Goal: Task Accomplishment & Management: Manage account settings

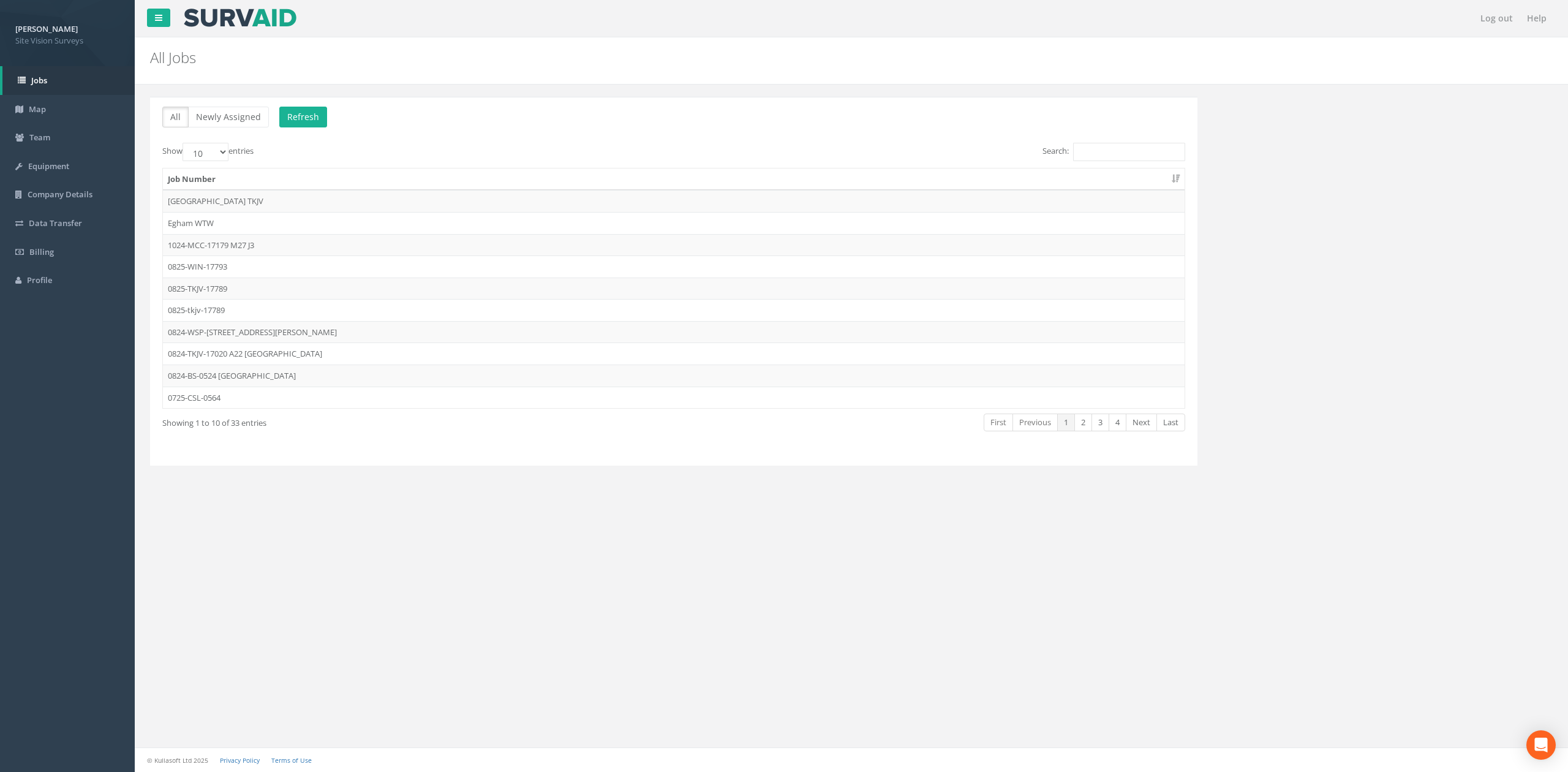
click at [1115, 172] on th "Job Number" at bounding box center [674, 179] width 1022 height 22
click at [1116, 161] on input "Search:" at bounding box center [1128, 151] width 112 height 18
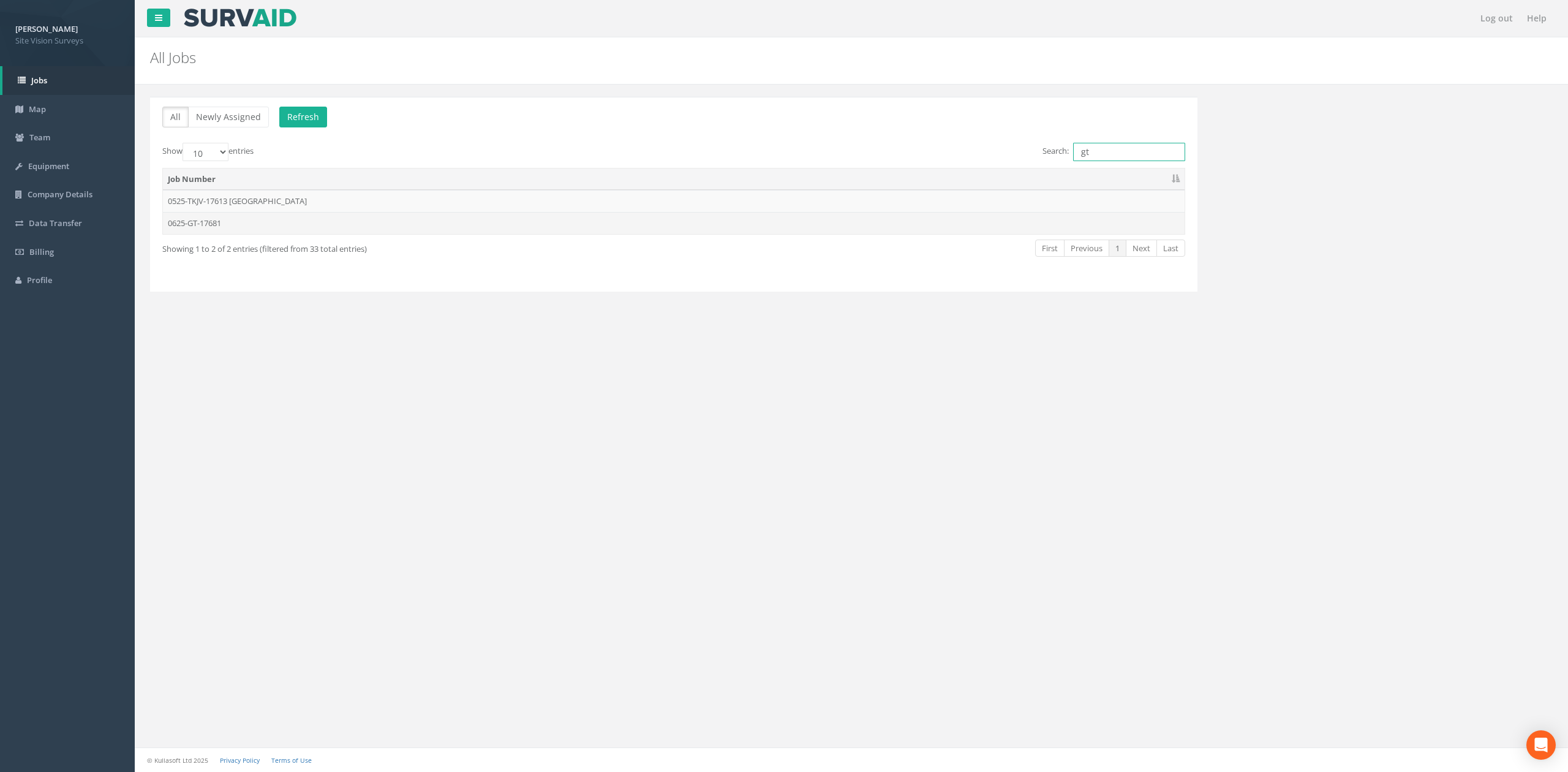
type input "gt"
click at [209, 229] on td "0625-GT-17681" at bounding box center [674, 223] width 1022 height 22
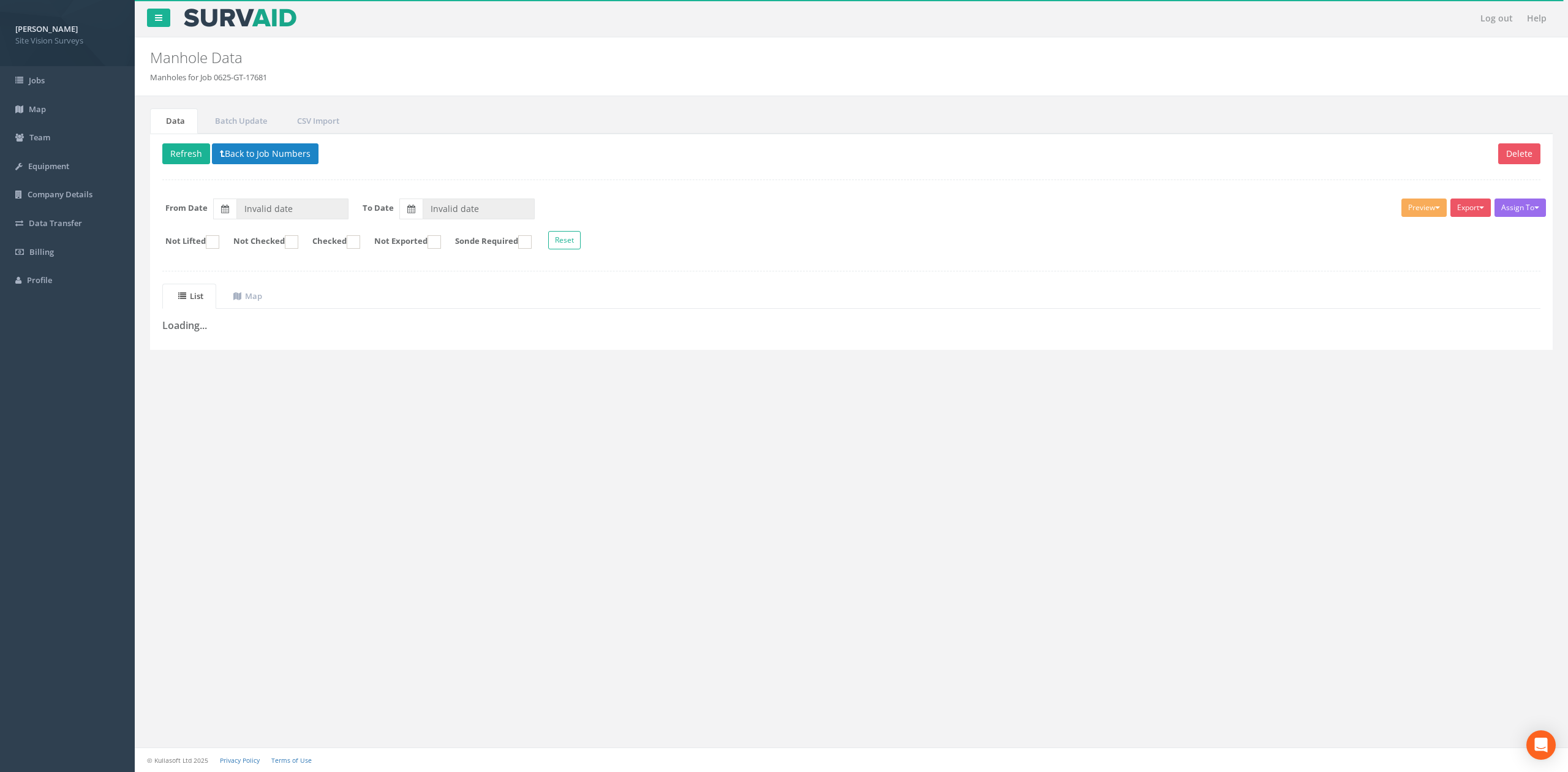
click at [295, 170] on div "Delete Refresh Back to Job Numbers Assign To No Companies Added Export SVS IC S…" at bounding box center [851, 241] width 1403 height 216
click at [293, 164] on button "Back to Job Numbers" at bounding box center [265, 154] width 107 height 21
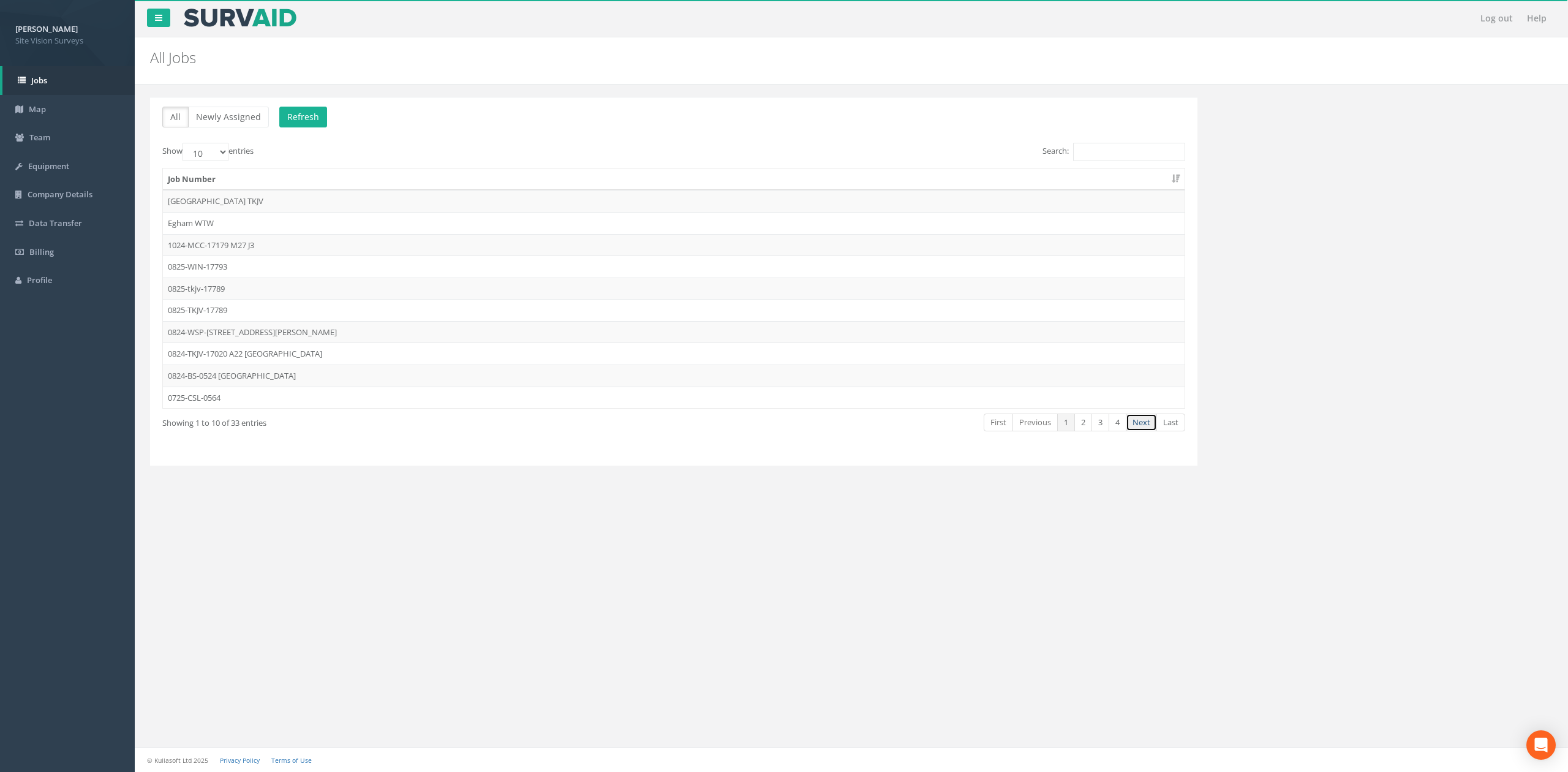
click at [1146, 431] on link "Next" at bounding box center [1142, 422] width 31 height 18
click at [280, 337] on td "0625-GT-17681" at bounding box center [674, 332] width 1022 height 22
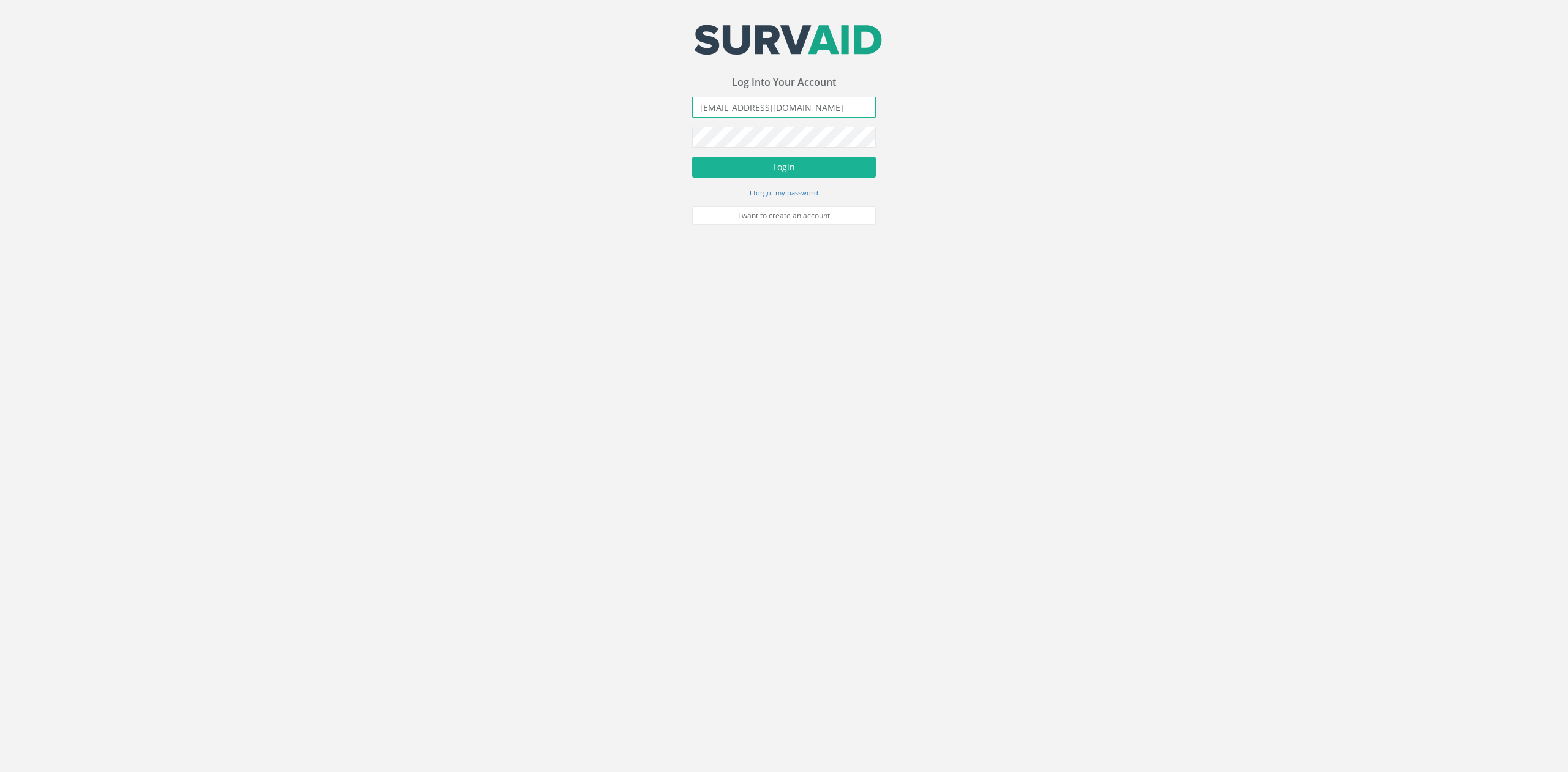
click at [857, 118] on input "[EMAIL_ADDRESS][DOMAIN_NAME]" at bounding box center [784, 107] width 183 height 21
type input "[PERSON_NAME][EMAIL_ADDRESS][PERSON_NAME][DOMAIN_NAME]"
click at [692, 157] on button "Login" at bounding box center [784, 167] width 183 height 21
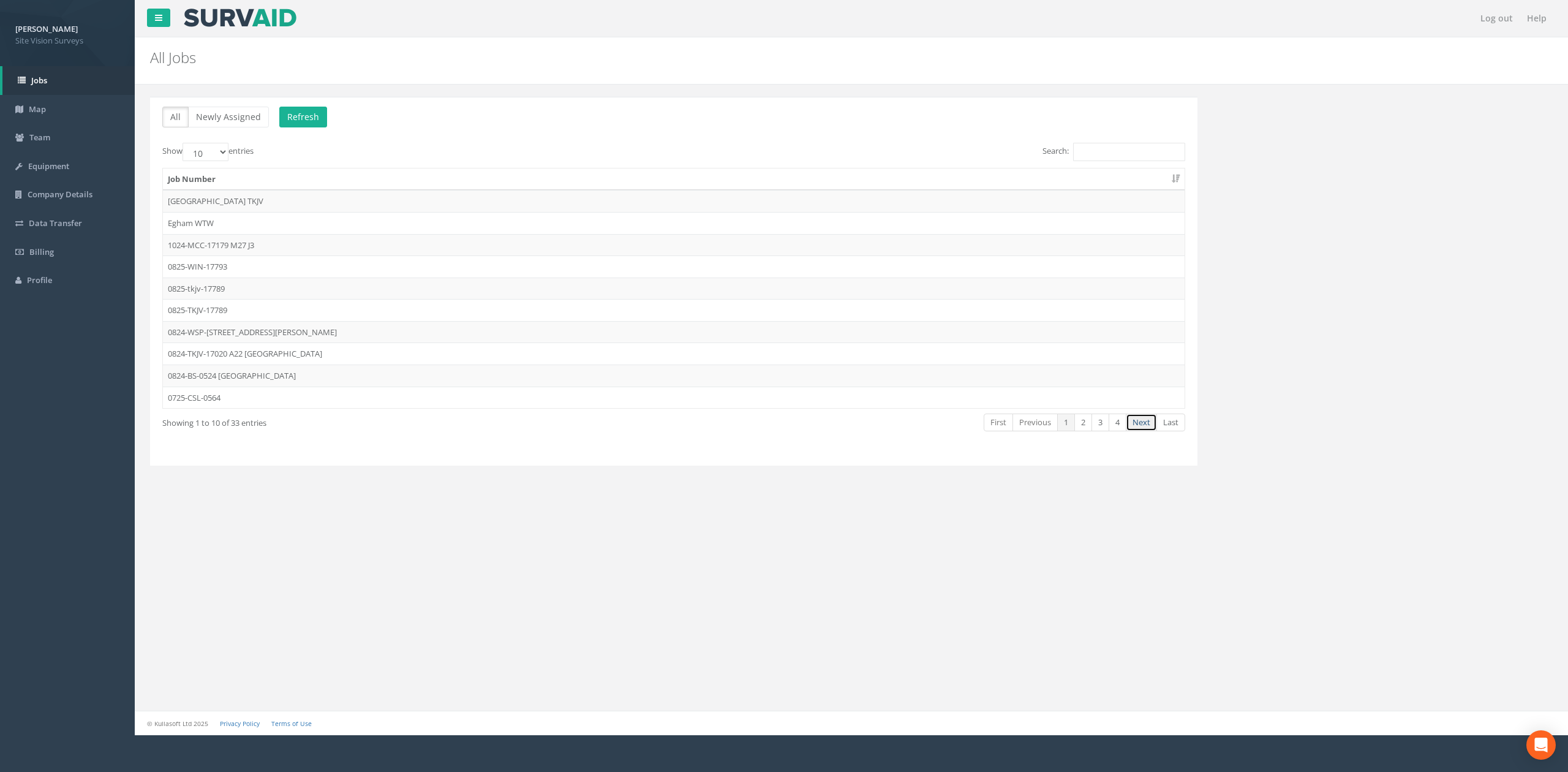
click at [1148, 429] on link "Next" at bounding box center [1142, 422] width 31 height 18
drag, startPoint x: 409, startPoint y: 322, endPoint x: 416, endPoint y: 332, distance: 12.2
click at [416, 332] on tbody "0725-CDS-0562 0625-TSL-17700 0625-TKJV-17671 Silvertown Gantry 0625-TKJV-17668 …" at bounding box center [674, 299] width 1022 height 218
click at [416, 332] on td "0625-GT-17681" at bounding box center [674, 332] width 1022 height 22
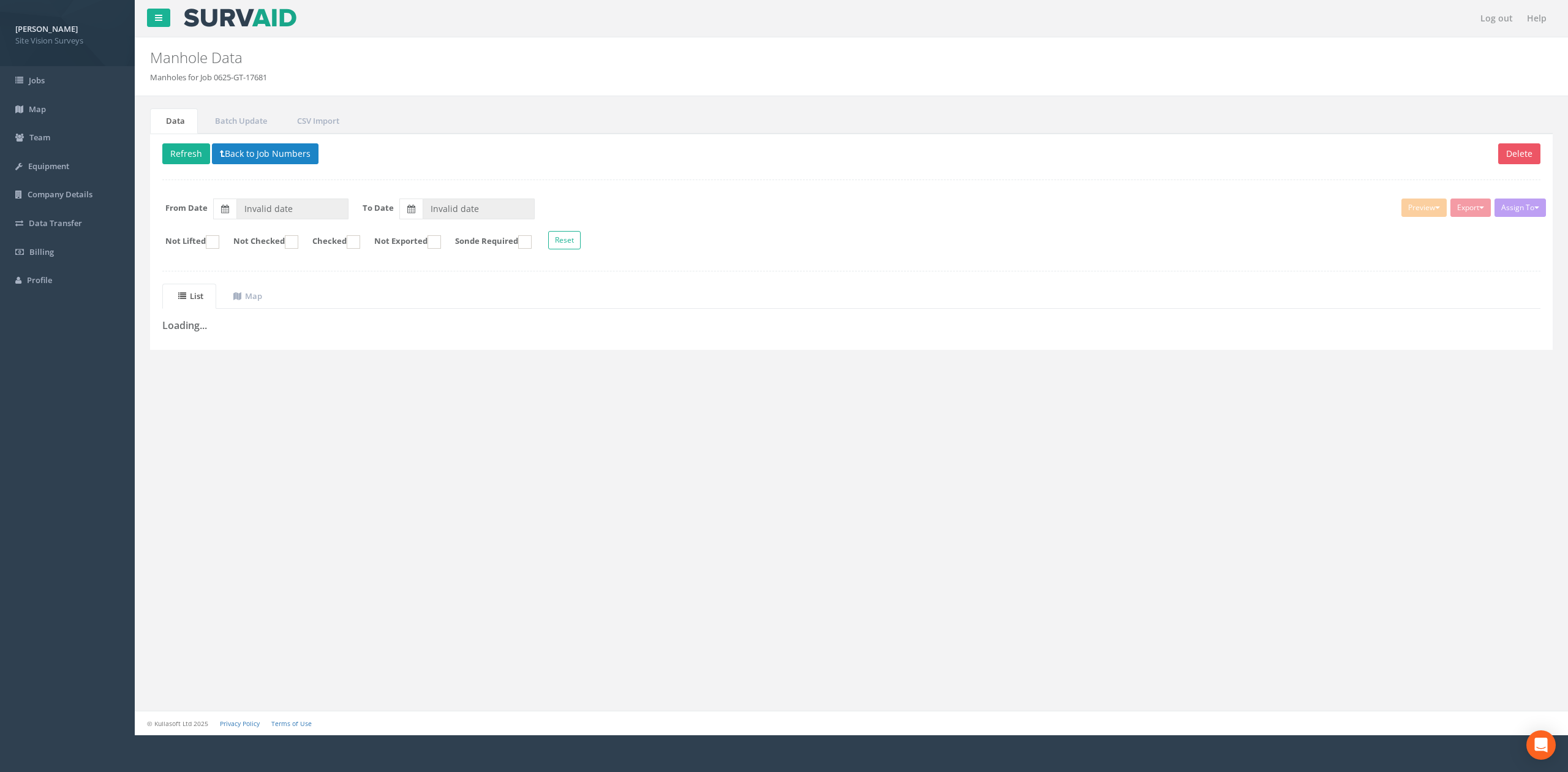
type input "[DATE]"
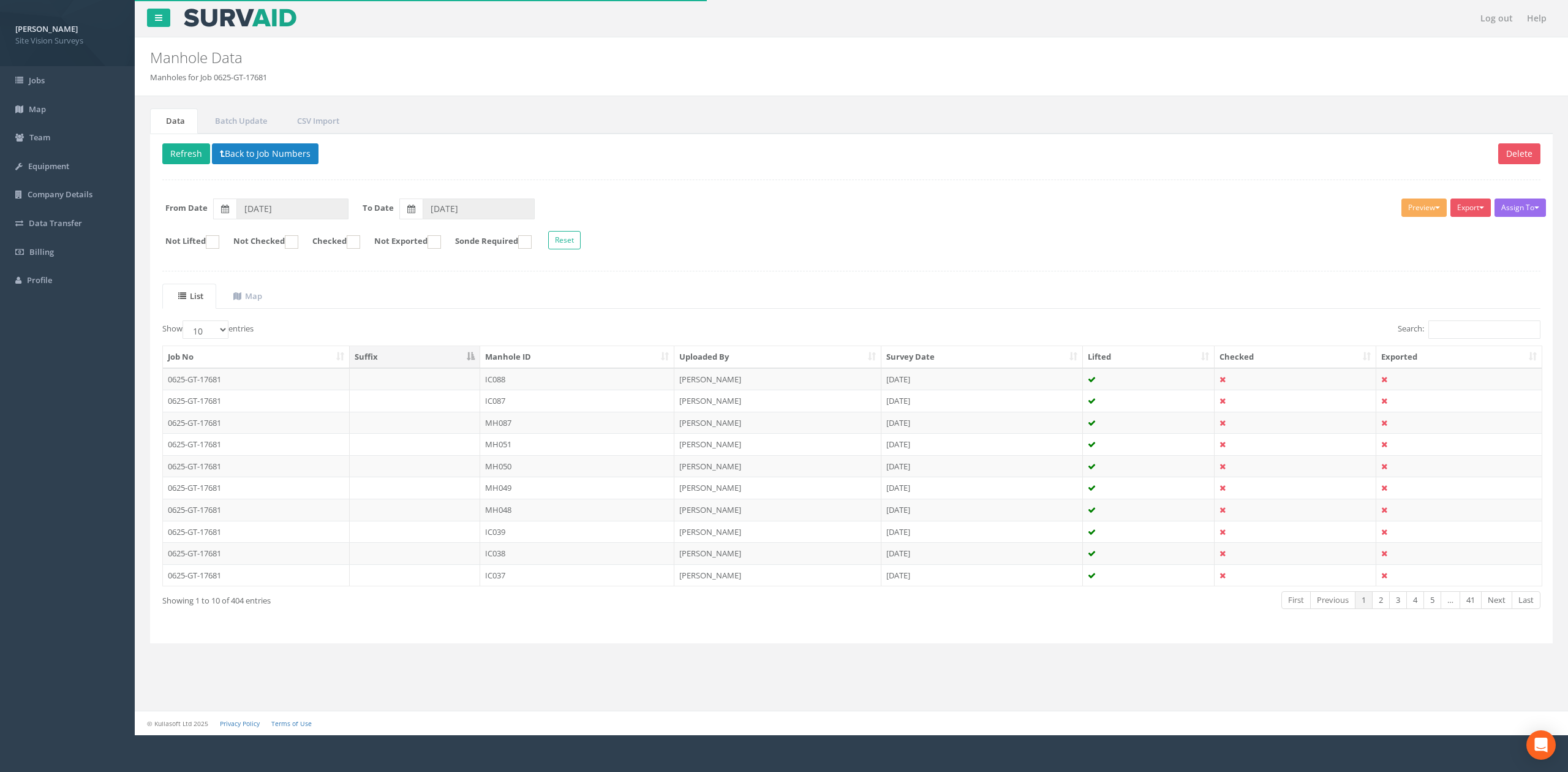
click at [541, 351] on th "Manhole ID" at bounding box center [578, 357] width 194 height 22
click at [534, 382] on td "IC001" at bounding box center [578, 379] width 194 height 22
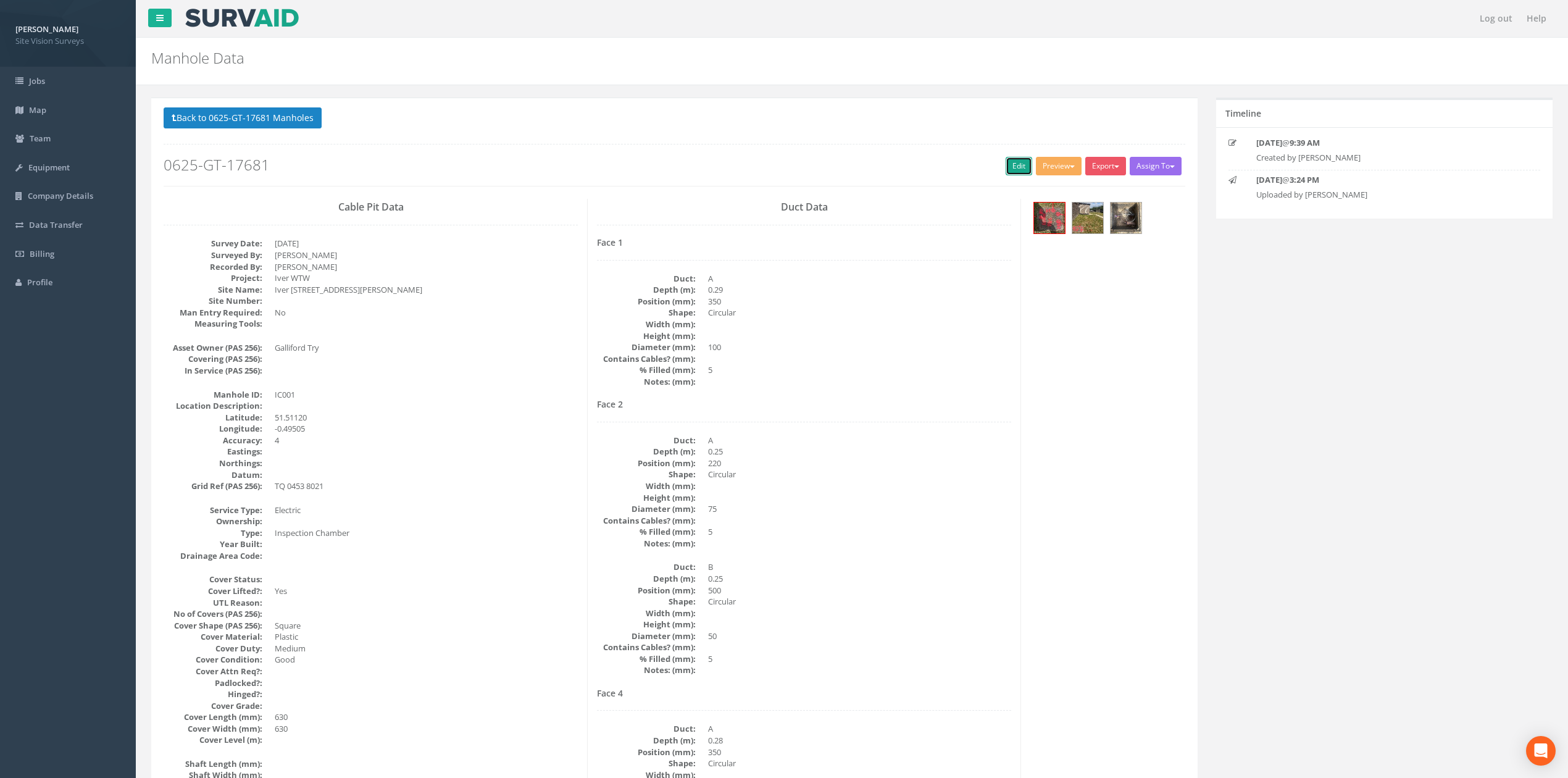
click at [1017, 171] on link "Edit" at bounding box center [1019, 166] width 27 height 18
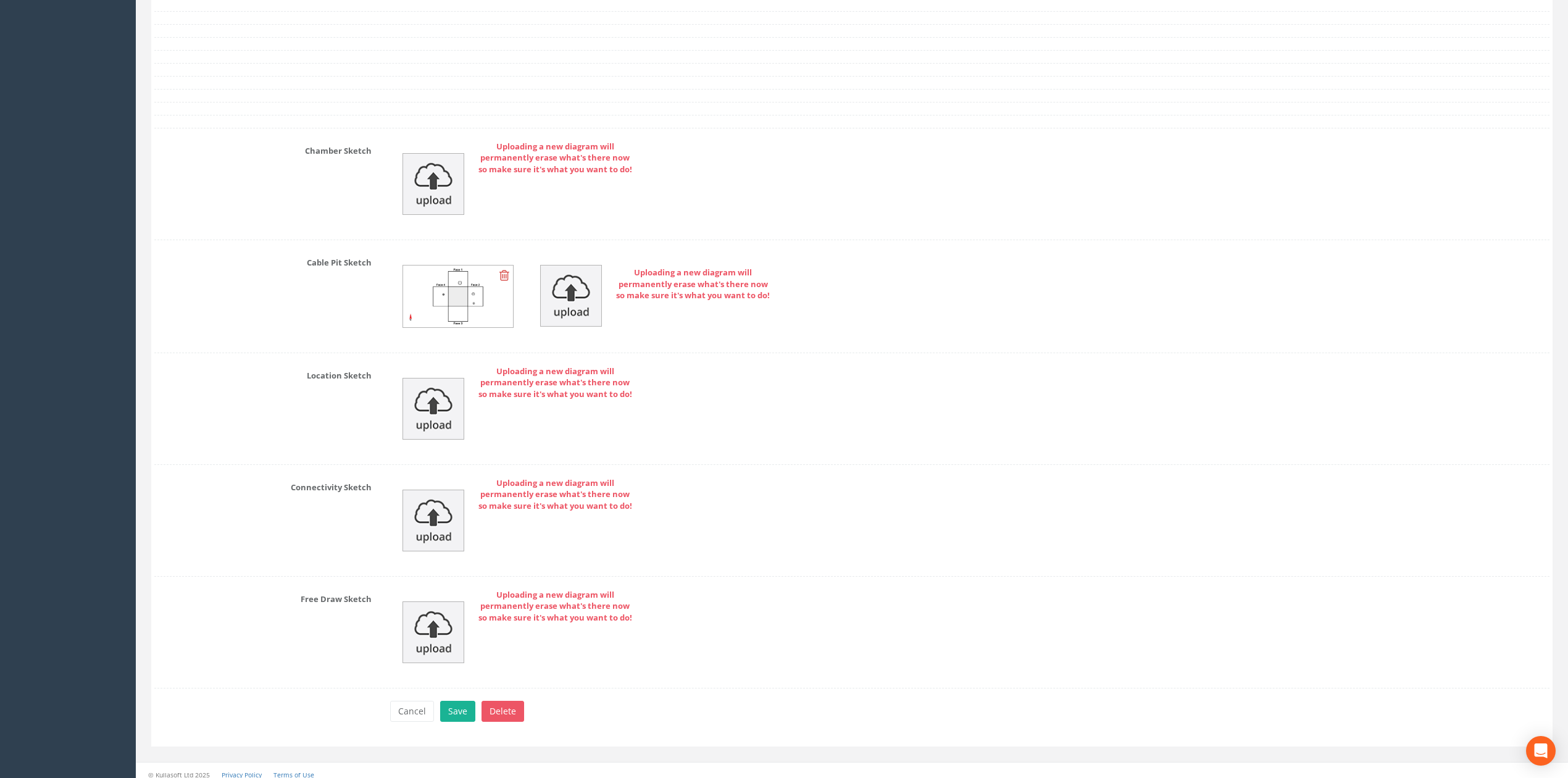
scroll to position [2615, 0]
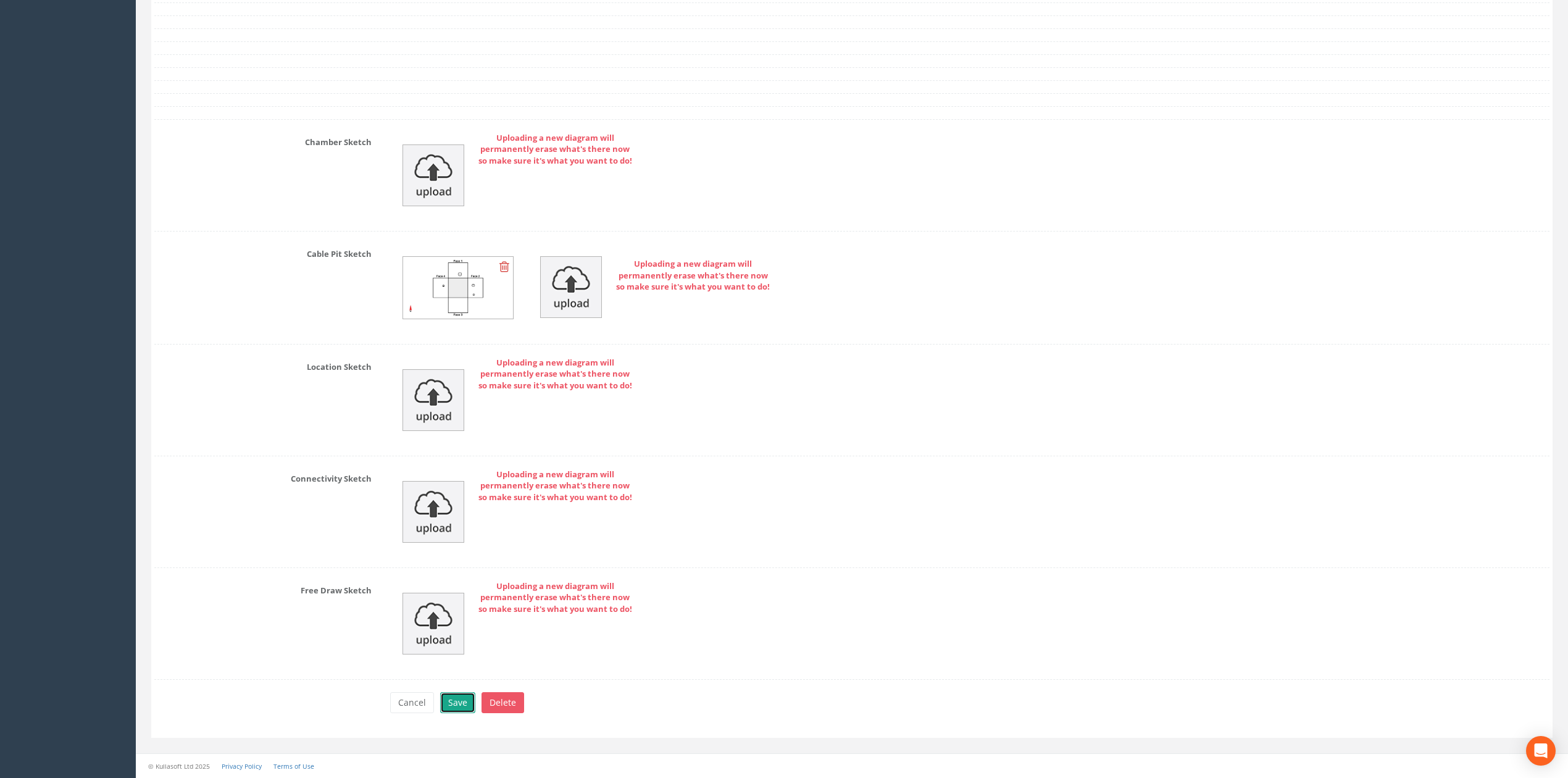
click at [465, 708] on button "Save" at bounding box center [457, 702] width 36 height 21
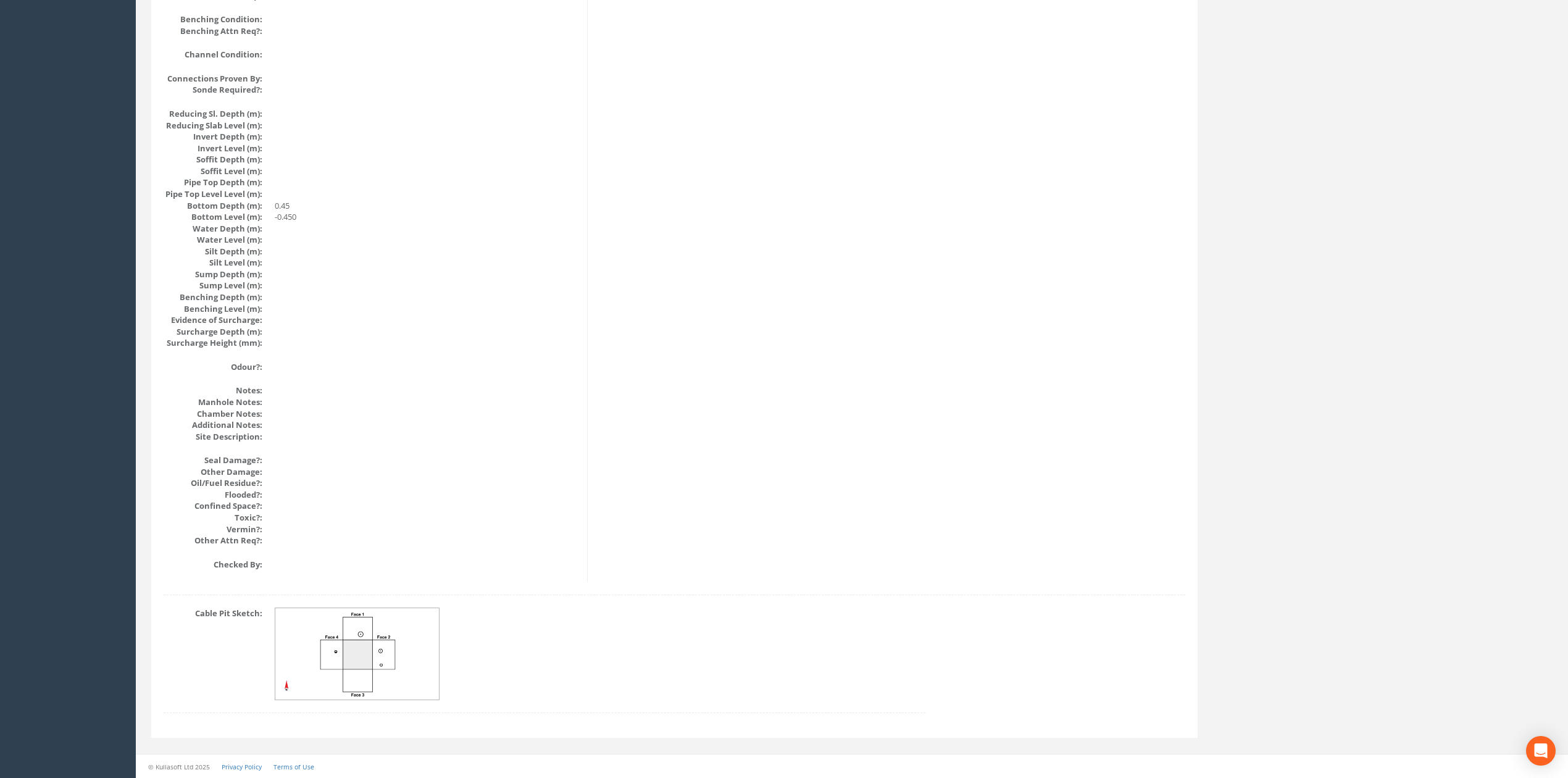
scroll to position [0, 0]
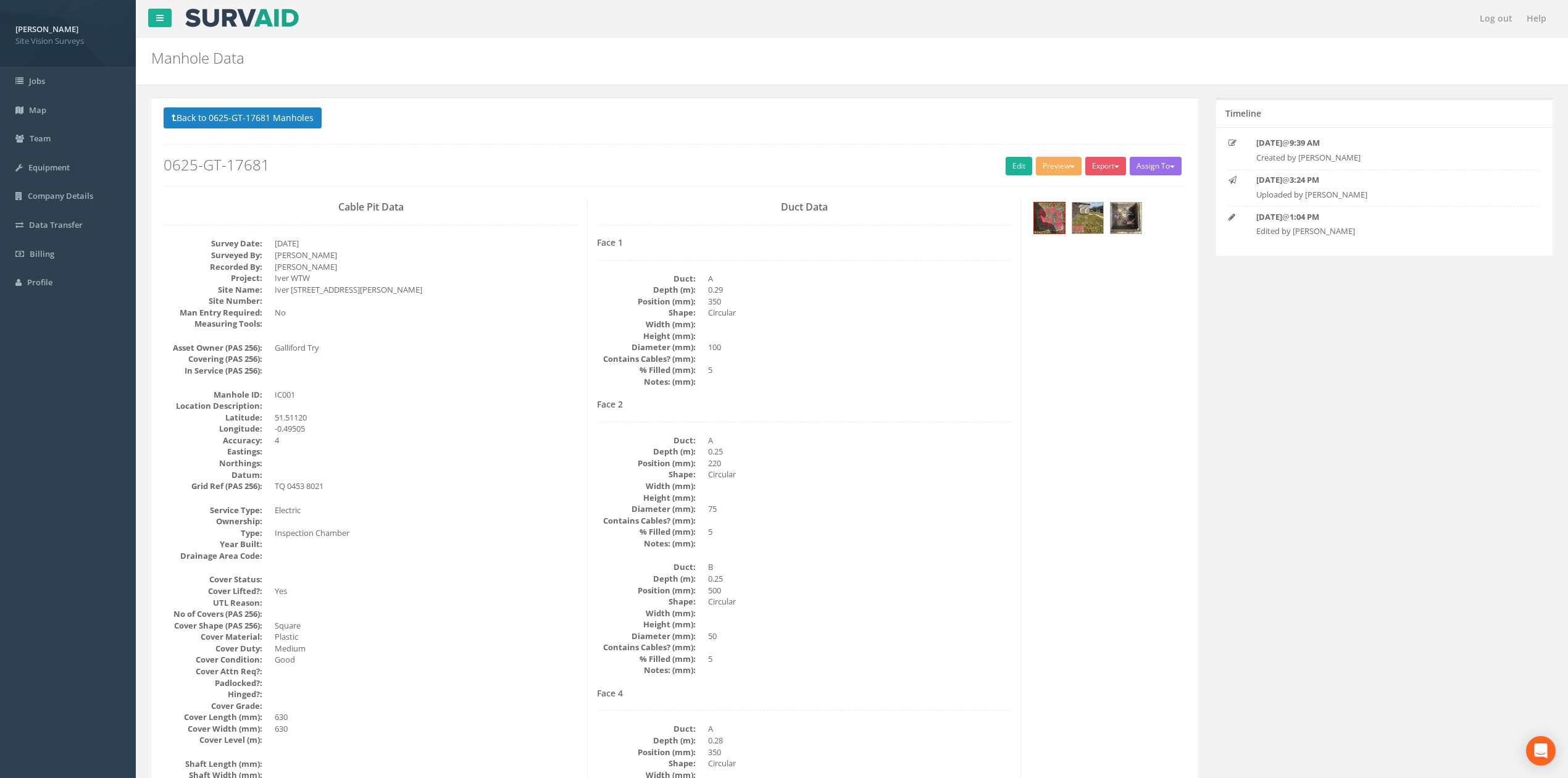
click at [994, 166] on h2 "0625-GT-17681" at bounding box center [675, 165] width 1022 height 16
click at [1006, 168] on link "Edit" at bounding box center [1019, 166] width 27 height 18
click at [295, 121] on button "Back to 0625-GT-17681 Manholes" at bounding box center [243, 118] width 158 height 21
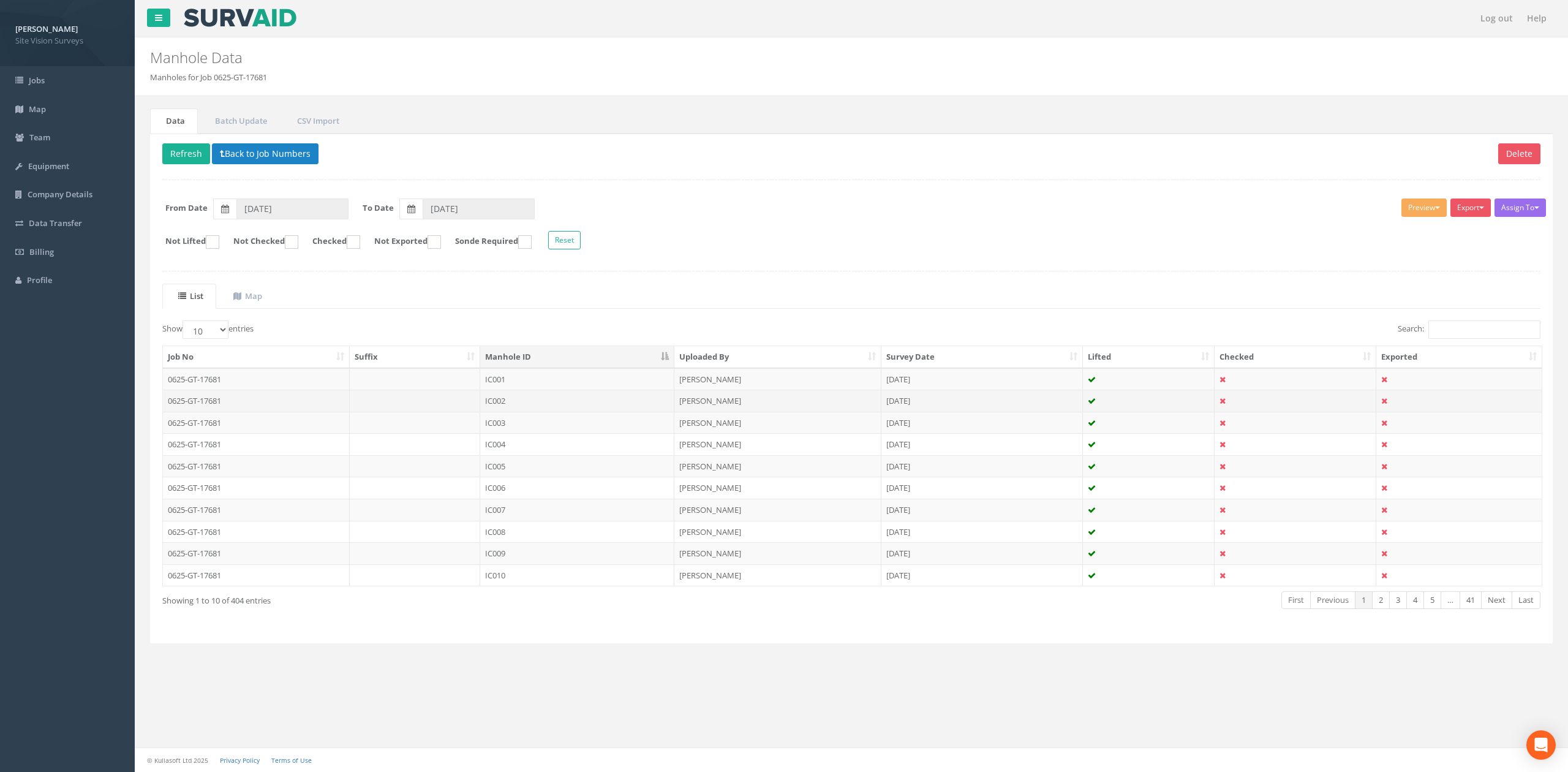
click at [607, 397] on td "IC002" at bounding box center [578, 400] width 194 height 22
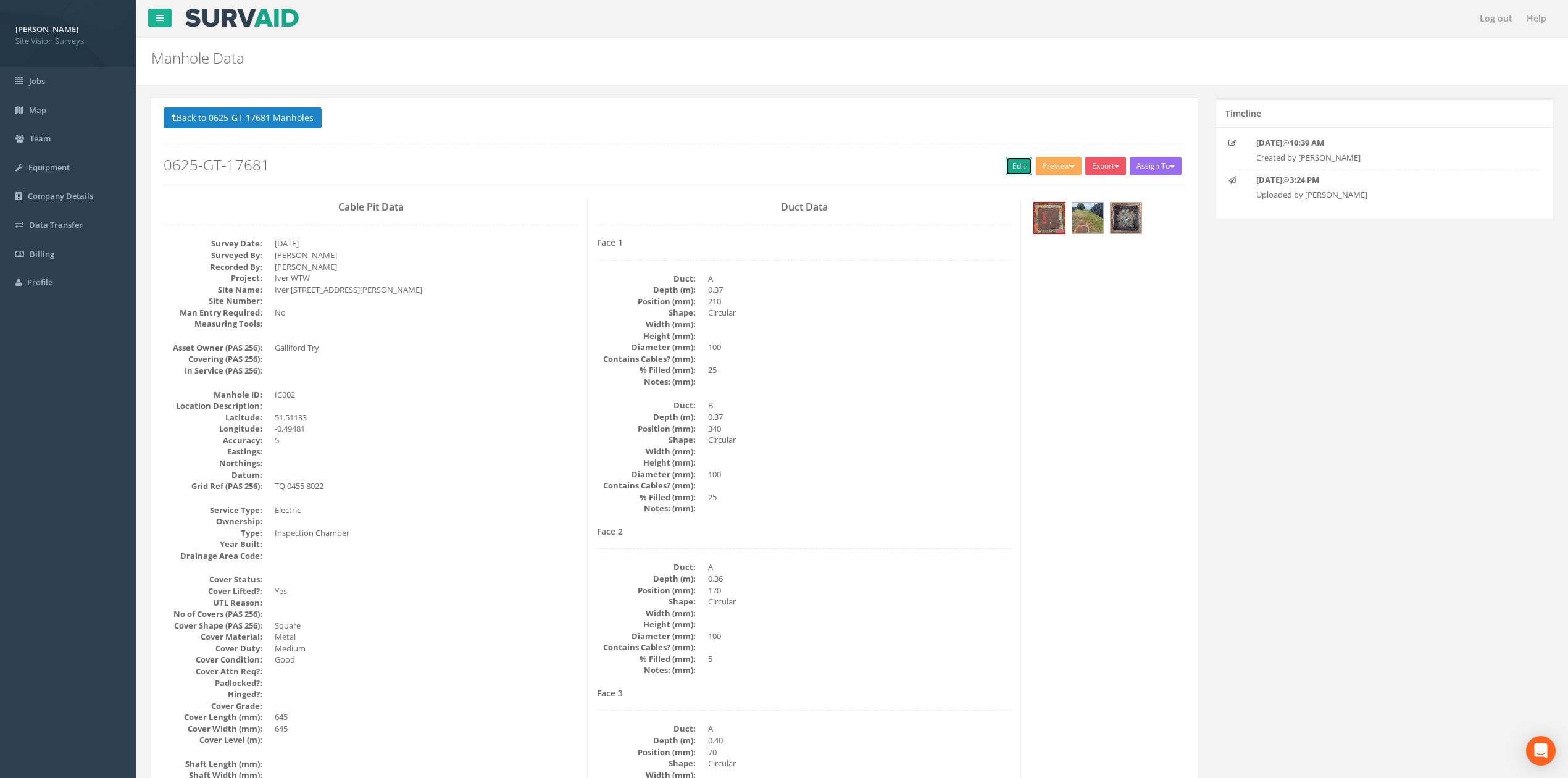
click at [1006, 161] on link "Edit" at bounding box center [1019, 166] width 27 height 18
click at [250, 118] on button "Back to 0625-GT-17681 Manholes" at bounding box center [243, 118] width 158 height 21
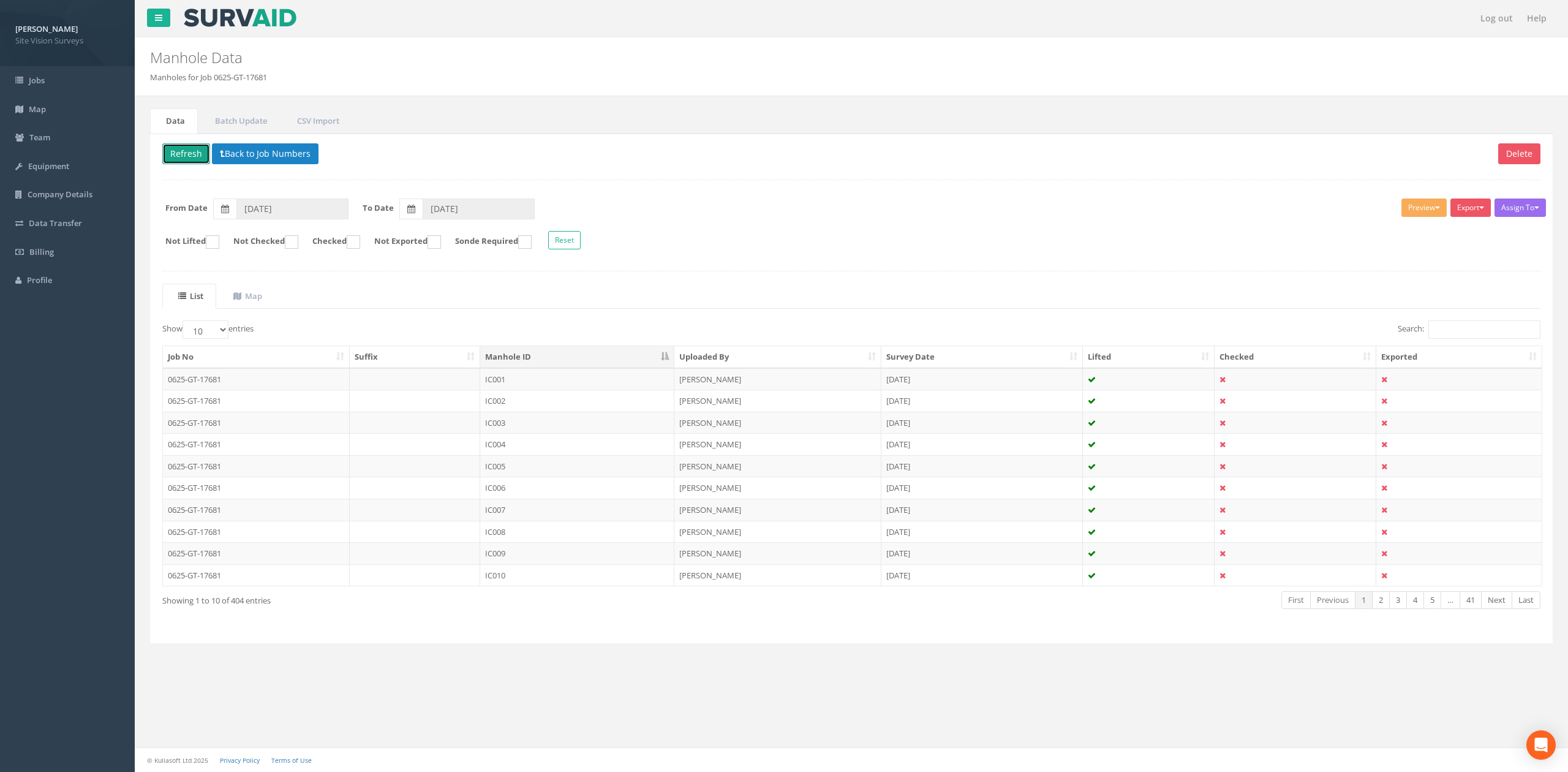
click at [190, 153] on button "Refresh" at bounding box center [186, 154] width 48 height 21
click at [574, 422] on td "IC003" at bounding box center [578, 422] width 194 height 22
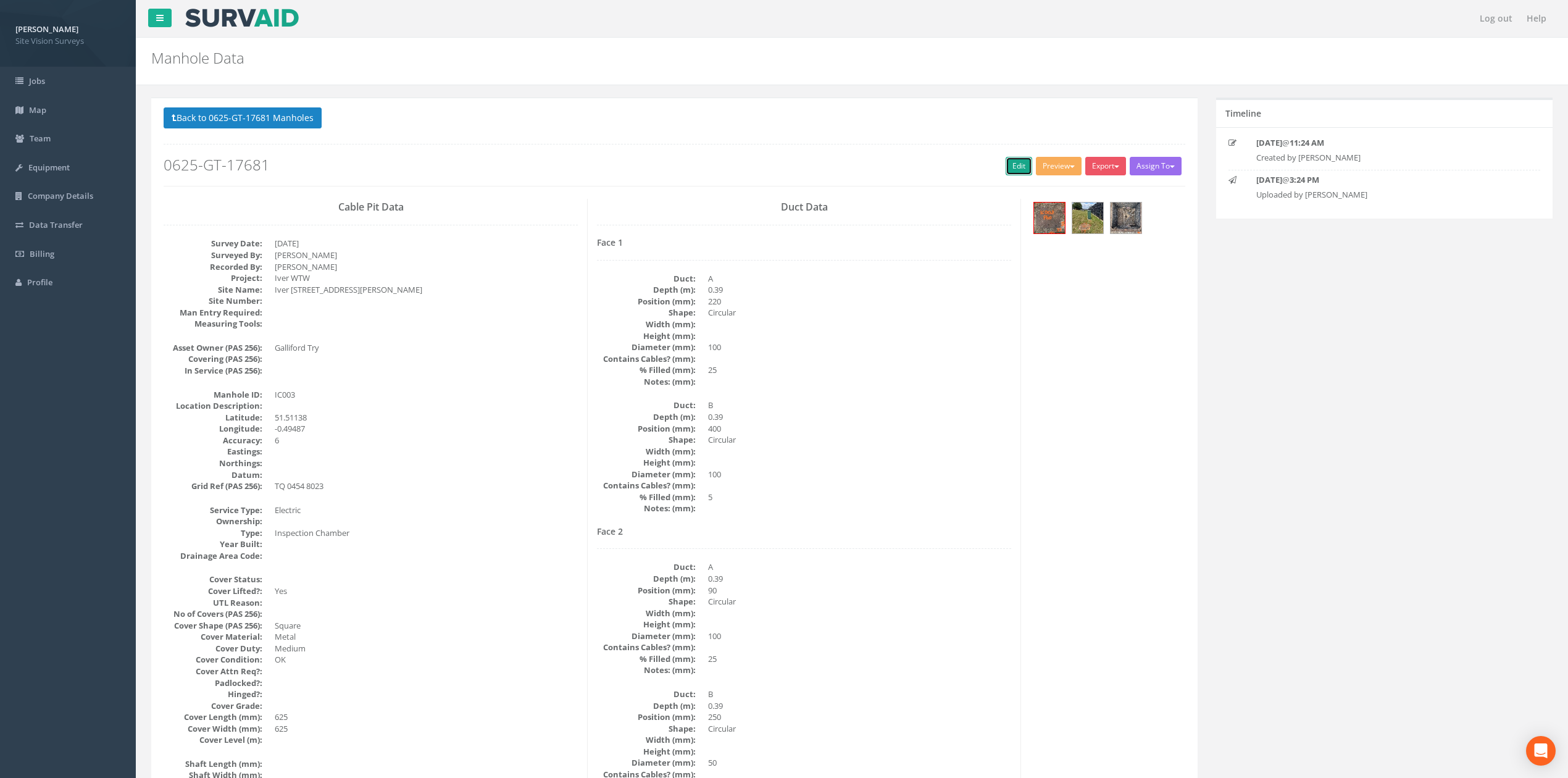
click at [1017, 163] on link "Edit" at bounding box center [1019, 166] width 27 height 18
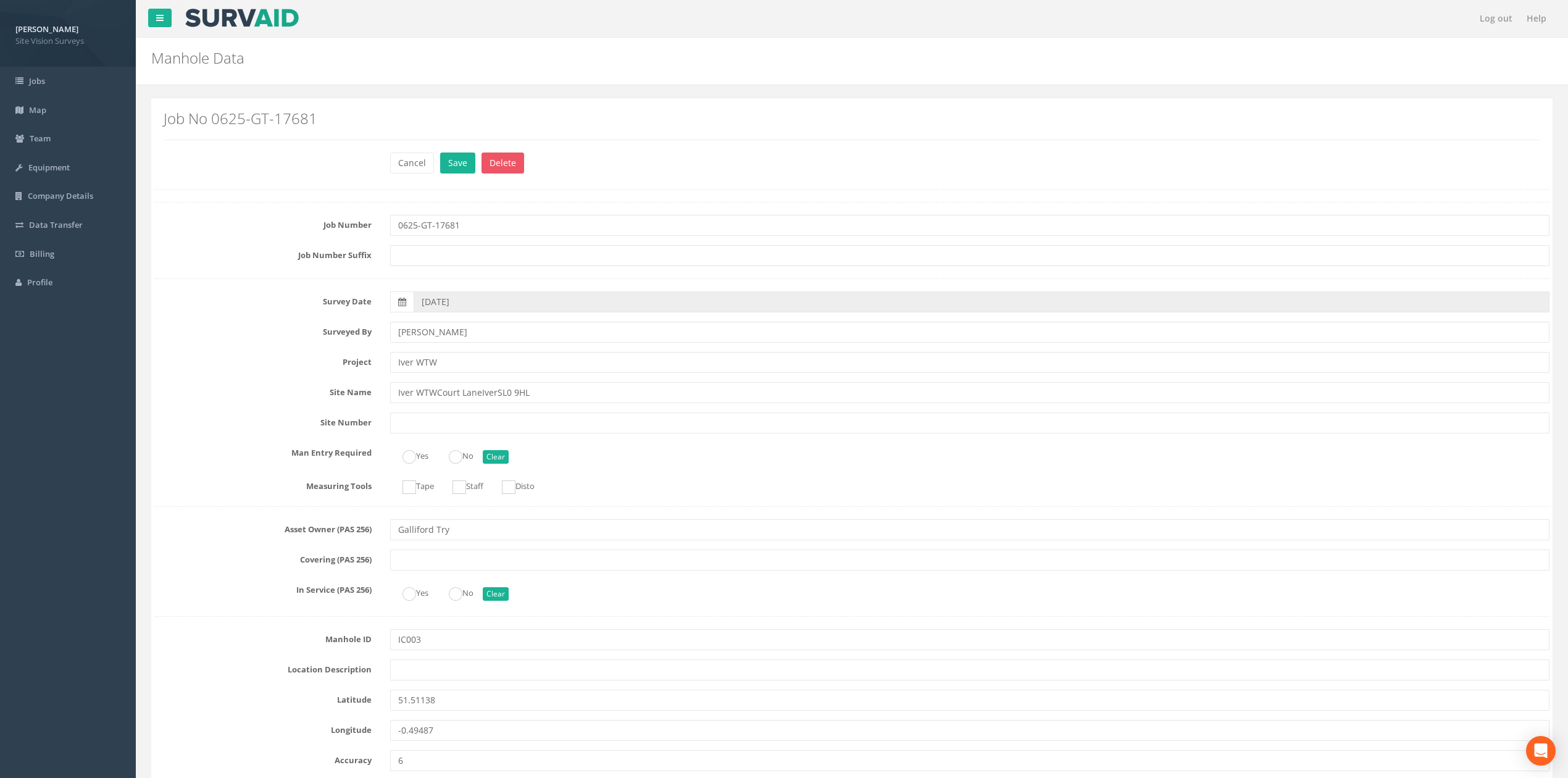
scroll to position [1800, 0]
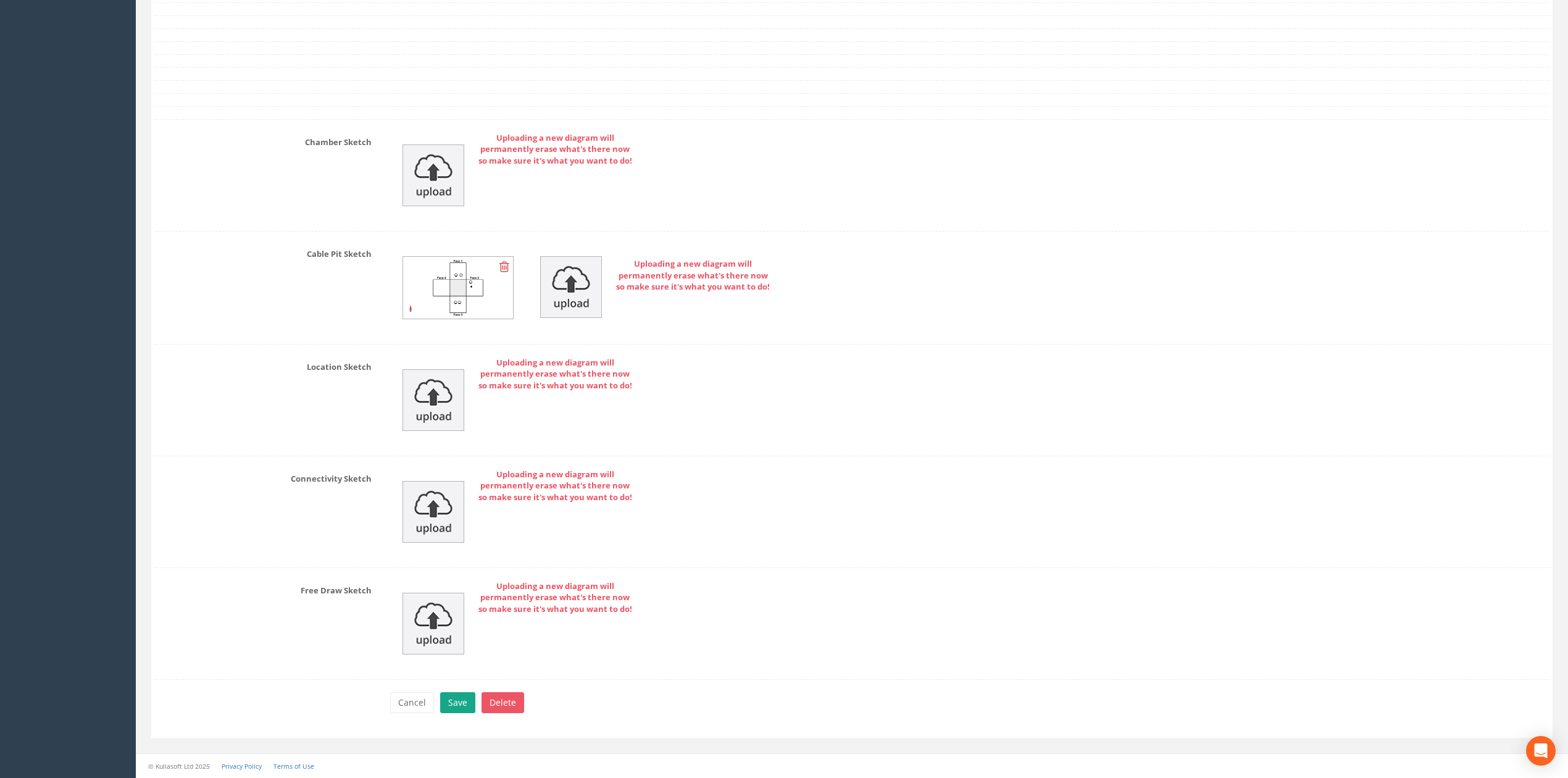
type textarea "Electric & Comms"
click at [451, 697] on button "Save" at bounding box center [457, 702] width 36 height 21
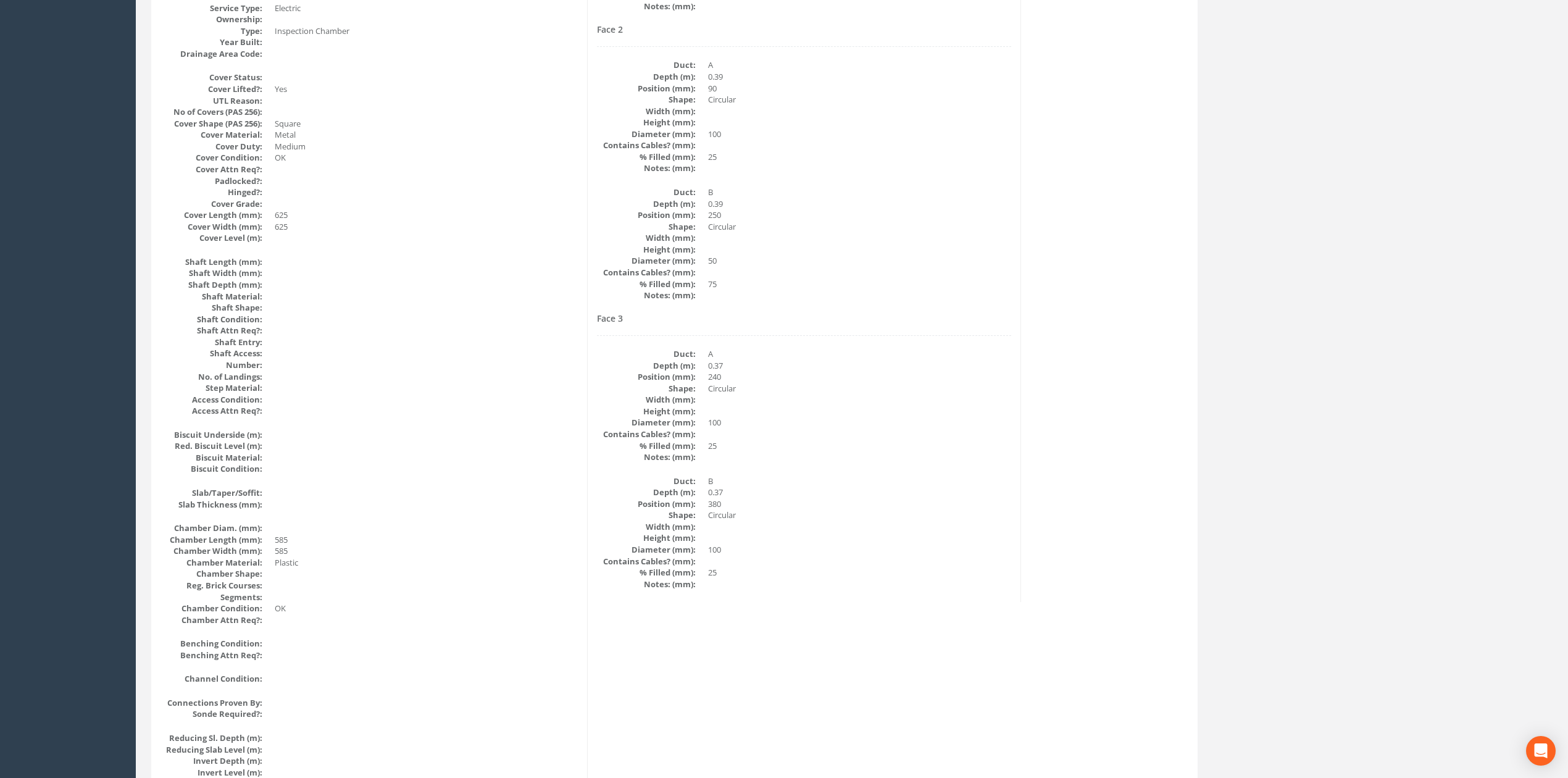
scroll to position [0, 0]
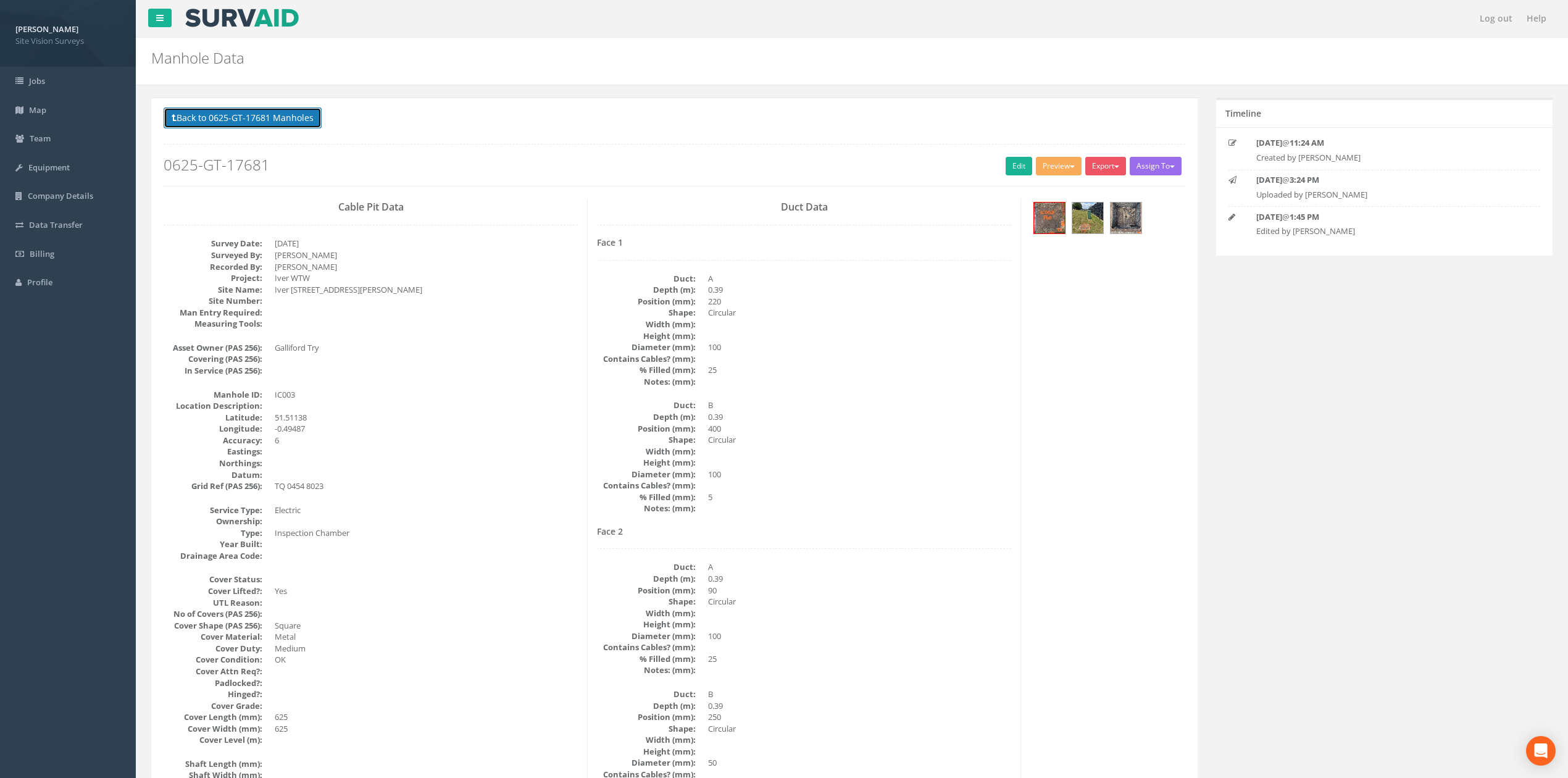
click at [310, 121] on button "Back to 0625-GT-17681 Manholes" at bounding box center [243, 118] width 158 height 21
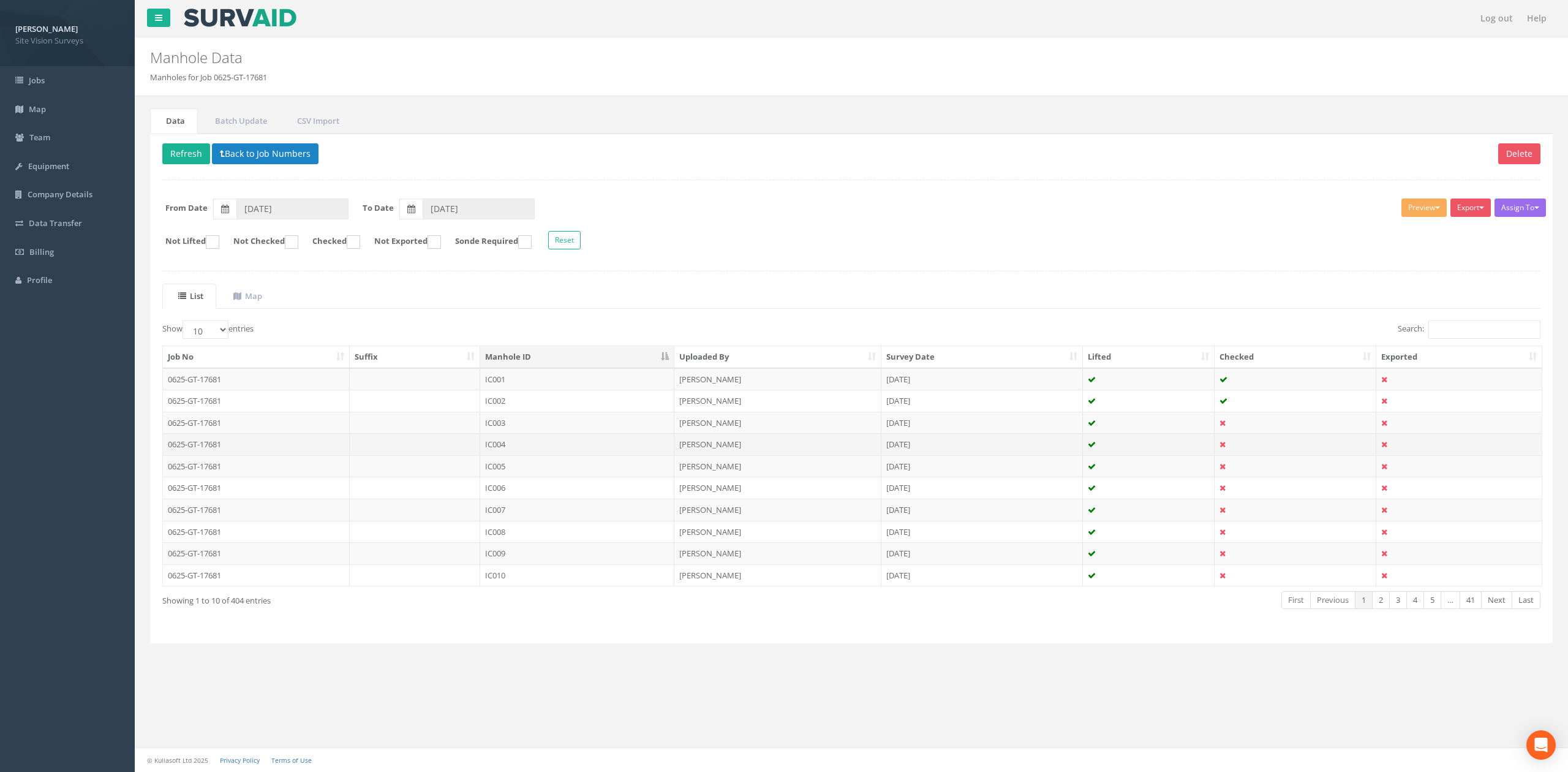
click at [541, 455] on td "IC004" at bounding box center [578, 444] width 194 height 22
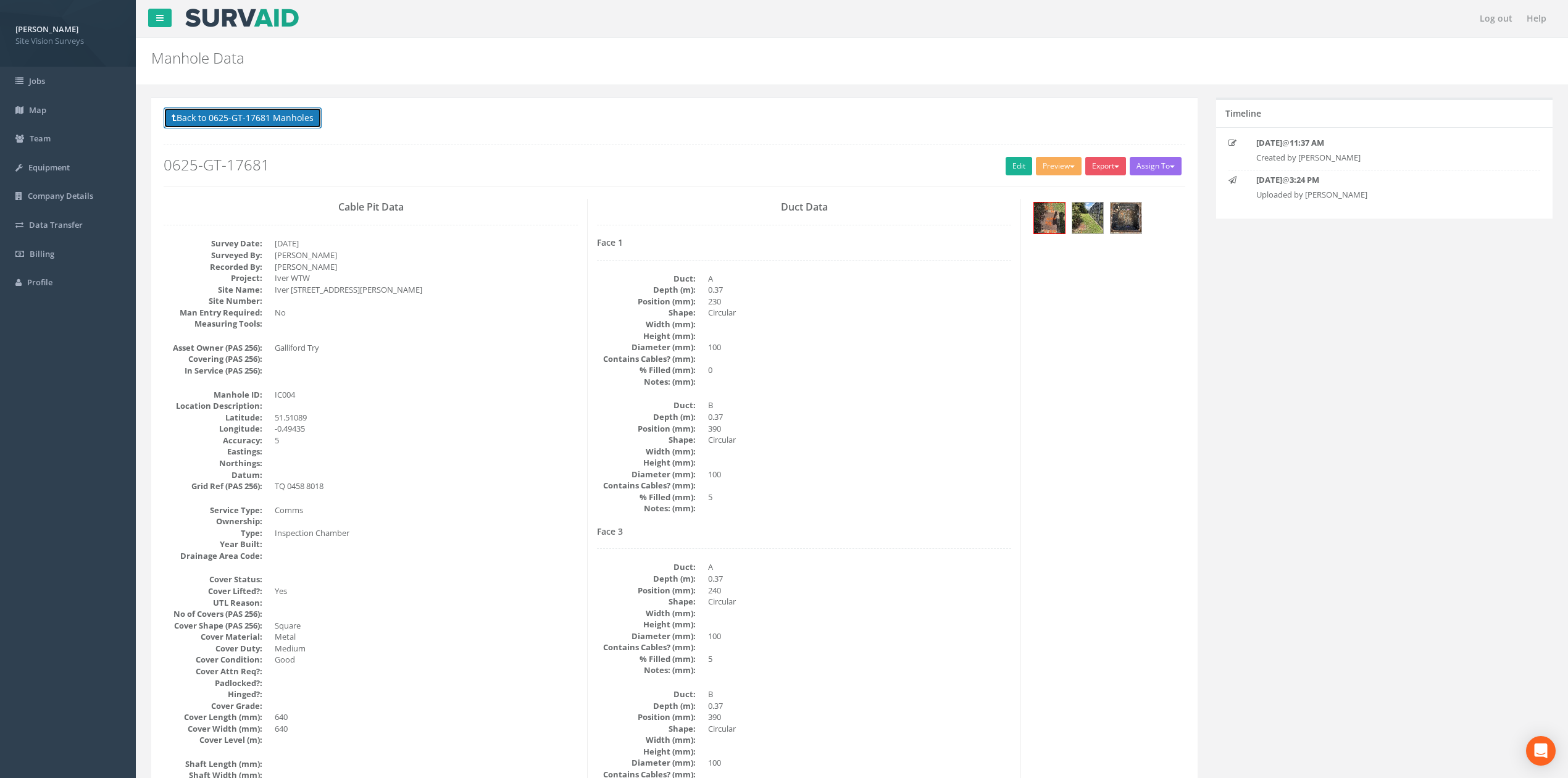
click at [250, 109] on button "Back to 0625-GT-17681 Manholes" at bounding box center [243, 118] width 158 height 21
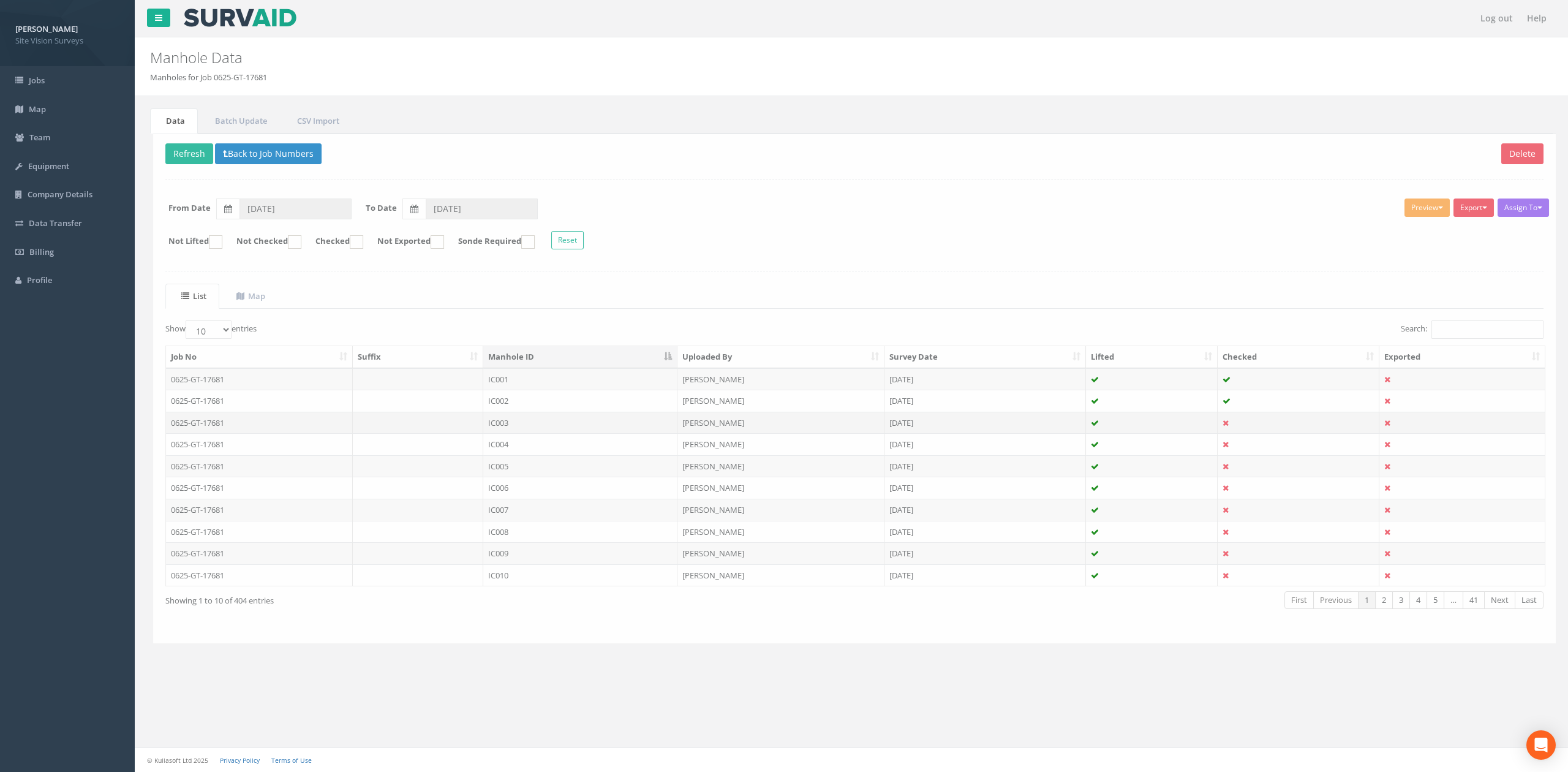
click at [412, 426] on td at bounding box center [415, 422] width 131 height 22
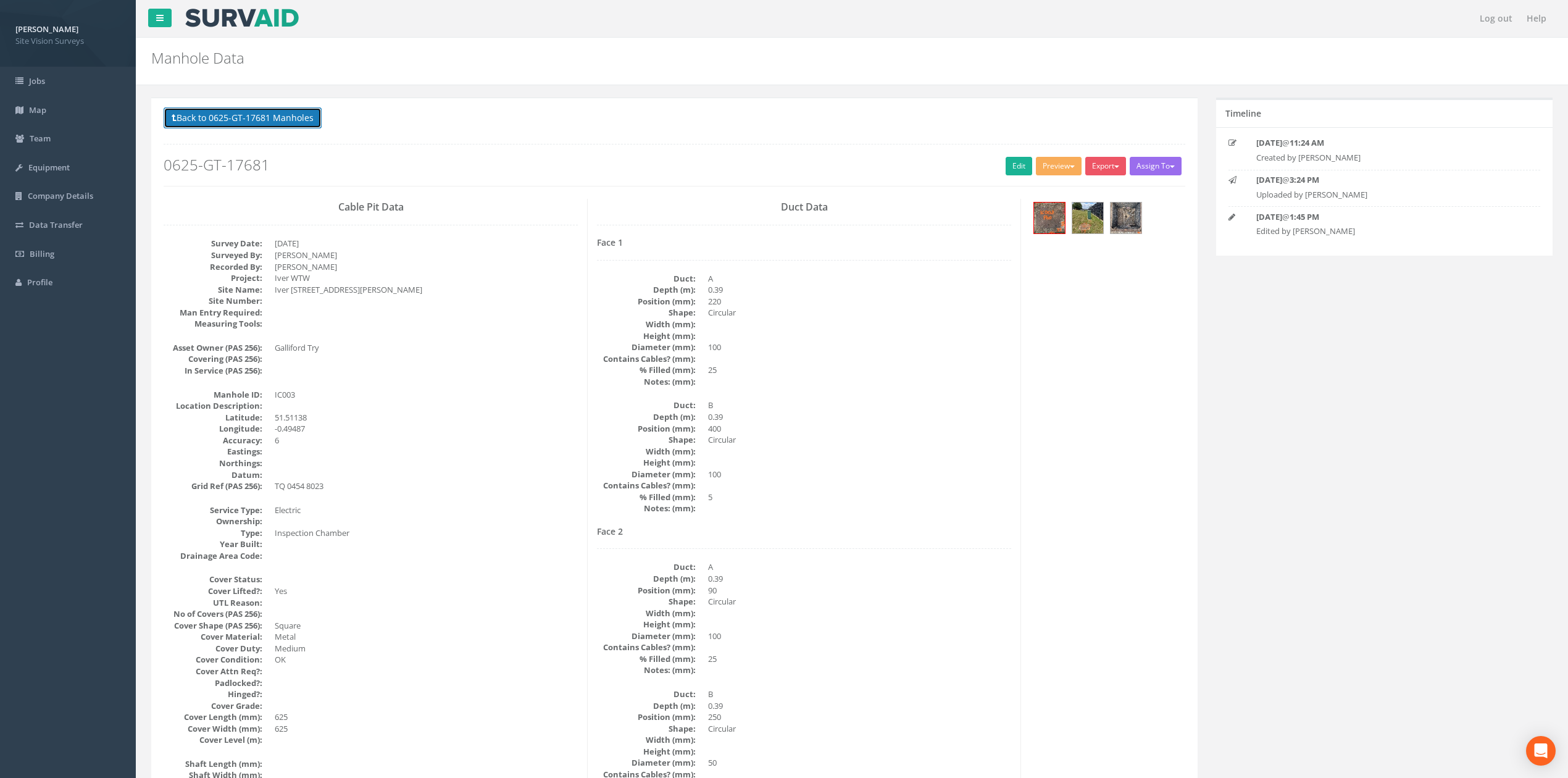
click at [287, 126] on button "Back to 0625-GT-17681 Manholes" at bounding box center [243, 118] width 158 height 21
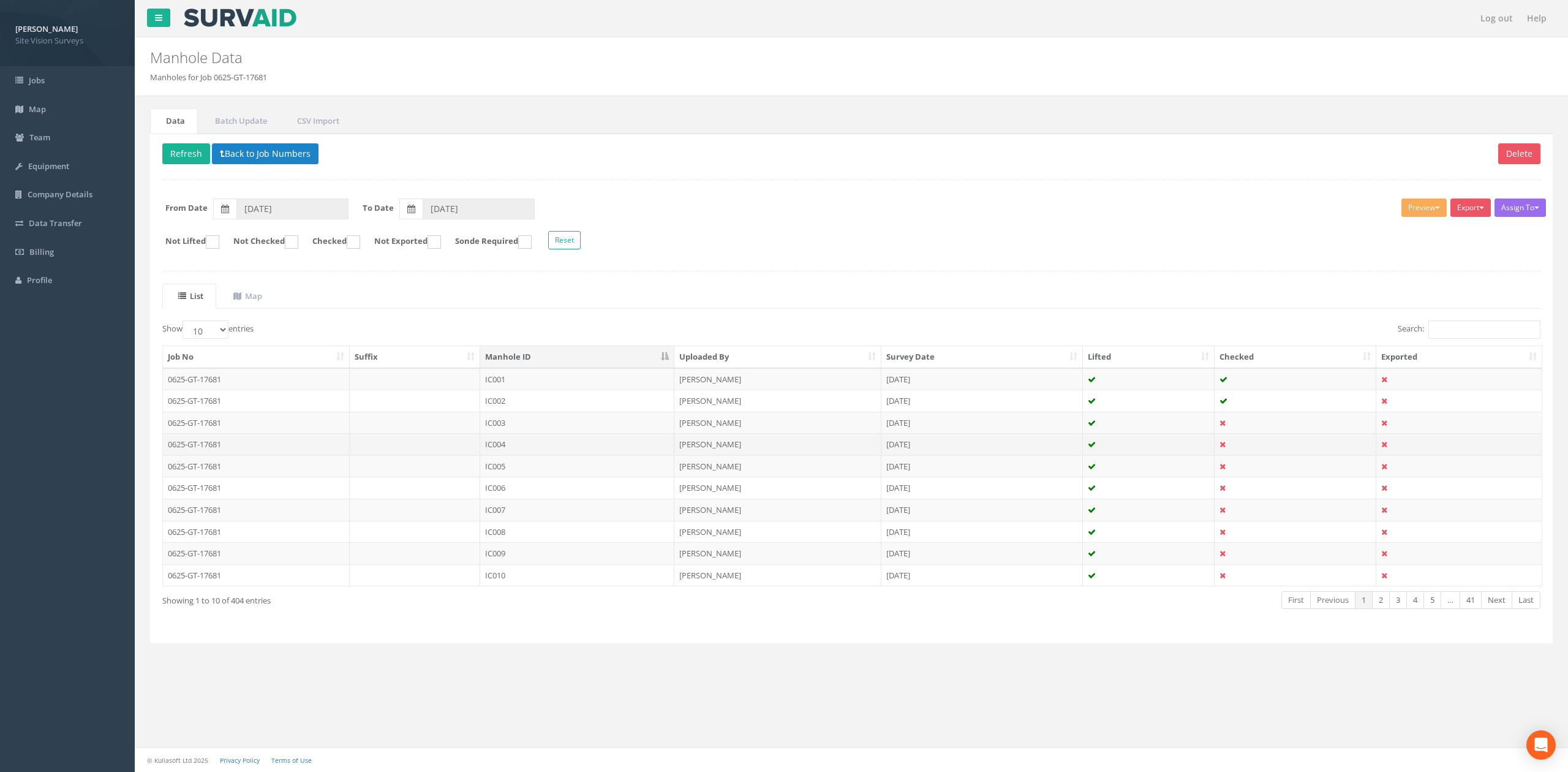
click at [554, 451] on td "IC004" at bounding box center [578, 444] width 194 height 22
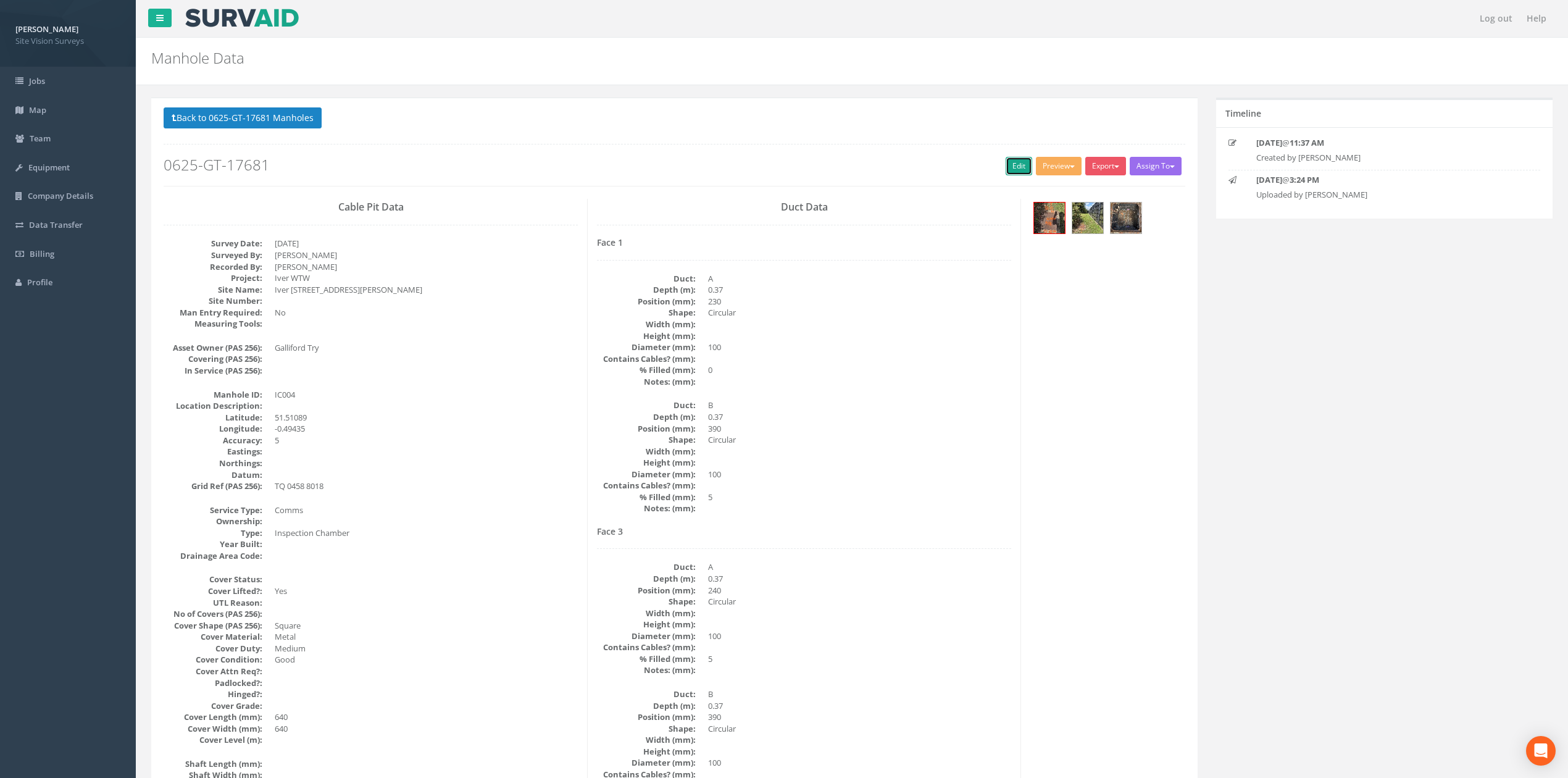
click at [1011, 166] on link "Edit" at bounding box center [1019, 166] width 27 height 18
click at [256, 125] on button "Back to 0625-GT-17681 Manholes" at bounding box center [243, 118] width 158 height 21
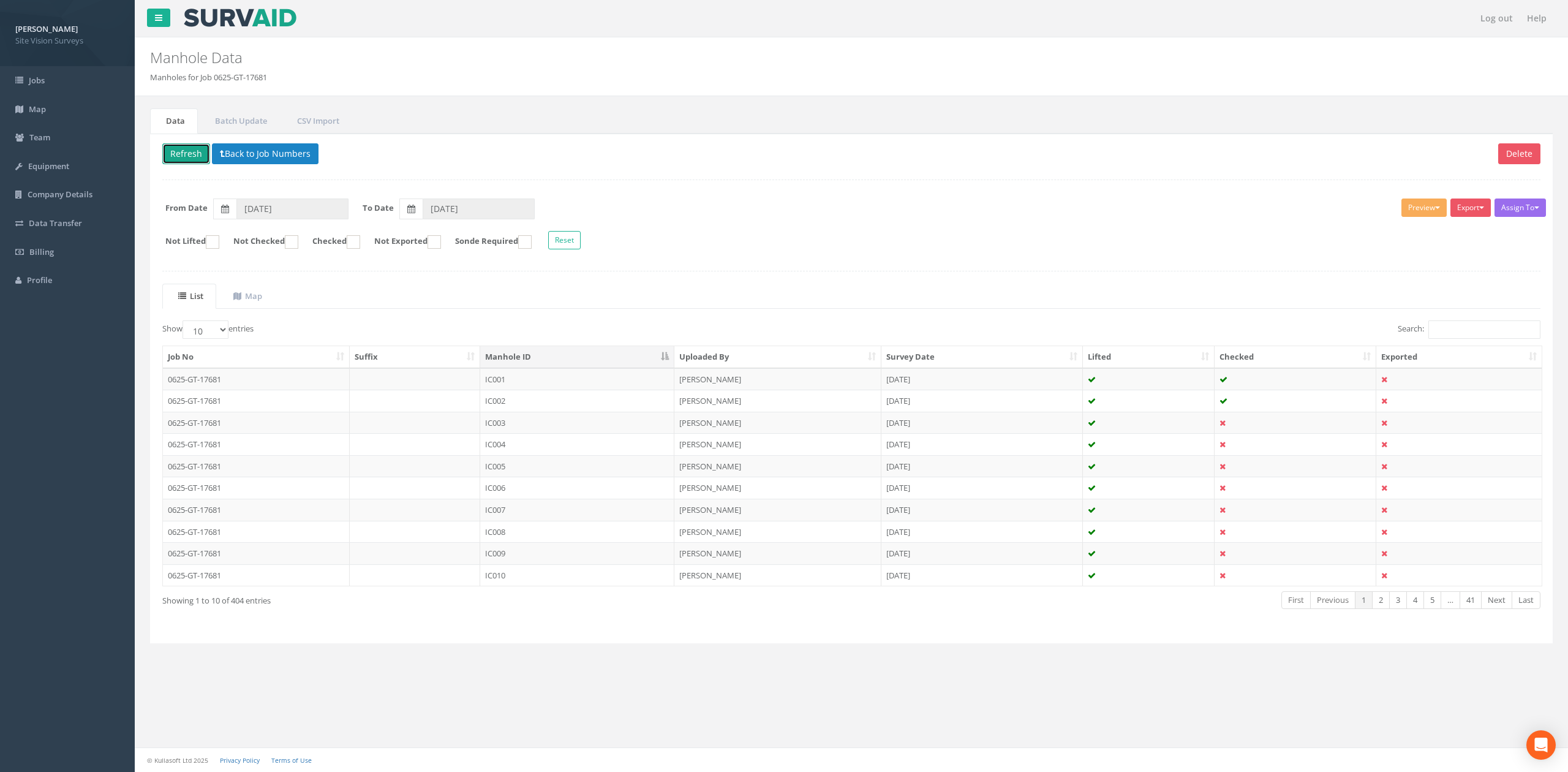
click at [194, 155] on button "Refresh" at bounding box center [186, 154] width 48 height 21
click at [299, 238] on ins at bounding box center [291, 241] width 13 height 13
checkbox input "true"
click at [604, 389] on td "IC005" at bounding box center [578, 379] width 194 height 22
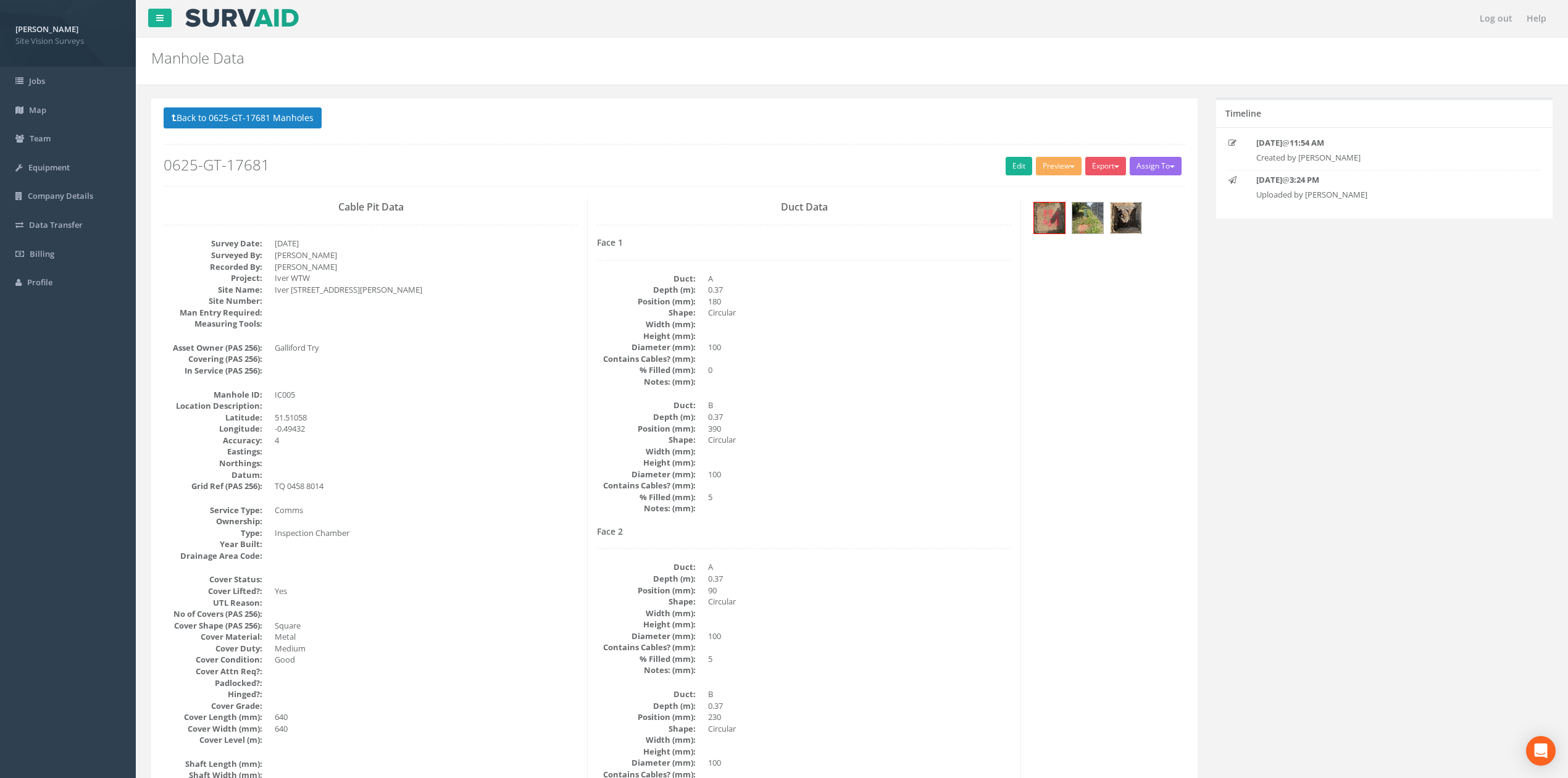
click at [1119, 220] on img at bounding box center [1126, 217] width 31 height 31
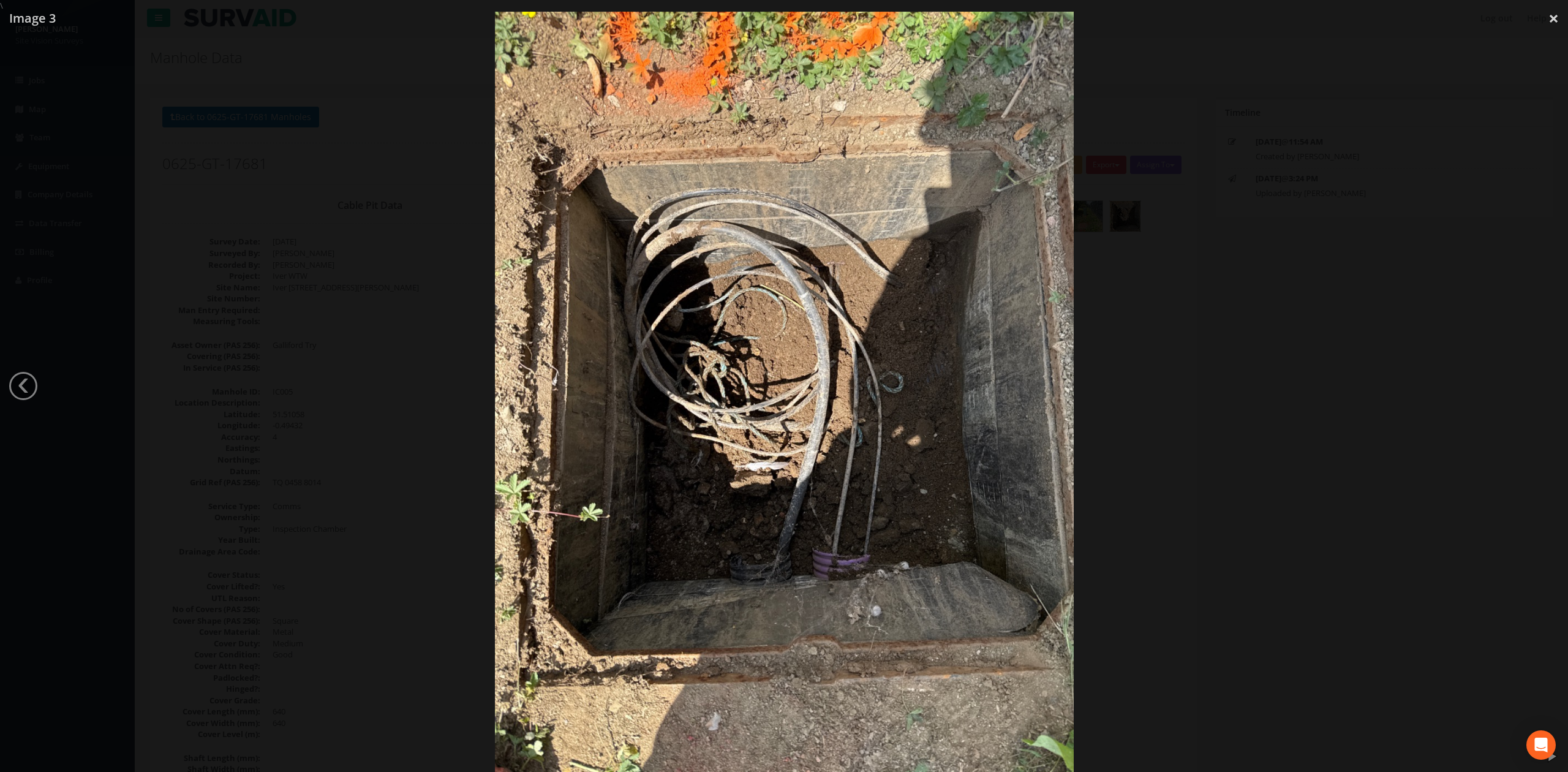
click at [1221, 293] on div at bounding box center [784, 397] width 1568 height 772
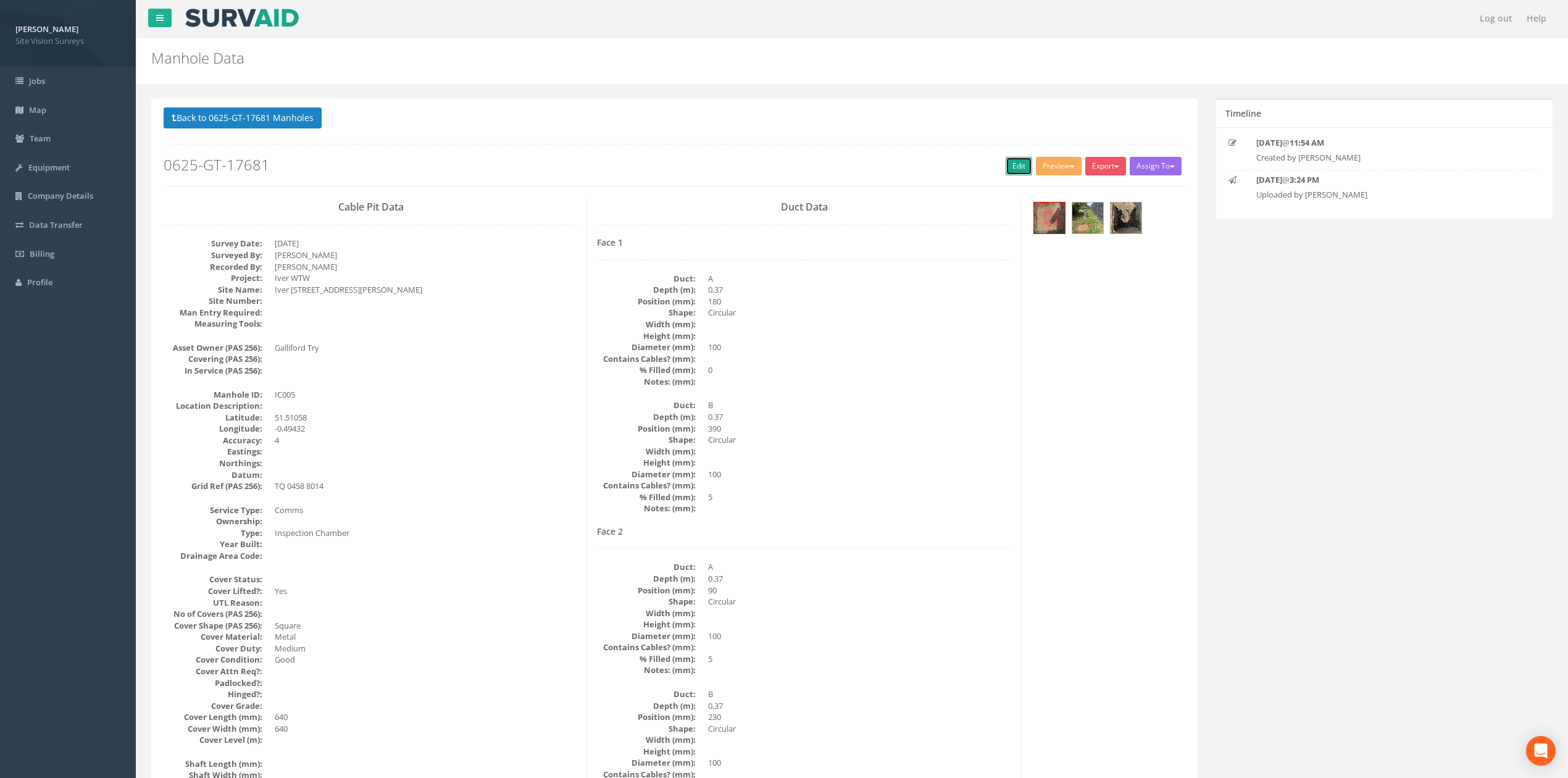
click at [1009, 171] on link "Edit" at bounding box center [1019, 166] width 27 height 18
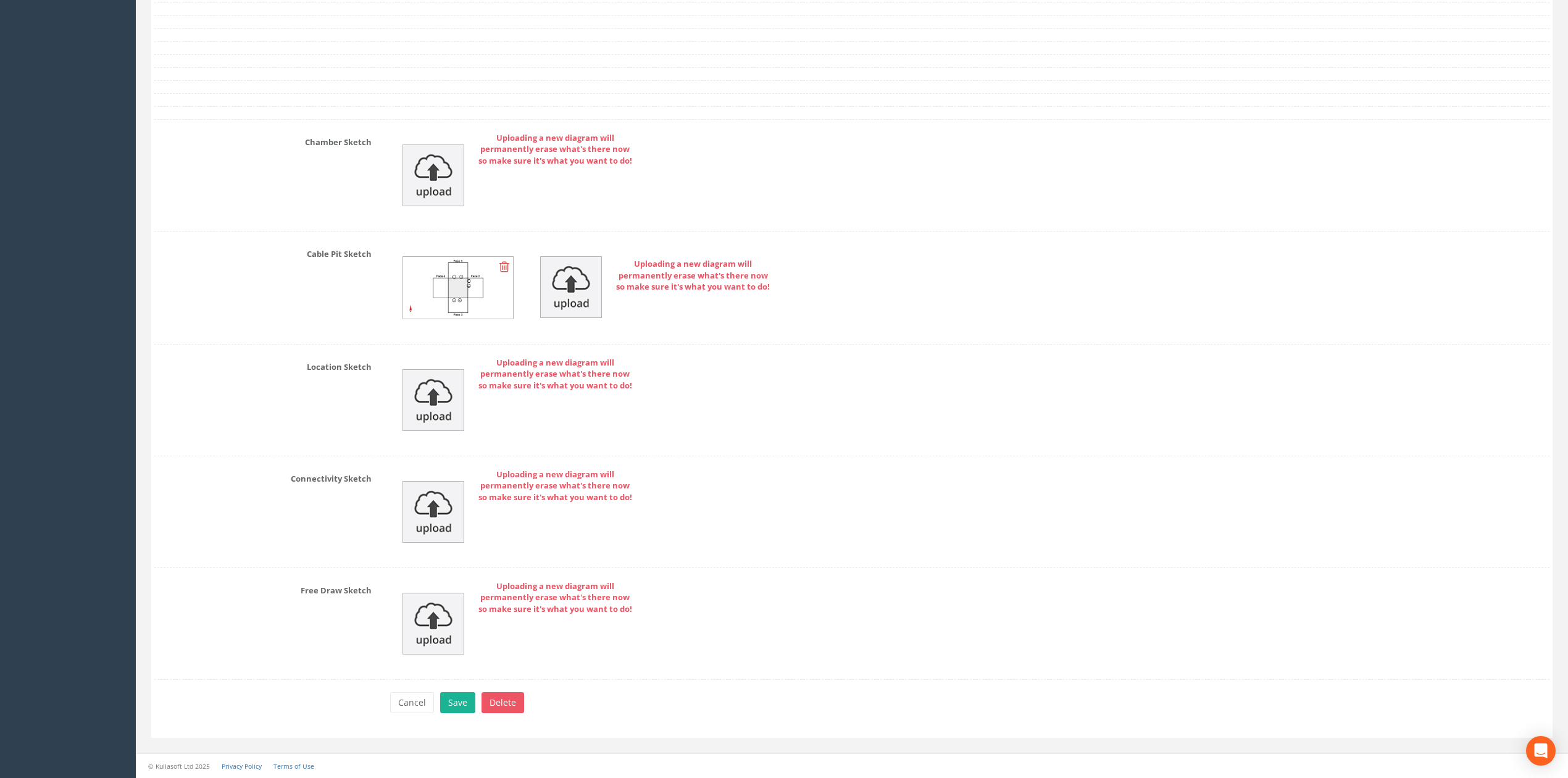
scroll to position [3107, 0]
type textarea "Silted"
click at [465, 702] on button "Save" at bounding box center [457, 702] width 36 height 21
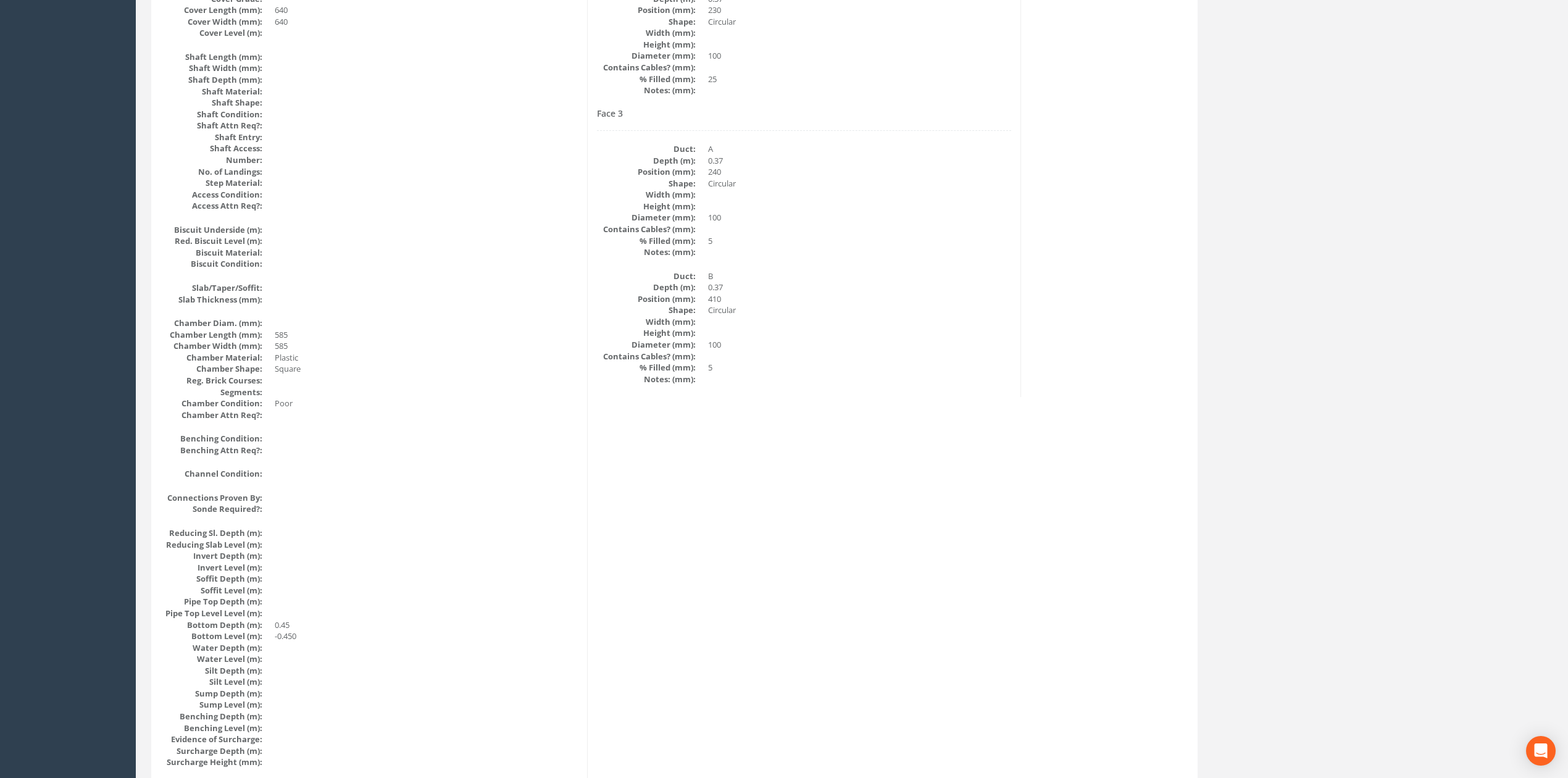
scroll to position [0, 0]
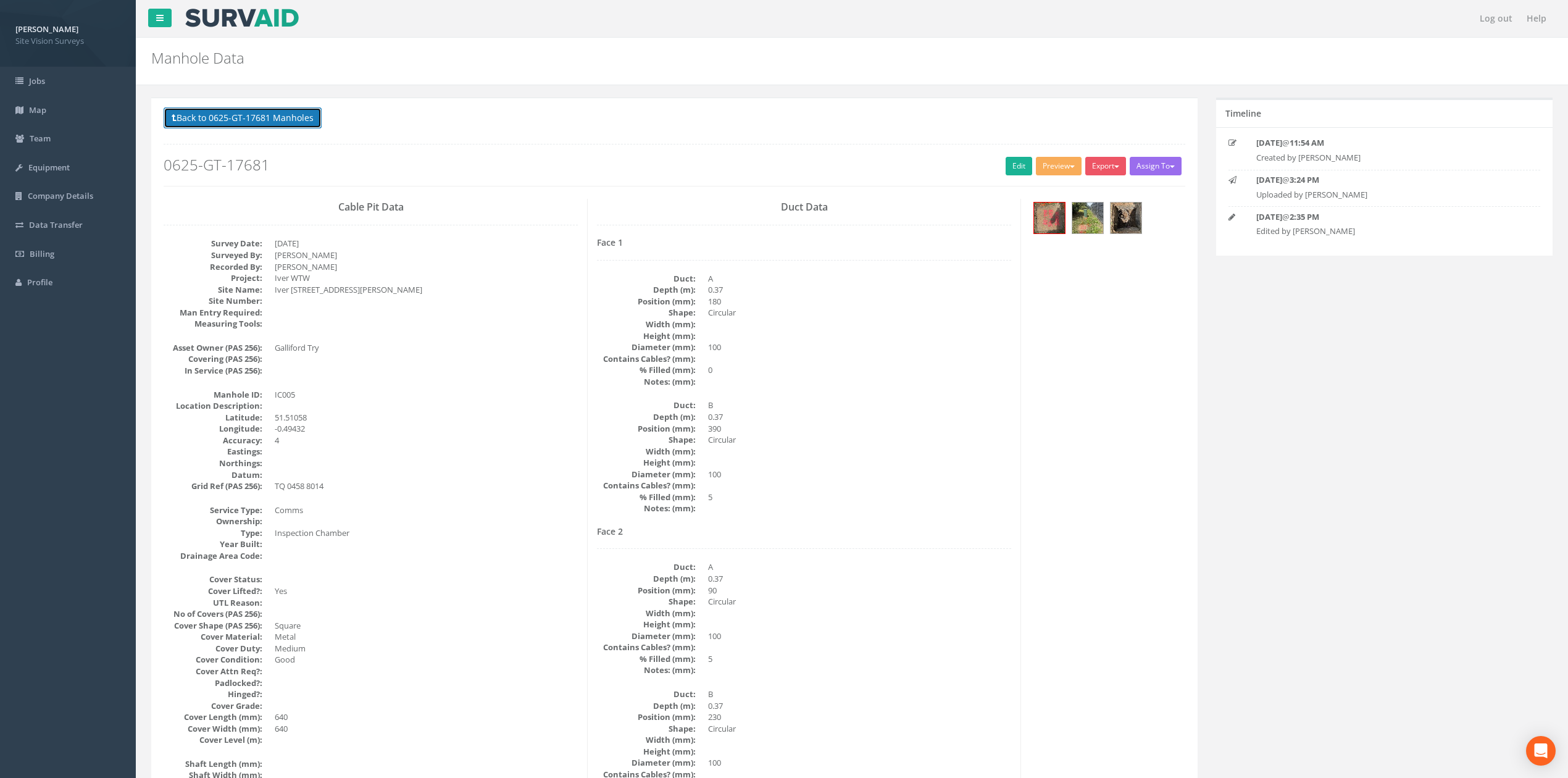
click at [258, 122] on button "Back to 0625-GT-17681 Manholes" at bounding box center [243, 118] width 158 height 21
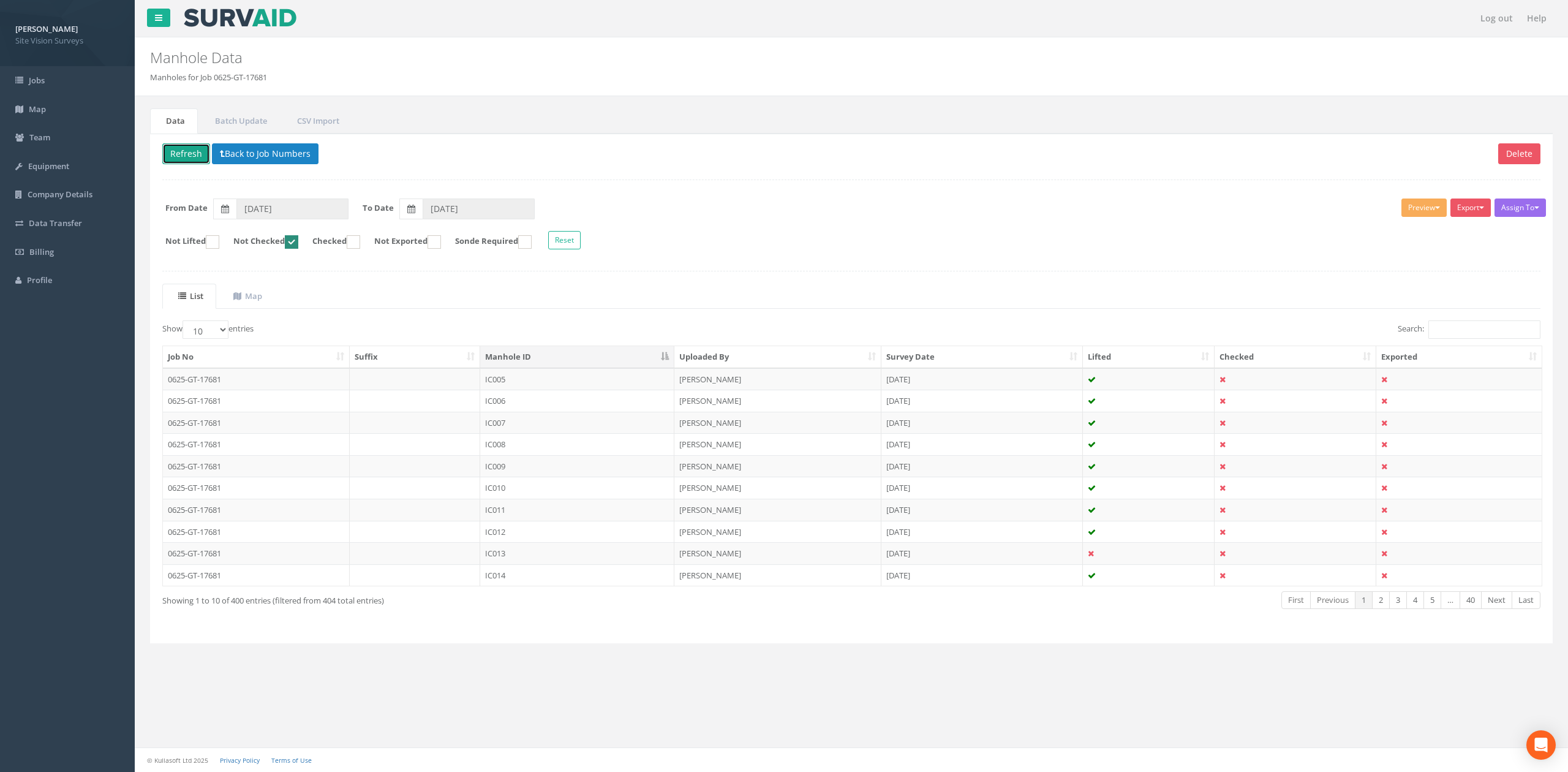
click at [183, 163] on button "Refresh" at bounding box center [186, 154] width 48 height 21
click at [184, 158] on button "Loading" at bounding box center [190, 154] width 57 height 21
click at [512, 380] on td "IC006" at bounding box center [578, 379] width 194 height 22
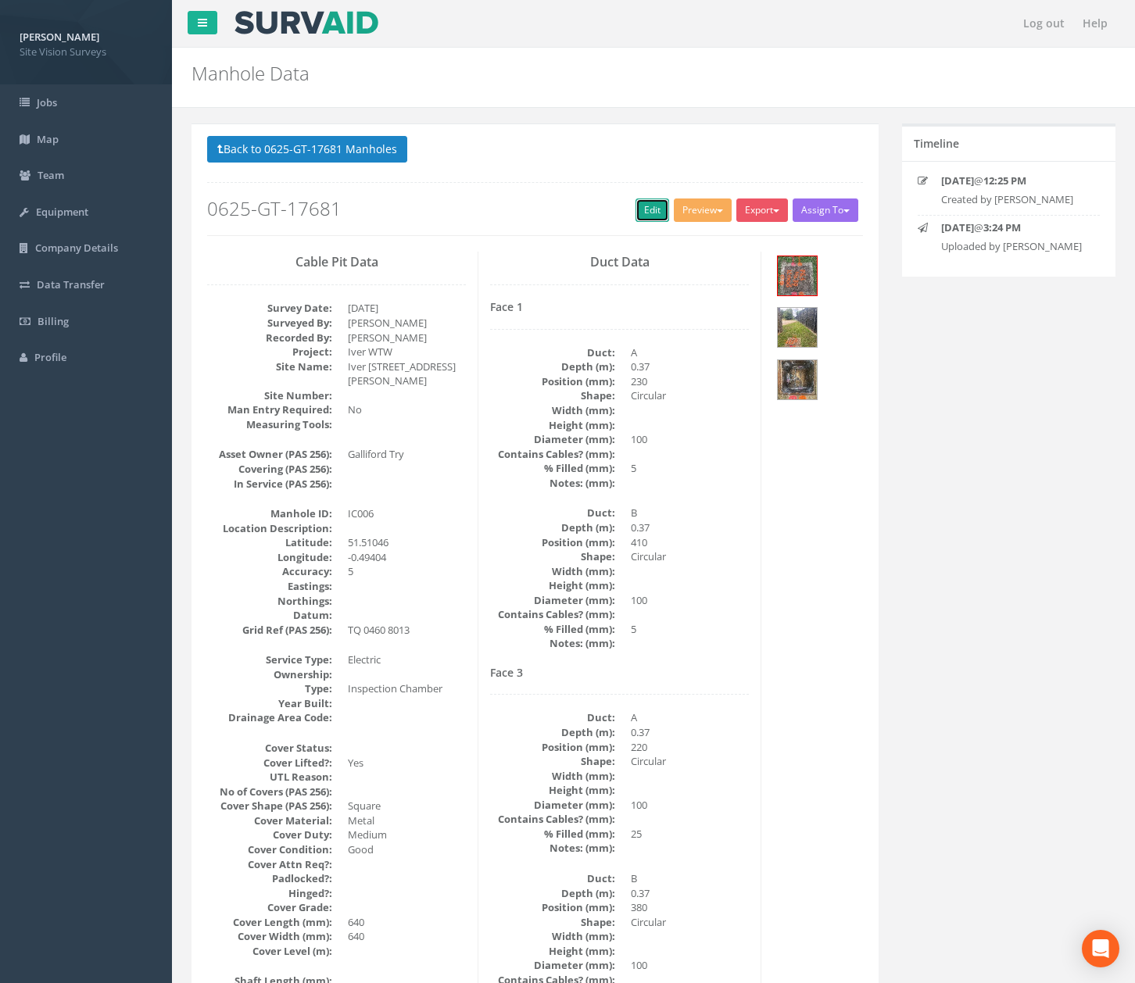
click at [641, 210] on link "Edit" at bounding box center [652, 210] width 34 height 23
click at [366, 154] on button "Back to 0625-GT-17681 Manholes" at bounding box center [307, 149] width 200 height 27
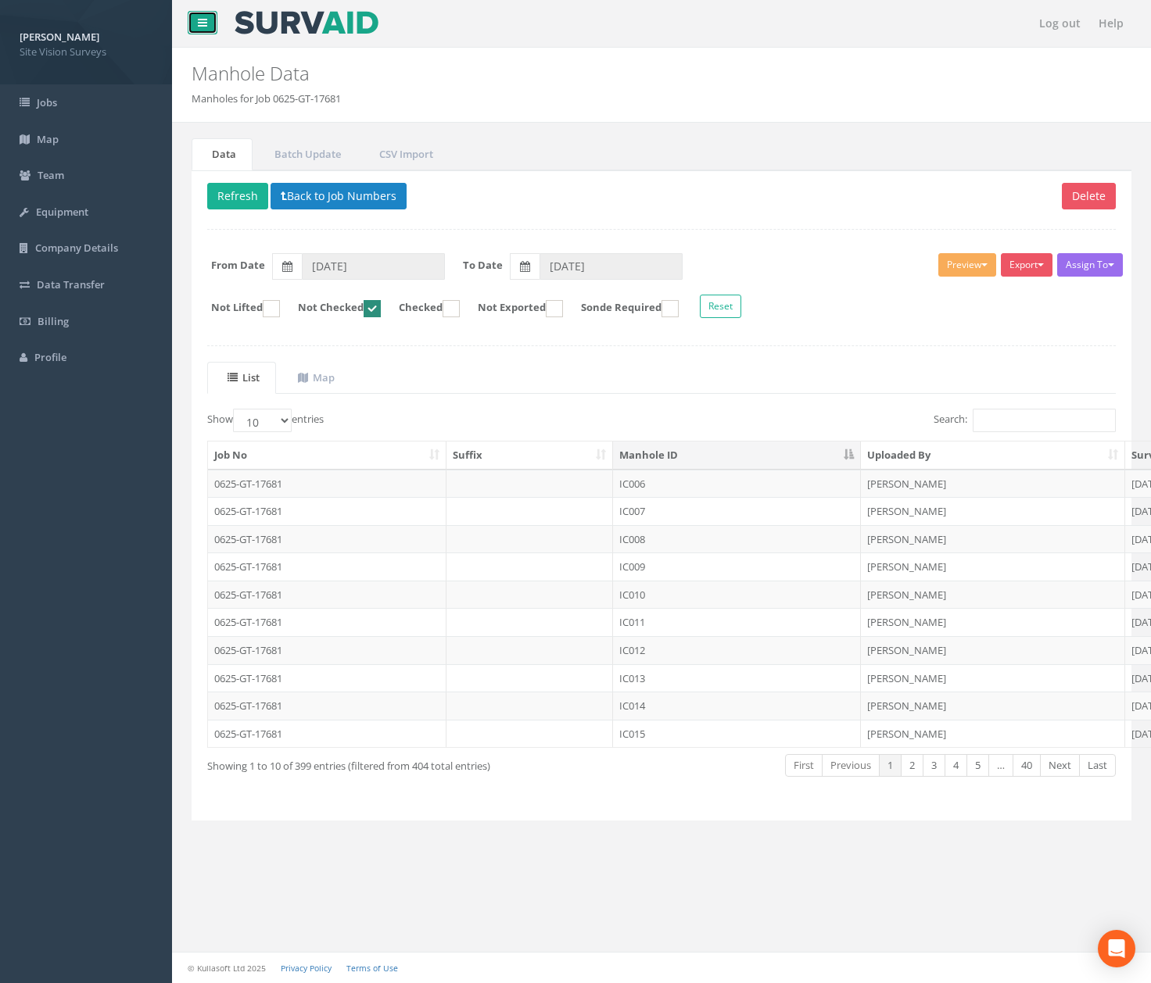
drag, startPoint x: 197, startPoint y: 16, endPoint x: 205, endPoint y: 22, distance: 10.0
click at [197, 16] on link at bounding box center [203, 22] width 30 height 23
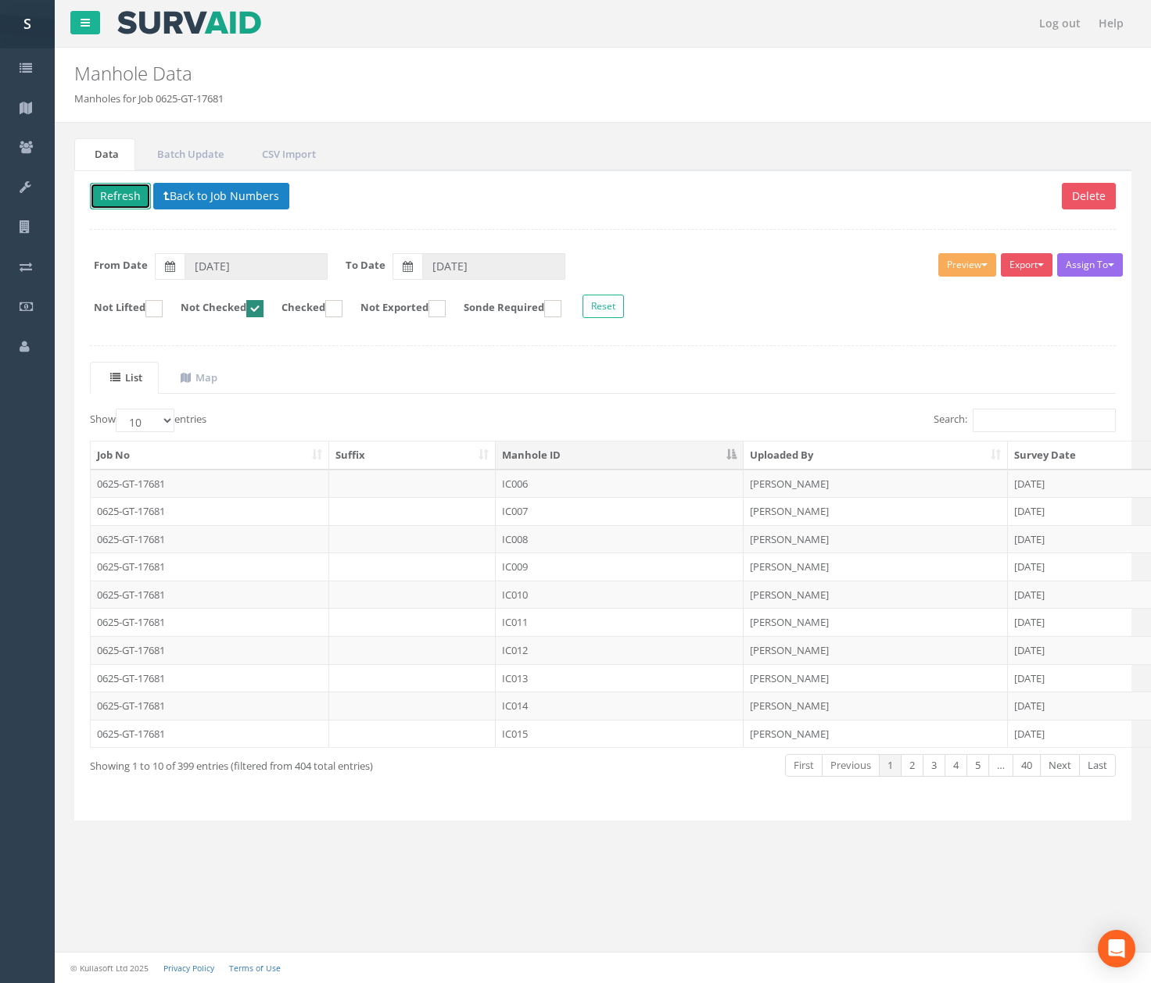
click at [128, 201] on button "Refresh" at bounding box center [120, 196] width 61 height 27
click at [538, 492] on td "IC007" at bounding box center [620, 484] width 248 height 28
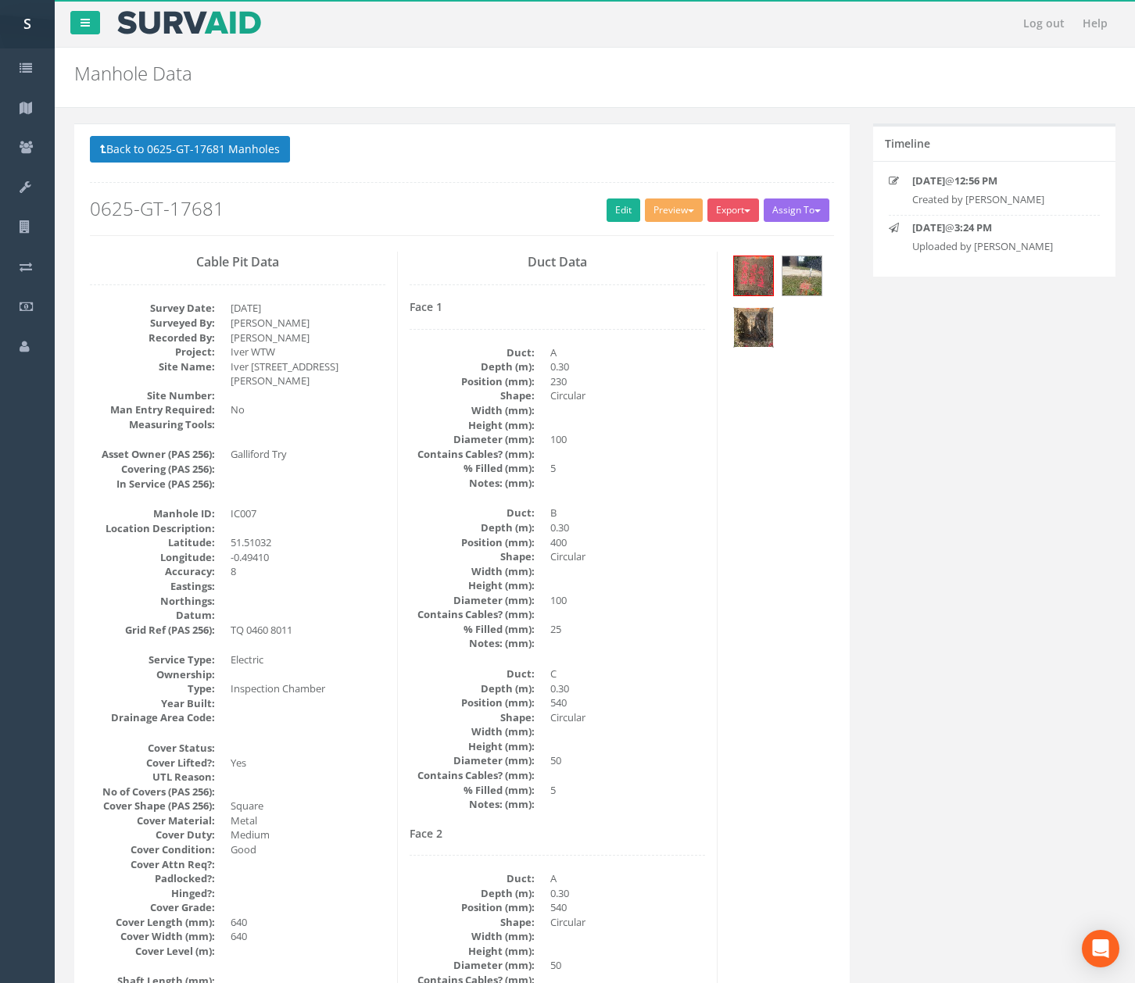
click at [746, 347] on img at bounding box center [753, 327] width 39 height 39
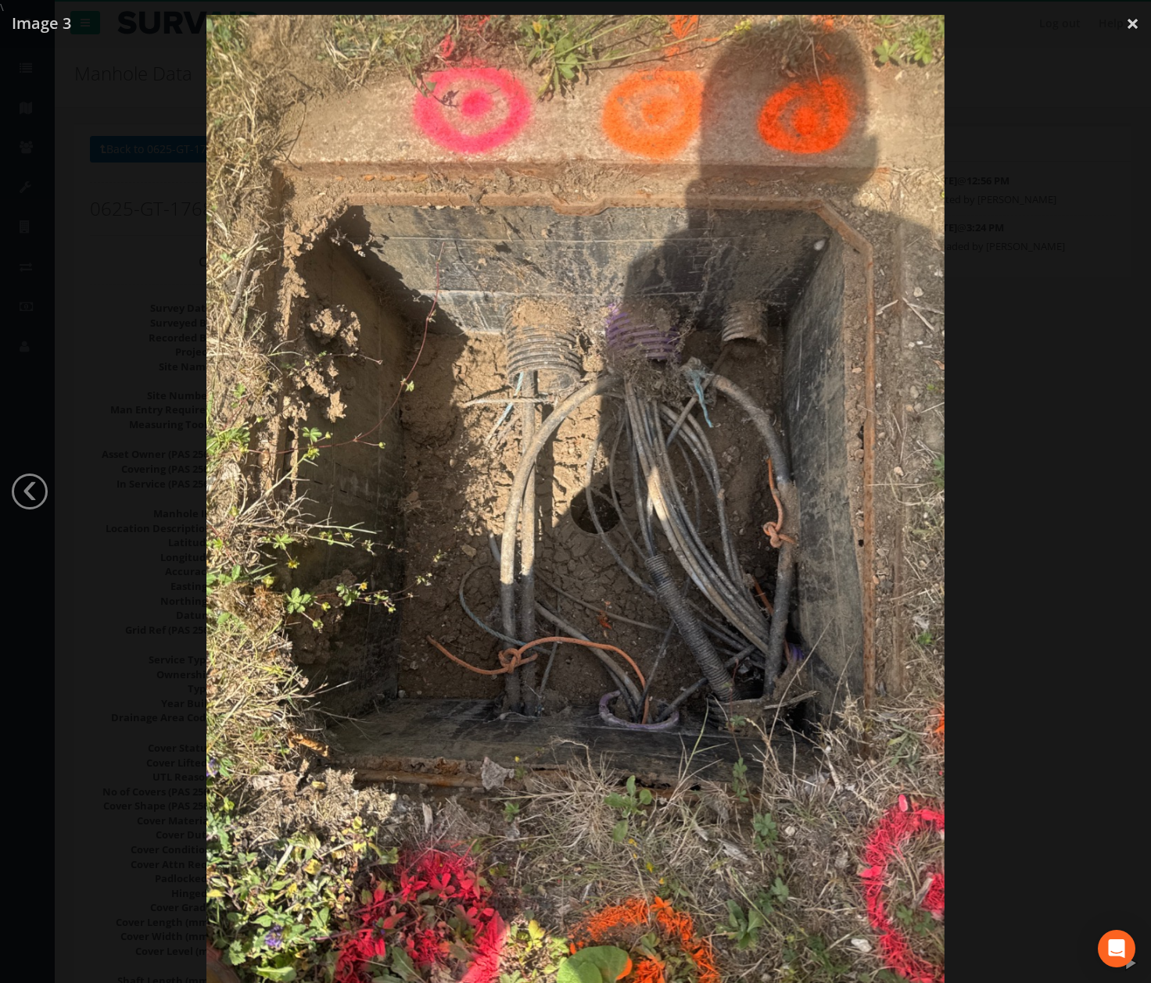
click at [1066, 267] on div at bounding box center [575, 506] width 1151 height 983
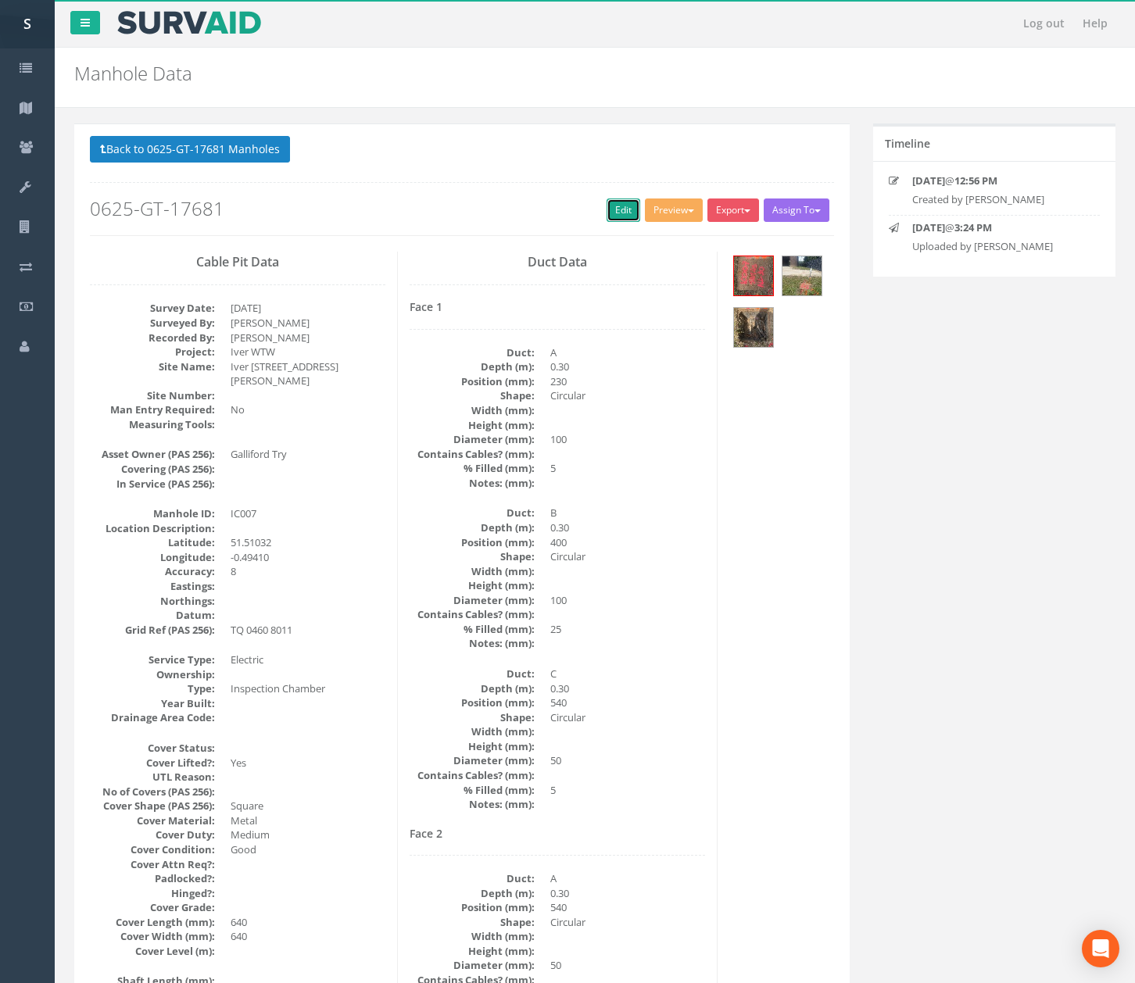
click at [610, 205] on link "Edit" at bounding box center [624, 210] width 34 height 23
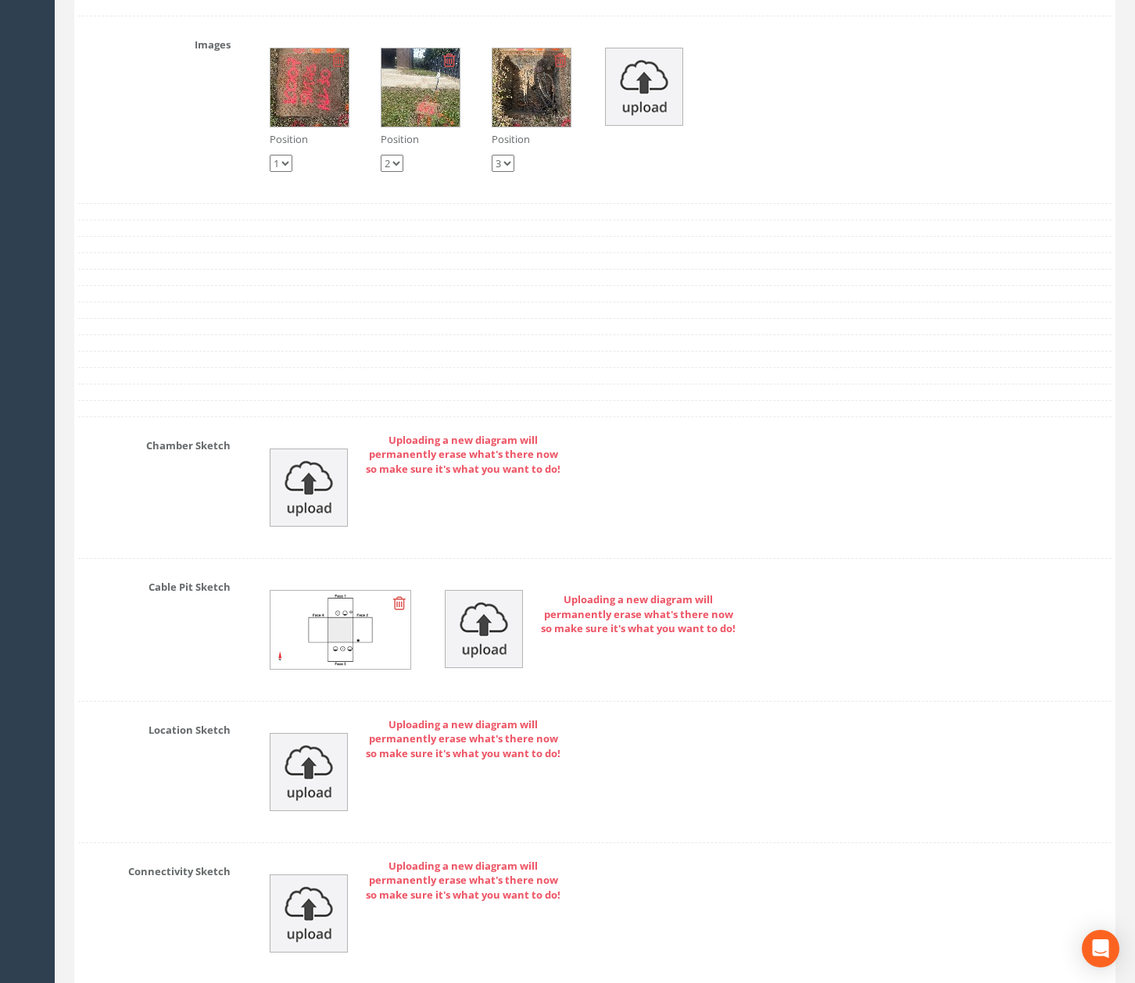
scroll to position [4063, 0]
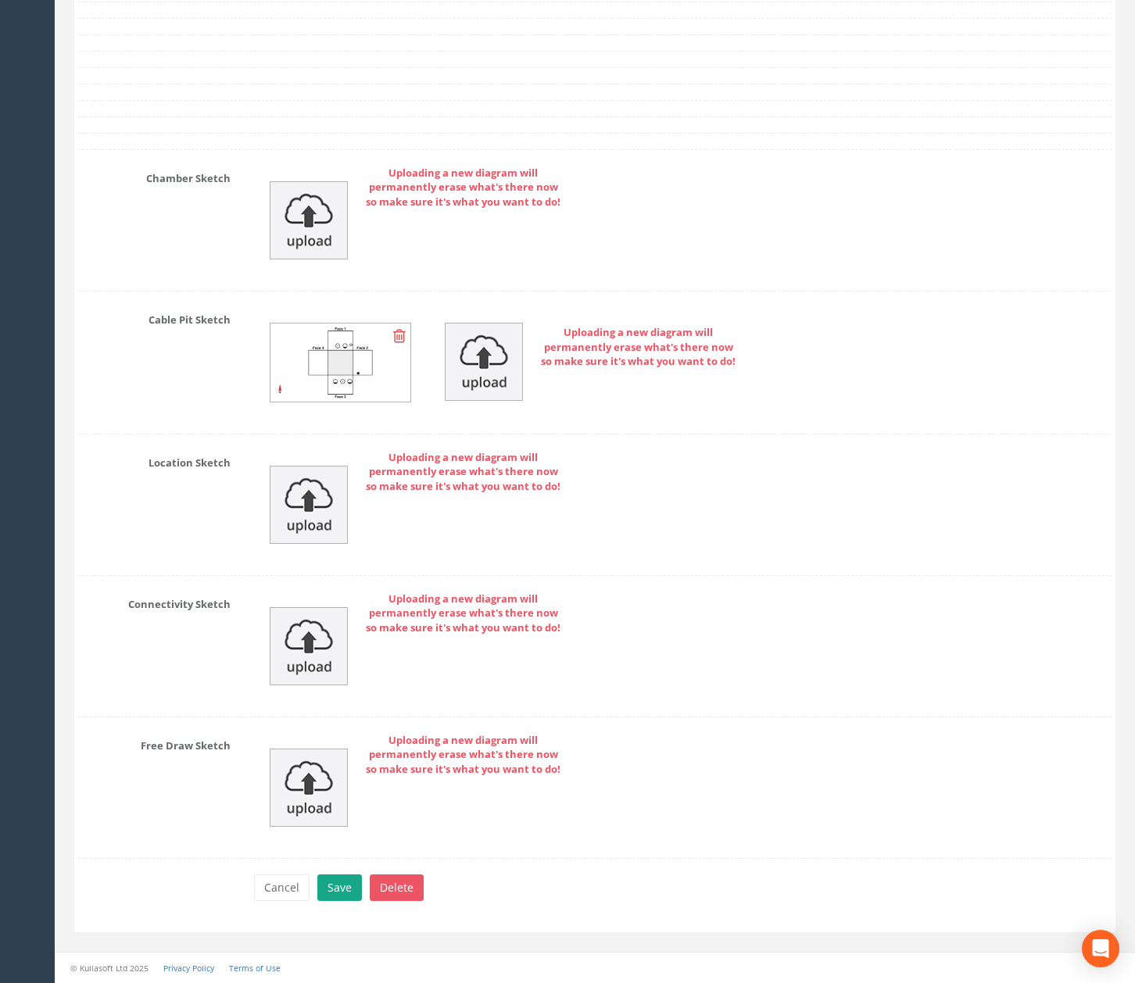
type textarea "Silted."
click at [339, 886] on button "Save" at bounding box center [339, 888] width 45 height 27
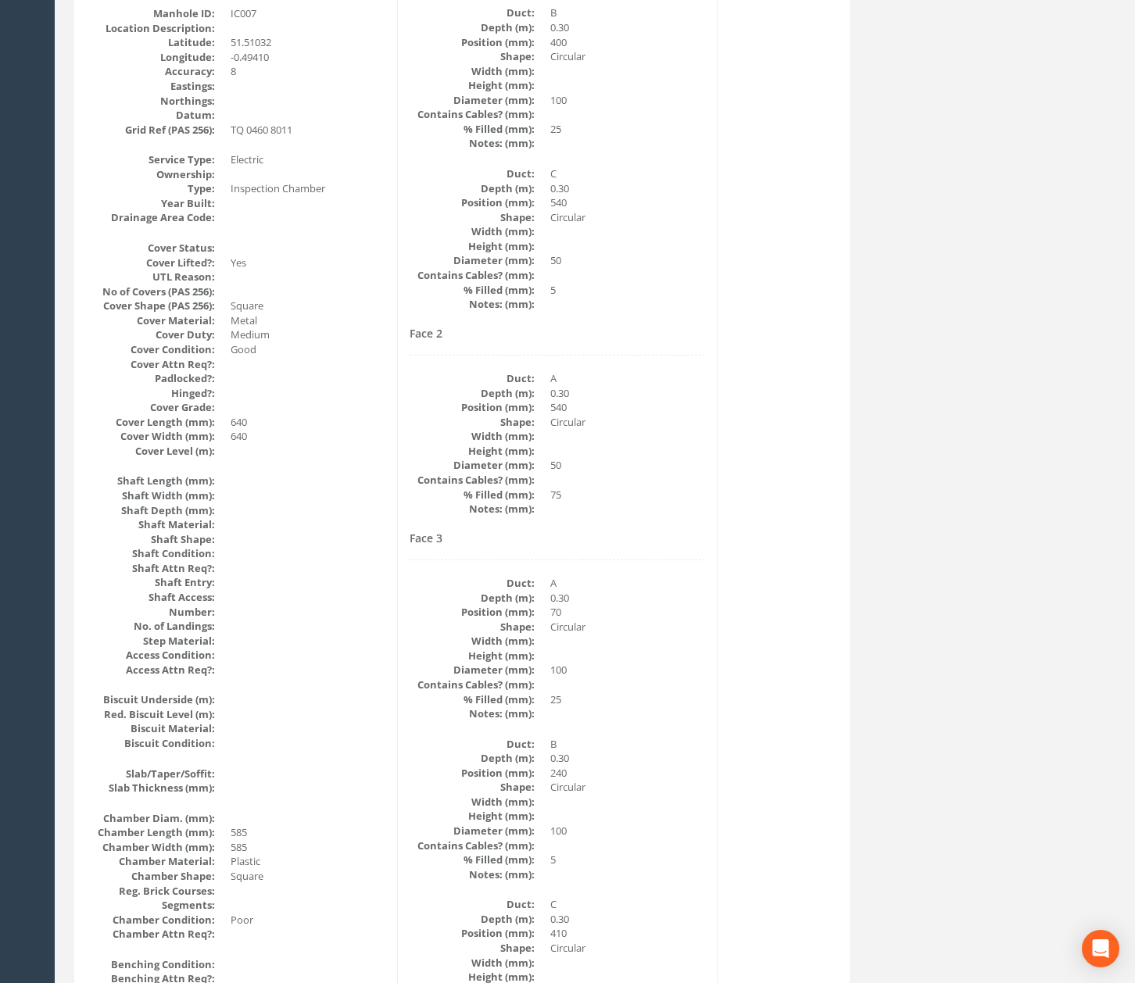
scroll to position [0, 0]
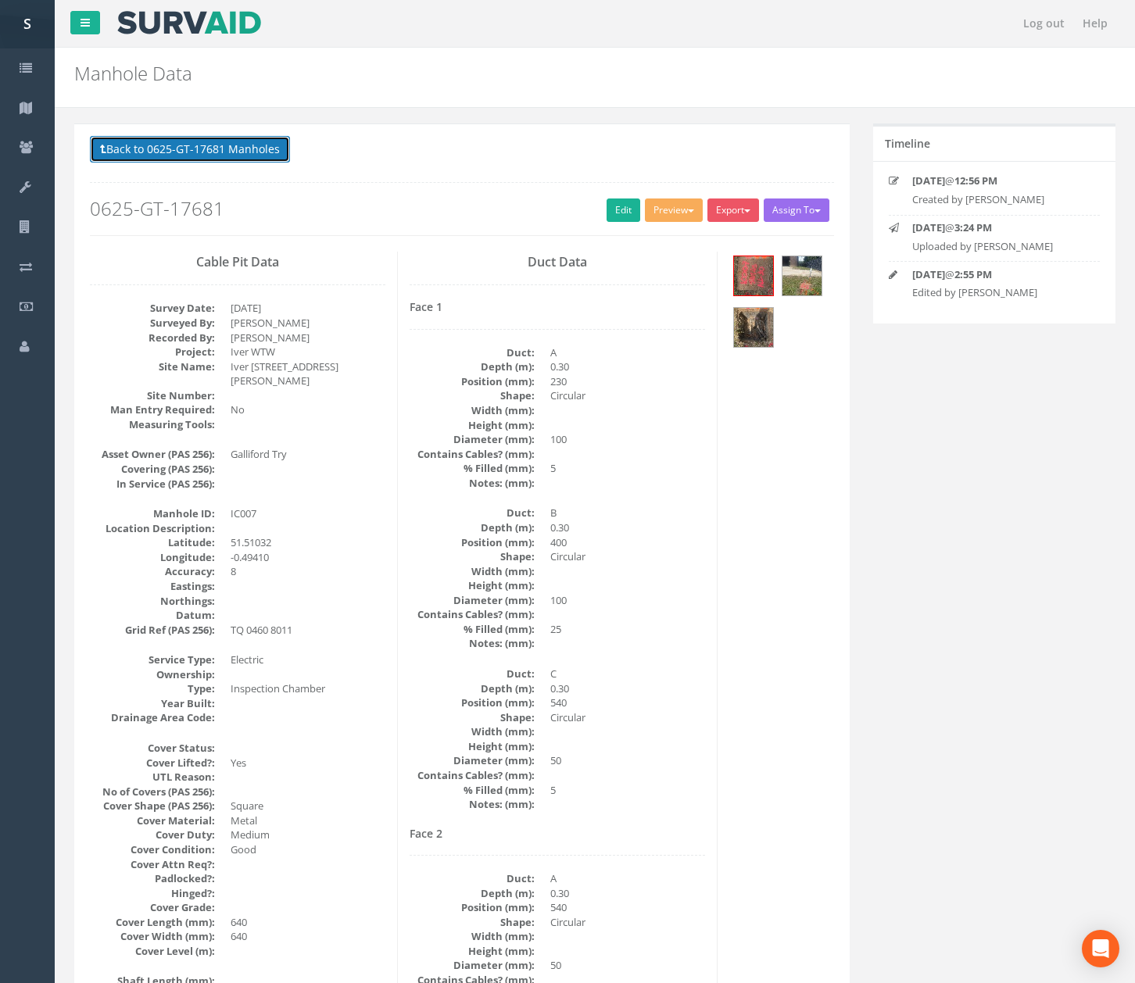
click at [222, 149] on button "Back to 0625-GT-17681 Manholes" at bounding box center [190, 149] width 200 height 27
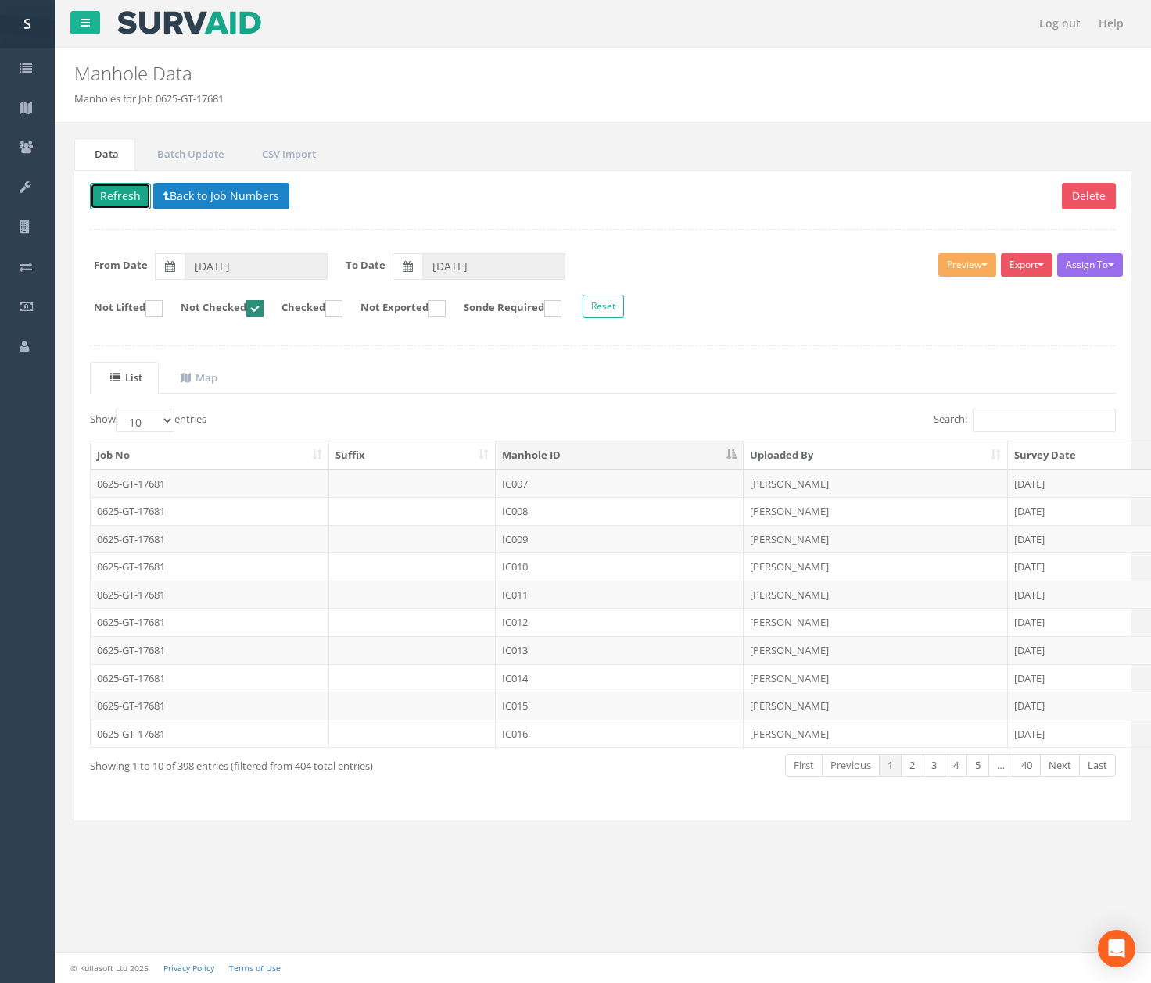
click at [107, 207] on button "Refresh" at bounding box center [120, 196] width 61 height 27
click at [599, 494] on td "IC008" at bounding box center [620, 484] width 248 height 28
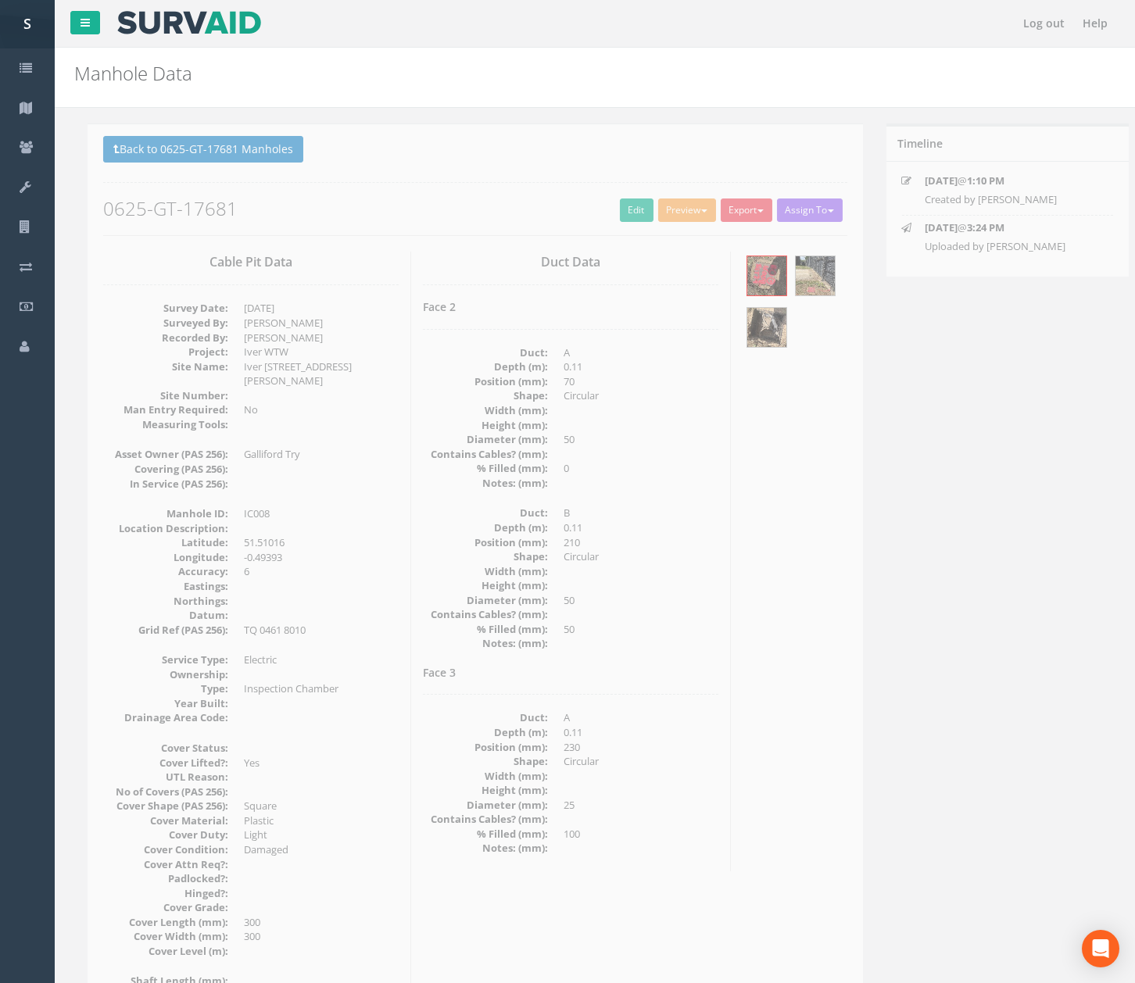
scroll to position [104, 0]
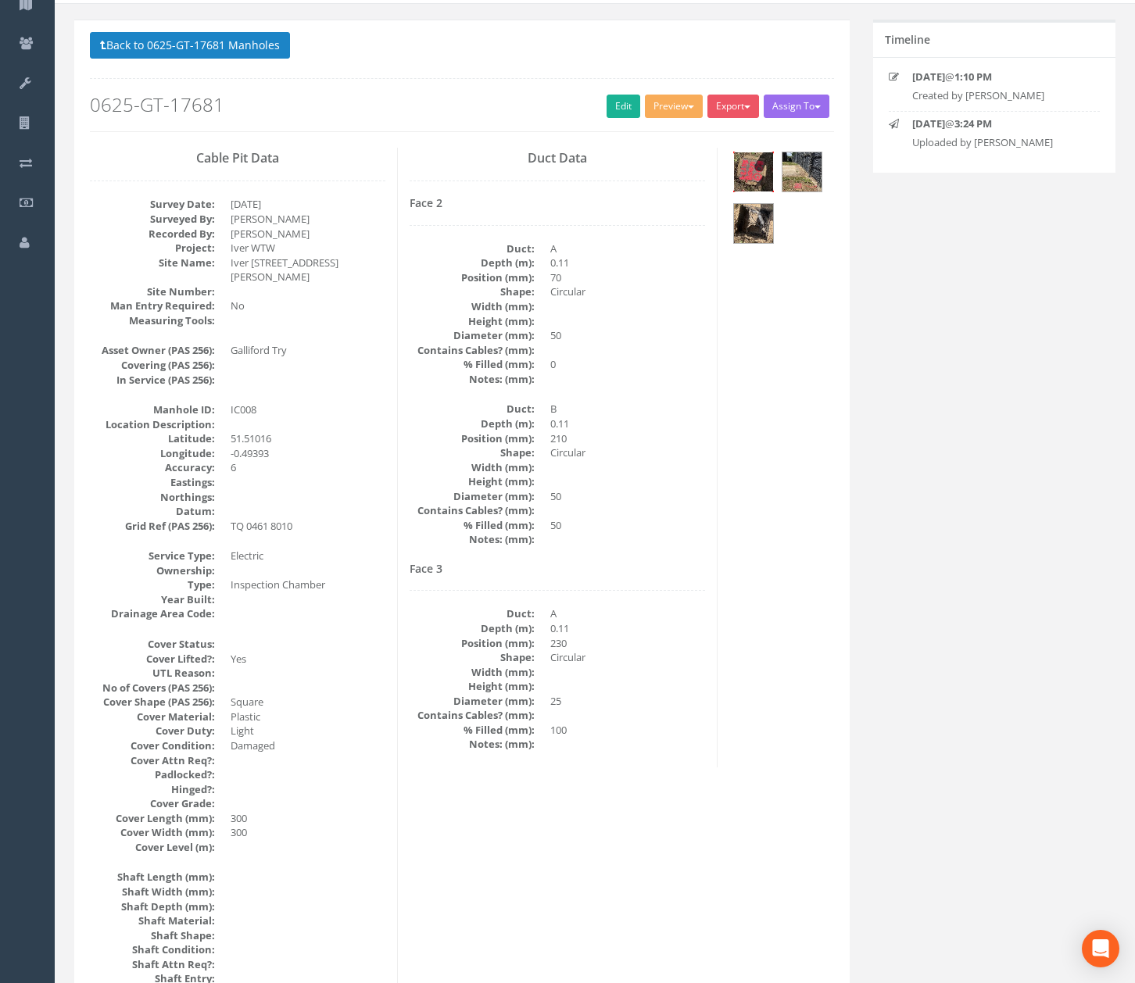
click at [757, 164] on img at bounding box center [753, 171] width 39 height 39
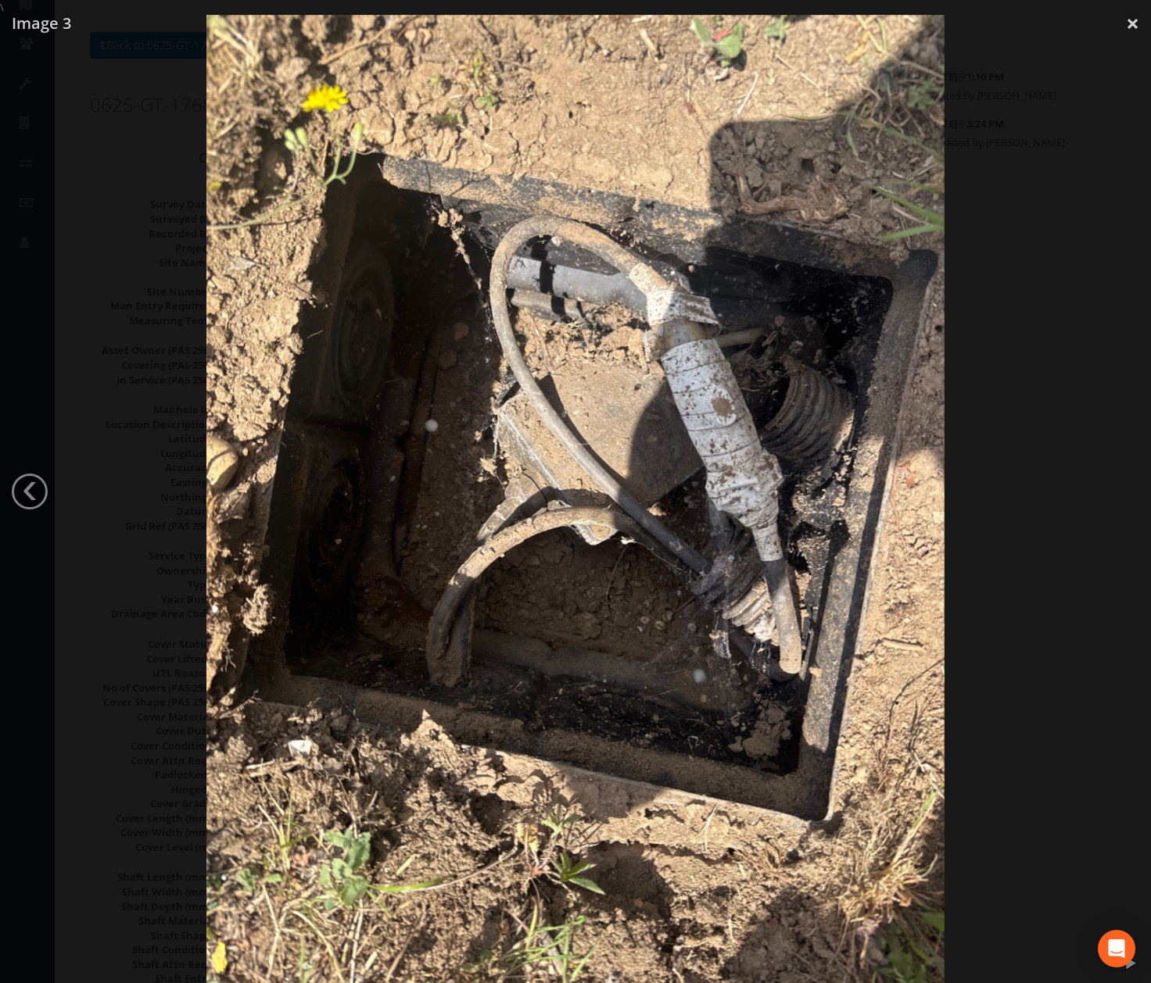
click at [995, 442] on div at bounding box center [575, 506] width 1151 height 983
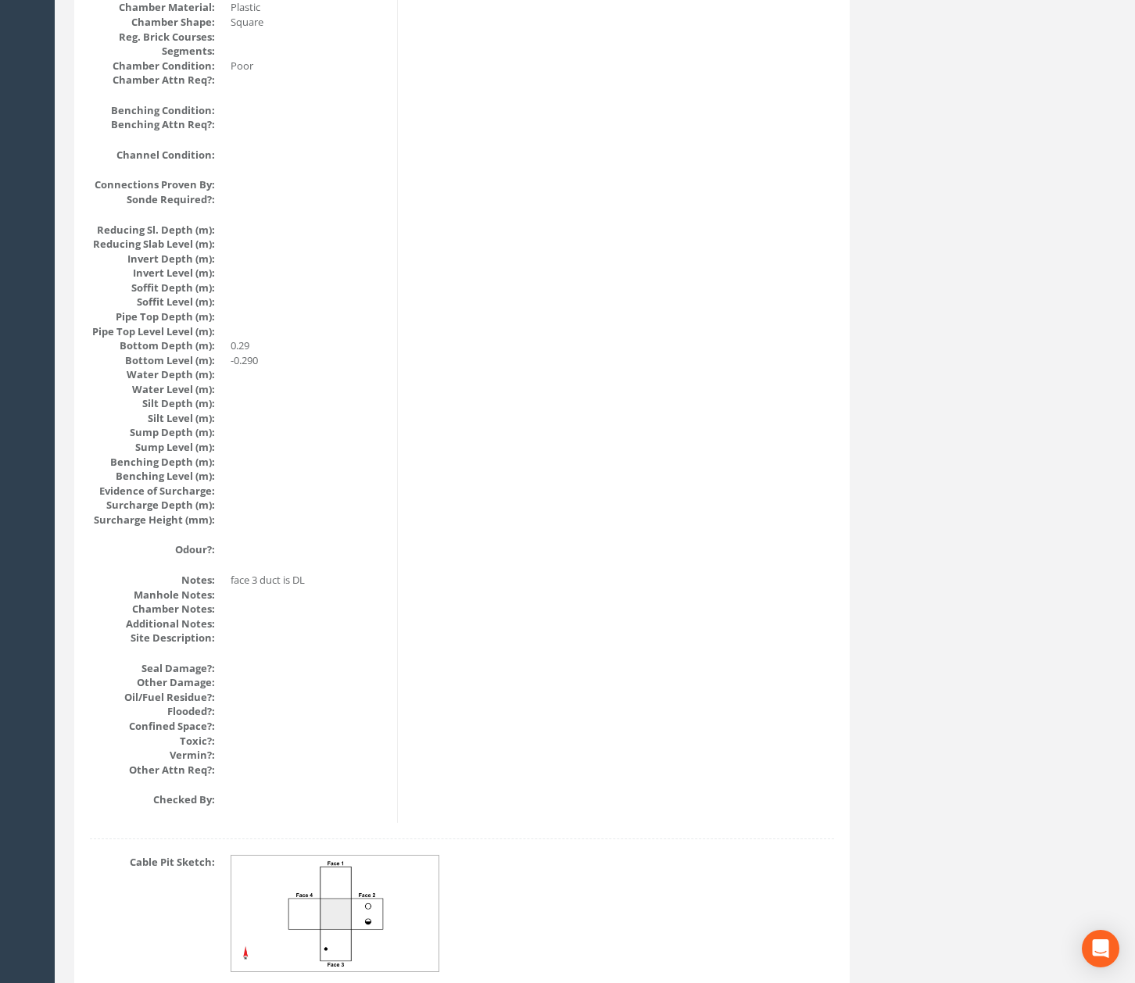
scroll to position [0, 0]
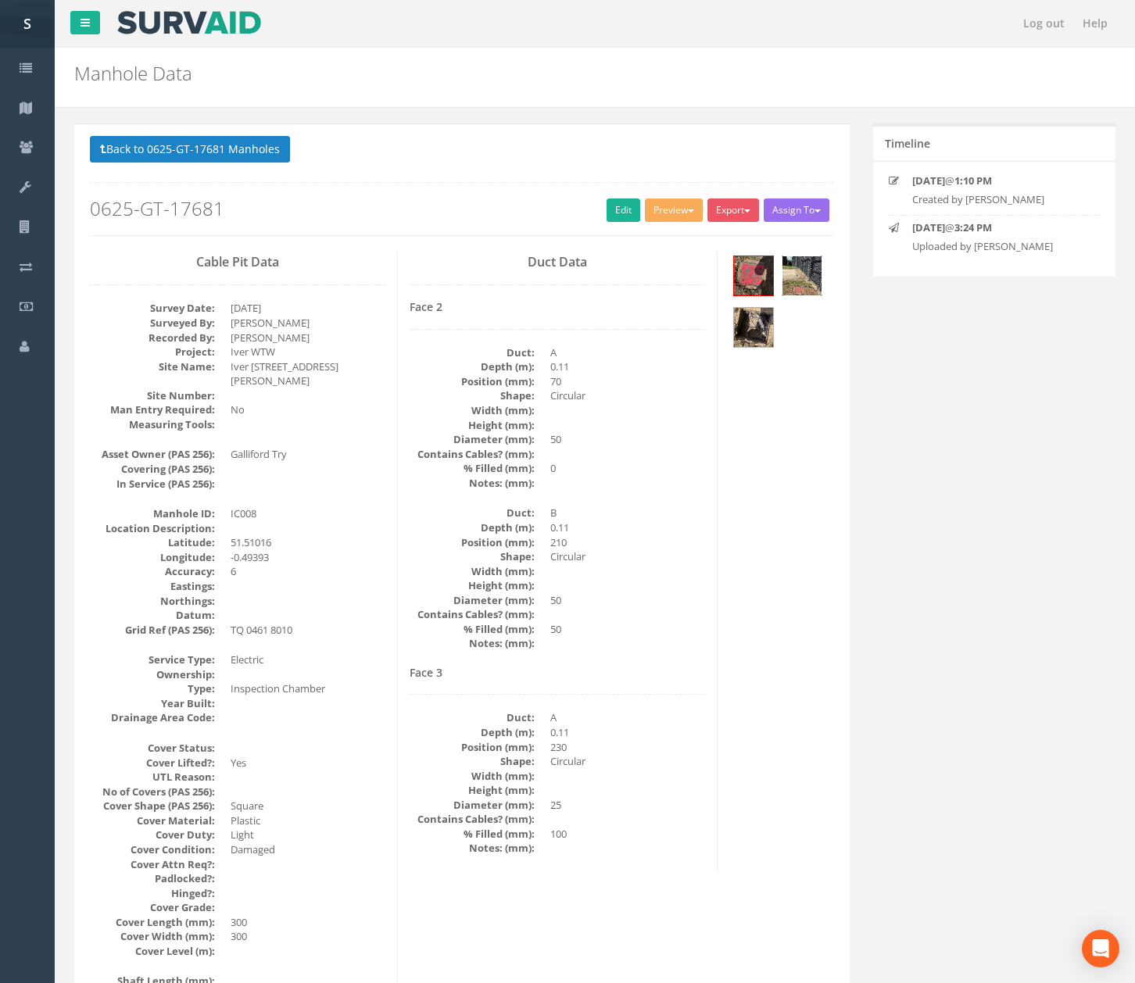
click at [820, 266] on img at bounding box center [801, 275] width 39 height 39
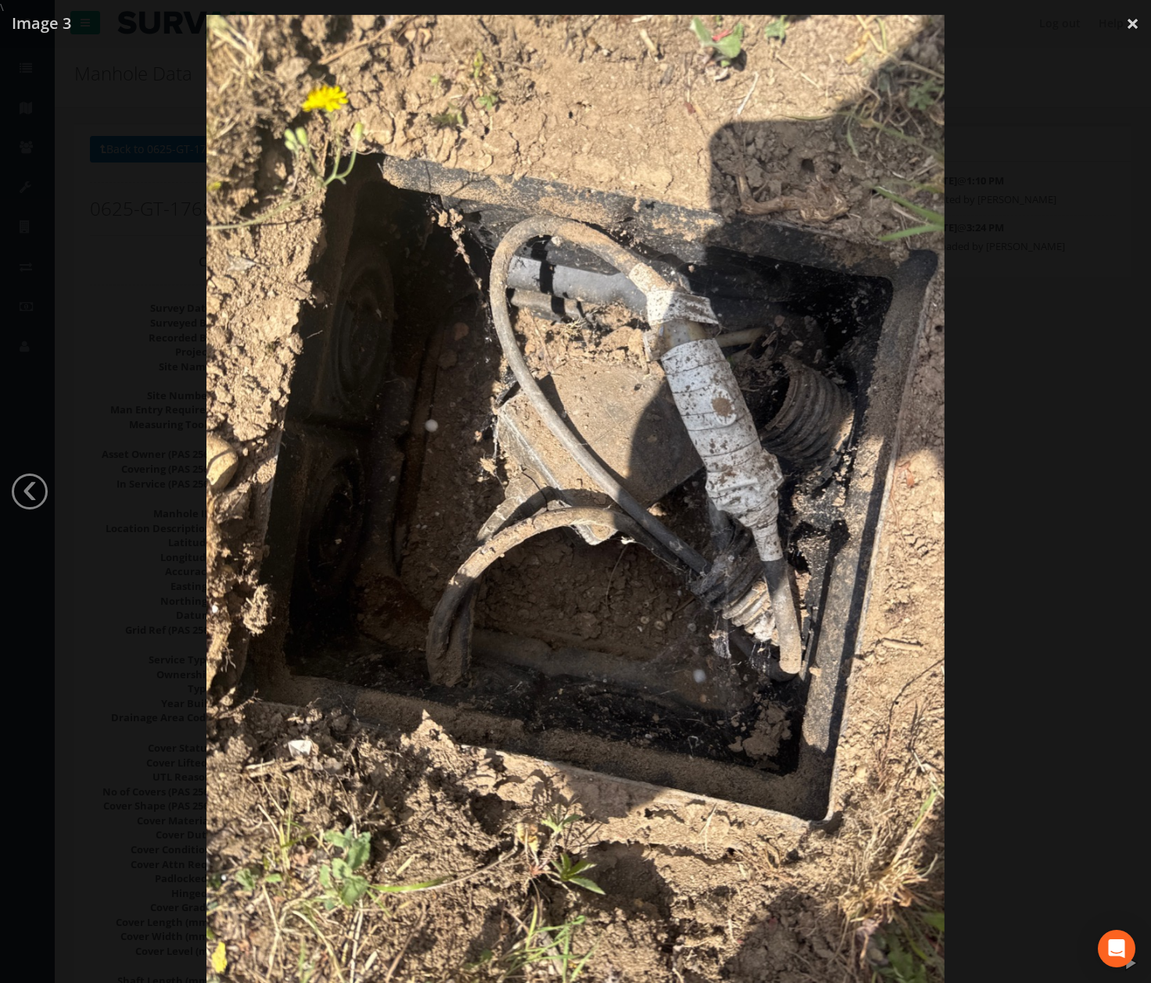
click at [100, 444] on div at bounding box center [575, 506] width 1151 height 983
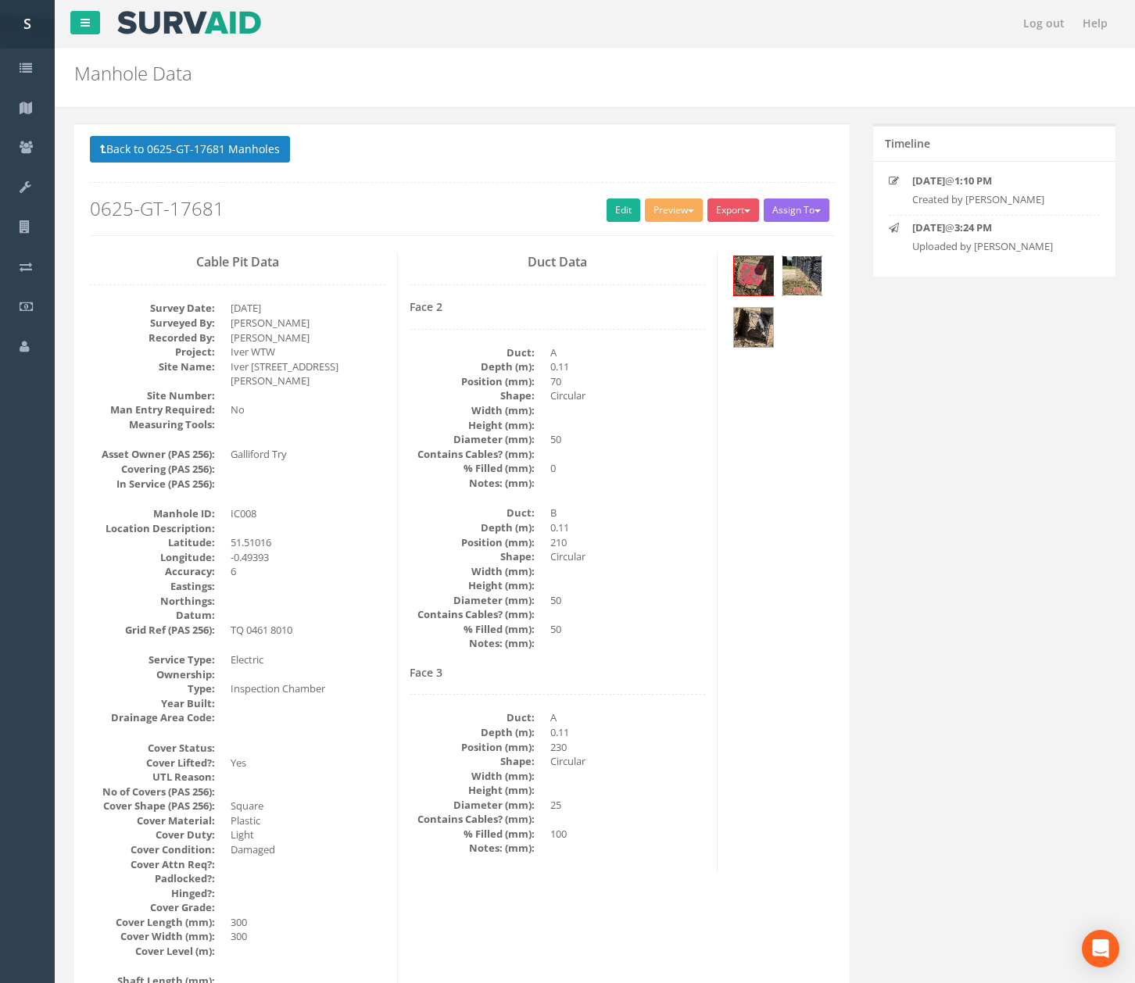
click at [797, 281] on img at bounding box center [801, 275] width 39 height 39
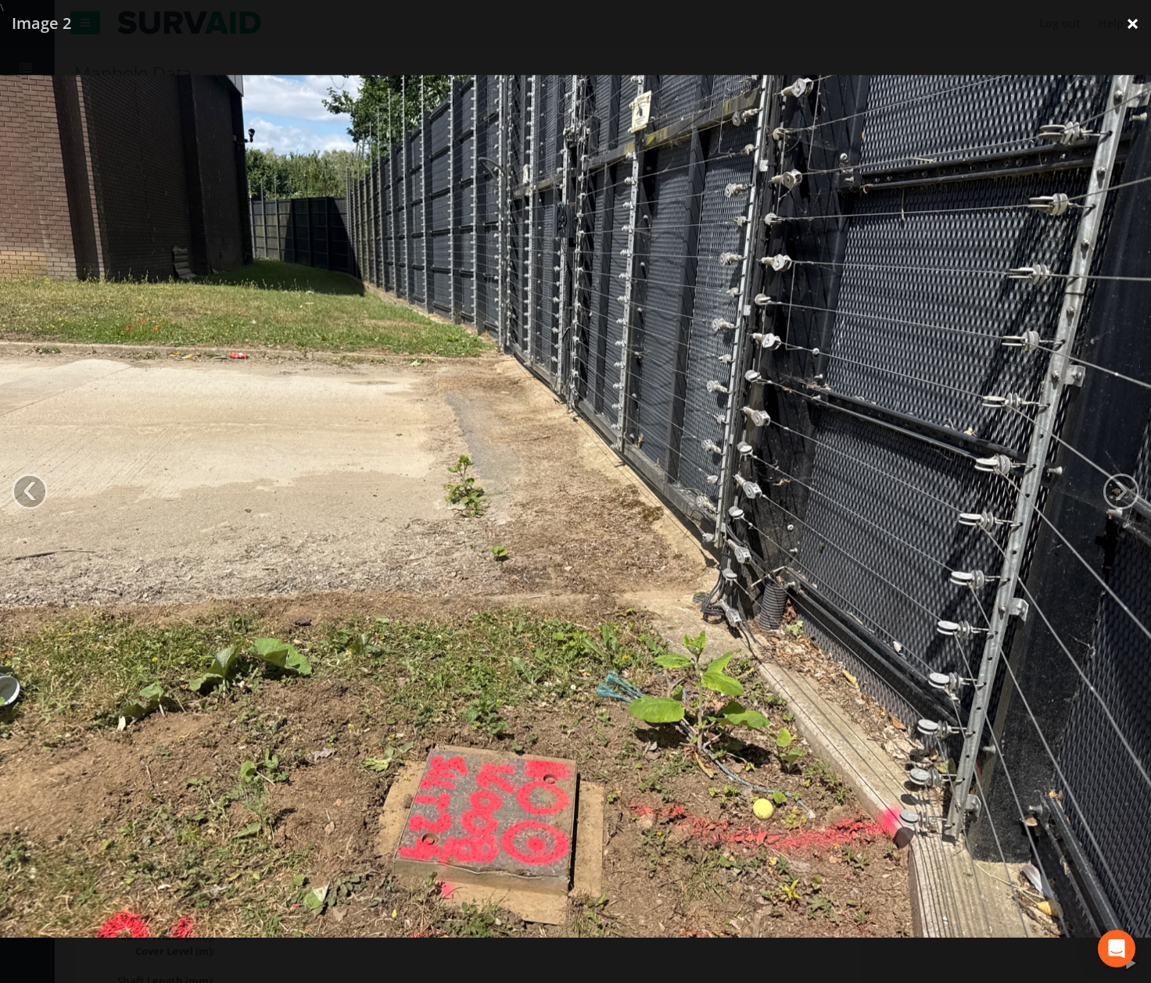
click at [1135, 22] on link "×" at bounding box center [1132, 23] width 37 height 47
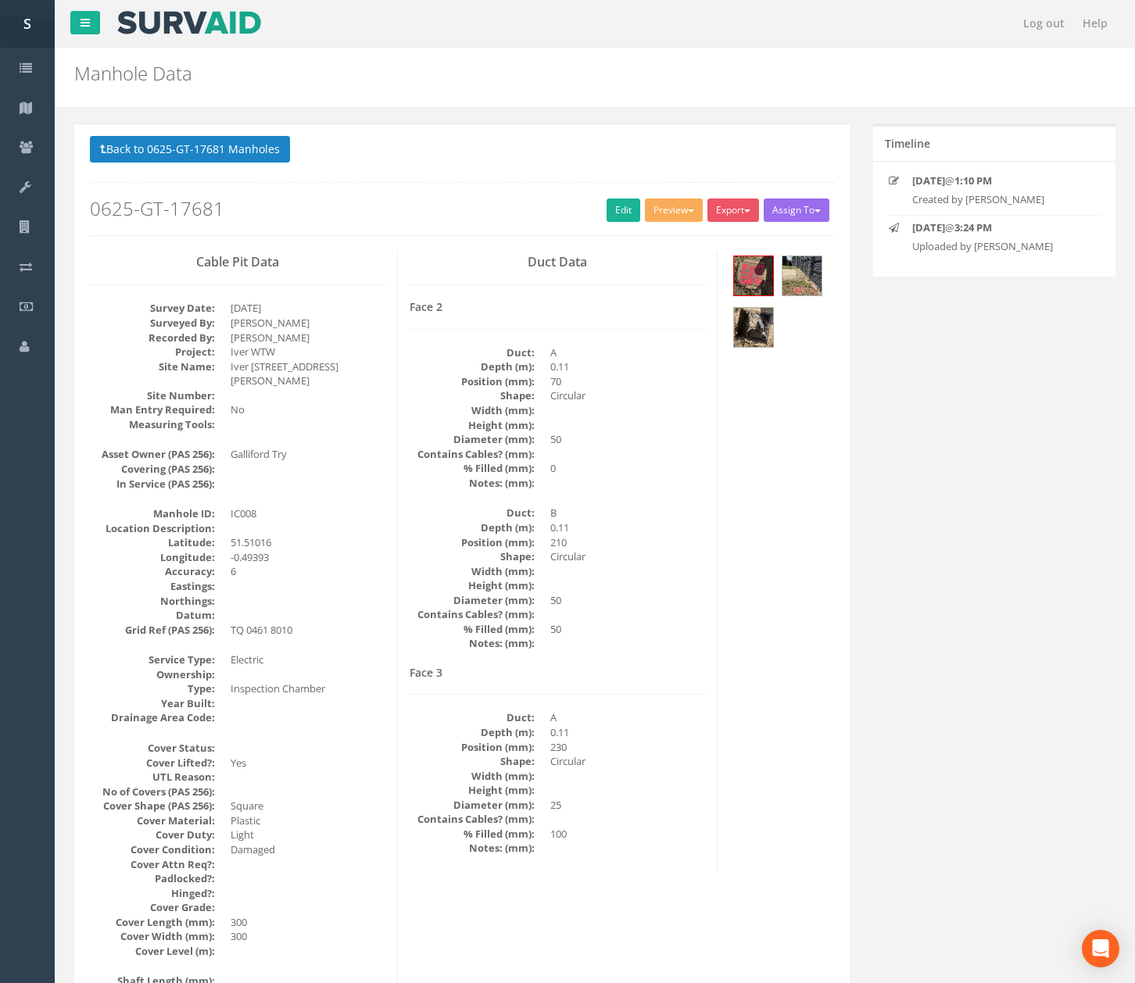
click at [594, 219] on h2 "0625-GT-17681" at bounding box center [462, 209] width 744 height 20
drag, startPoint x: 597, startPoint y: 217, endPoint x: 45, endPoint y: 288, distance: 557.2
click at [607, 217] on link "Edit" at bounding box center [624, 210] width 34 height 23
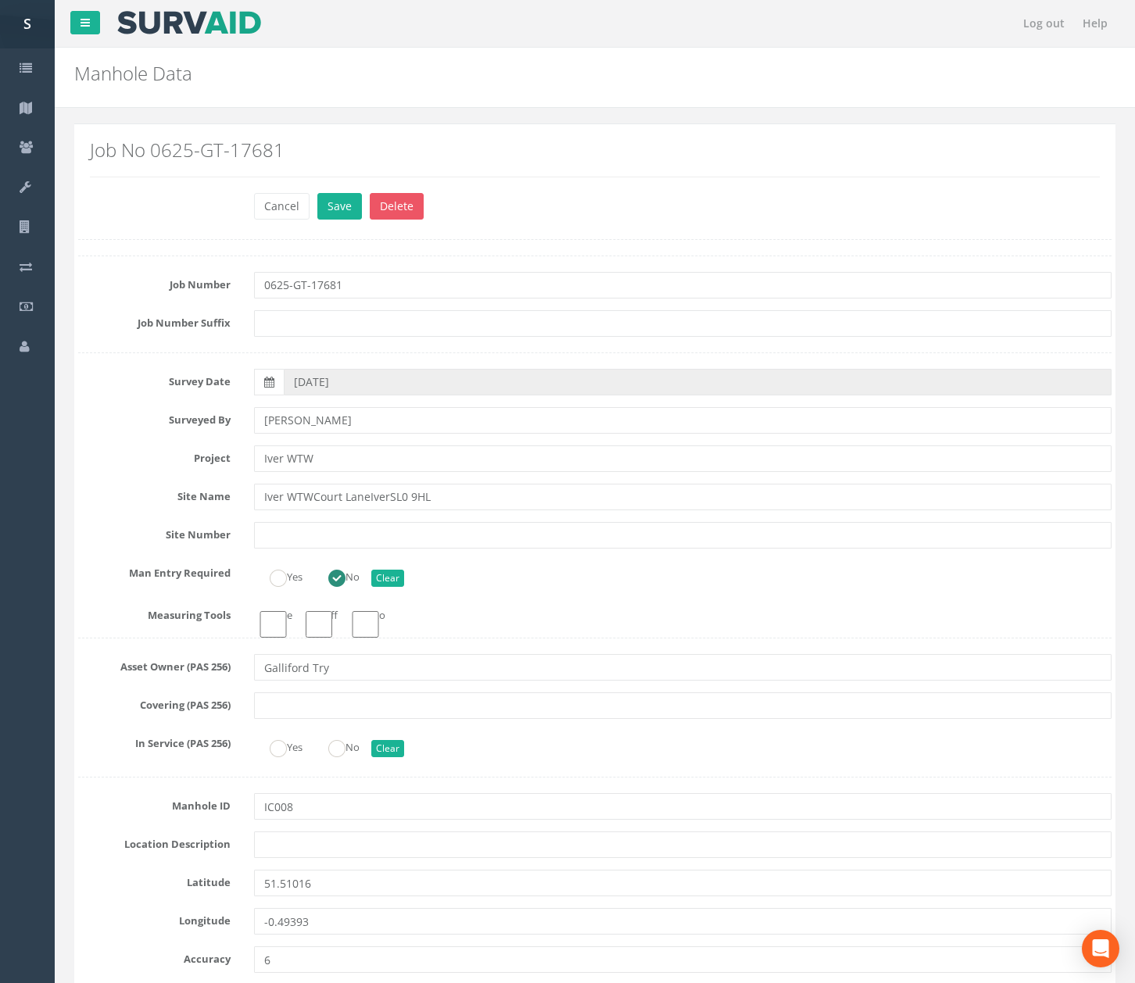
drag, startPoint x: 274, startPoint y: 266, endPoint x: 242, endPoint y: 269, distance: 32.2
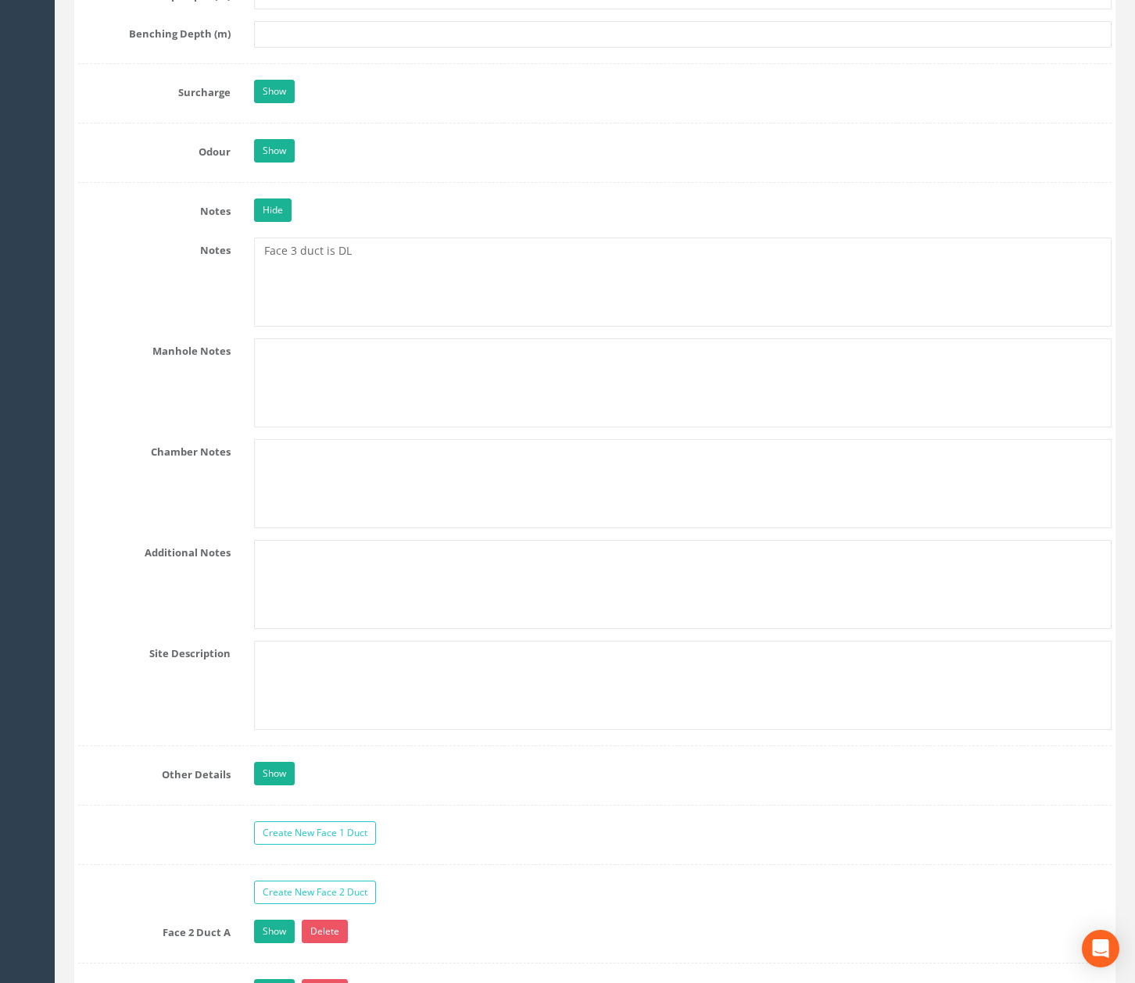
click at [375, 274] on textarea "Face 3 duct is DL" at bounding box center [682, 282] width 857 height 89
click at [342, 263] on textarea "Face 3 duct is DL" at bounding box center [682, 282] width 857 height 89
drag, startPoint x: 335, startPoint y: 263, endPoint x: 383, endPoint y: 263, distance: 47.7
click at [383, 263] on textarea "Face 3 duct is DL" at bounding box center [682, 282] width 857 height 89
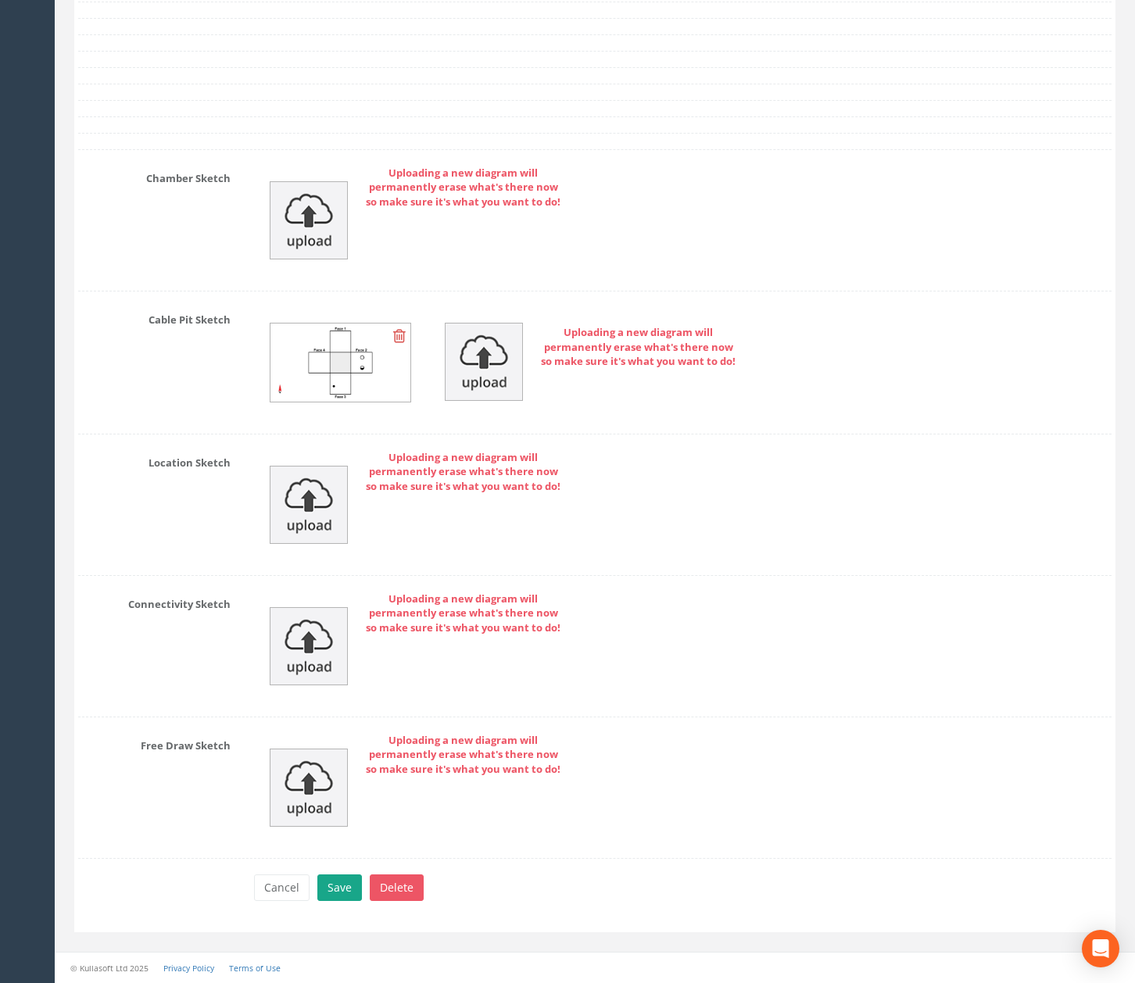
type textarea "Face 3 duct is laid directly."
click at [335, 889] on button "Save" at bounding box center [339, 888] width 45 height 27
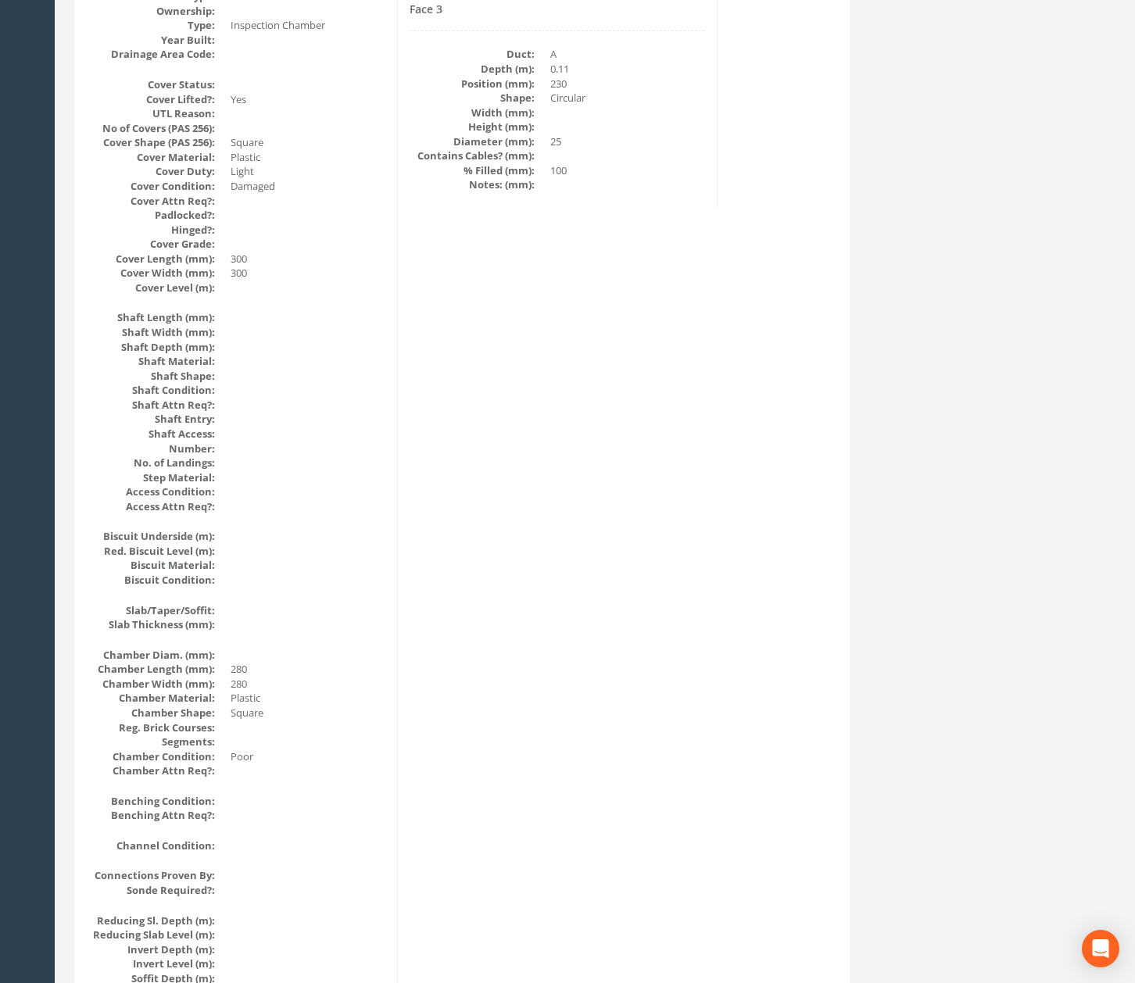
scroll to position [0, 0]
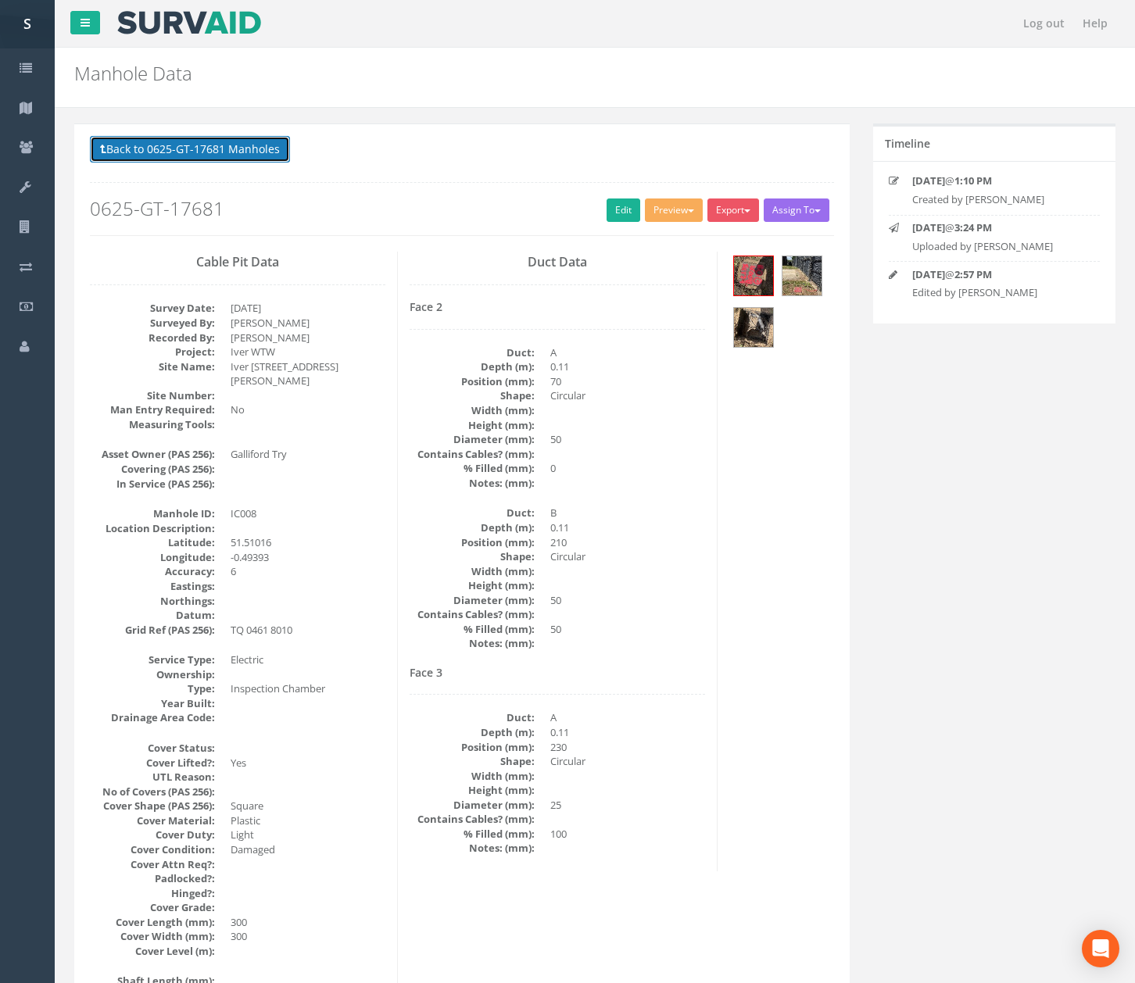
click at [227, 148] on button "Back to 0625-GT-17681 Manholes" at bounding box center [190, 149] width 200 height 27
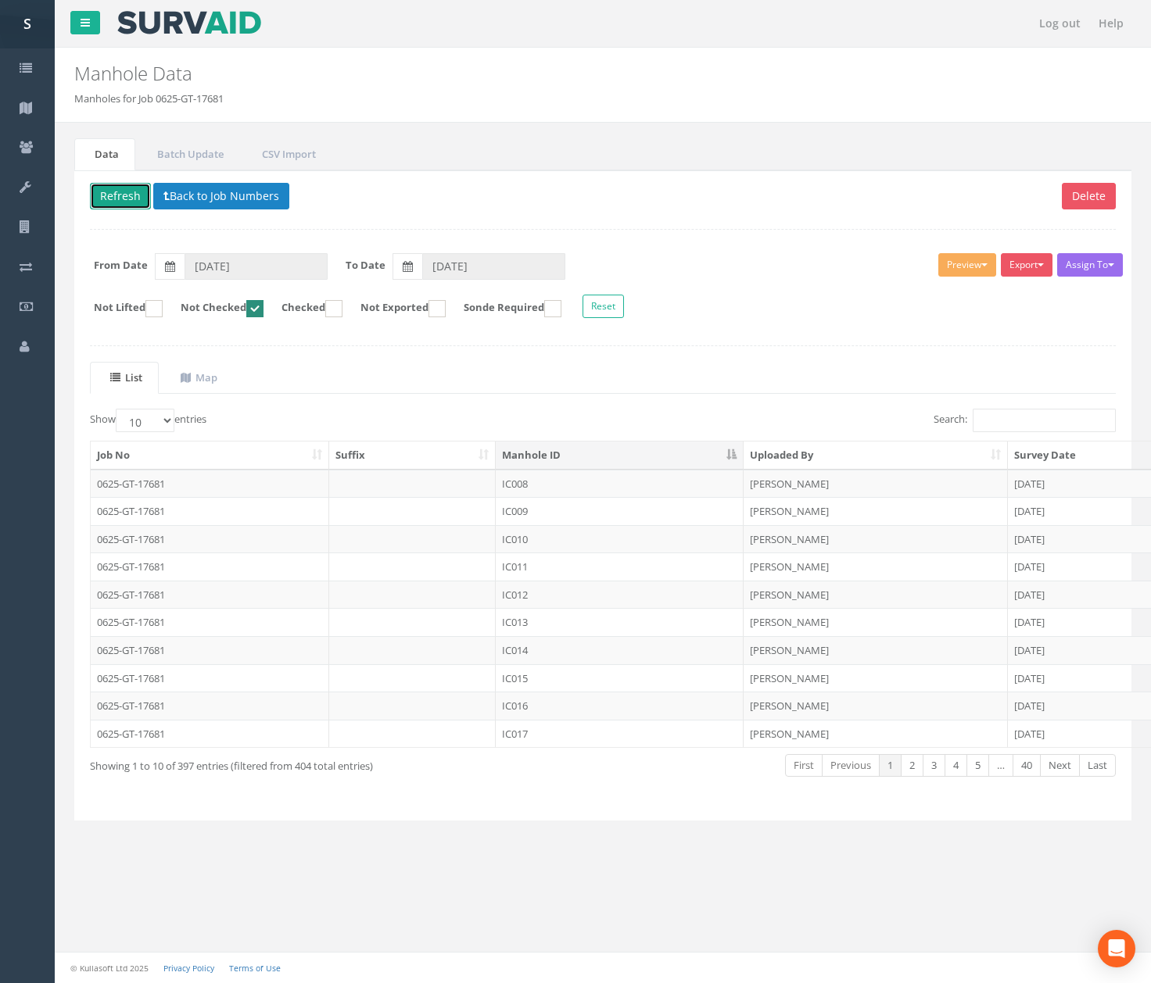
click at [109, 186] on button "Refresh" at bounding box center [120, 196] width 61 height 27
click at [597, 492] on td "IC009" at bounding box center [620, 484] width 248 height 28
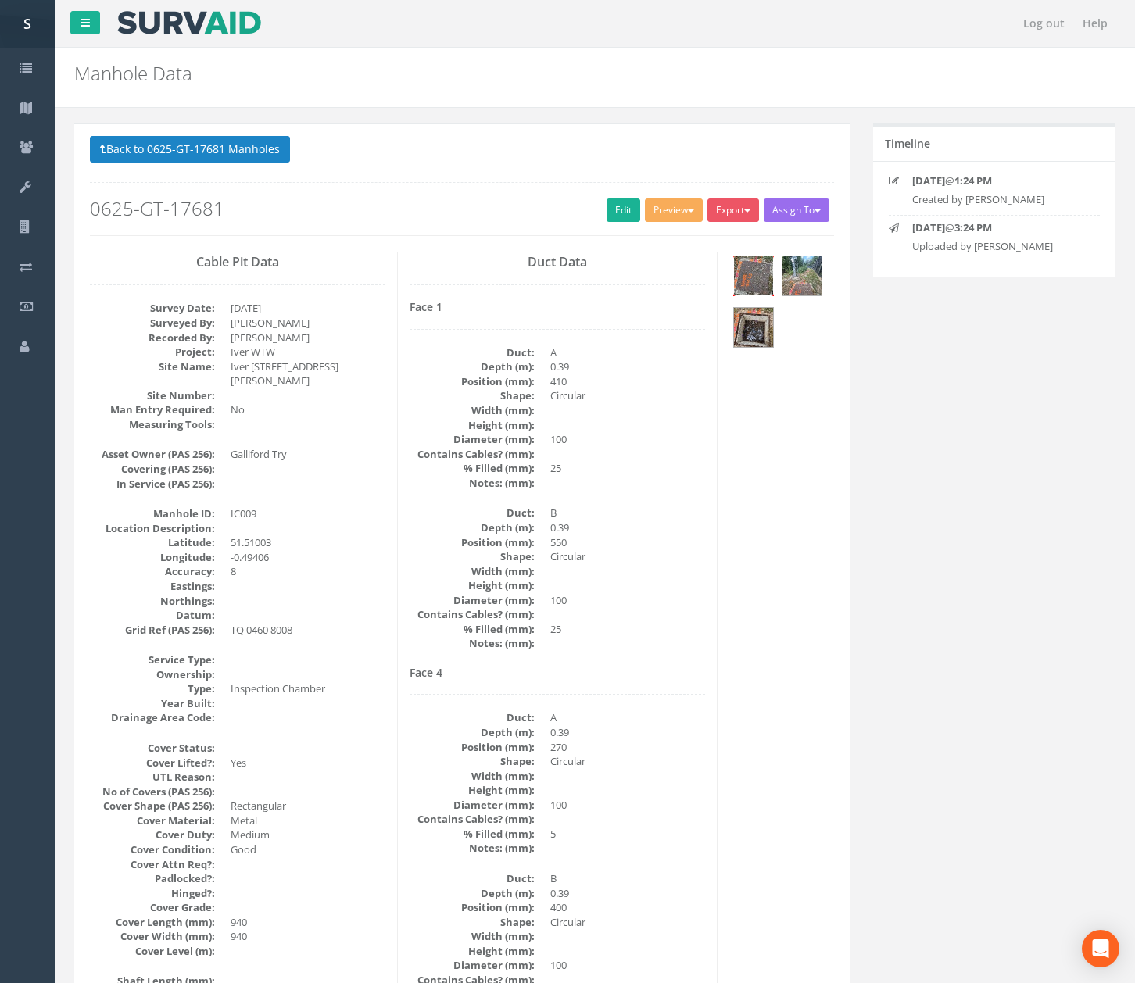
click at [763, 270] on img at bounding box center [753, 275] width 39 height 39
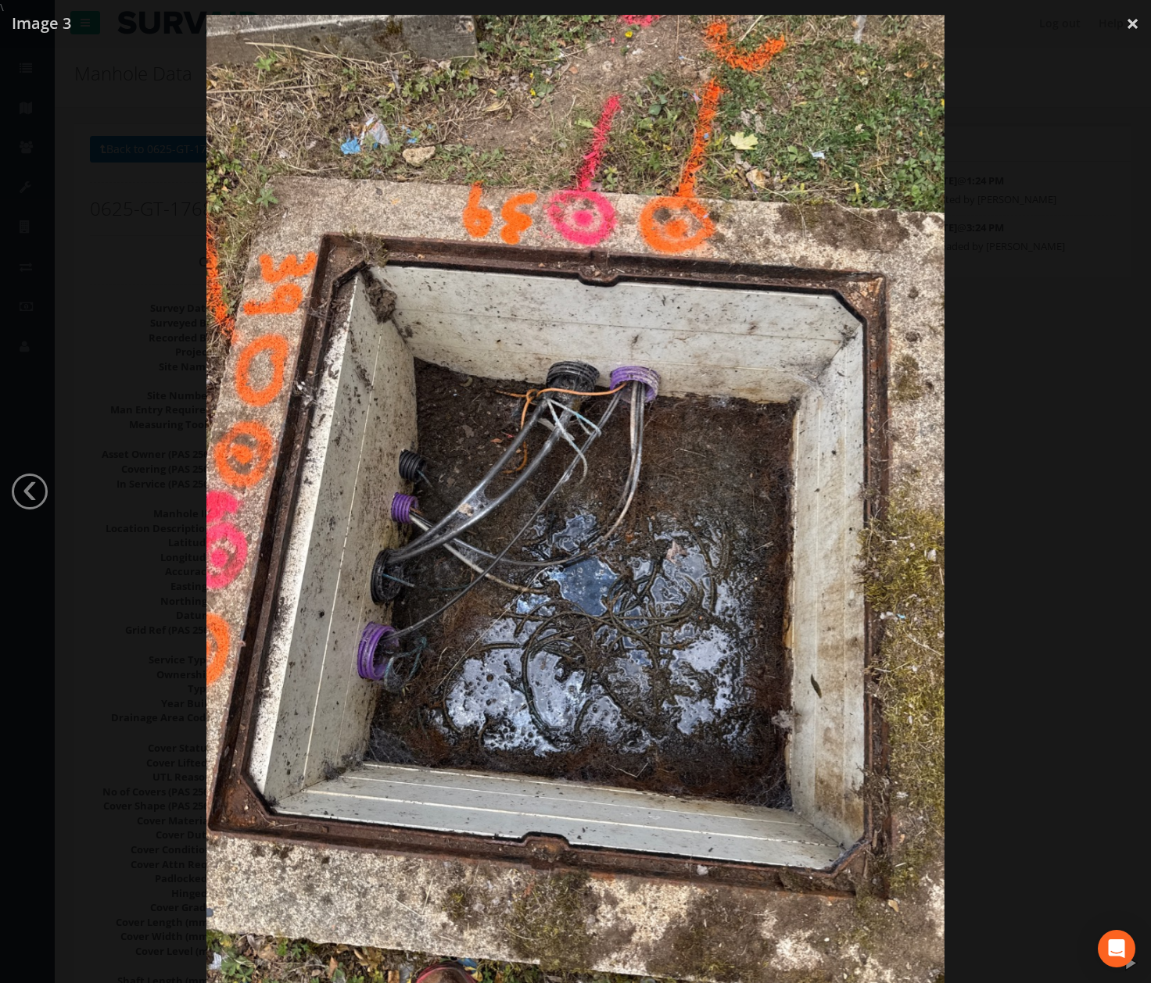
click at [1045, 356] on div at bounding box center [575, 506] width 1151 height 983
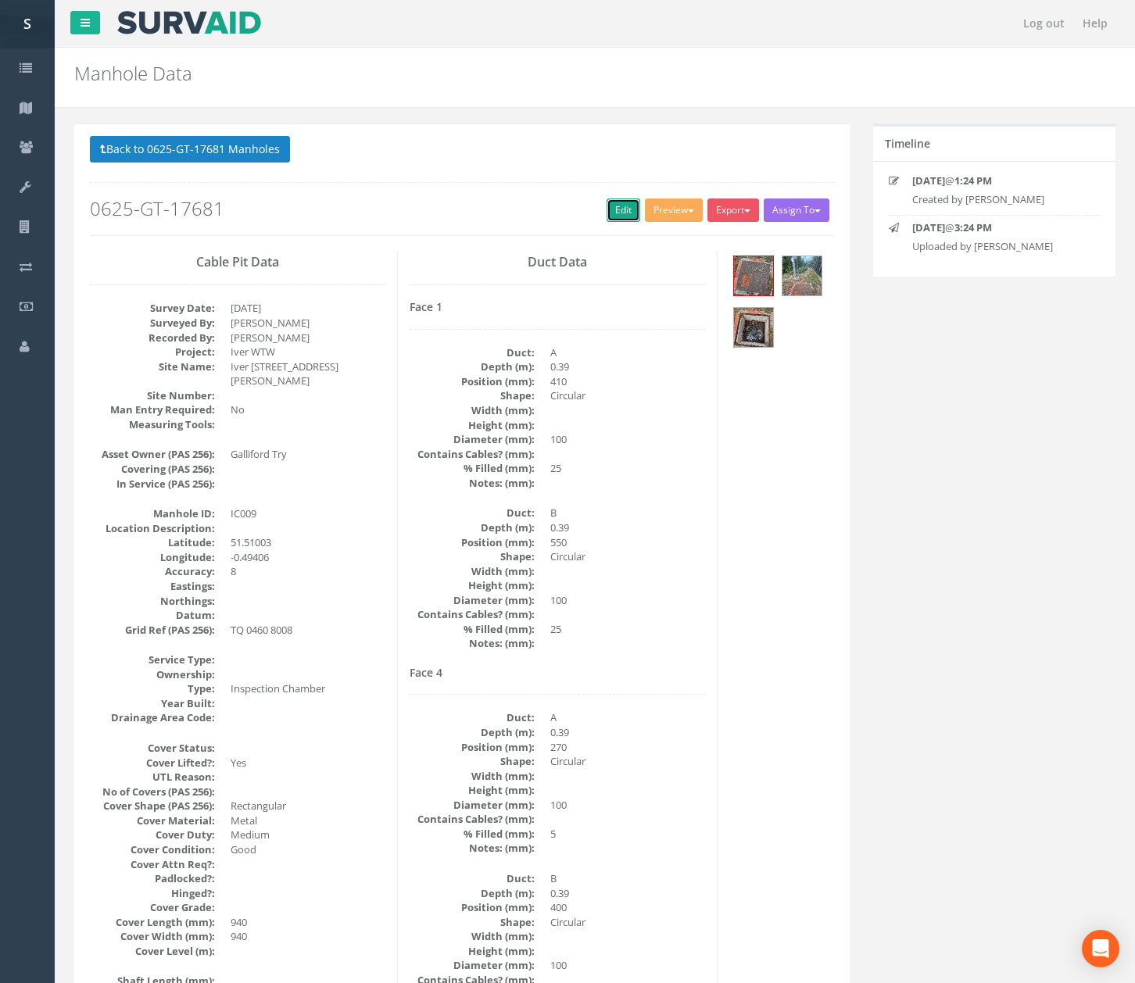
click at [616, 208] on link "Edit" at bounding box center [624, 210] width 34 height 23
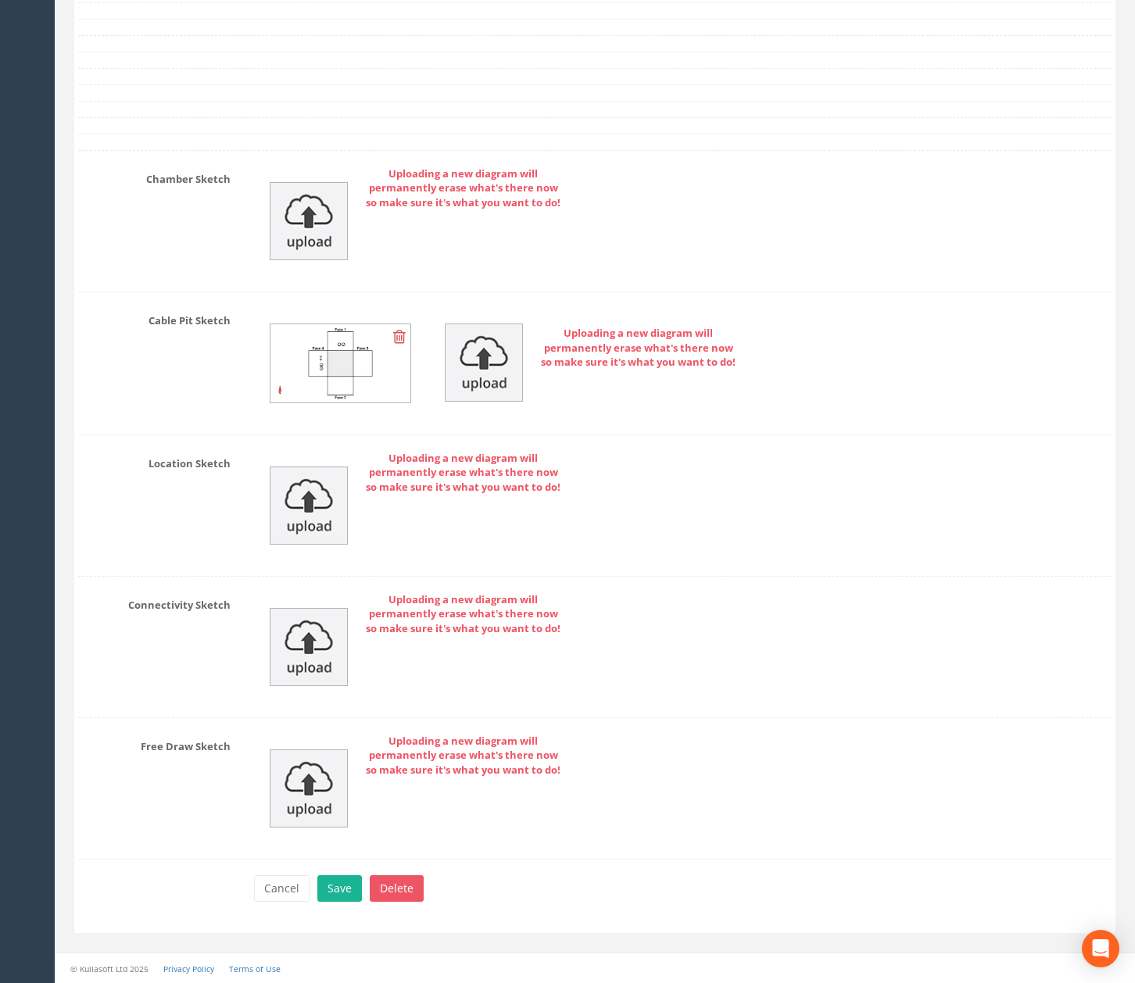
scroll to position [4028, 0]
type textarea "Silted."
click at [349, 901] on button "Save" at bounding box center [339, 888] width 45 height 27
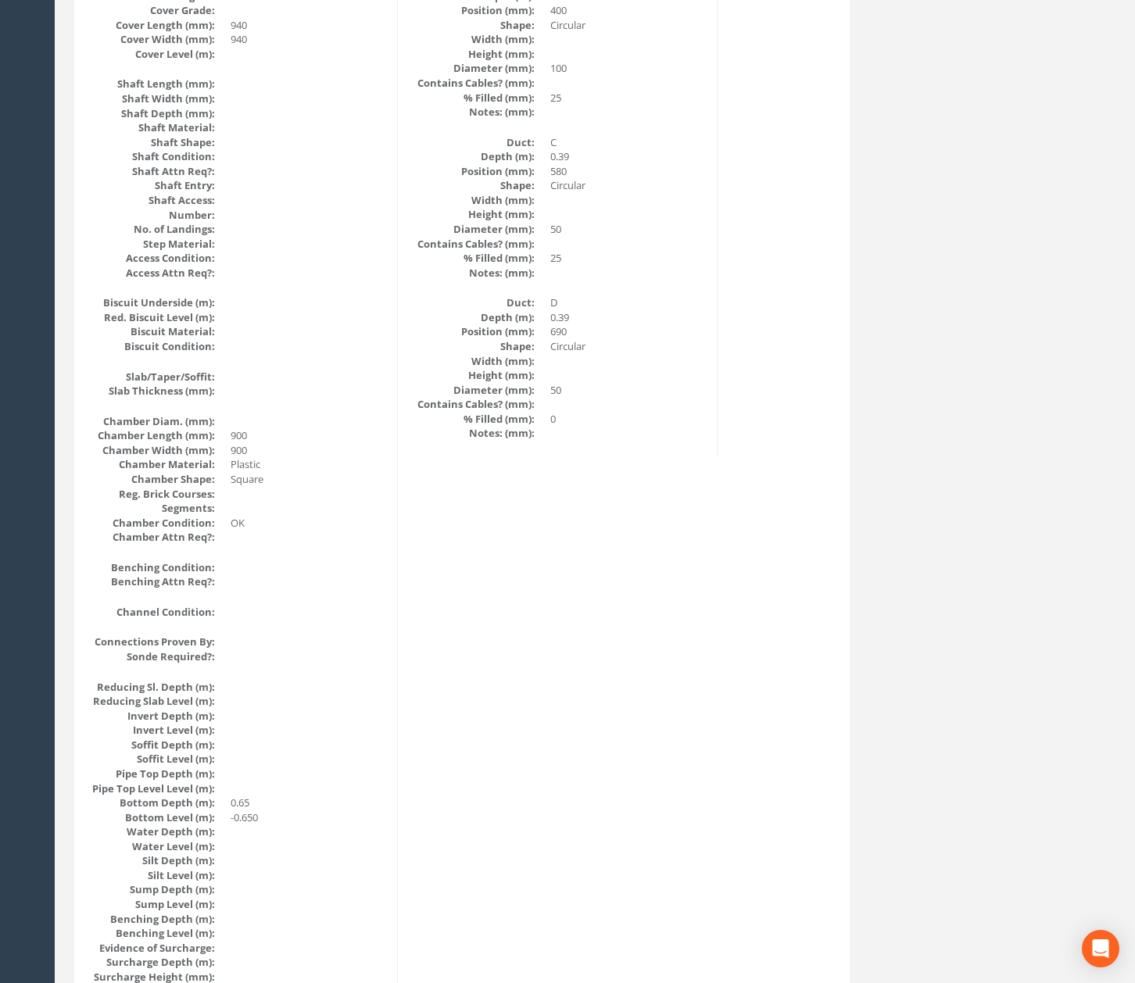
scroll to position [0, 0]
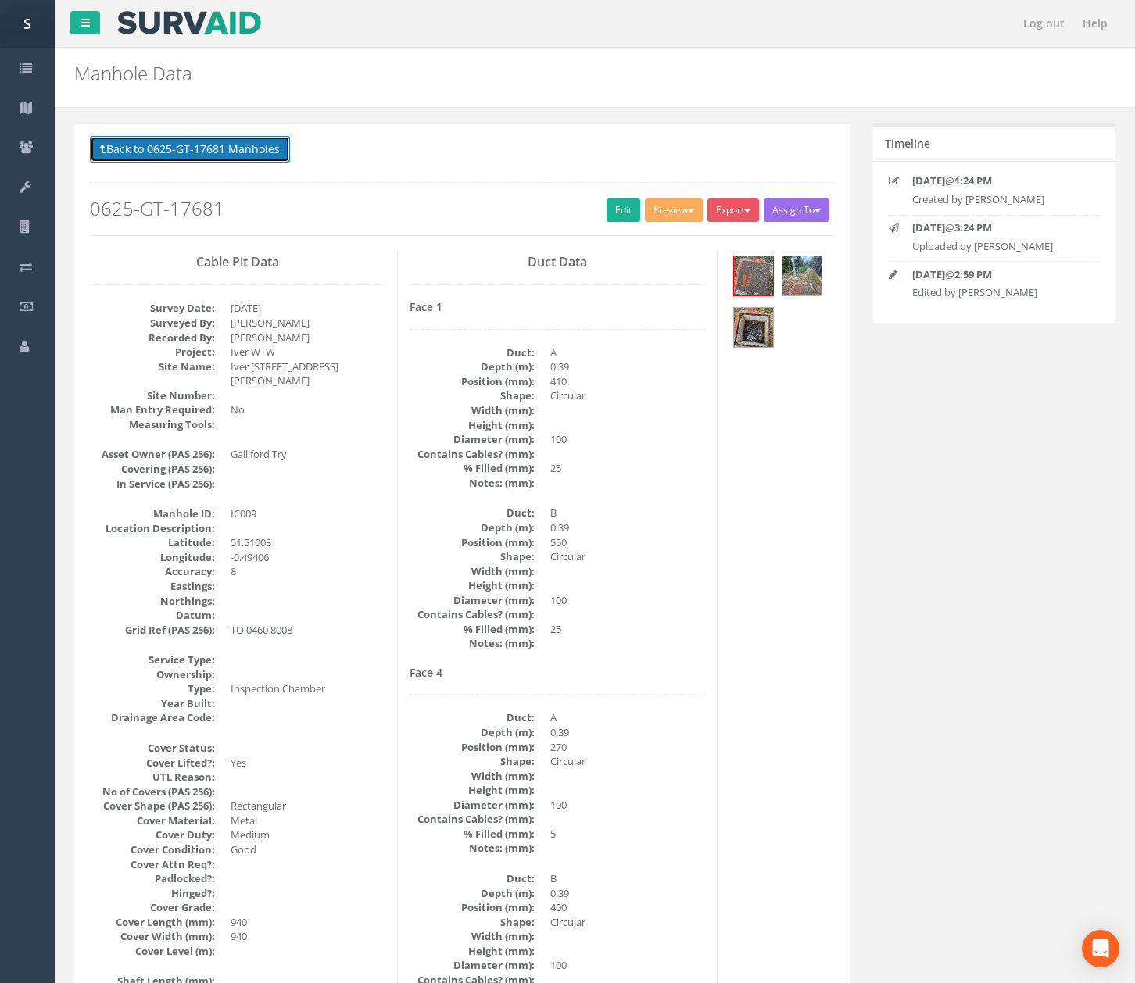
click at [249, 158] on button "Back to 0625-GT-17681 Manholes" at bounding box center [190, 149] width 200 height 27
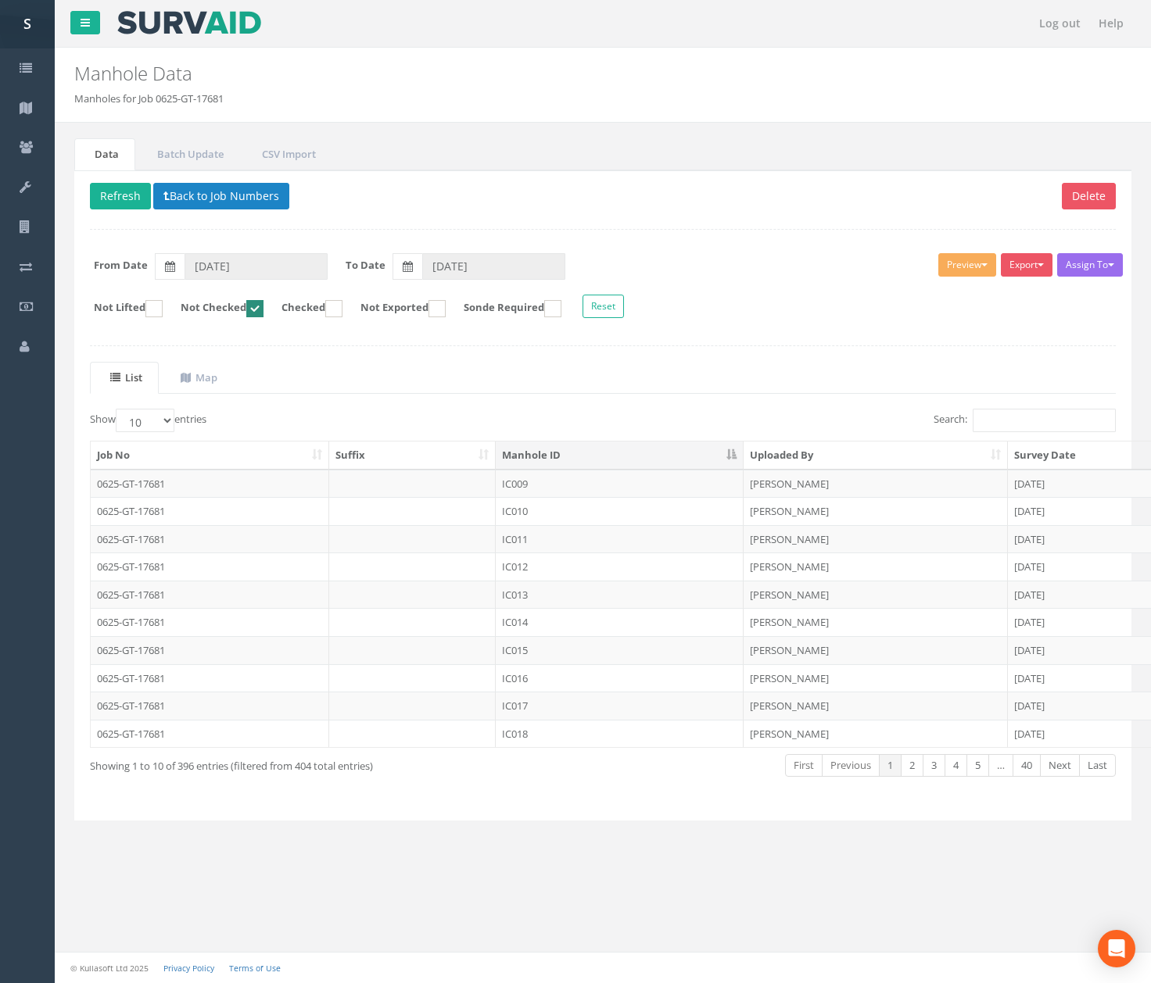
click at [120, 181] on div "Delete Refresh Back to Job Numbers Assign To No Companies Added Export SVS IC S…" at bounding box center [602, 495] width 1057 height 651
click at [120, 192] on button "Refresh" at bounding box center [120, 196] width 61 height 27
click at [605, 497] on td "IC010" at bounding box center [620, 484] width 248 height 28
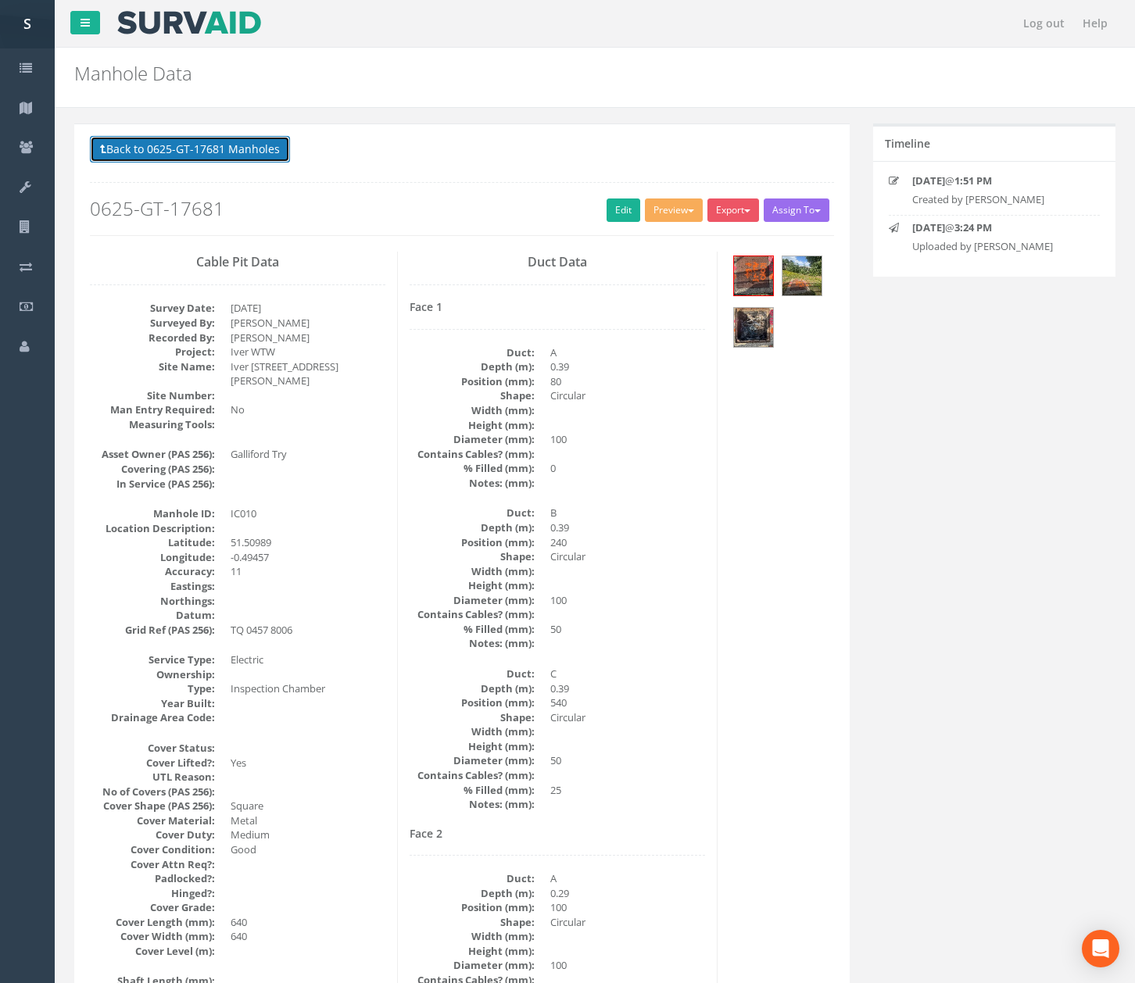
click at [230, 138] on button "Back to 0625-GT-17681 Manholes" at bounding box center [190, 149] width 200 height 27
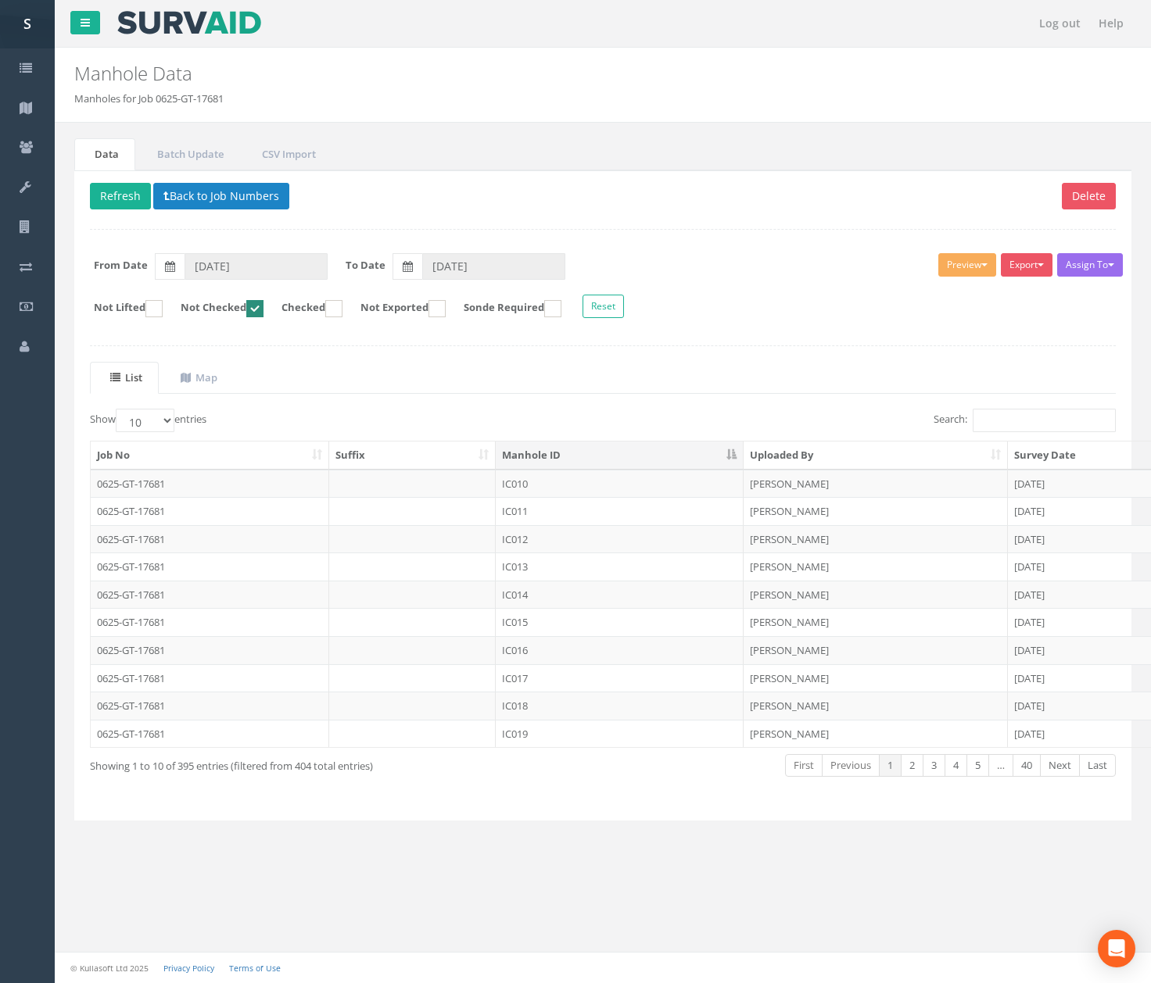
click at [263, 307] on ins at bounding box center [254, 308] width 17 height 17
checkbox input "false"
click at [582, 719] on td "IC009" at bounding box center [620, 706] width 248 height 28
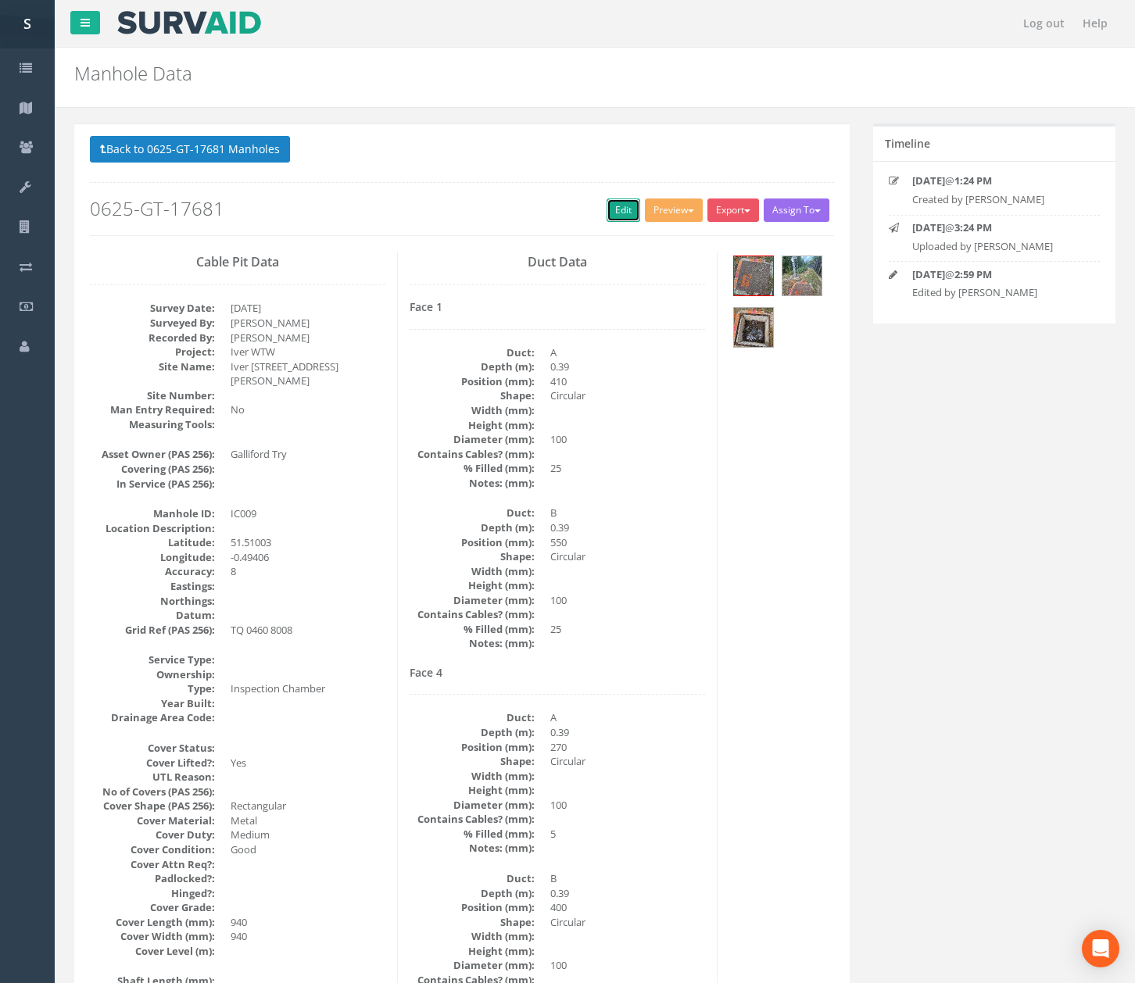
click at [607, 214] on link "Edit" at bounding box center [624, 210] width 34 height 23
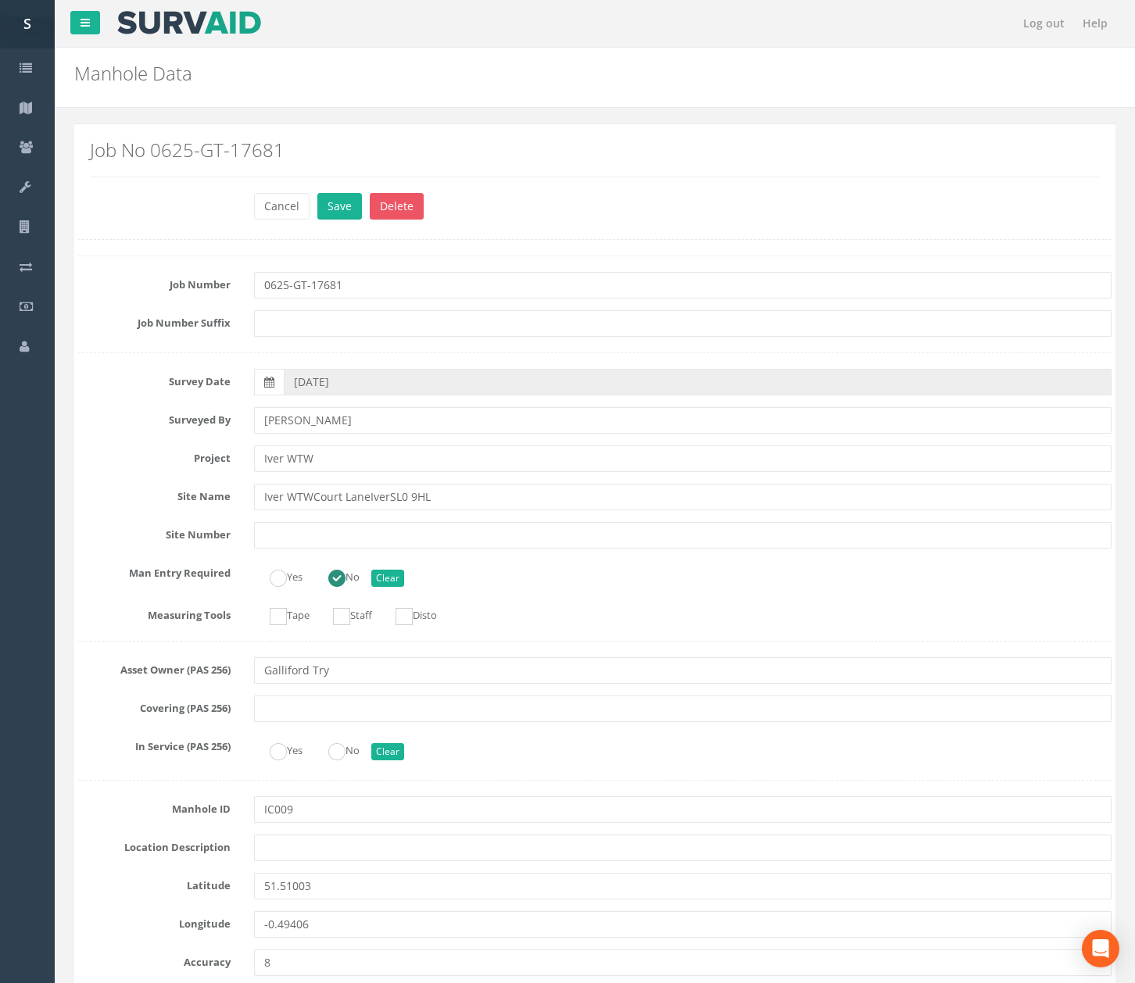
scroll to position [732, 0]
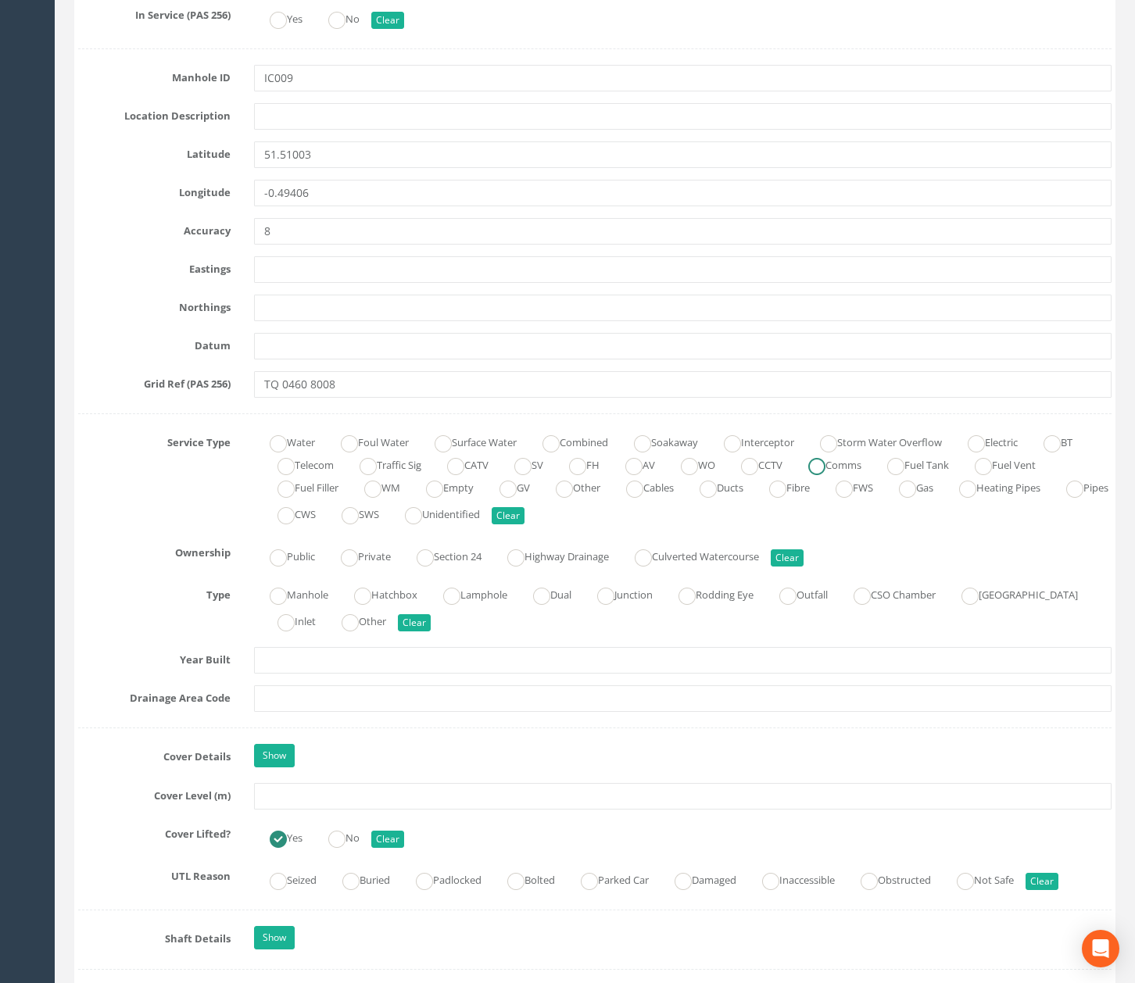
click at [825, 471] on ins at bounding box center [816, 466] width 17 height 17
radio input "true"
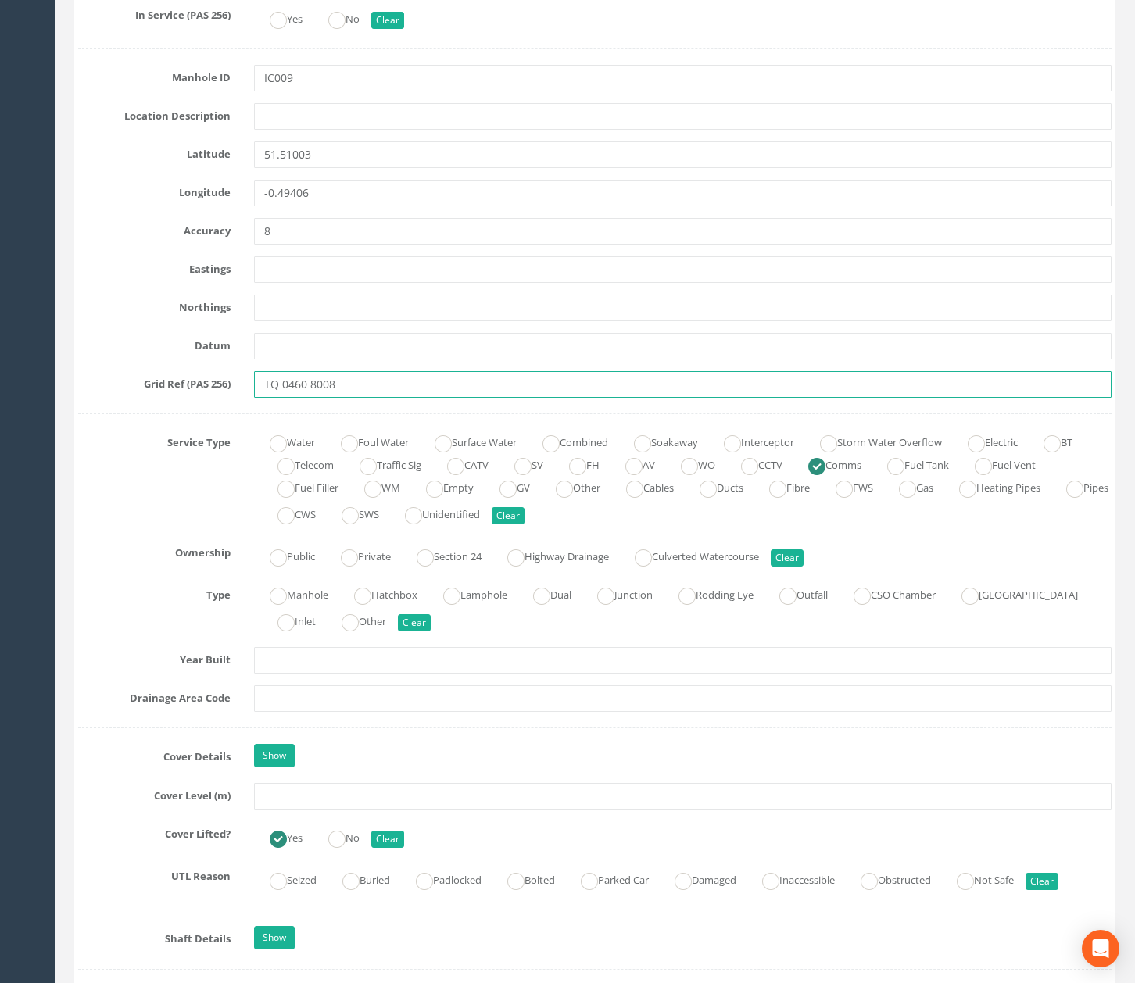
click at [398, 383] on input "TQ 0460 8008" at bounding box center [682, 384] width 857 height 27
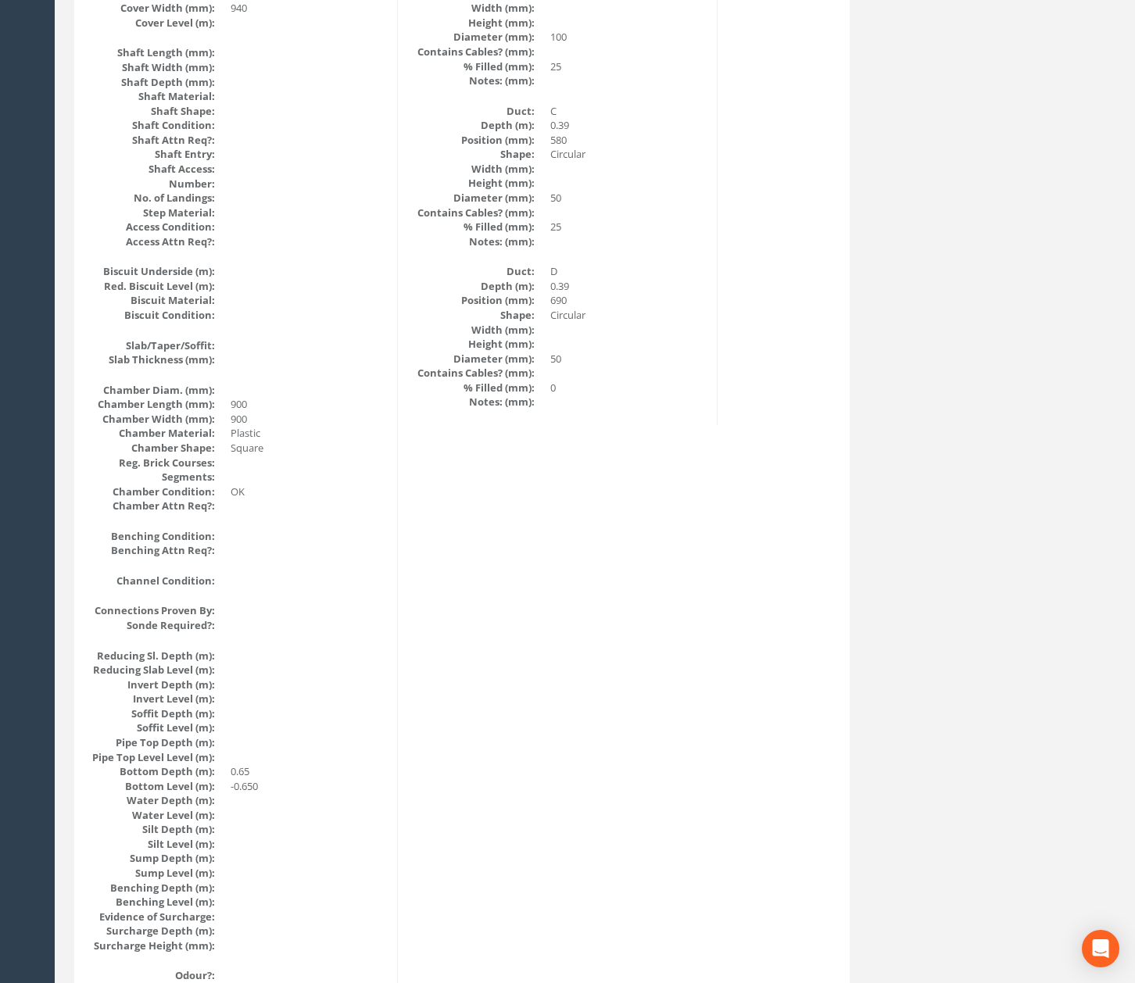
scroll to position [0, 0]
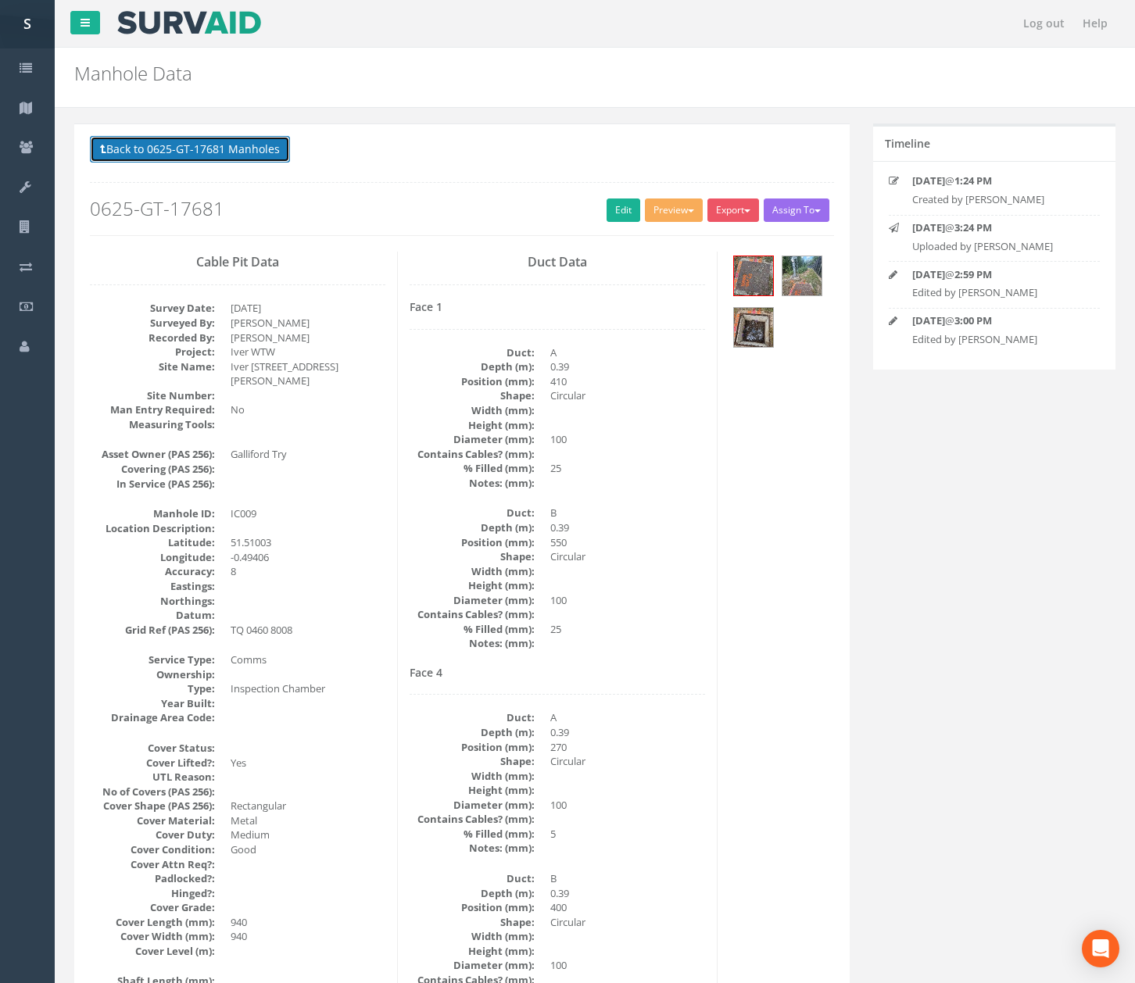
click at [263, 152] on button "Back to 0625-GT-17681 Manholes" at bounding box center [190, 149] width 200 height 27
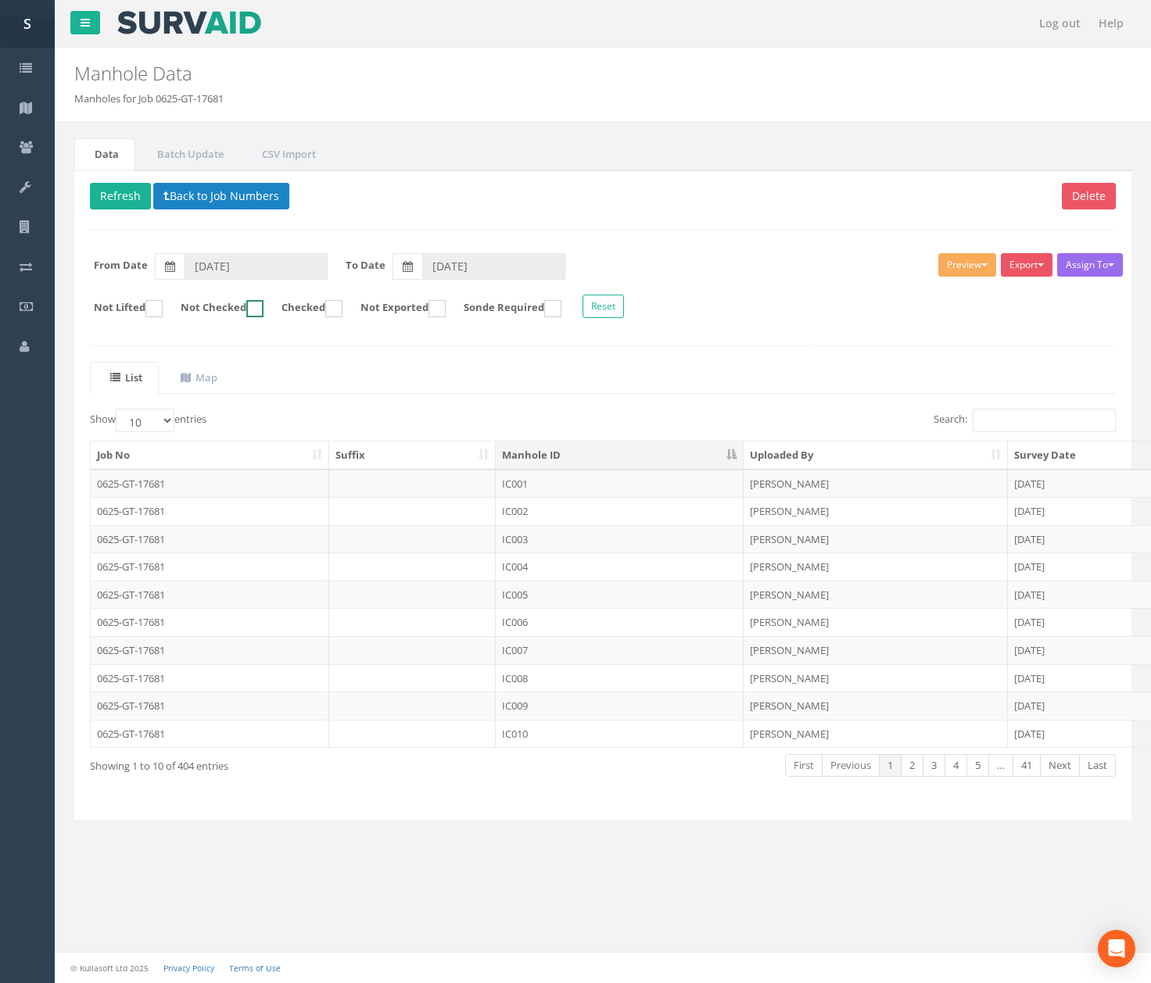
click at [263, 306] on ins at bounding box center [254, 308] width 17 height 17
checkbox input "true"
click at [513, 480] on td "IC010" at bounding box center [620, 484] width 248 height 28
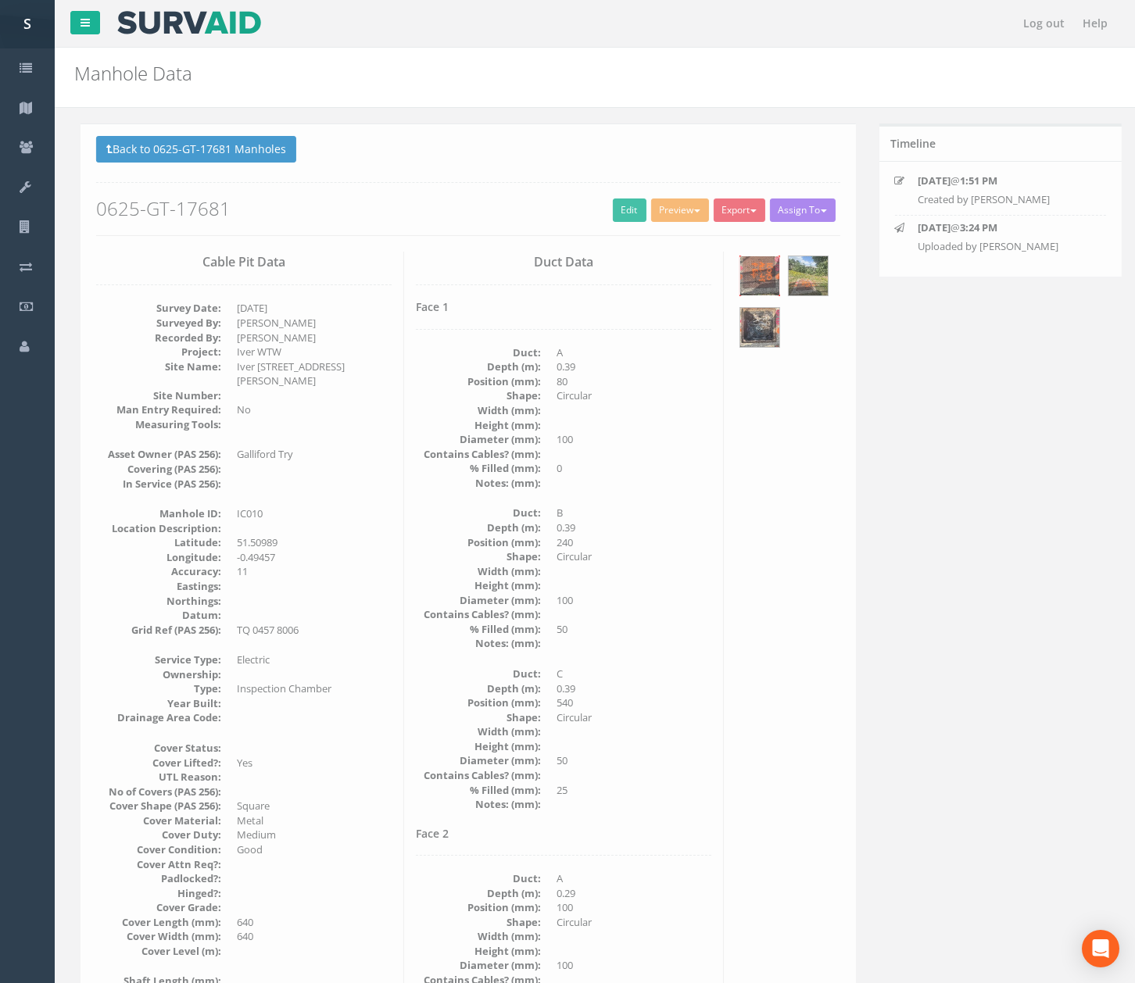
click at [768, 274] on img at bounding box center [753, 275] width 39 height 39
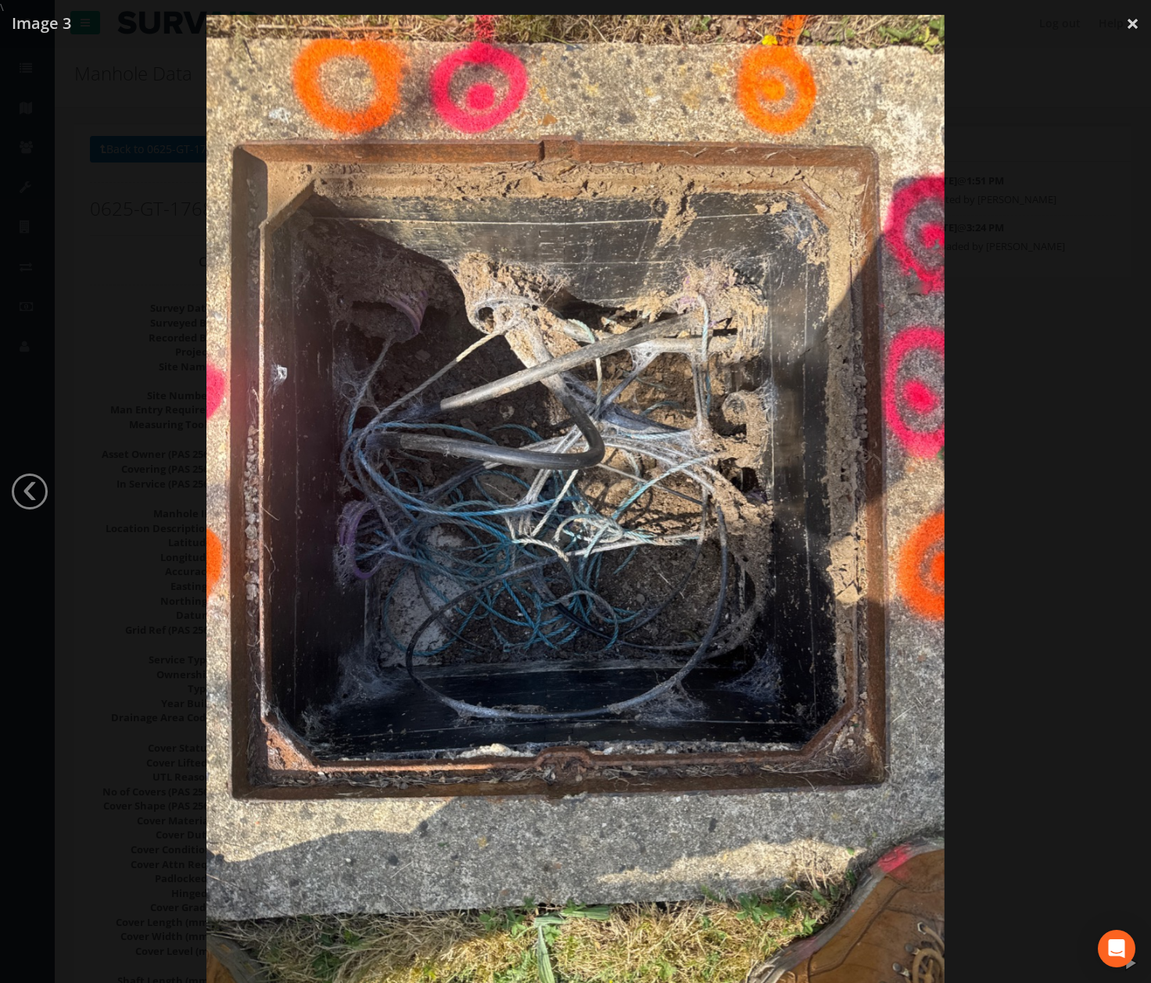
click at [1024, 585] on div at bounding box center [575, 506] width 1151 height 983
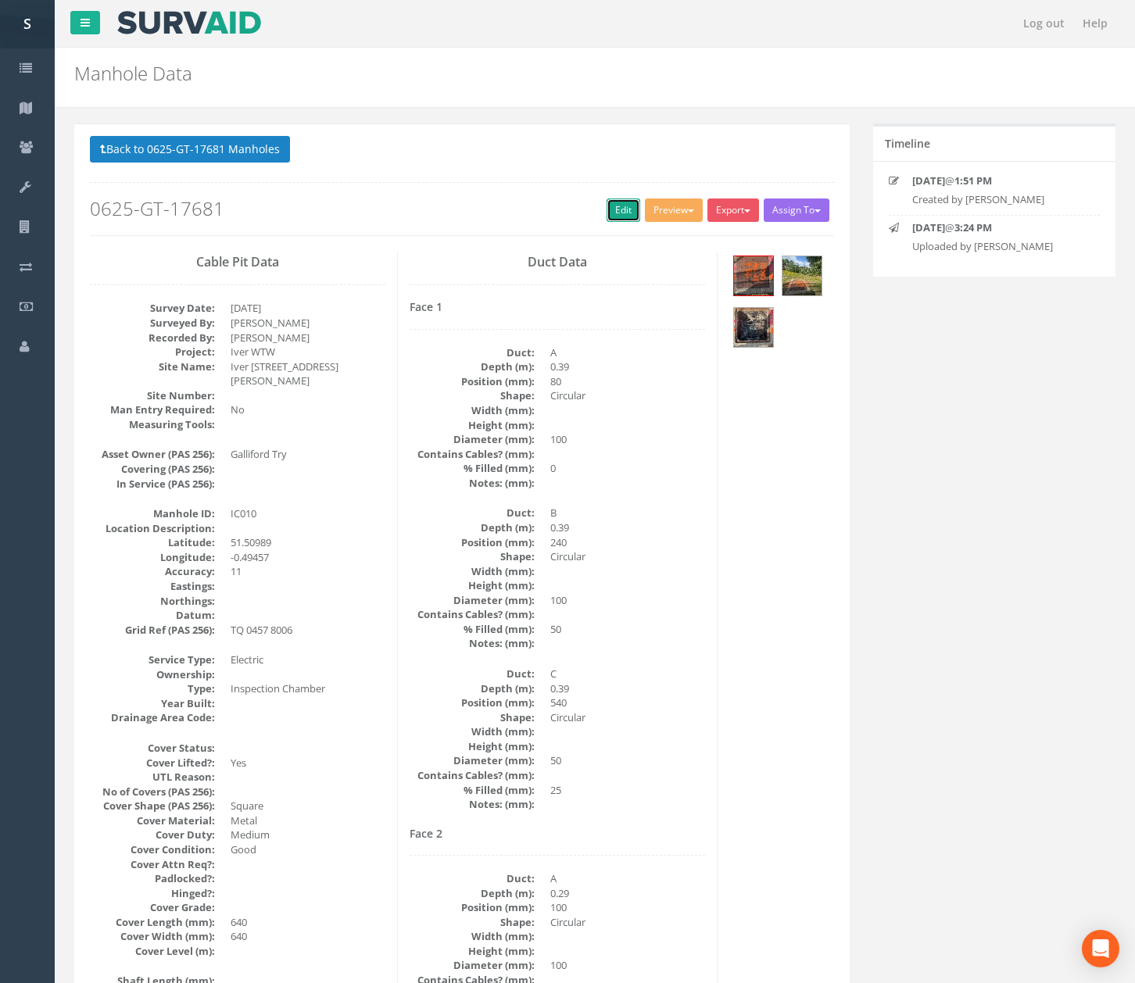
click at [619, 213] on link "Edit" at bounding box center [624, 210] width 34 height 23
click at [621, 206] on link "Edit" at bounding box center [624, 210] width 34 height 23
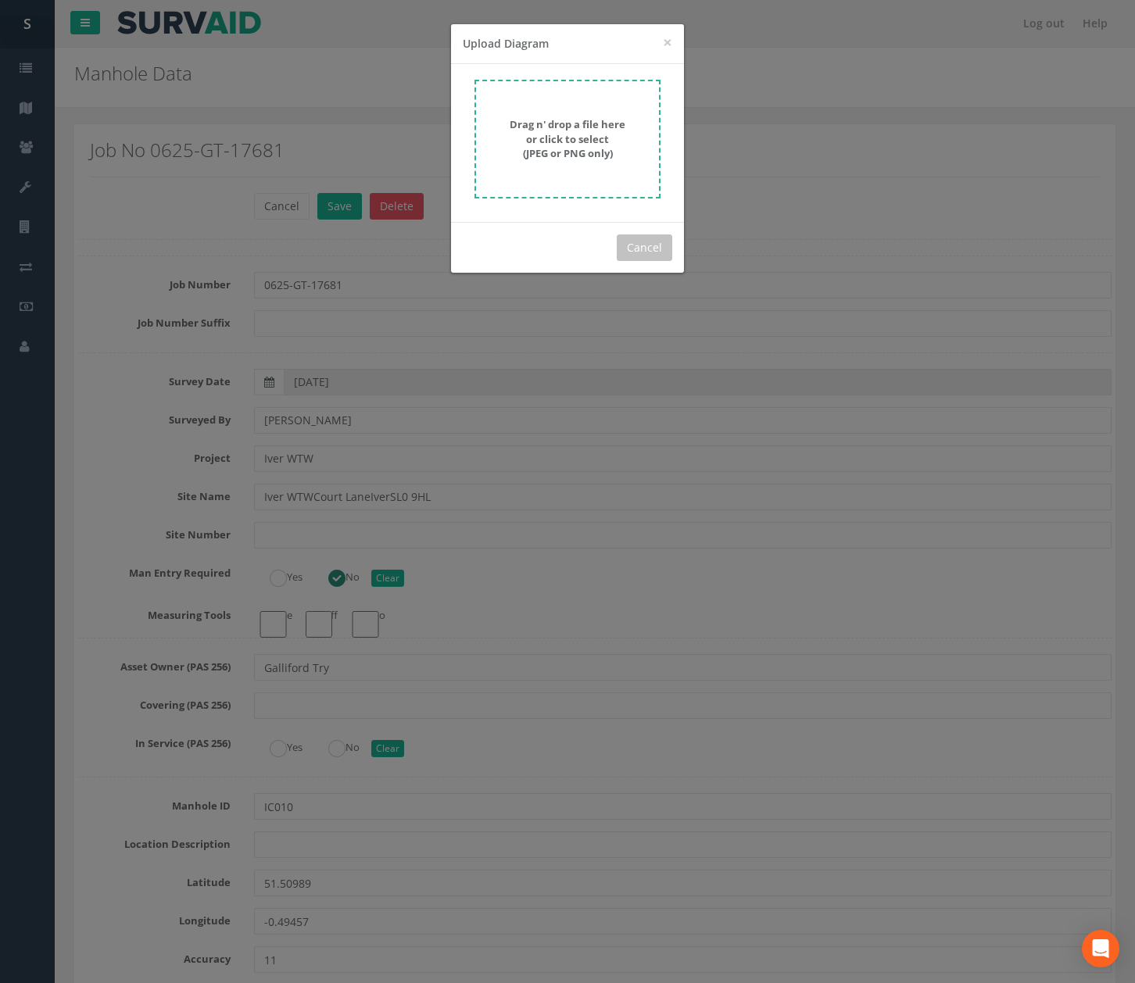
click at [586, 173] on form "Drag n' drop a file here or click to select (JPEG or PNG only)" at bounding box center [567, 139] width 186 height 119
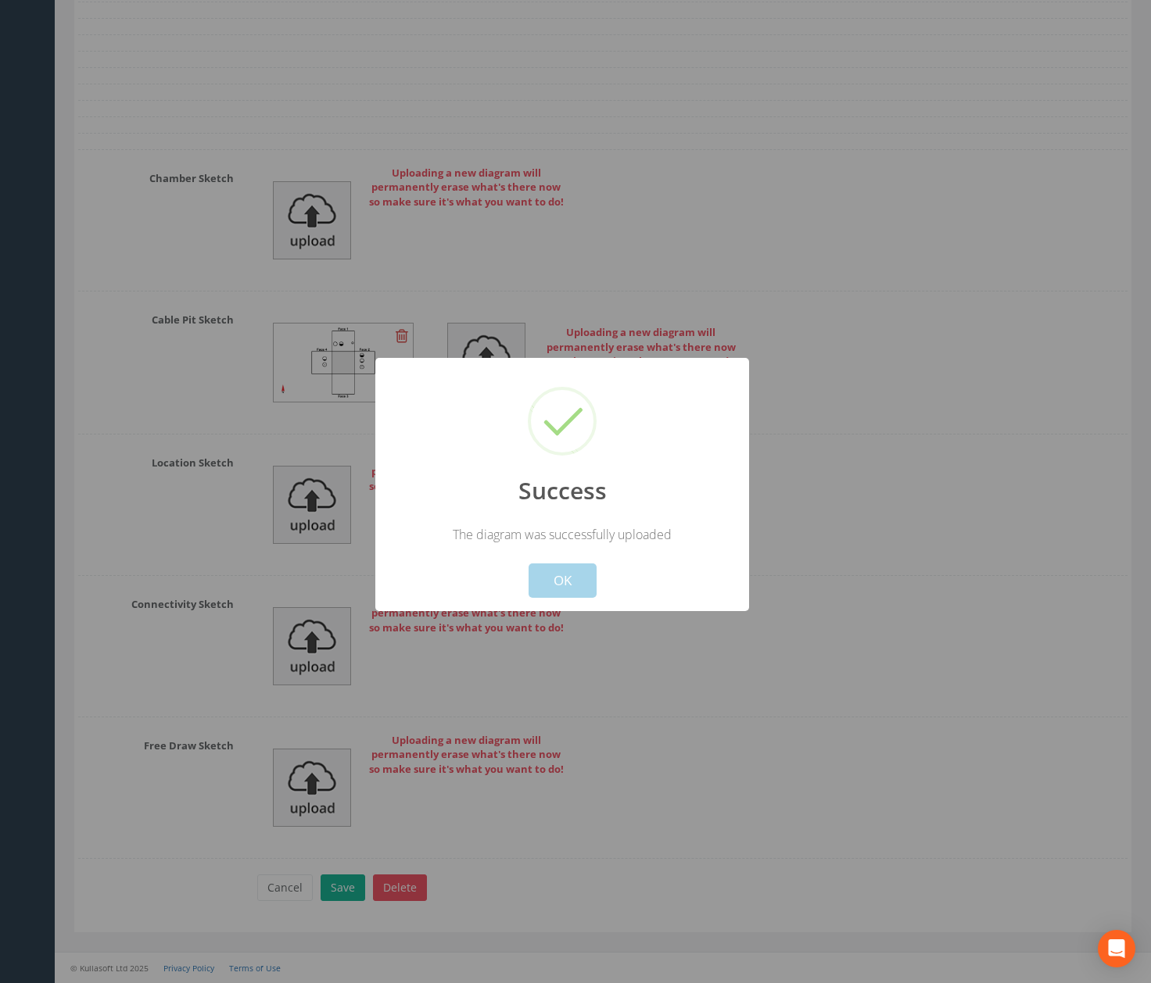
click at [583, 573] on button "OK" at bounding box center [562, 581] width 68 height 34
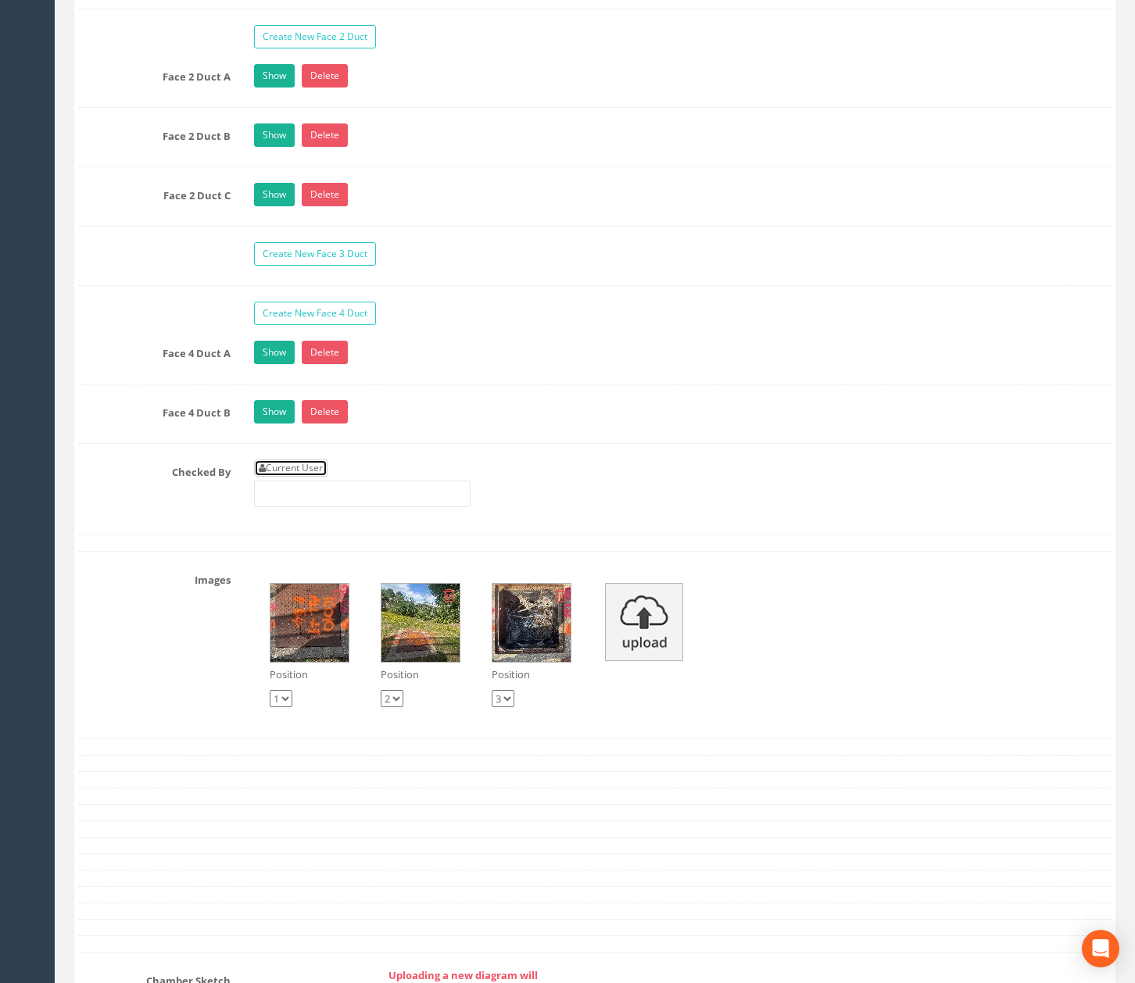
click at [319, 477] on link "Current User" at bounding box center [290, 468] width 73 height 17
type input "[PERSON_NAME]"
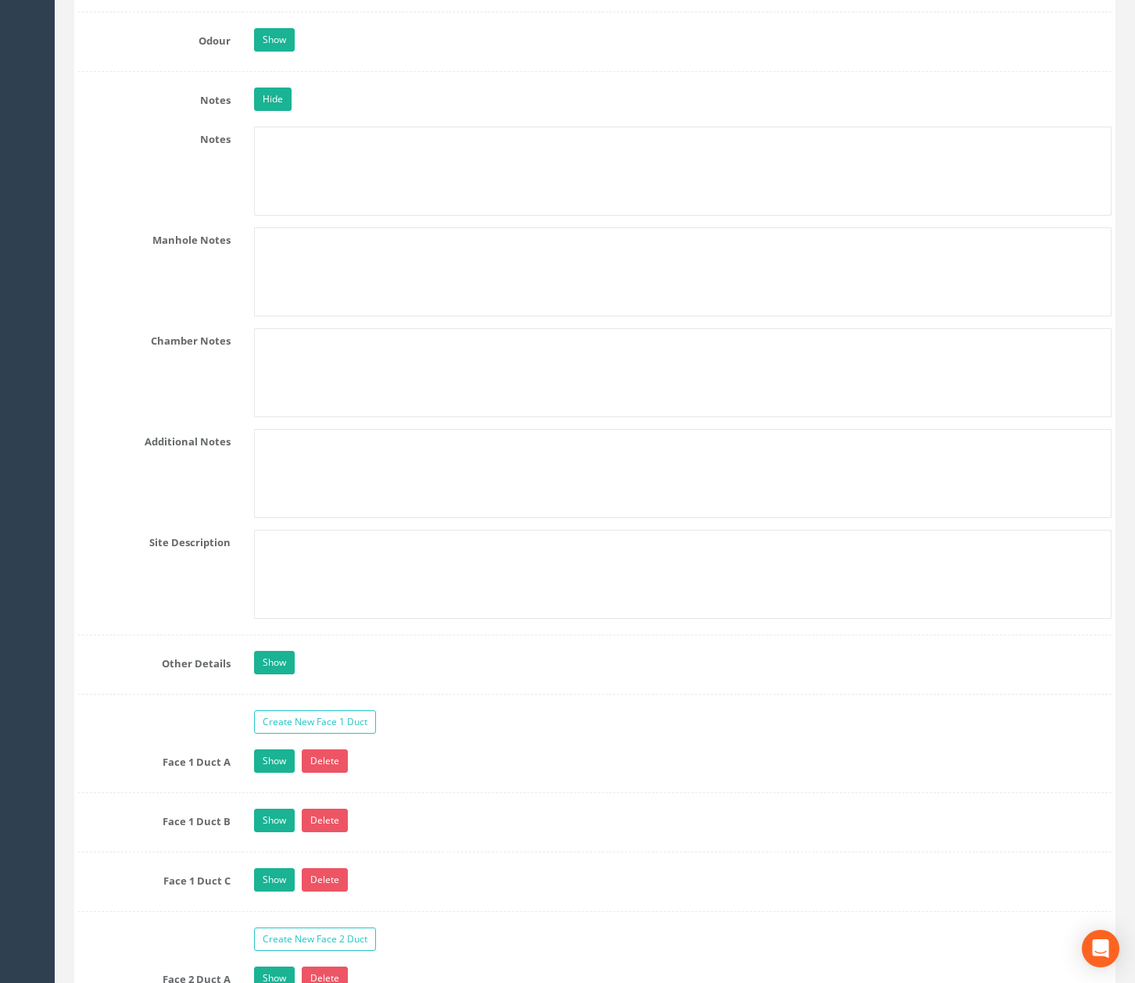
scroll to position [2355, 0]
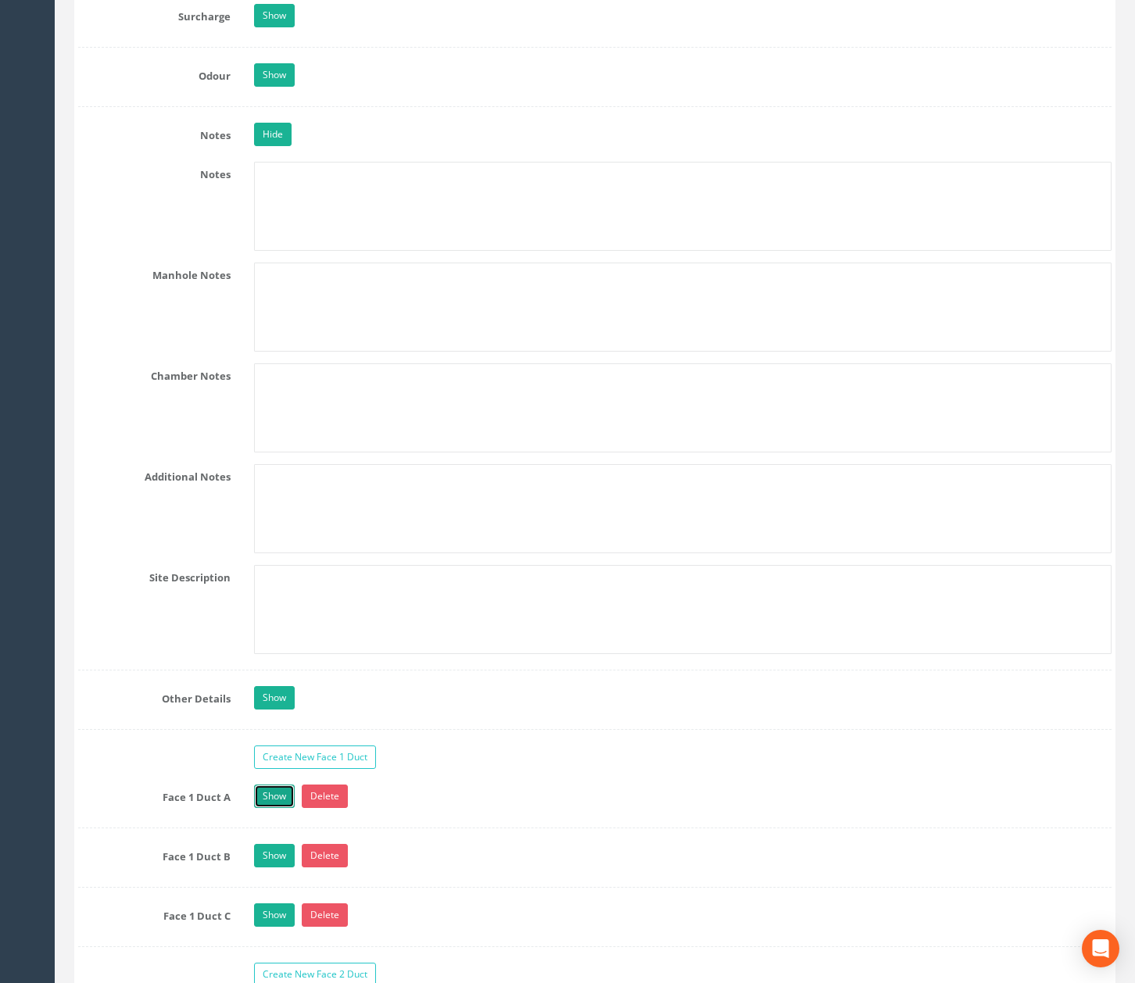
click at [263, 808] on link "Show" at bounding box center [274, 796] width 41 height 23
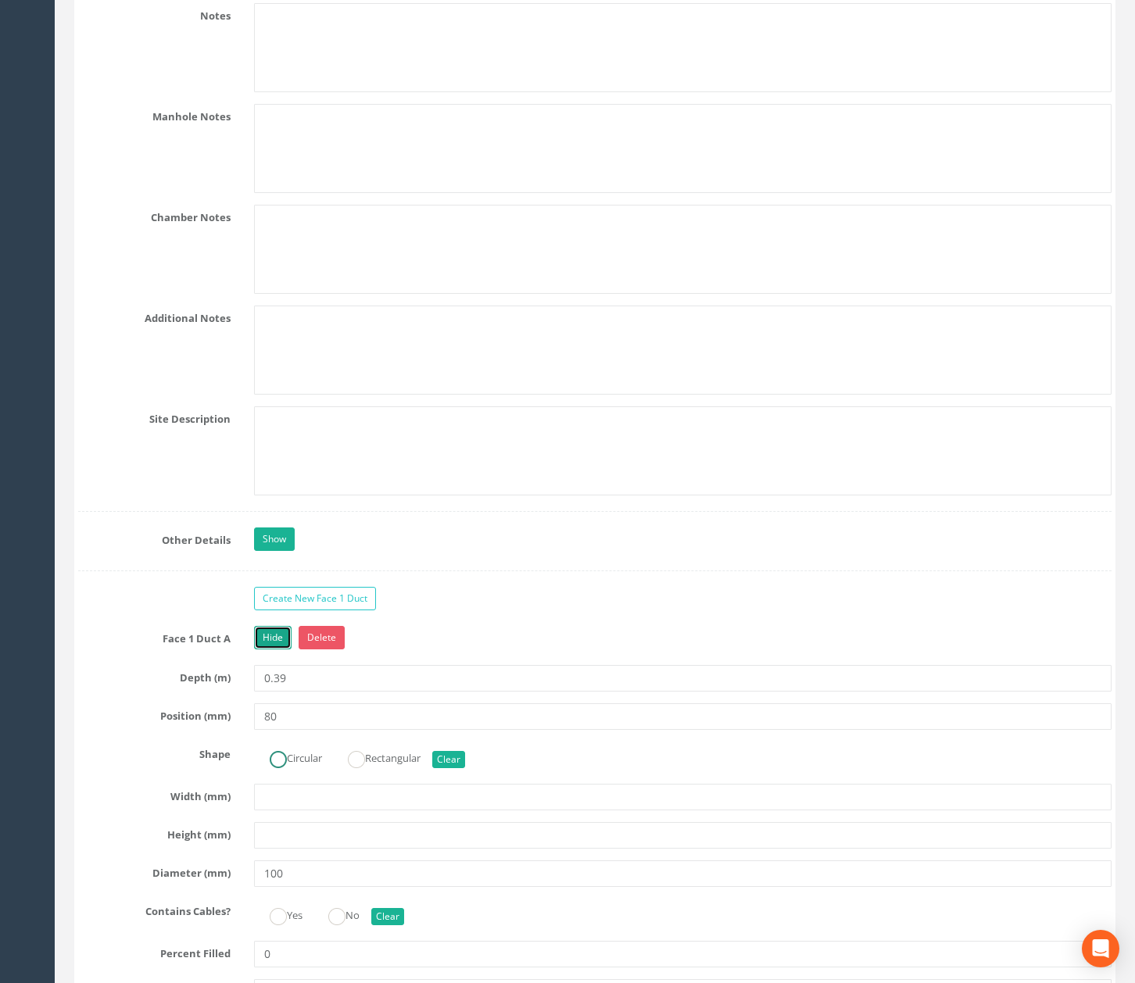
scroll to position [2772, 0]
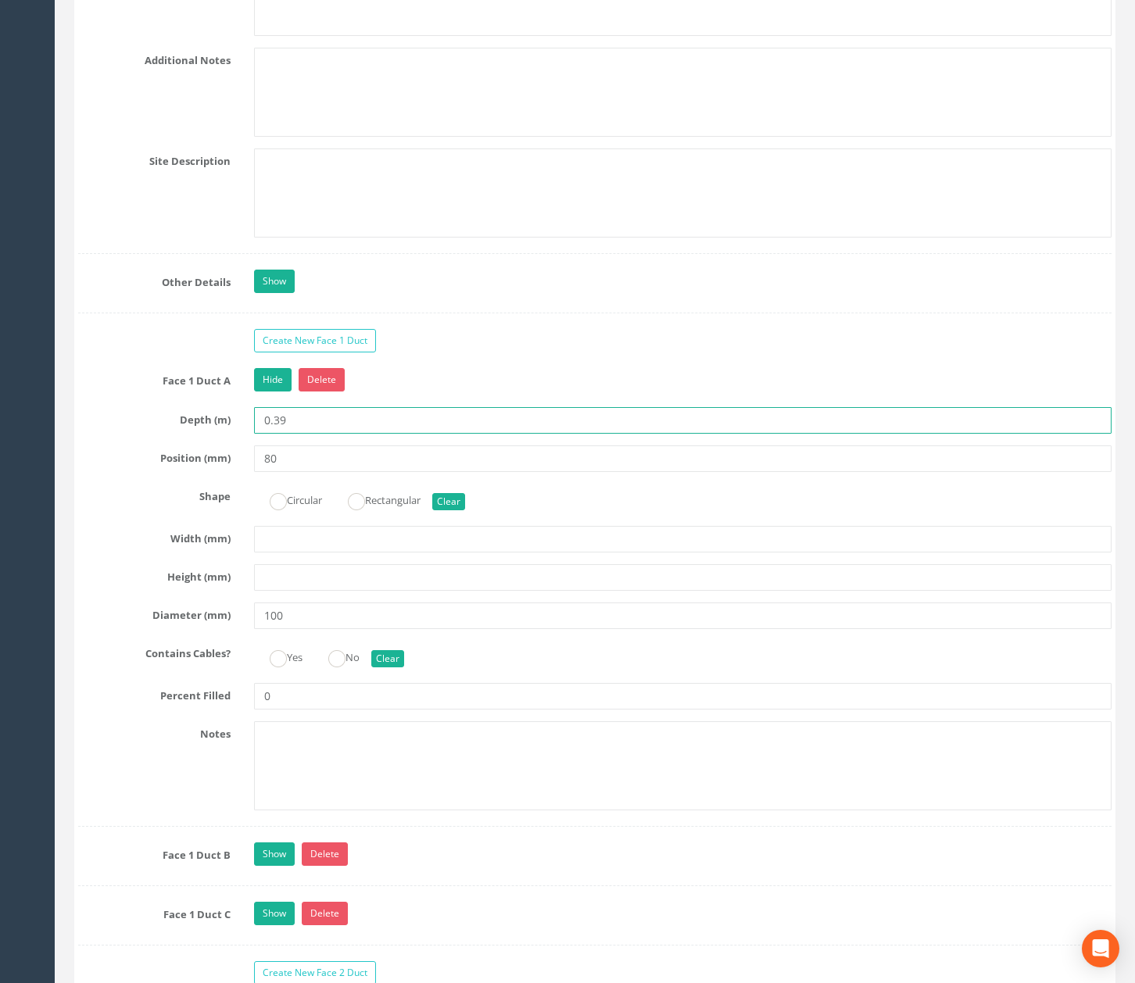
drag, startPoint x: 276, startPoint y: 428, endPoint x: 282, endPoint y: 436, distance: 10.0
click at [282, 434] on input "0.39" at bounding box center [682, 420] width 857 height 27
type input "0.29"
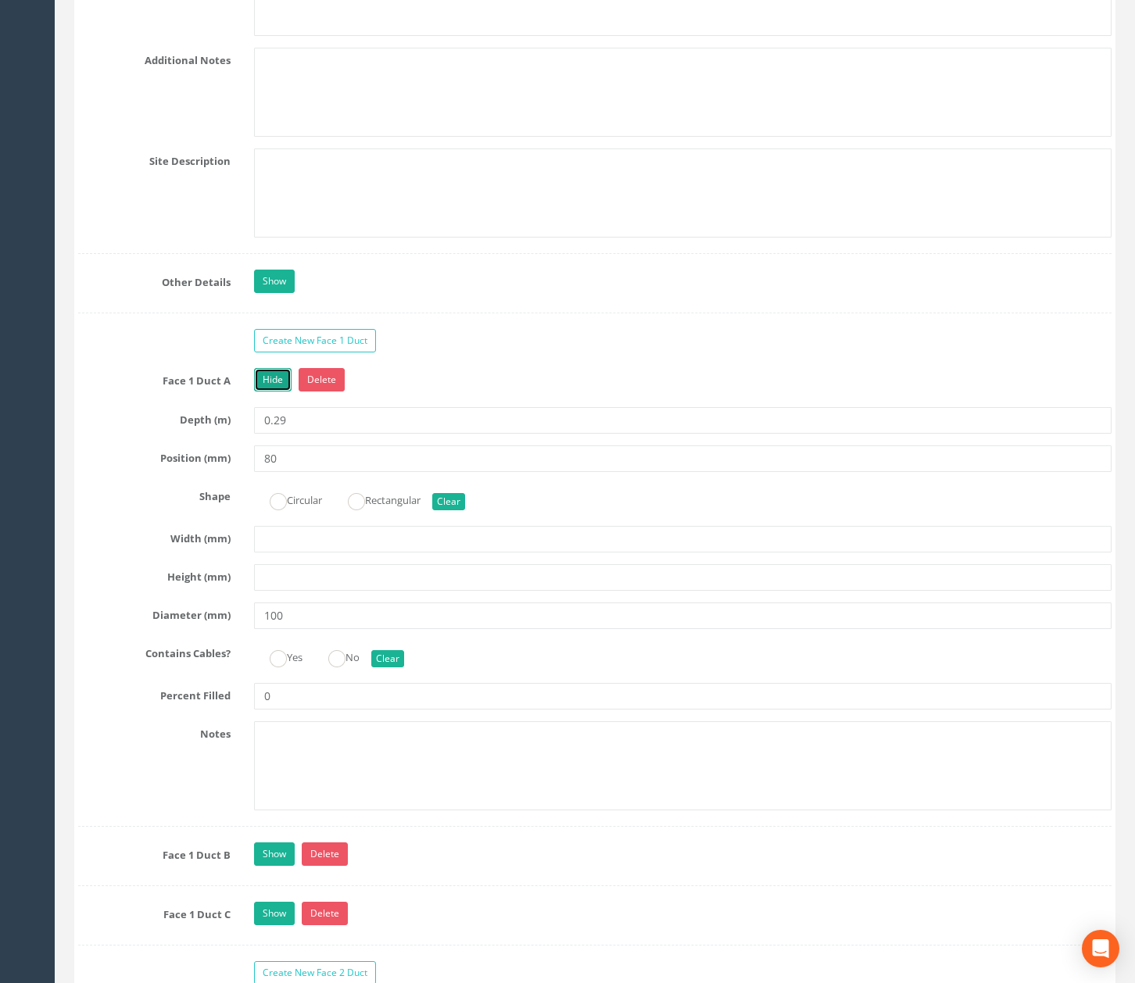
click at [277, 392] on link "Hide" at bounding box center [273, 379] width 38 height 23
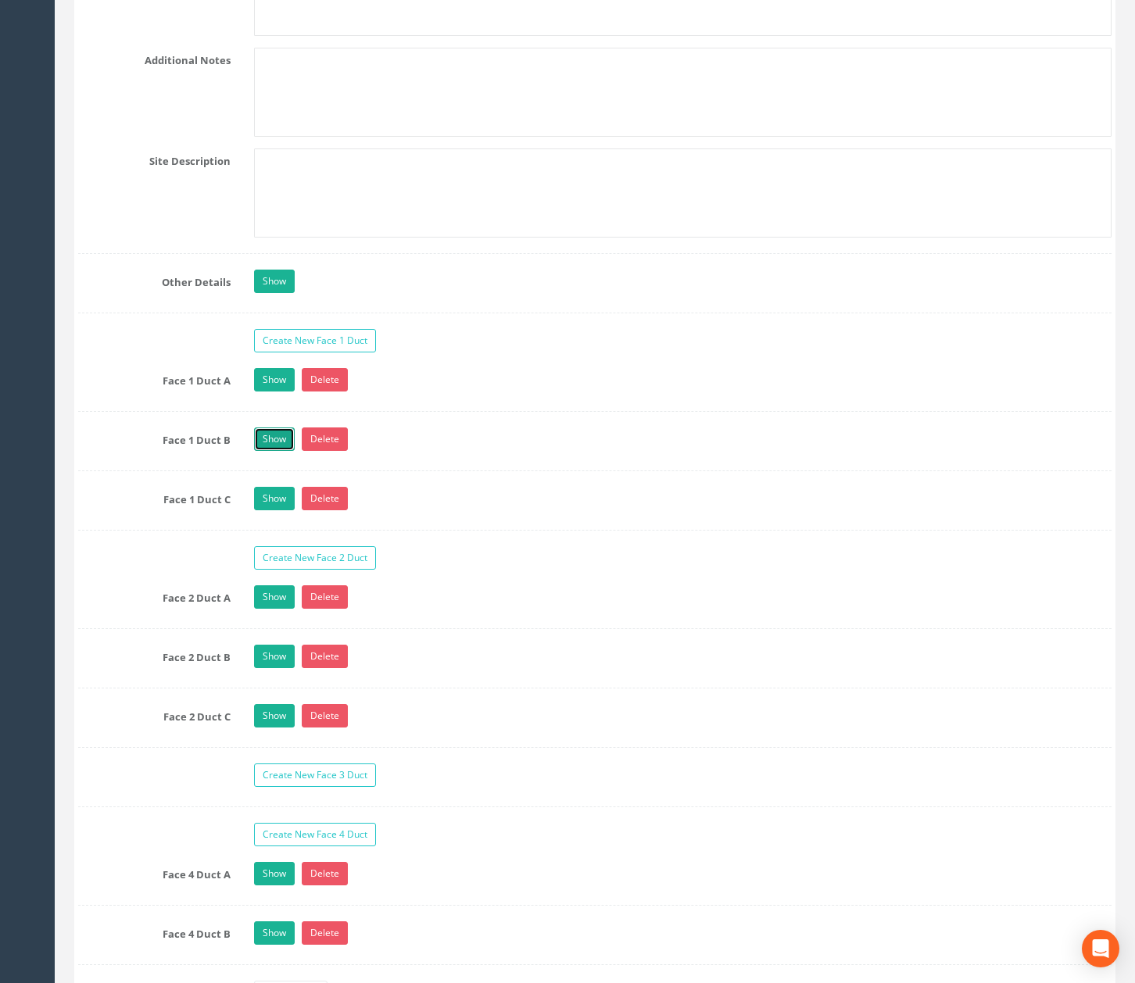
click at [275, 451] on link "Show" at bounding box center [274, 439] width 41 height 23
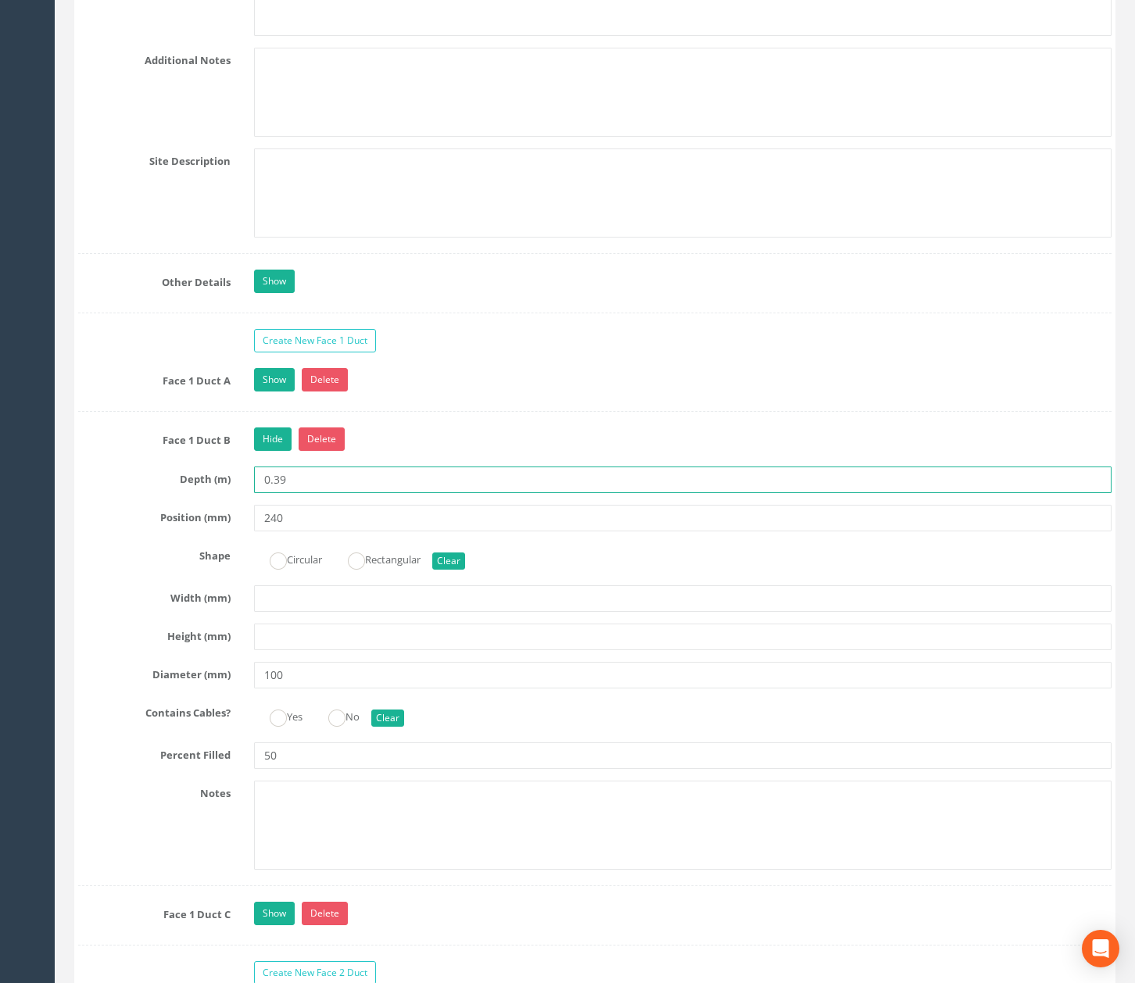
click at [278, 493] on input "0.39" at bounding box center [682, 480] width 857 height 27
type input "0.29"
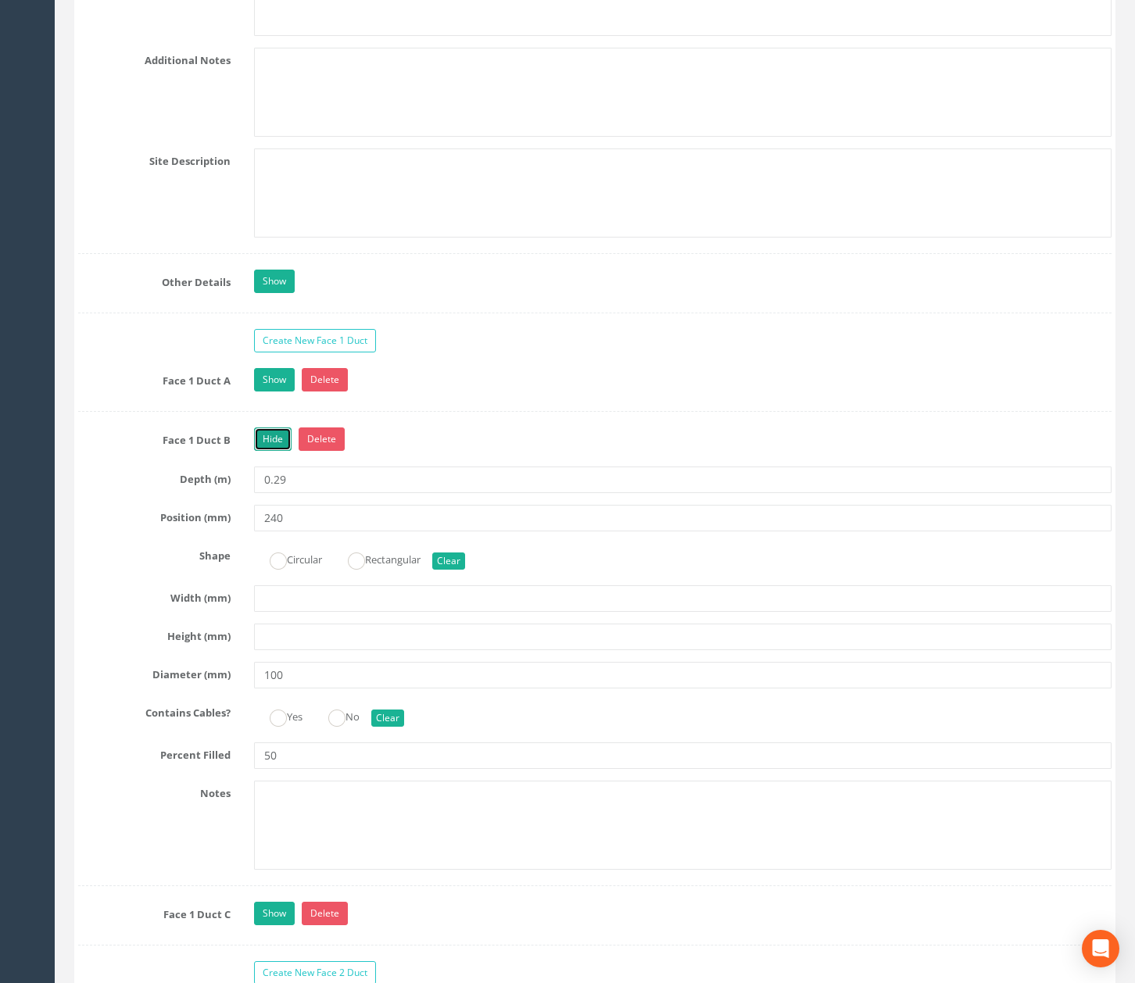
click at [280, 451] on link "Hide" at bounding box center [273, 439] width 38 height 23
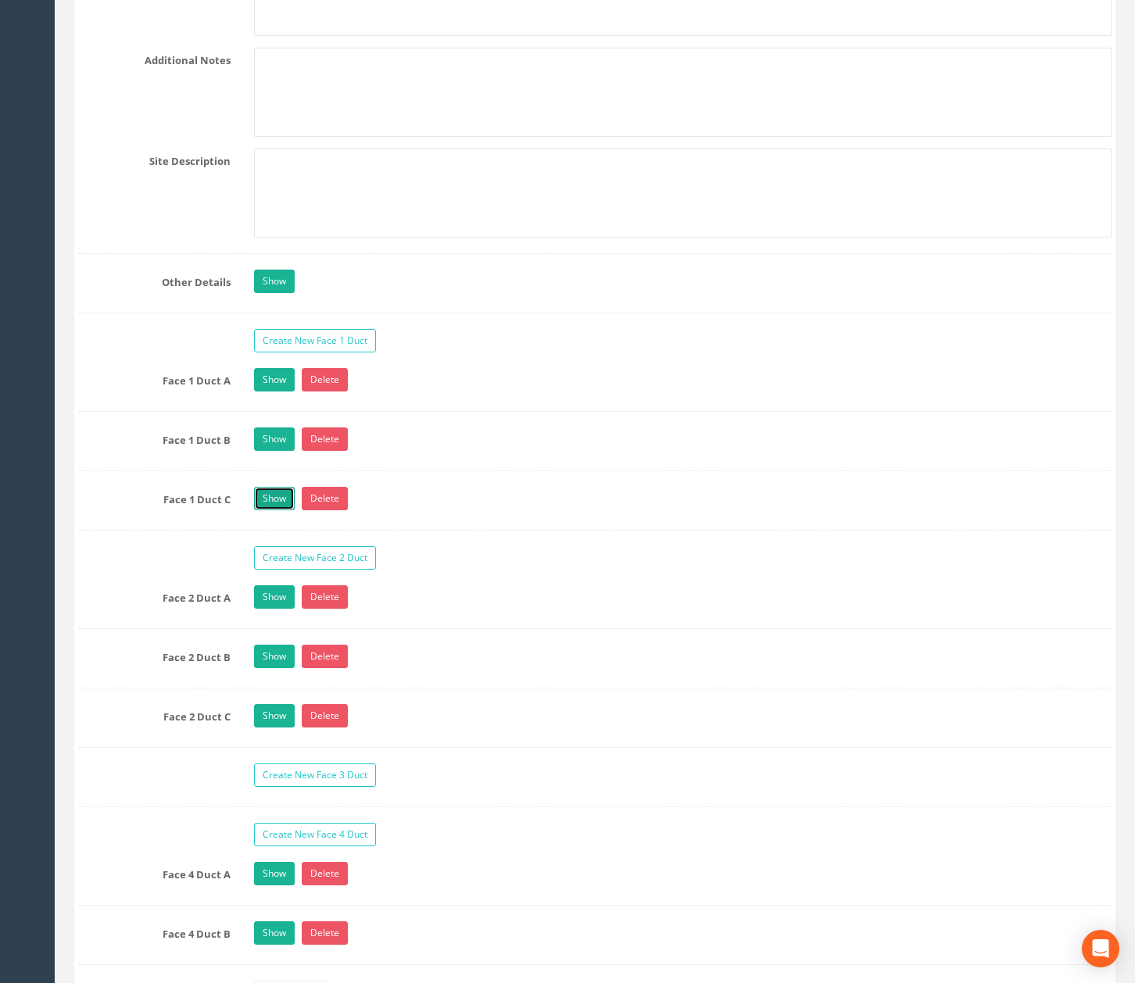
click at [277, 510] on link "Show" at bounding box center [274, 498] width 41 height 23
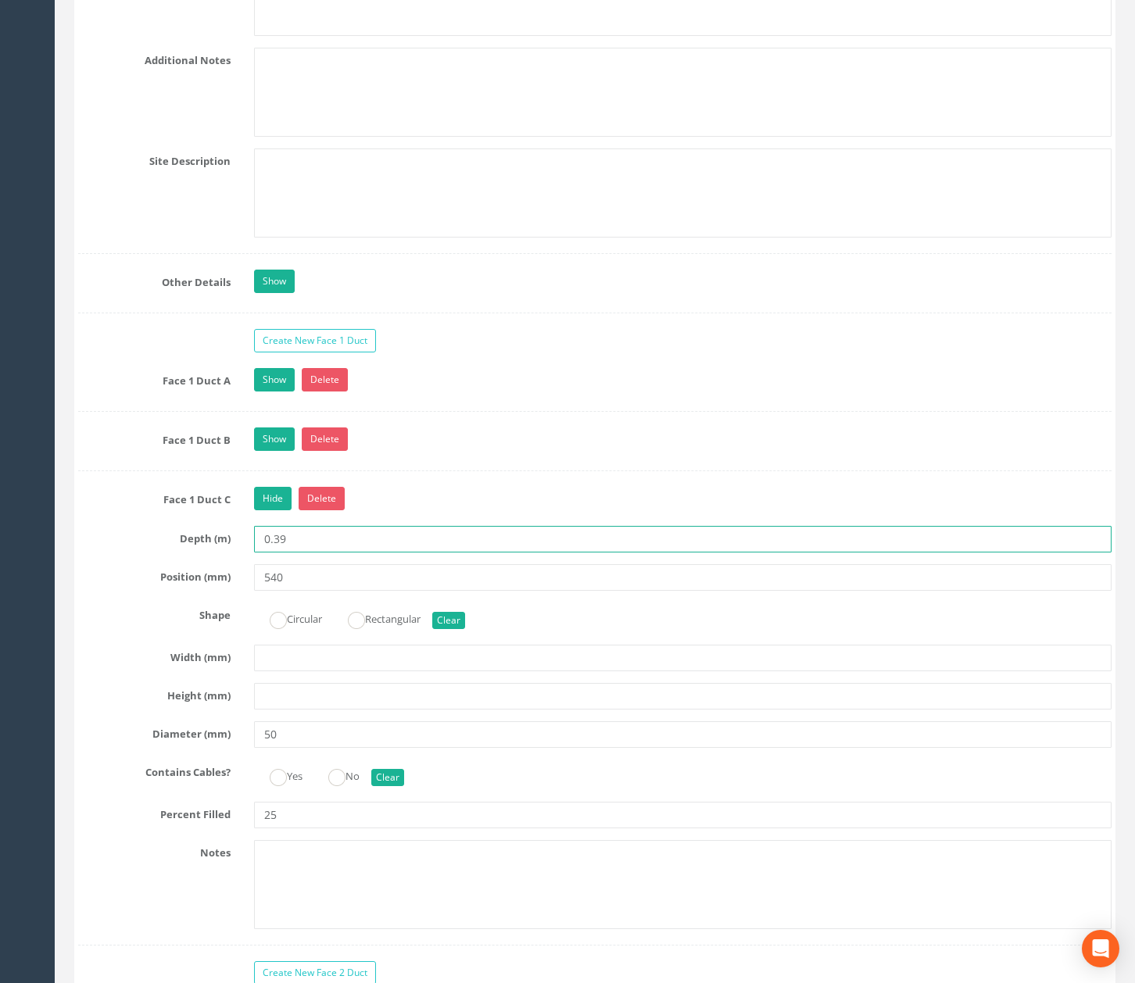
click at [275, 553] on input "0.39" at bounding box center [682, 539] width 857 height 27
type input "0.29"
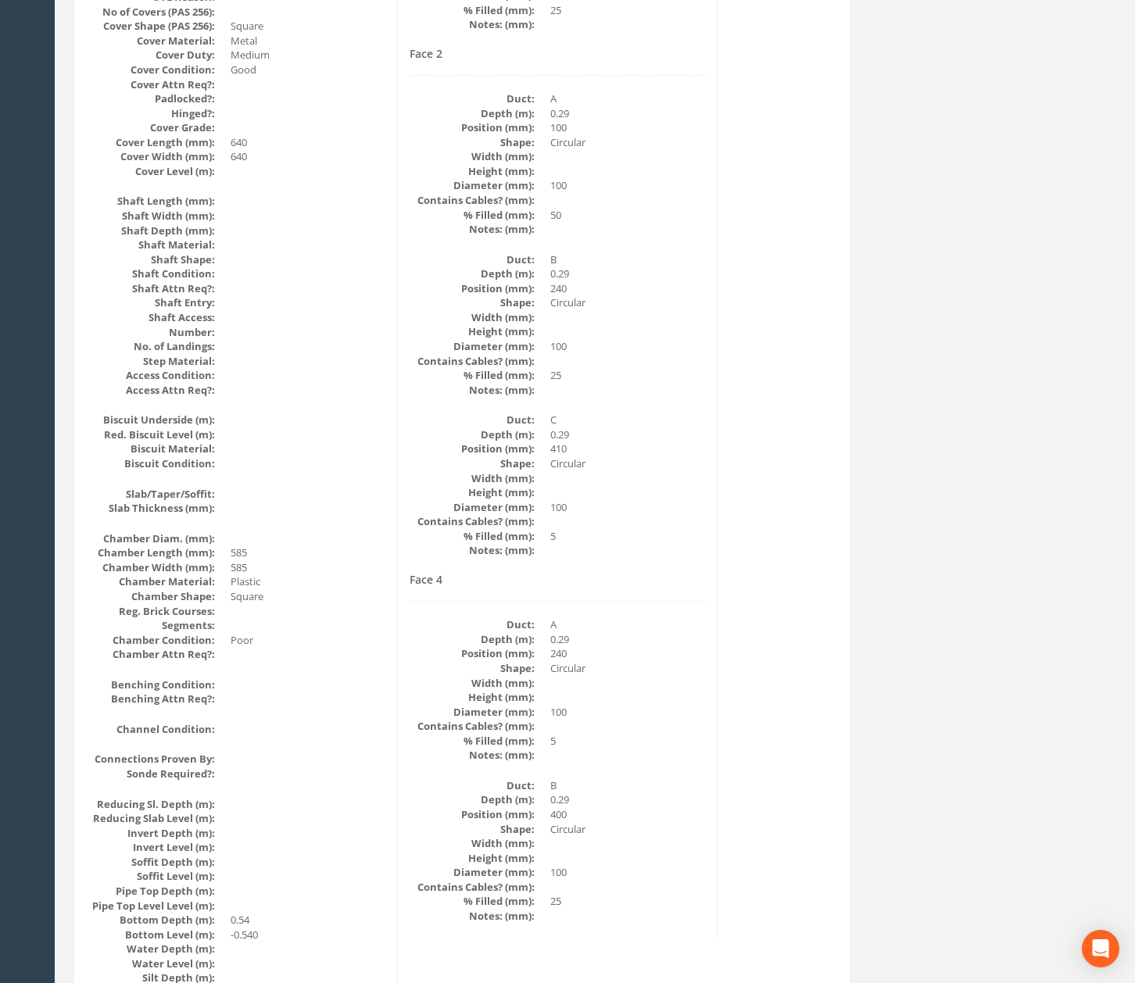
scroll to position [0, 0]
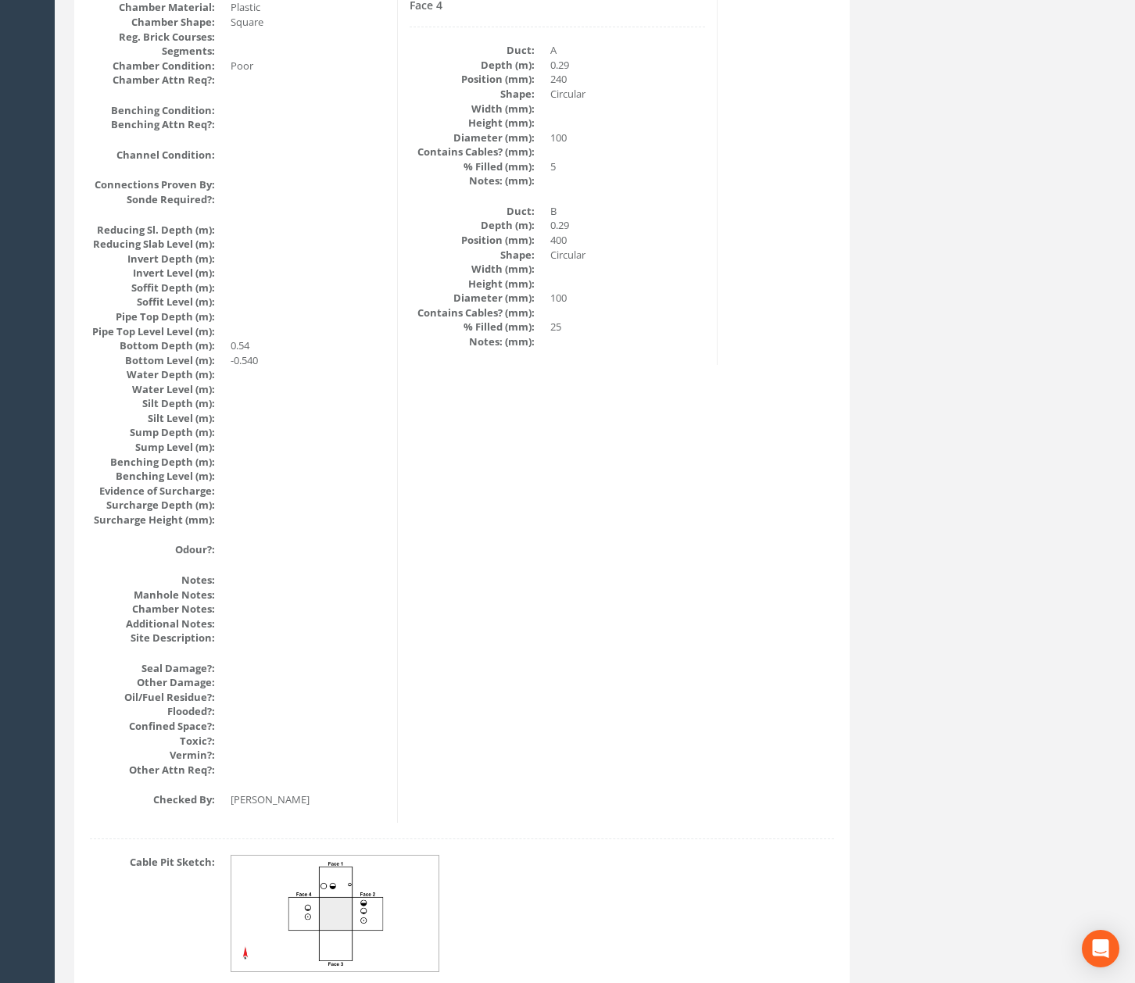
drag, startPoint x: 539, startPoint y: 701, endPoint x: 501, endPoint y: 395, distance: 308.8
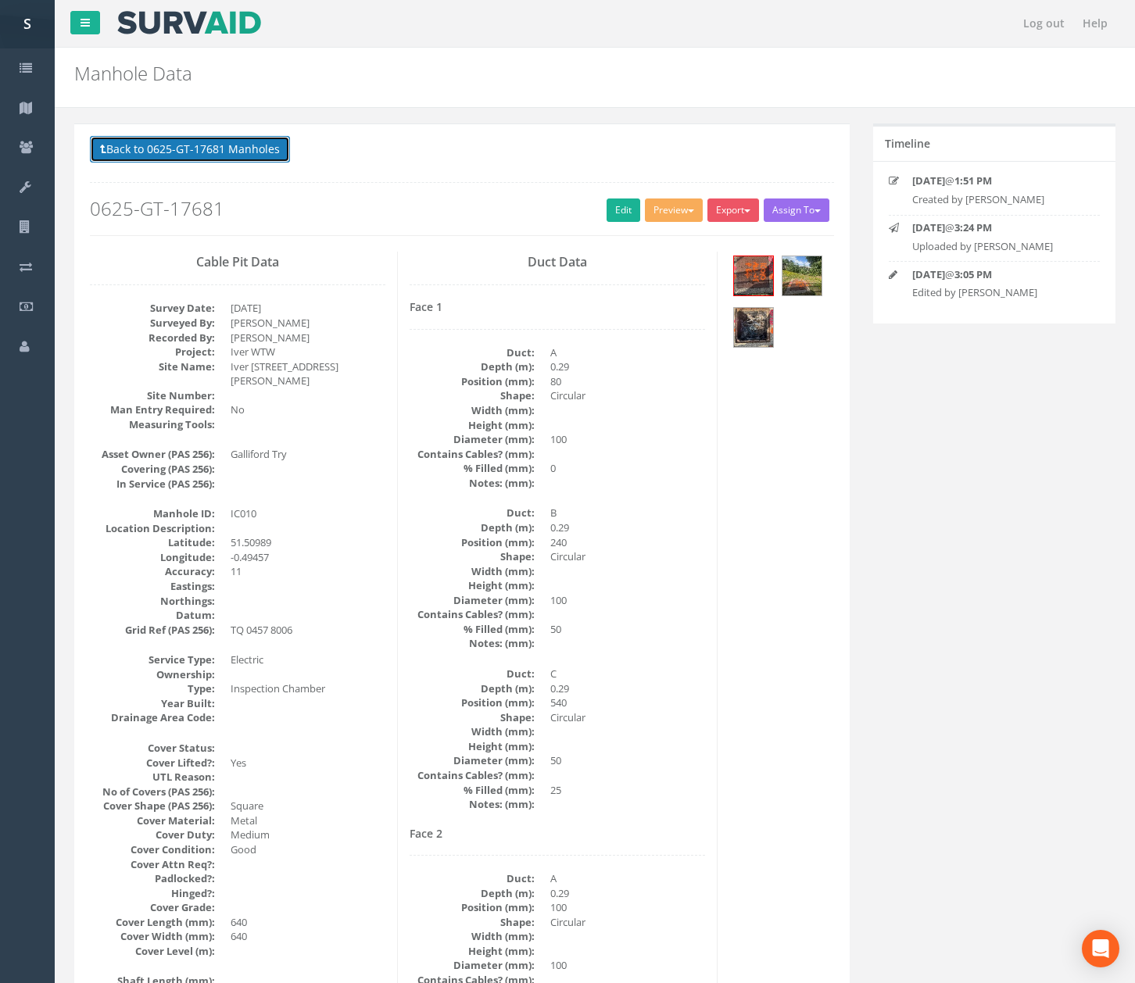
click at [250, 145] on button "Back to 0625-GT-17681 Manholes" at bounding box center [190, 149] width 200 height 27
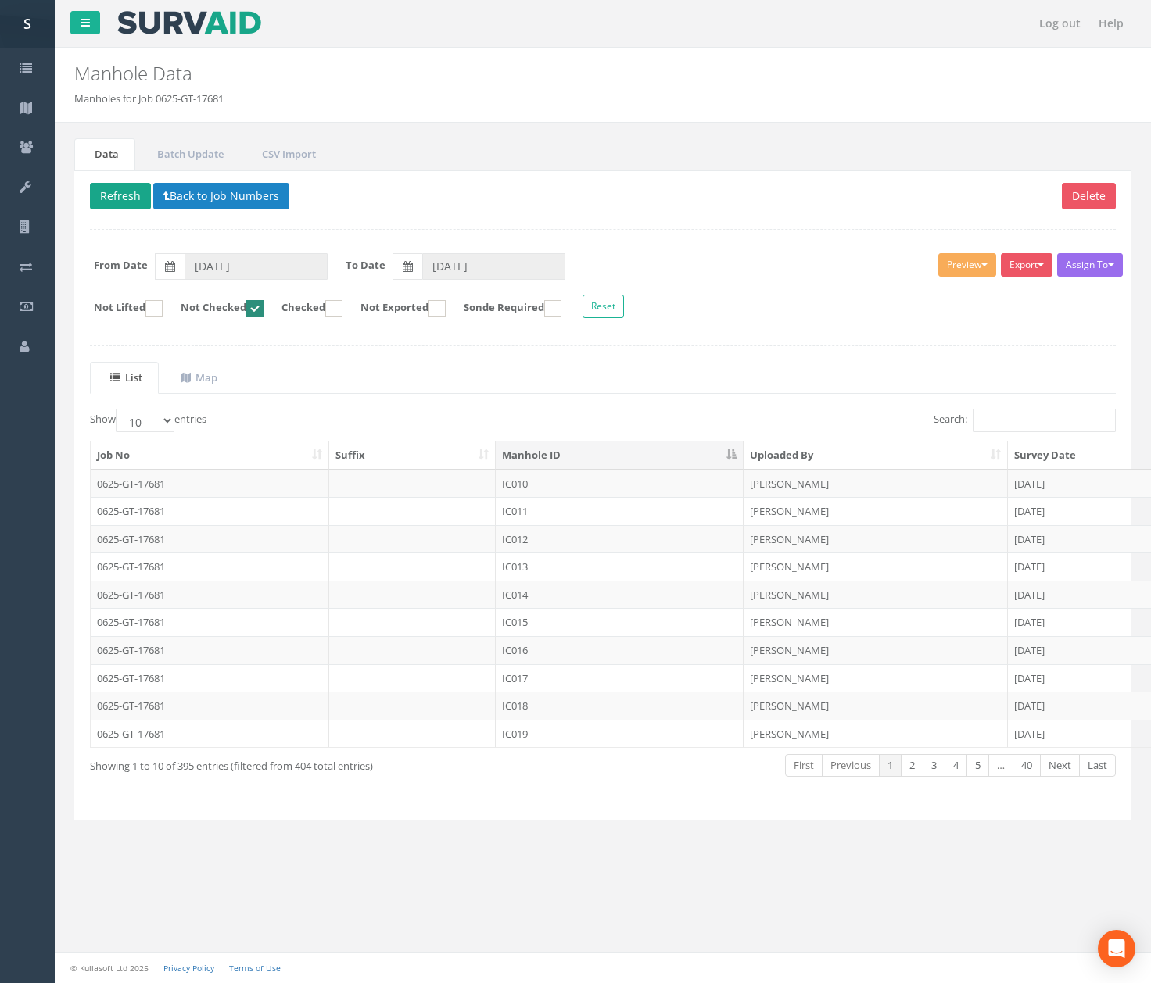
drag, startPoint x: 108, startPoint y: 182, endPoint x: 108, endPoint y: 192, distance: 10.2
click at [108, 182] on div "Delete Refresh Back to Job Numbers Assign To No Companies Added Export SVS IC S…" at bounding box center [602, 495] width 1057 height 651
click at [108, 192] on button "Refresh" at bounding box center [120, 196] width 61 height 27
click at [607, 489] on td "IC011" at bounding box center [620, 484] width 248 height 28
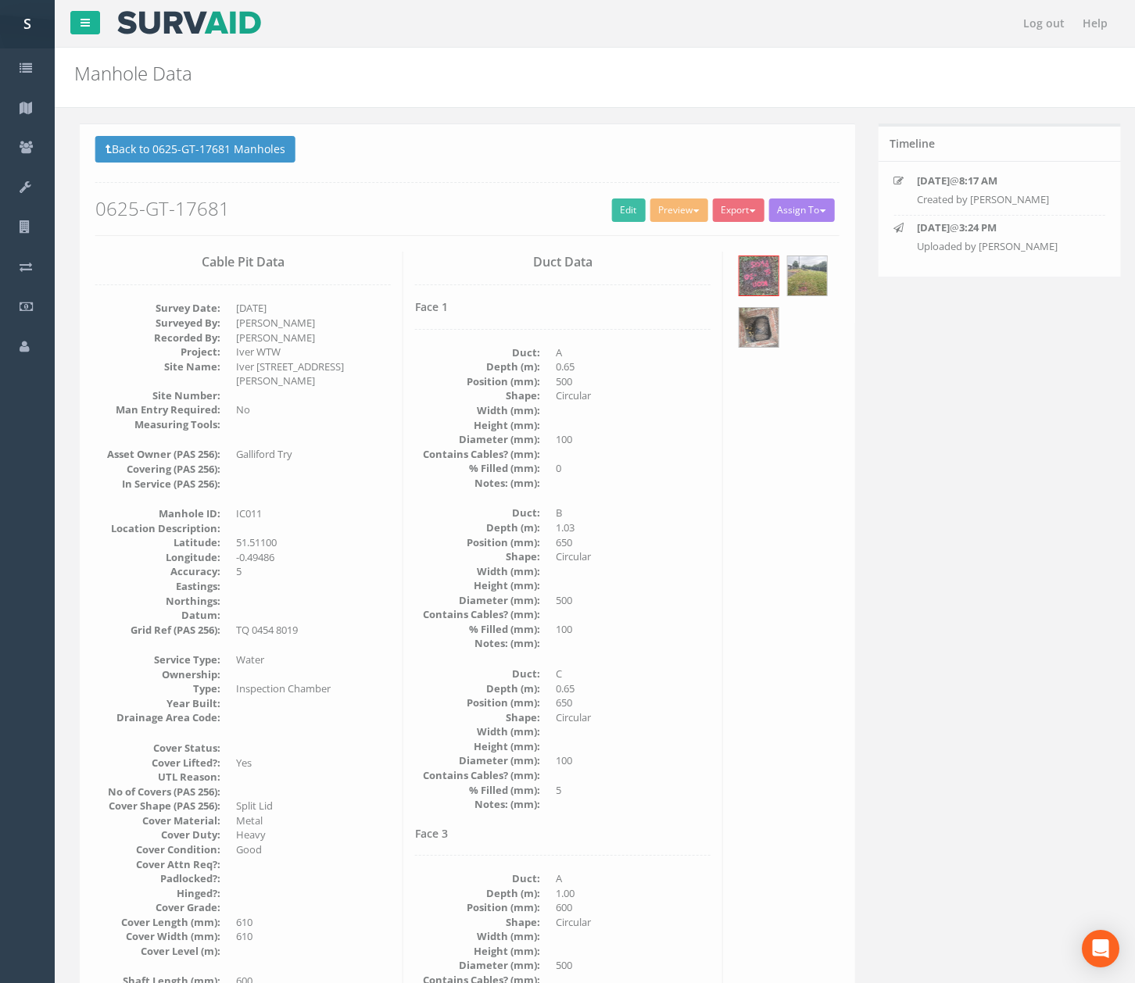
click at [220, 164] on p "Back to 0625-GT-17681 Manholes Back to Map" at bounding box center [462, 151] width 744 height 30
click at [220, 155] on button "Back to 0625-GT-17681 Manholes" at bounding box center [190, 149] width 200 height 27
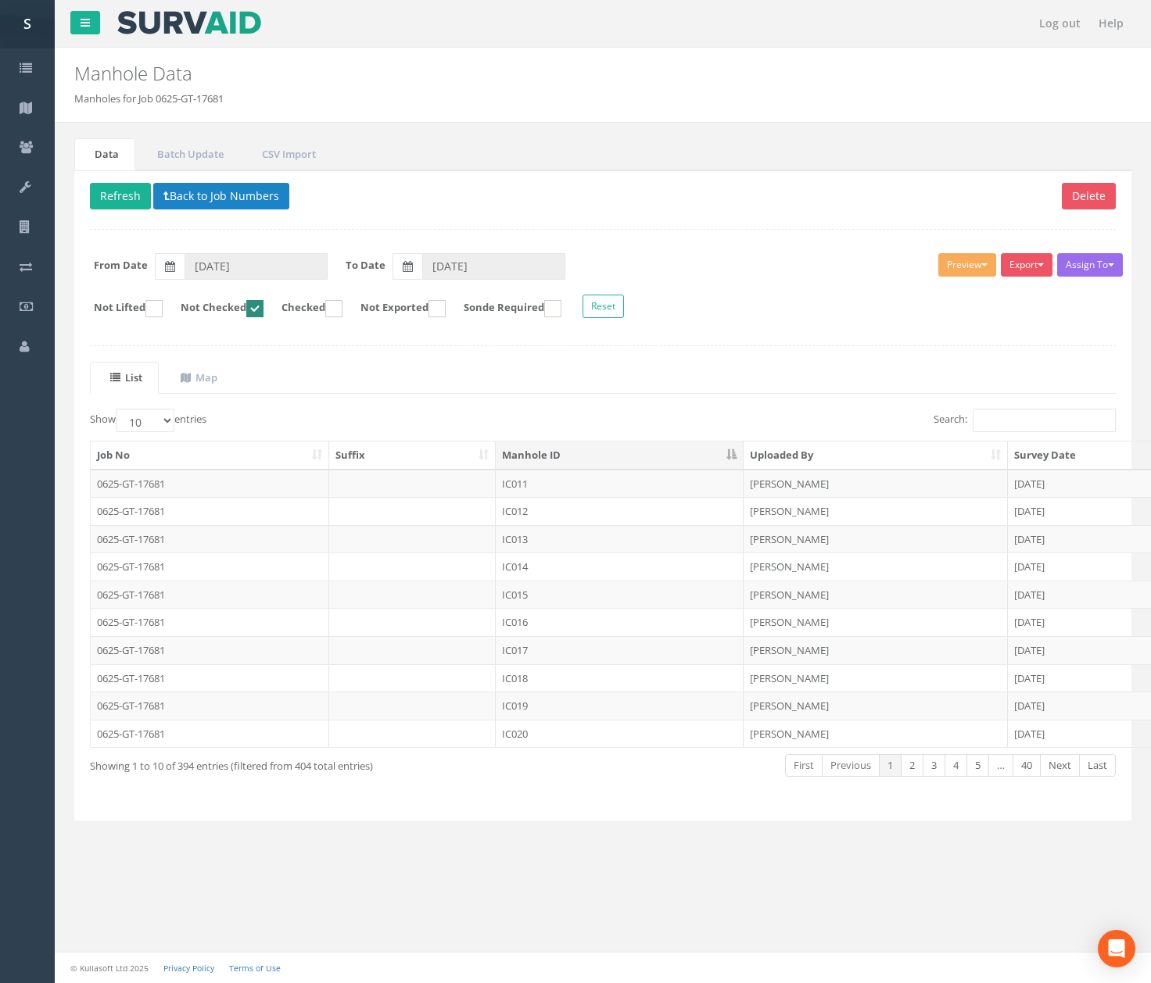
click at [236, 310] on label "Not Checked" at bounding box center [214, 308] width 98 height 17
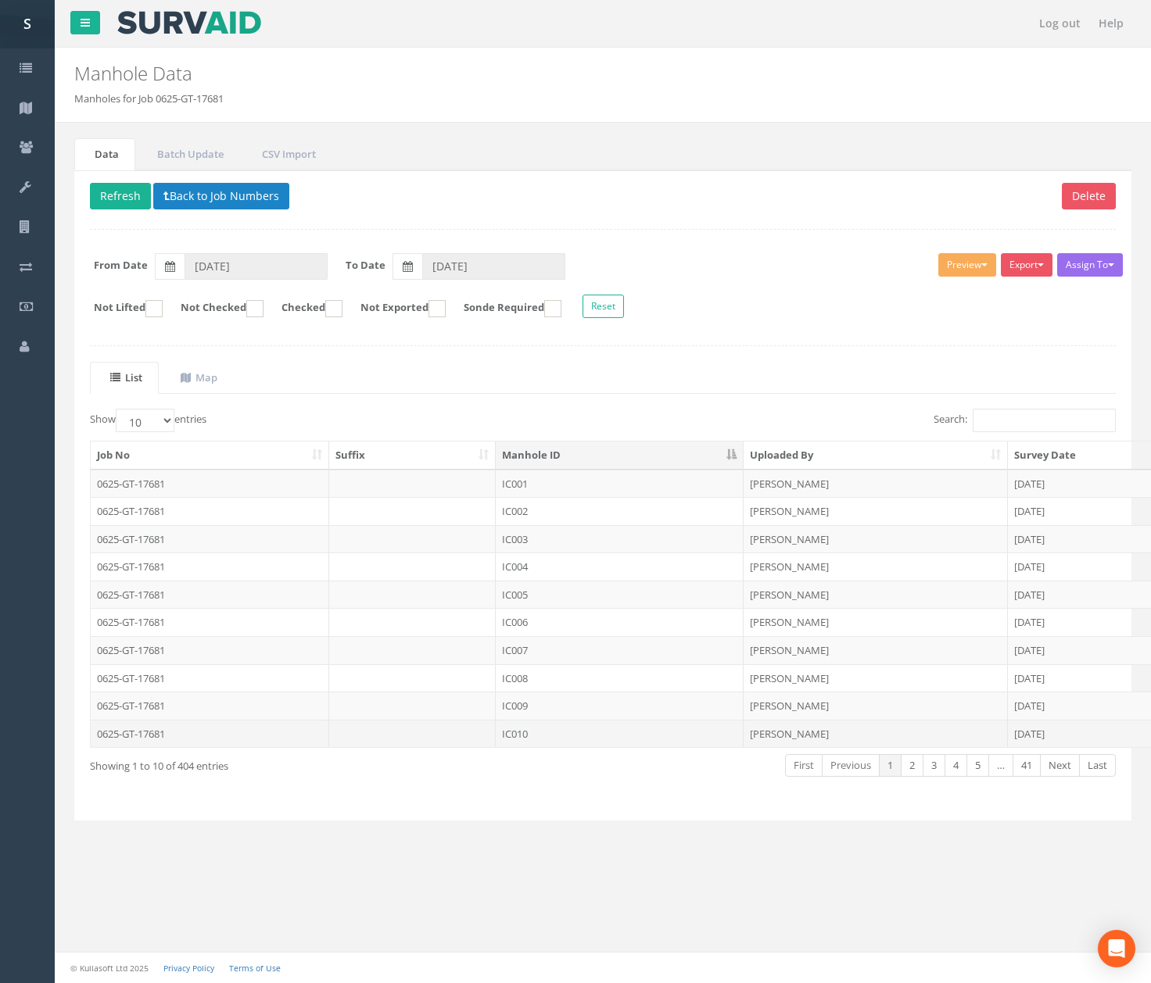
click at [533, 741] on td "IC010" at bounding box center [620, 734] width 248 height 28
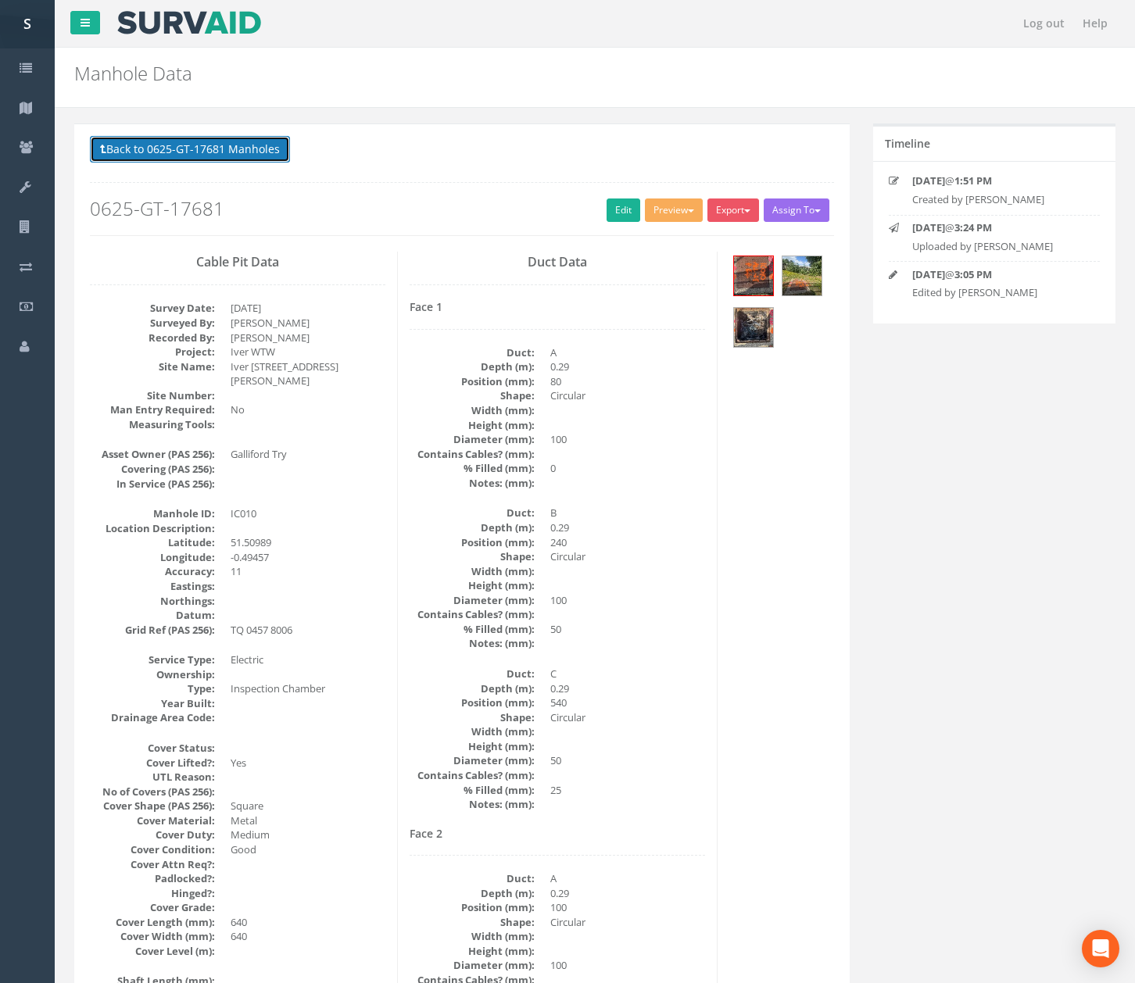
click at [199, 159] on button "Back to 0625-GT-17681 Manholes" at bounding box center [190, 149] width 200 height 27
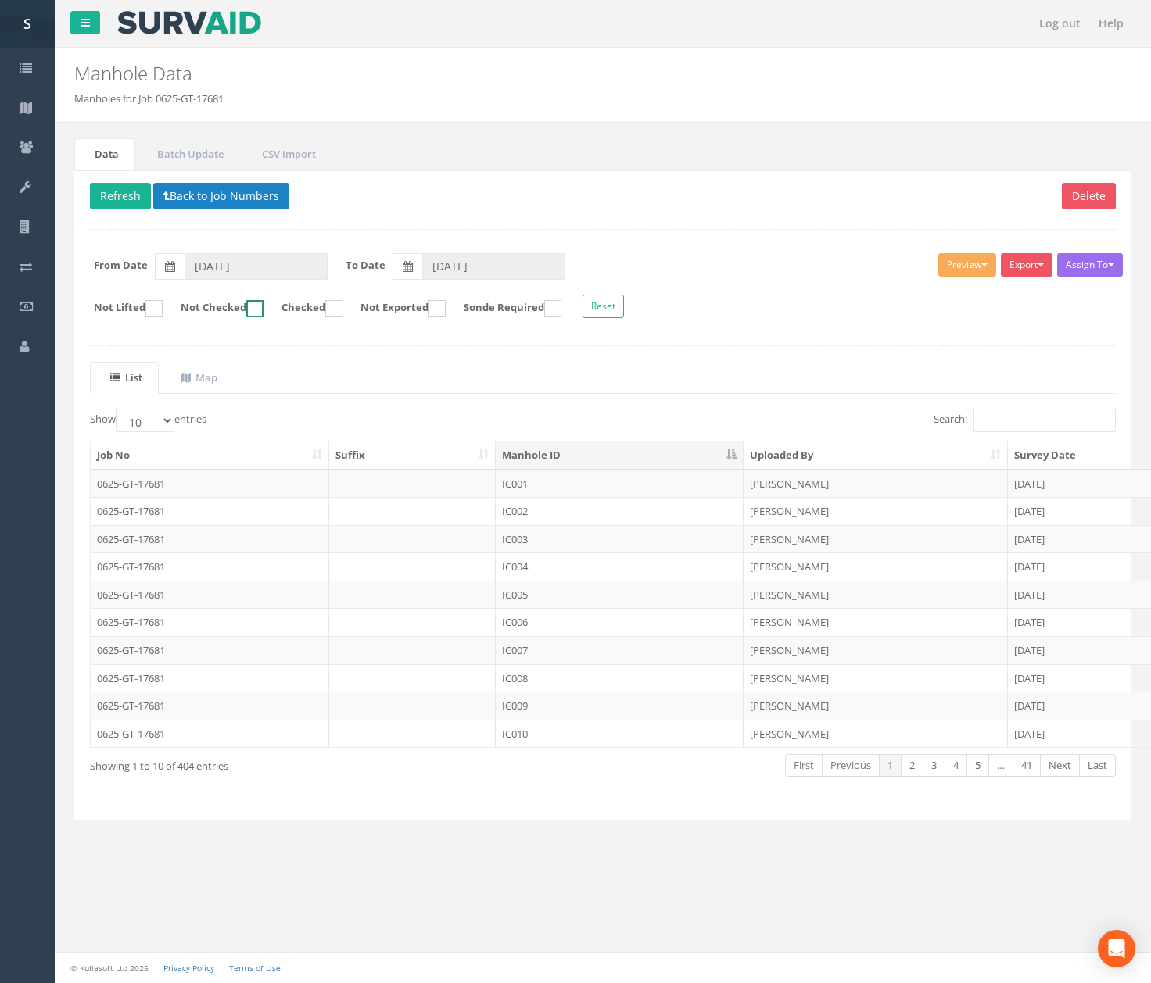
click at [239, 305] on label "Not Checked" at bounding box center [214, 308] width 98 height 17
checkbox input "true"
click at [676, 489] on td "IC011" at bounding box center [620, 484] width 248 height 28
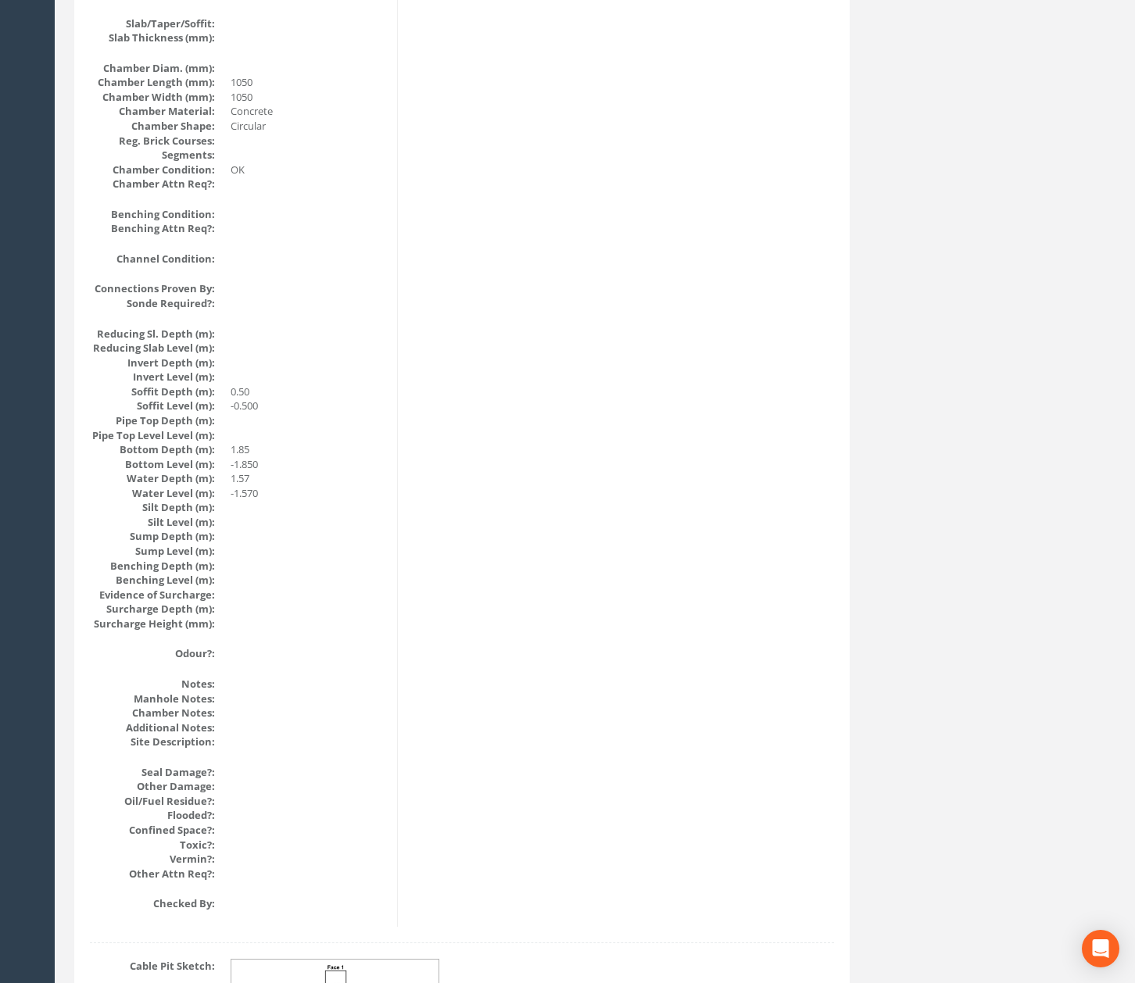
scroll to position [1355, 0]
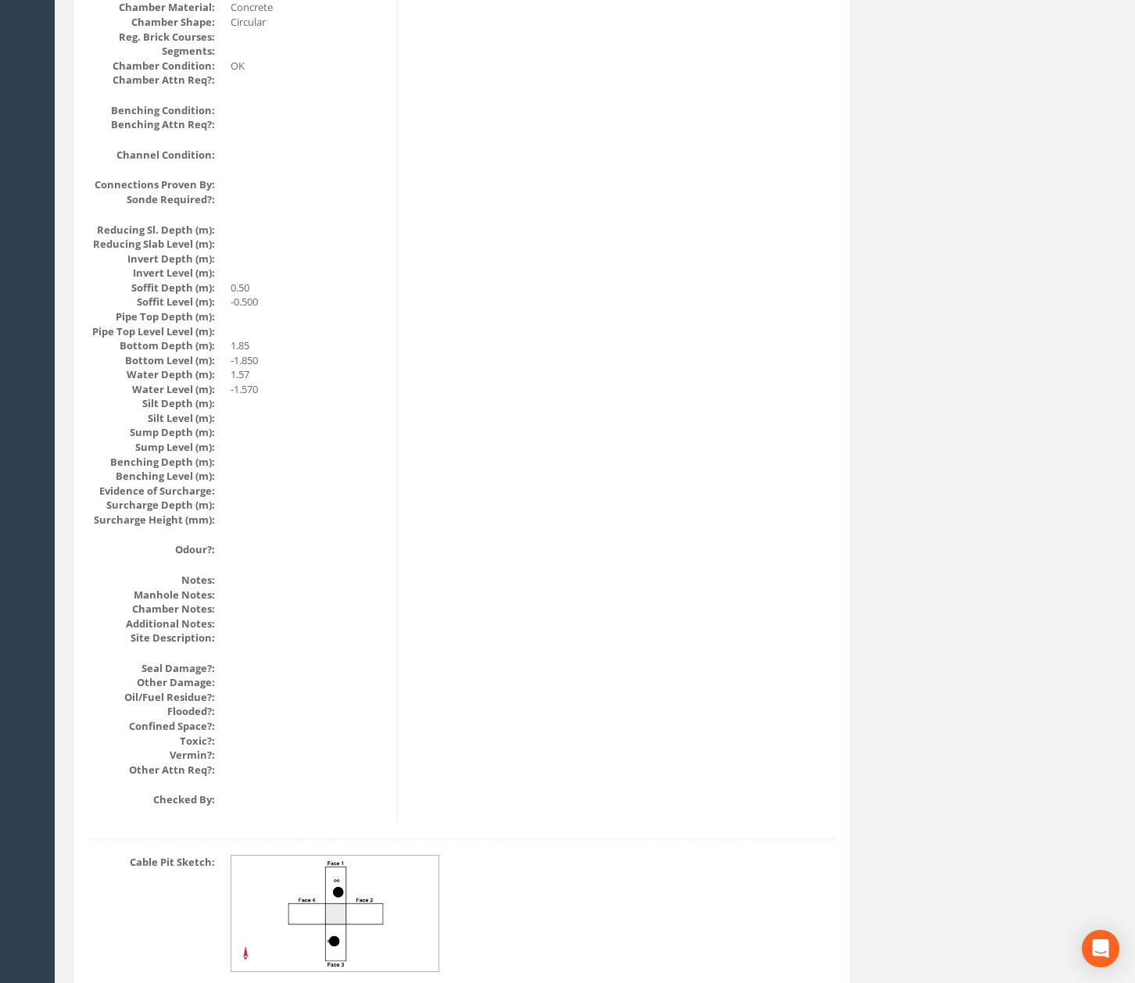
click at [397, 908] on img at bounding box center [335, 914] width 209 height 116
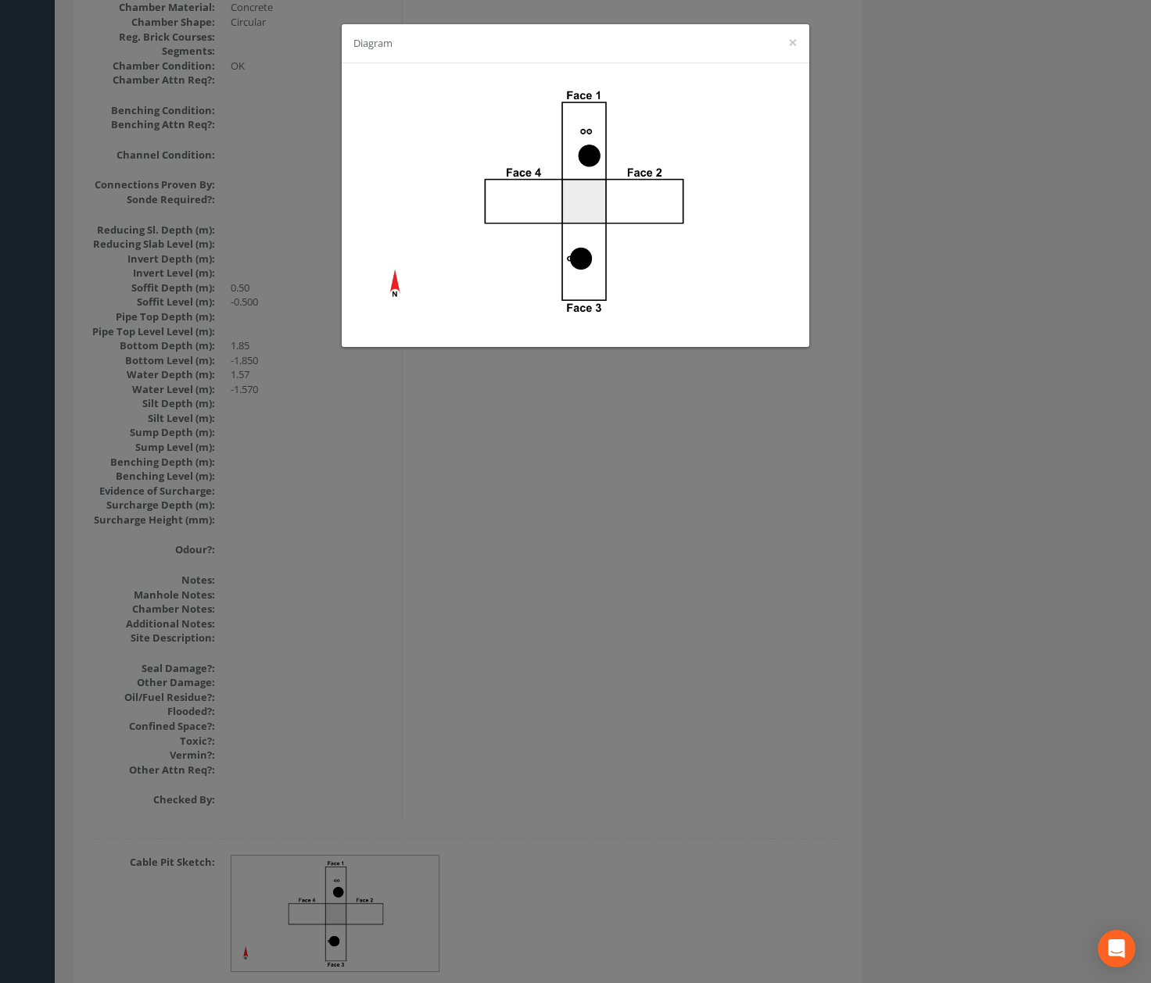
click at [719, 596] on div "Diagram ×" at bounding box center [575, 491] width 1151 height 983
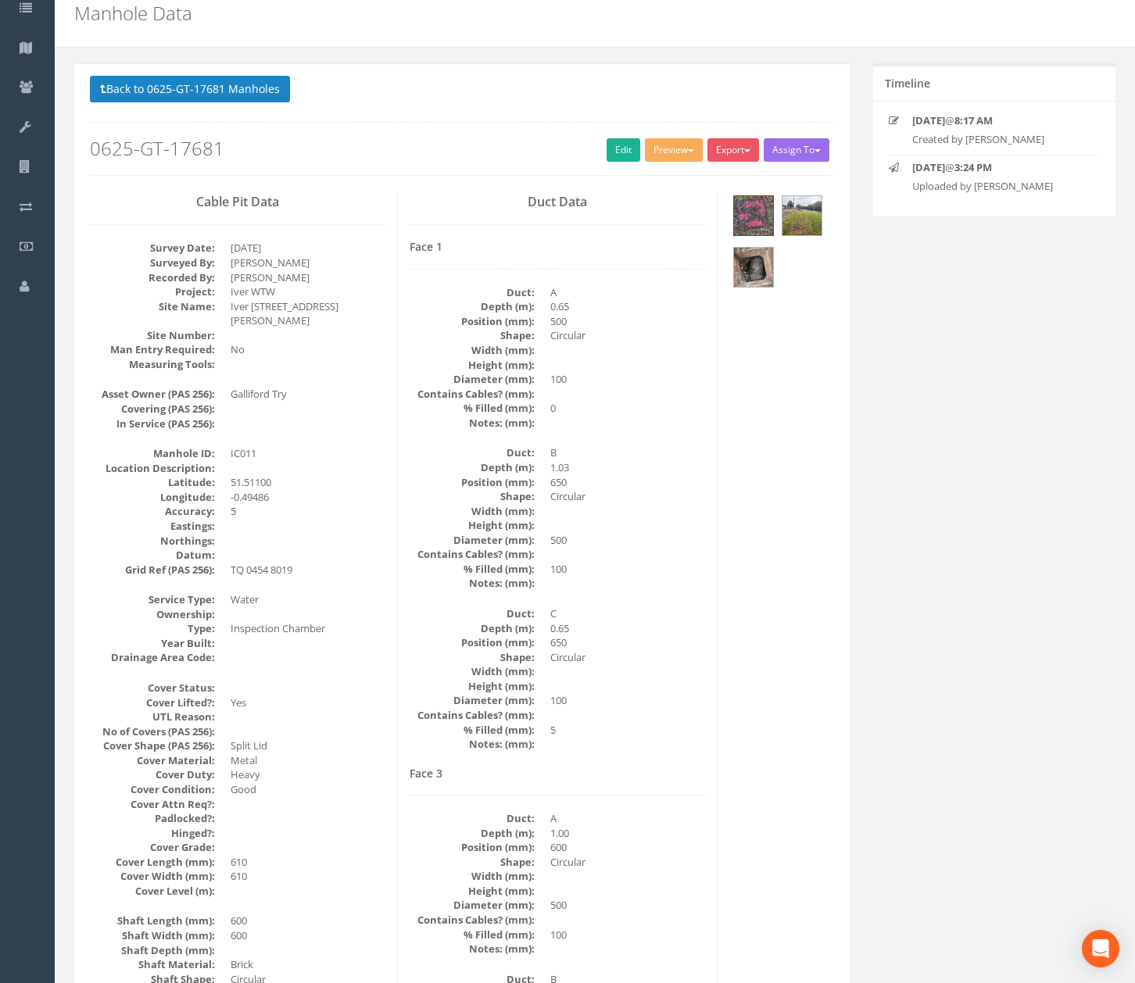
scroll to position [0, 0]
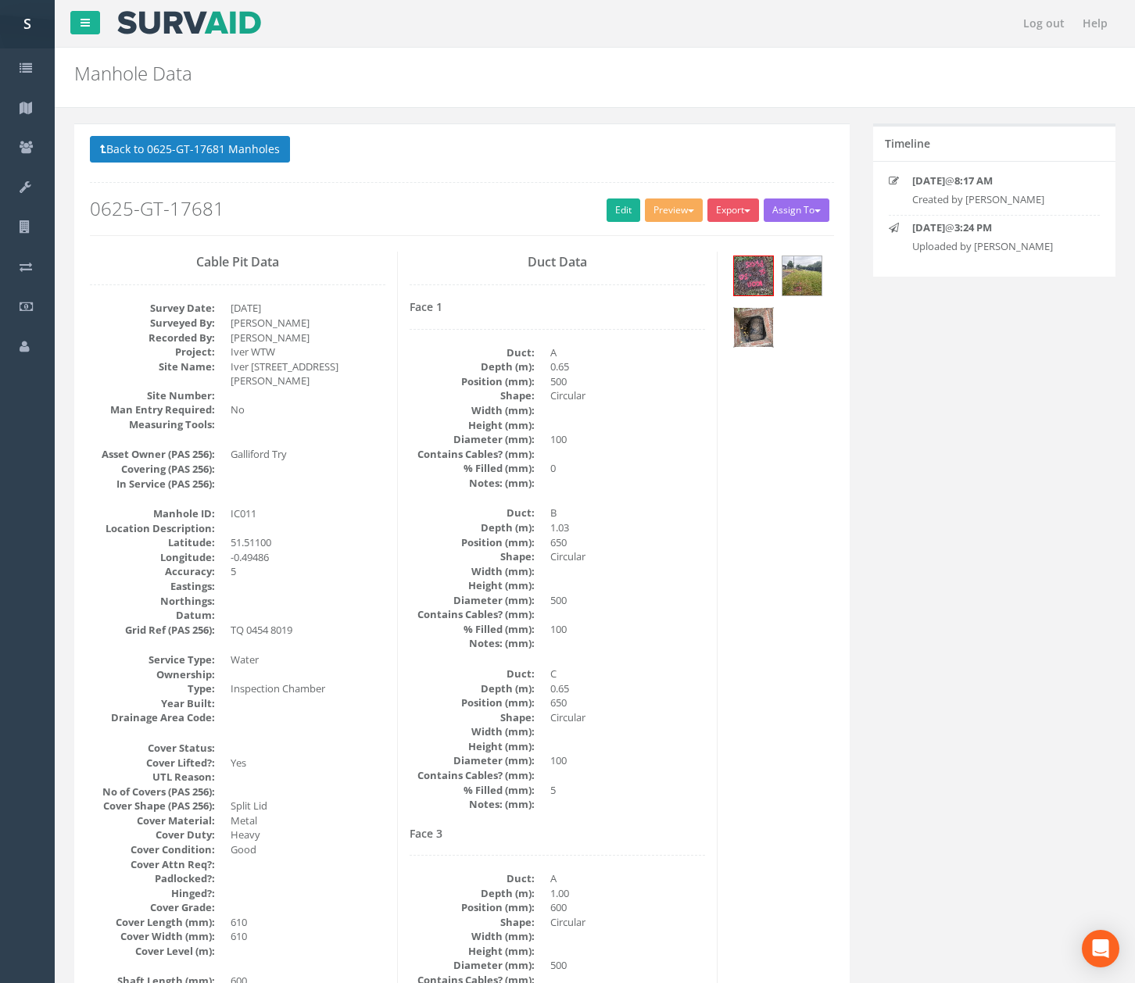
click at [771, 320] on img at bounding box center [753, 327] width 39 height 39
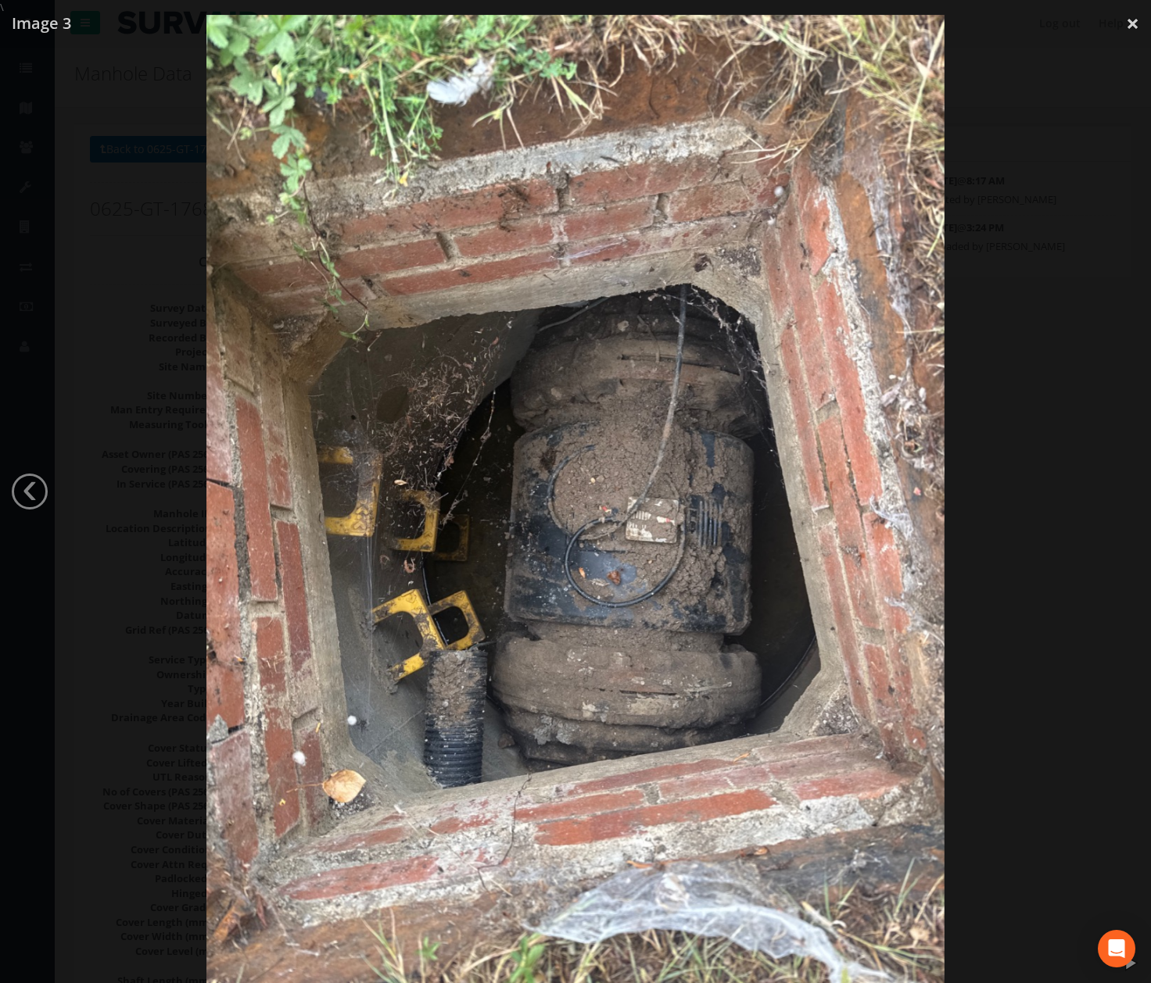
click at [999, 501] on div at bounding box center [575, 506] width 1151 height 983
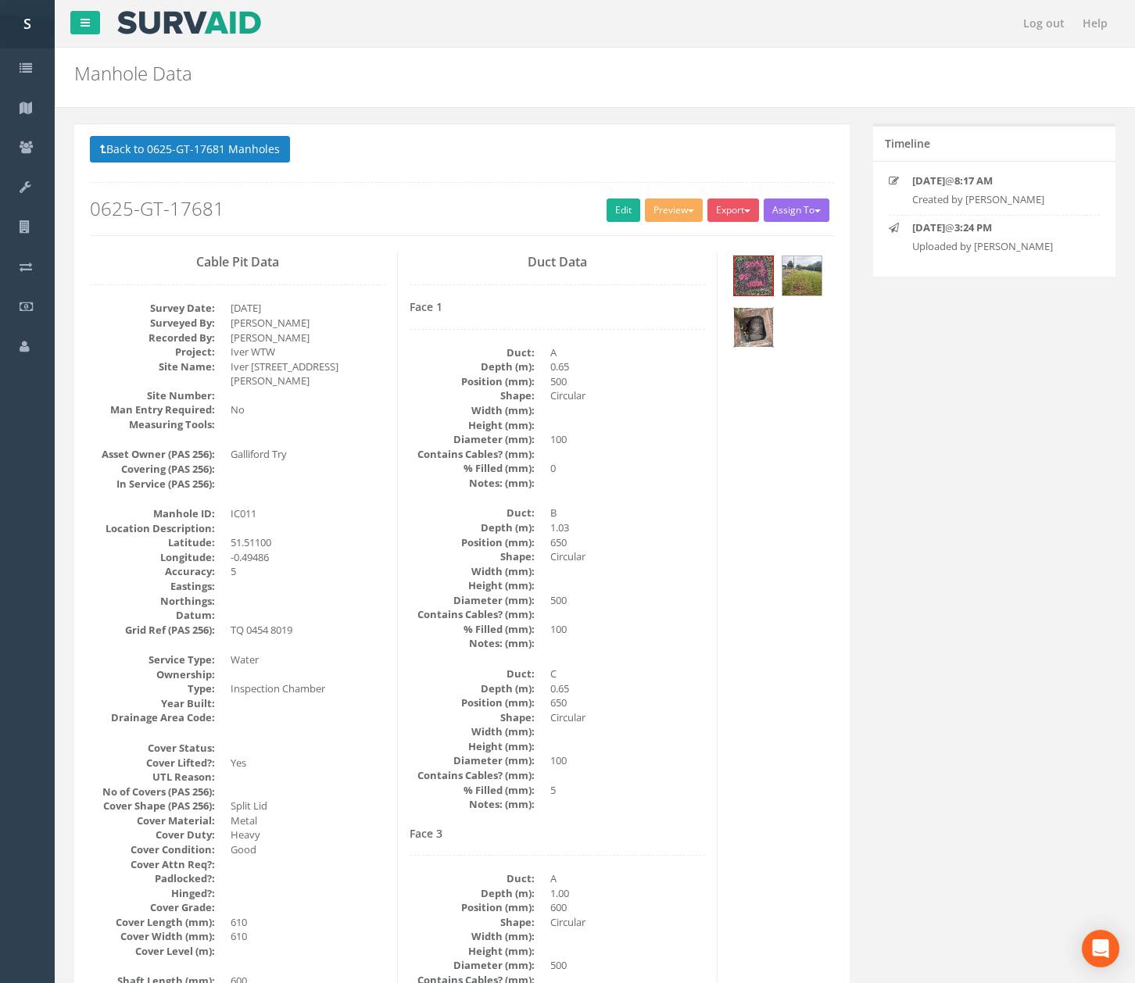
click at [763, 314] on img at bounding box center [753, 327] width 39 height 39
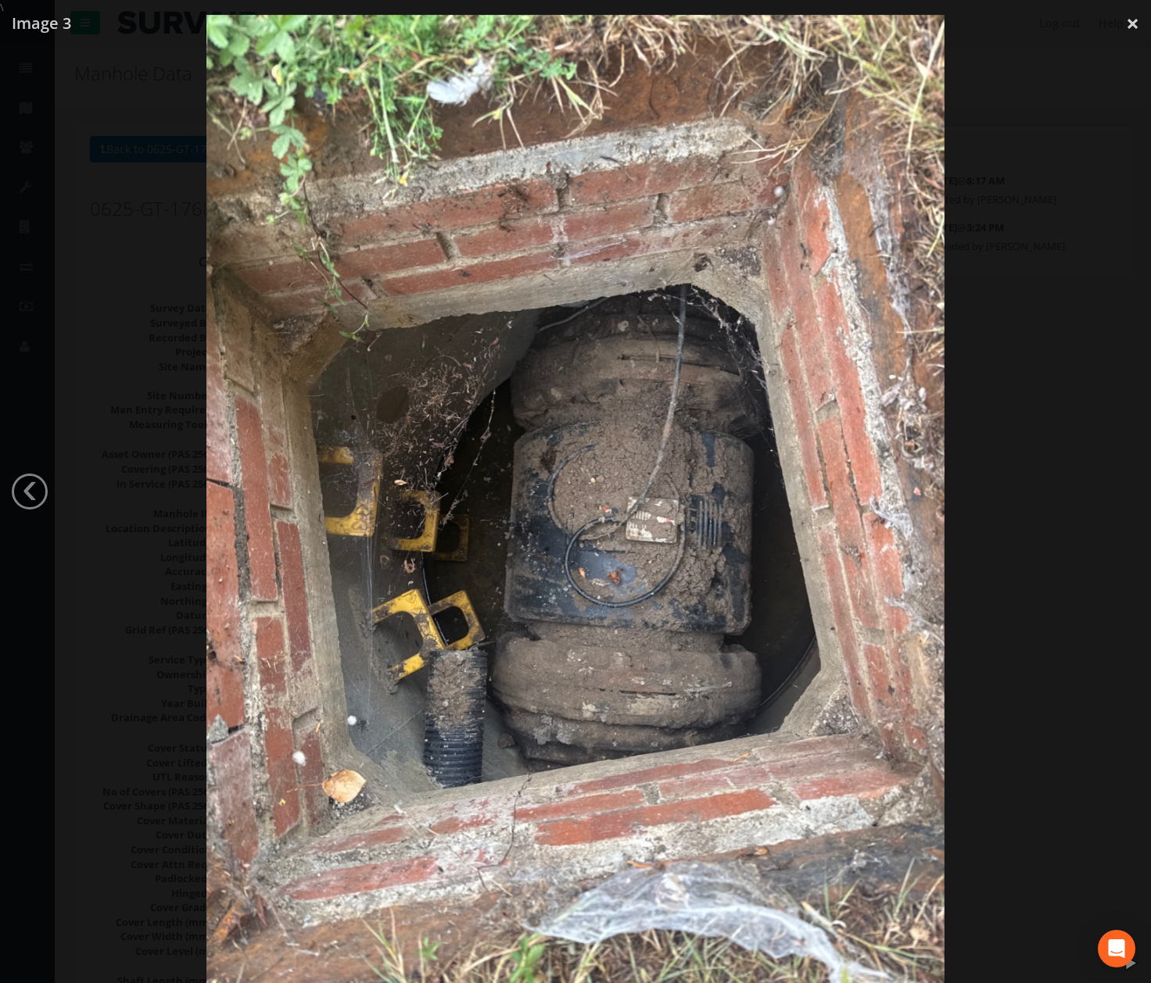
click at [1027, 410] on div at bounding box center [575, 506] width 1151 height 983
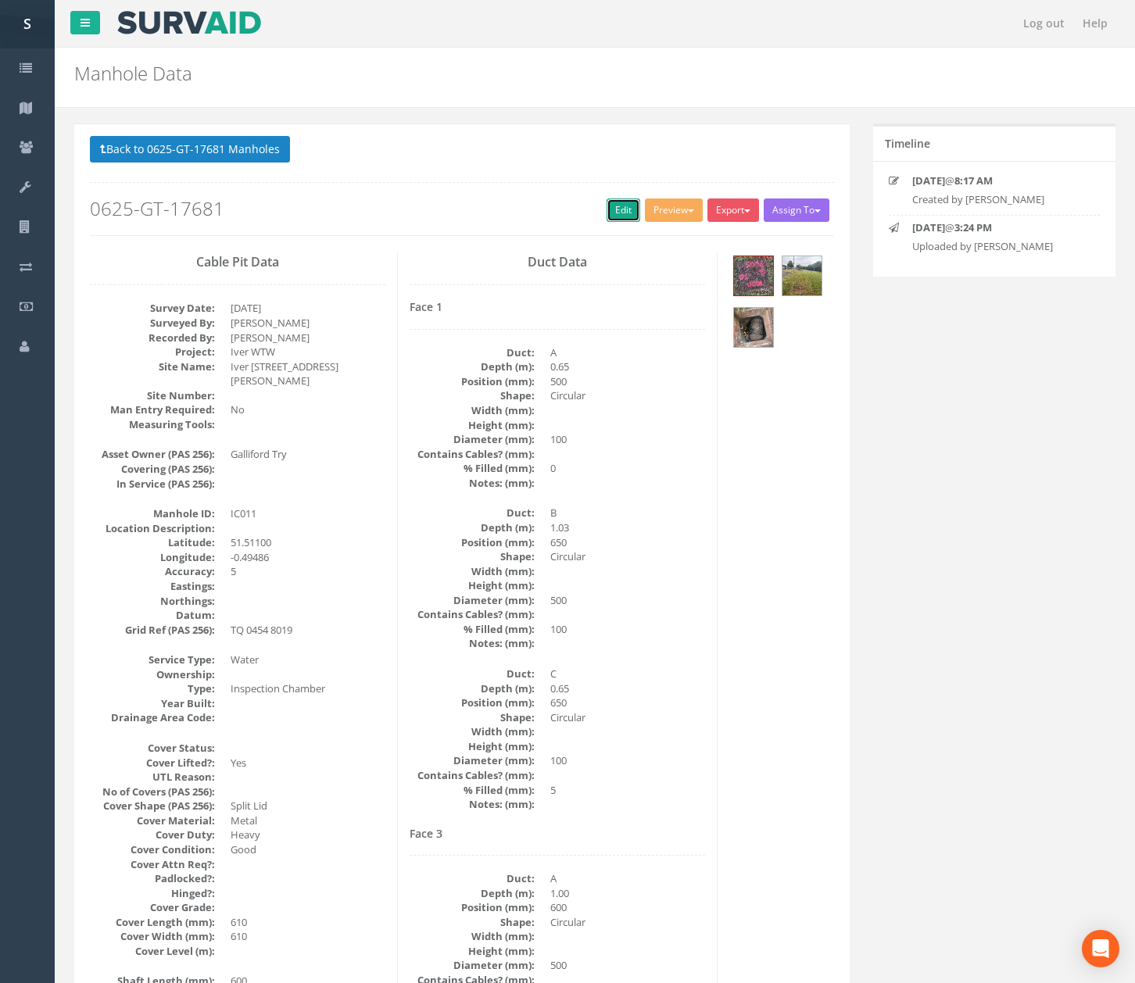
click at [617, 219] on link "Edit" at bounding box center [624, 210] width 34 height 23
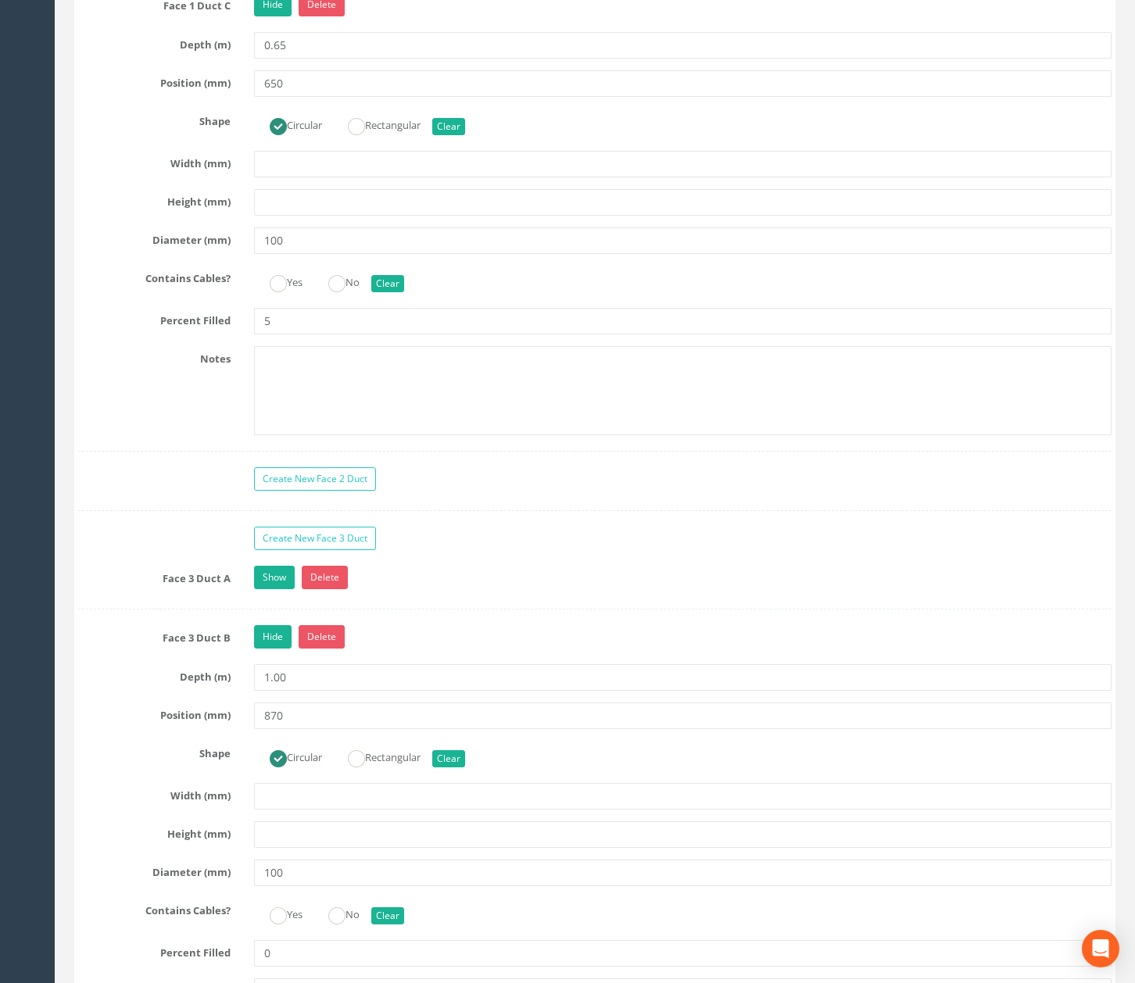
scroll to position [3370, 0]
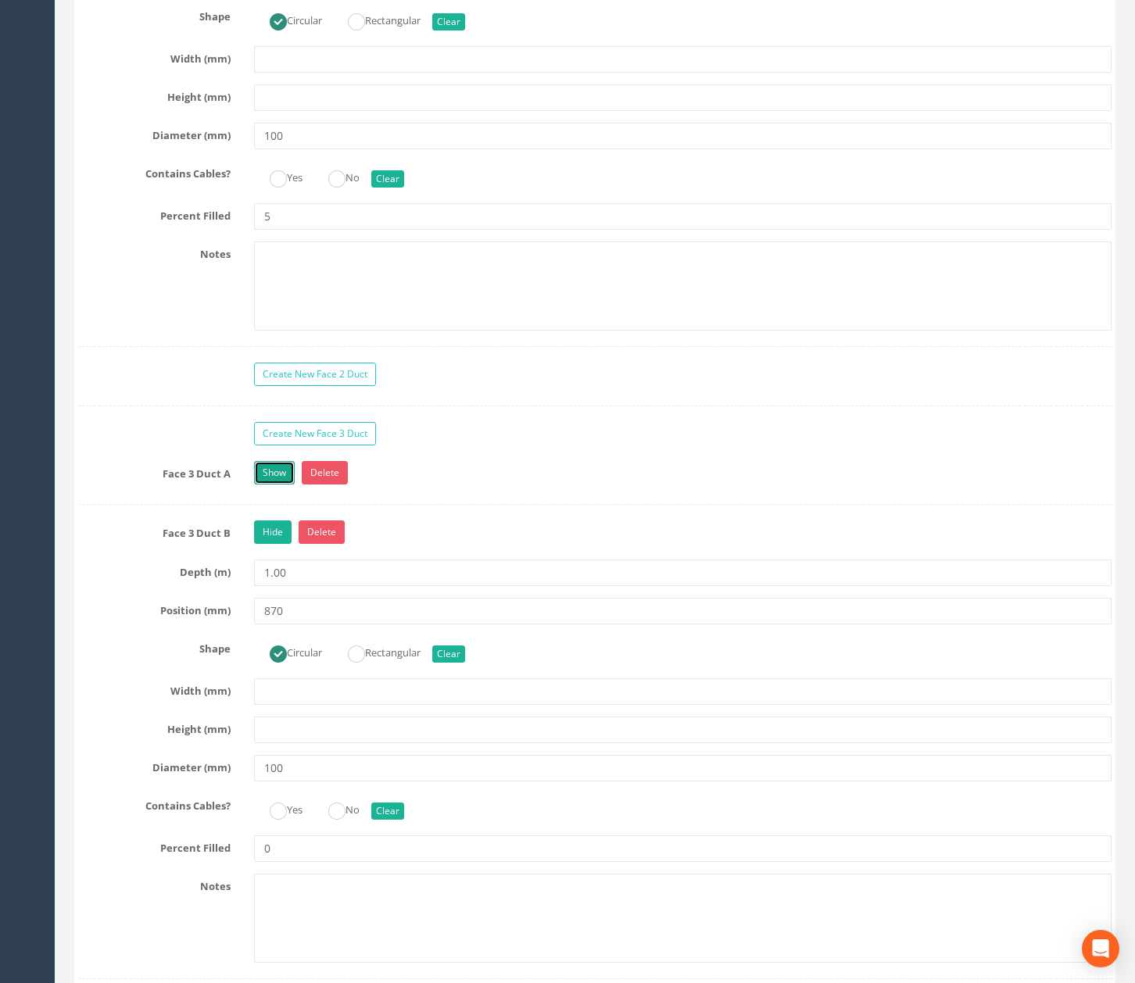
click at [278, 485] on link "Show" at bounding box center [274, 472] width 41 height 23
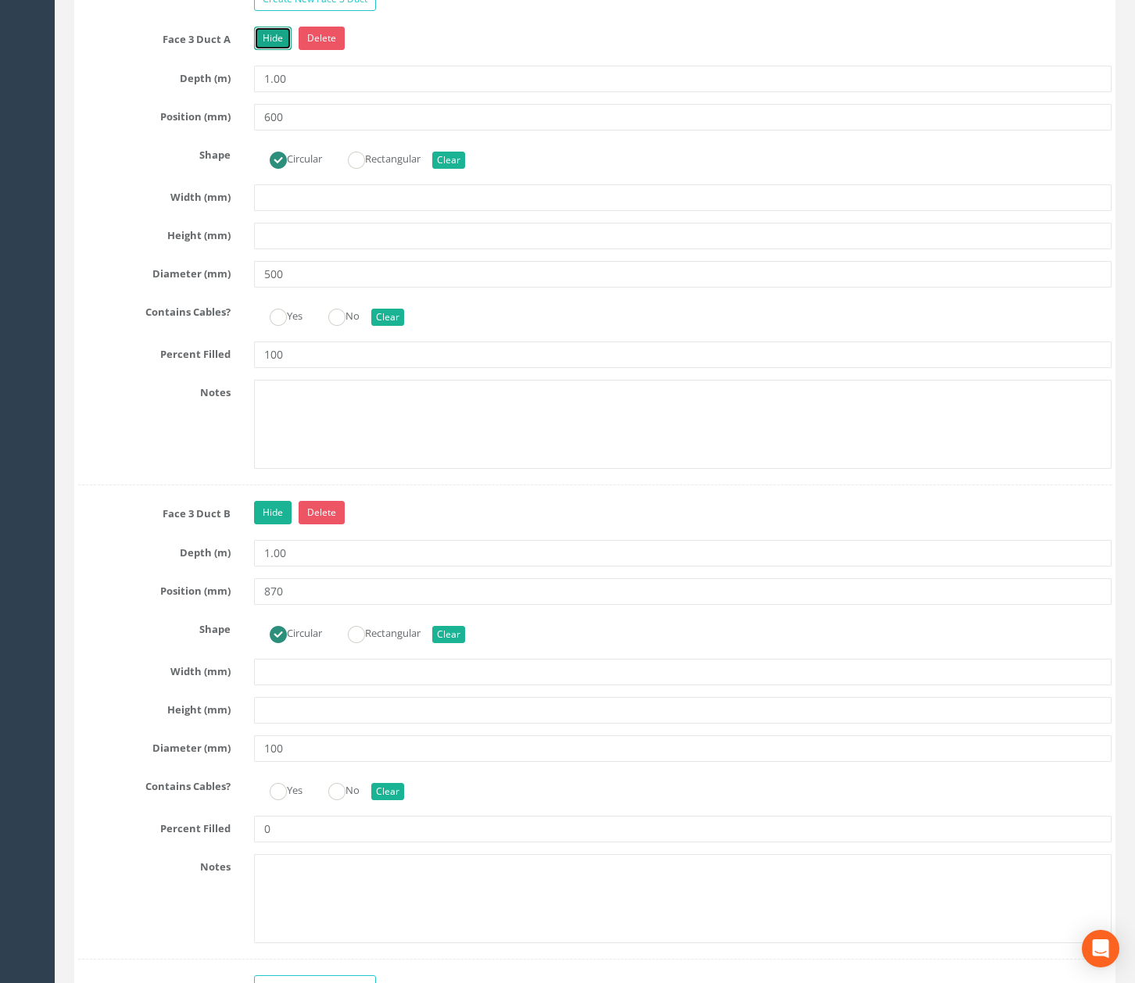
scroll to position [3891, 0]
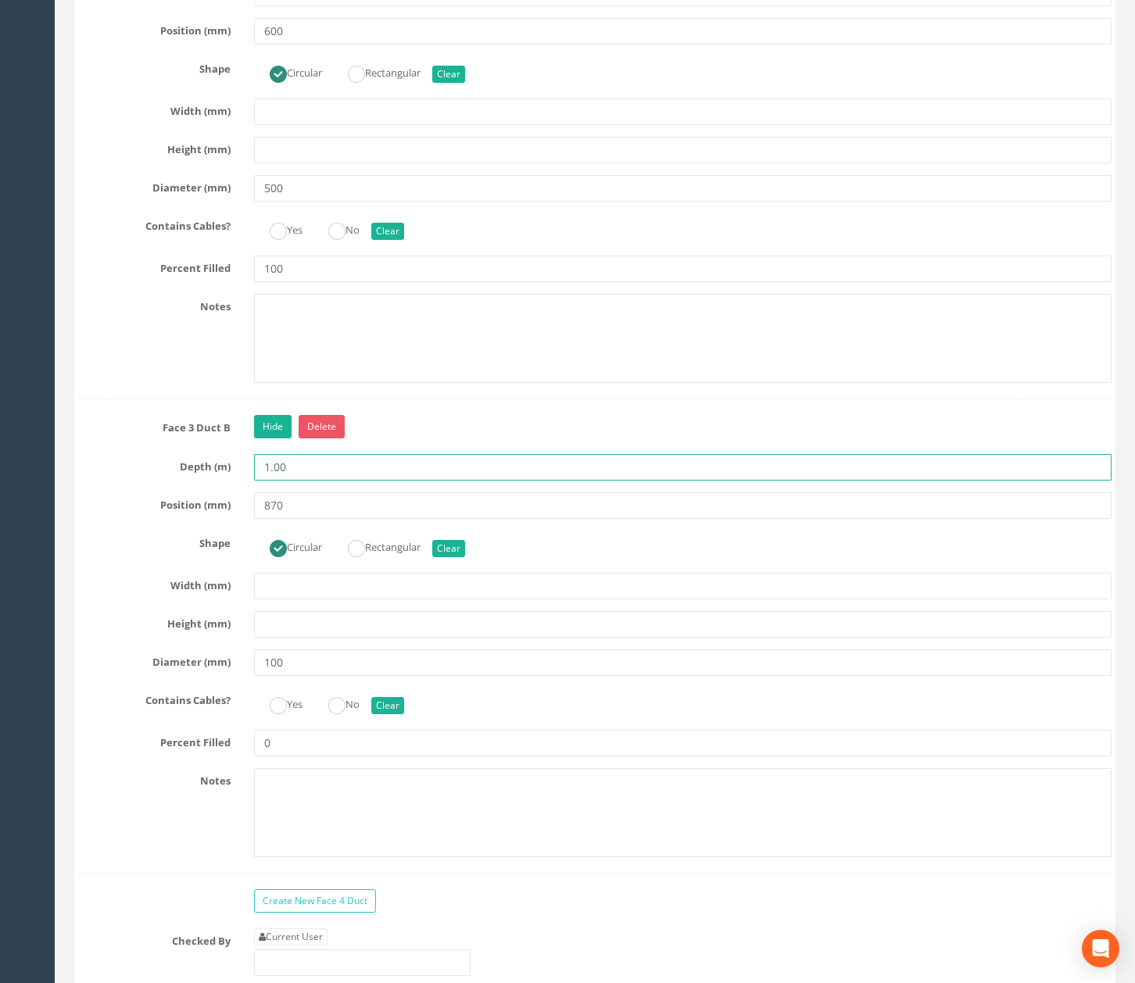
drag, startPoint x: 308, startPoint y: 502, endPoint x: 179, endPoint y: 498, distance: 129.0
click at [179, 481] on div "Depth (m) 1.00" at bounding box center [594, 467] width 1057 height 27
type input "0.75"
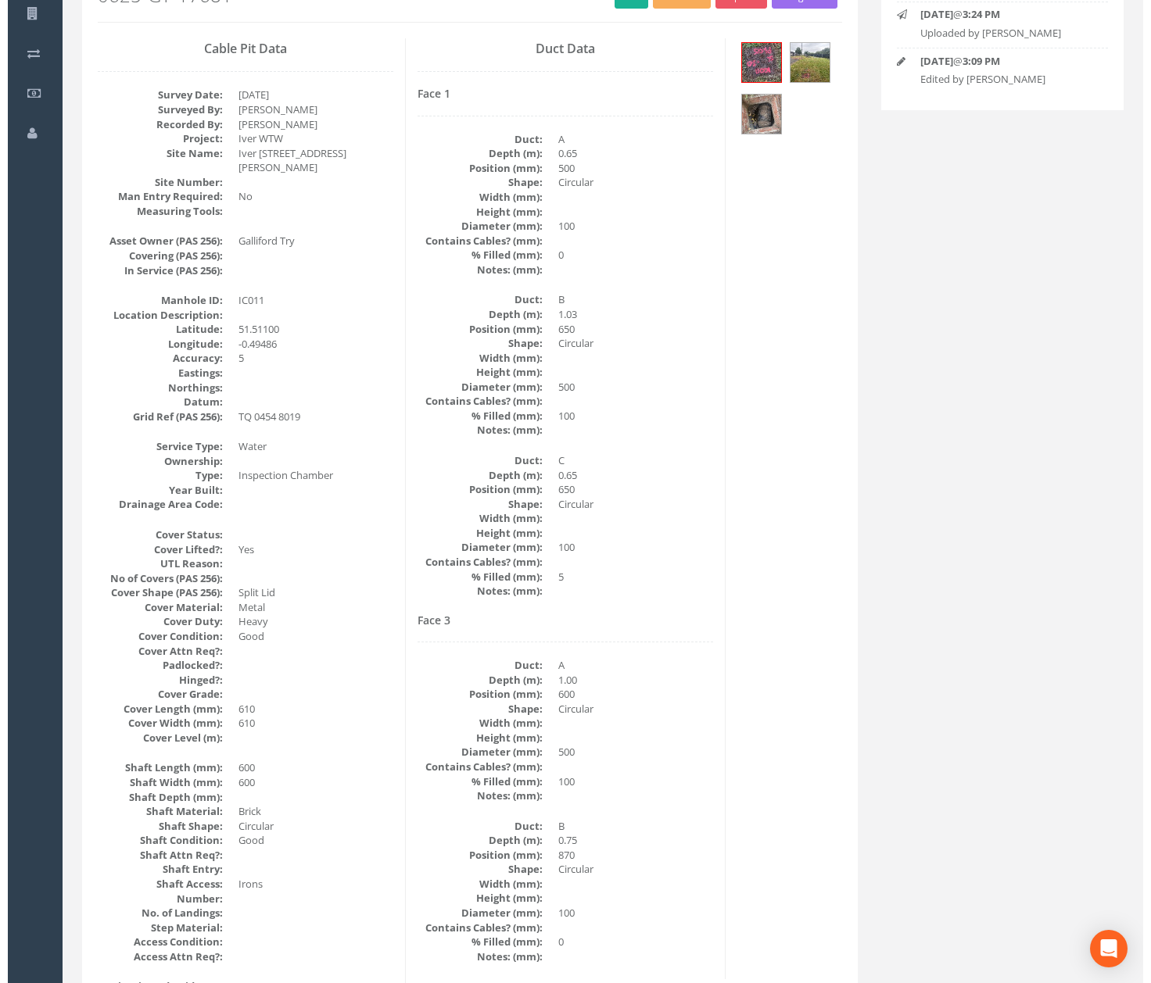
scroll to position [0, 0]
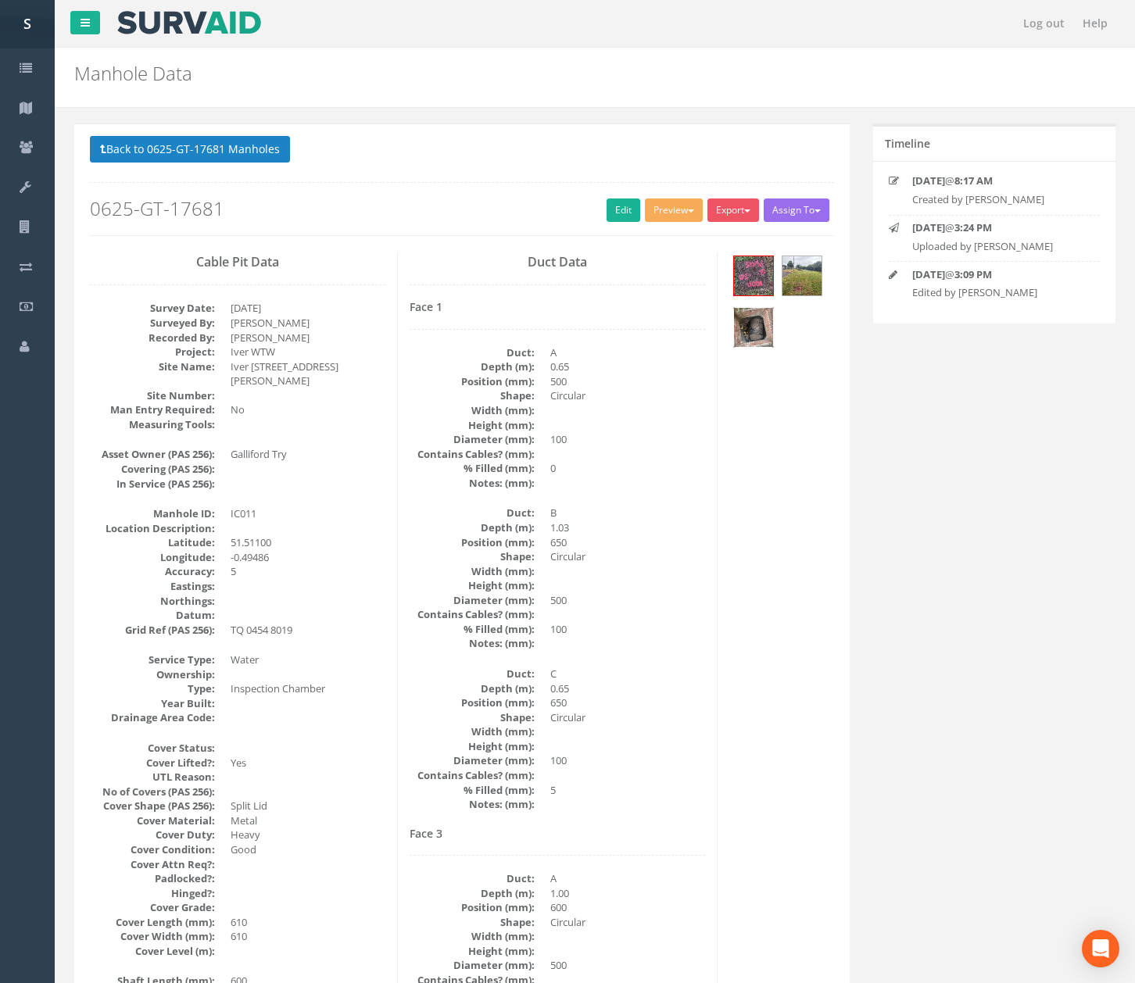
click at [760, 326] on img at bounding box center [753, 327] width 39 height 39
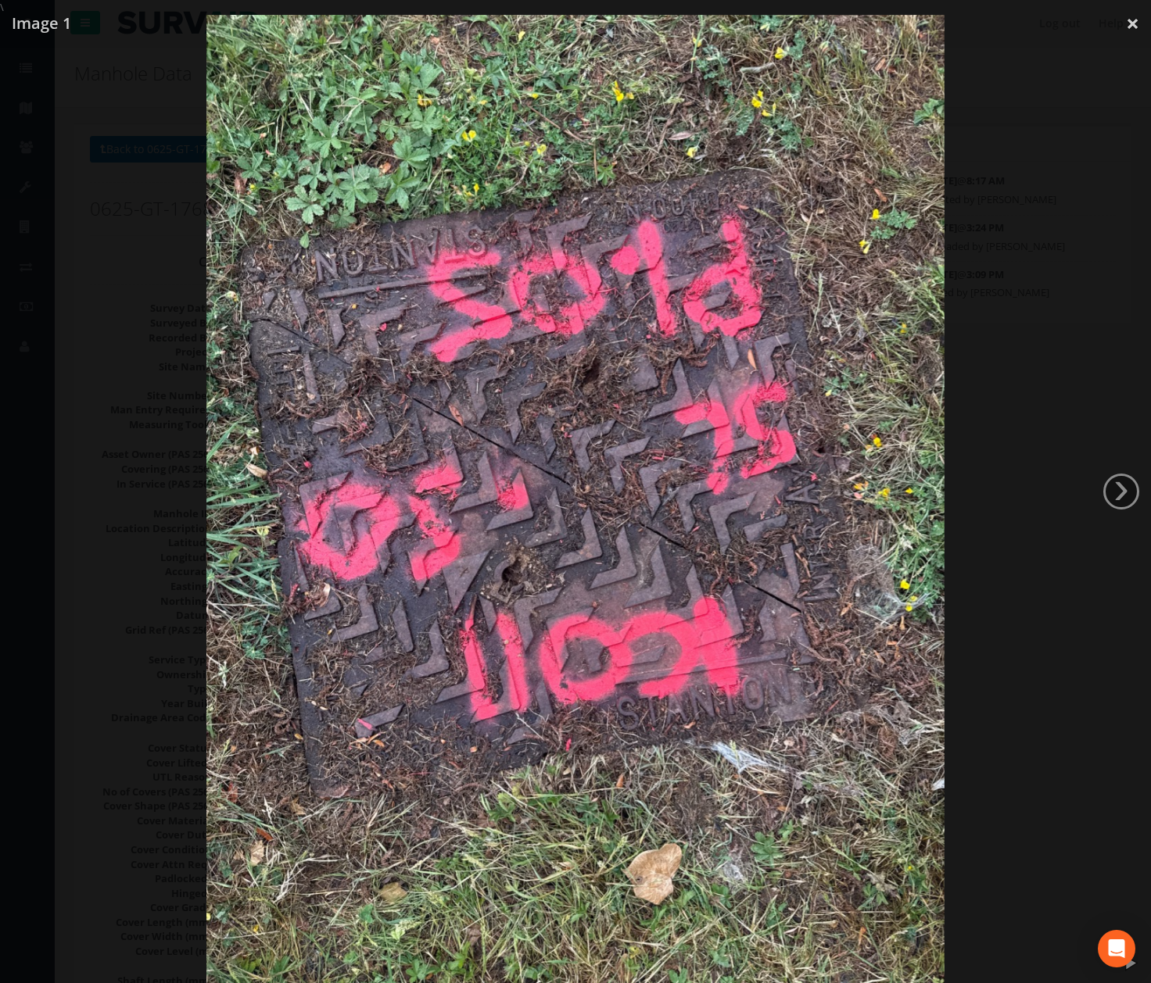
drag, startPoint x: 1101, startPoint y: 320, endPoint x: 1050, endPoint y: 331, distance: 52.0
click at [1101, 320] on div at bounding box center [575, 506] width 1151 height 983
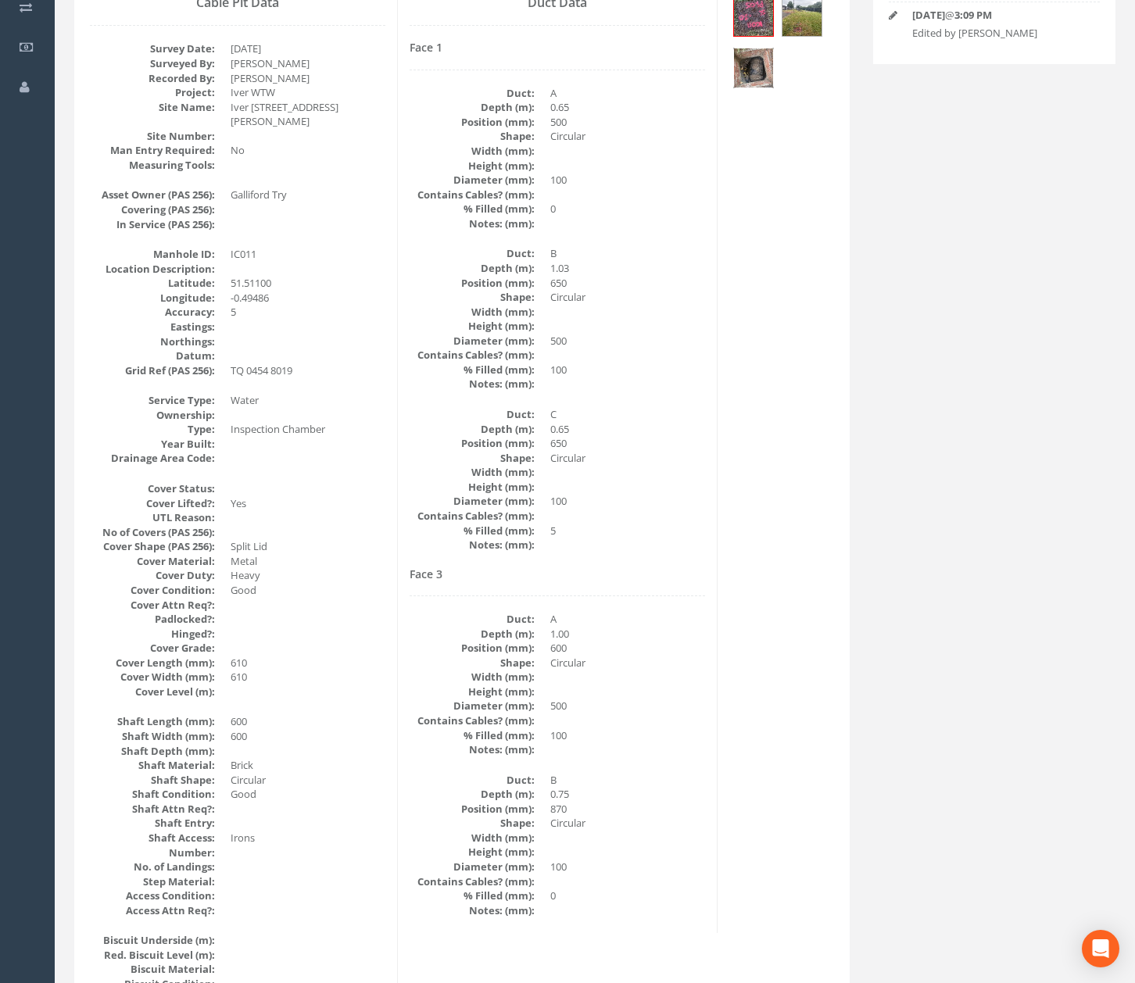
scroll to position [208, 0]
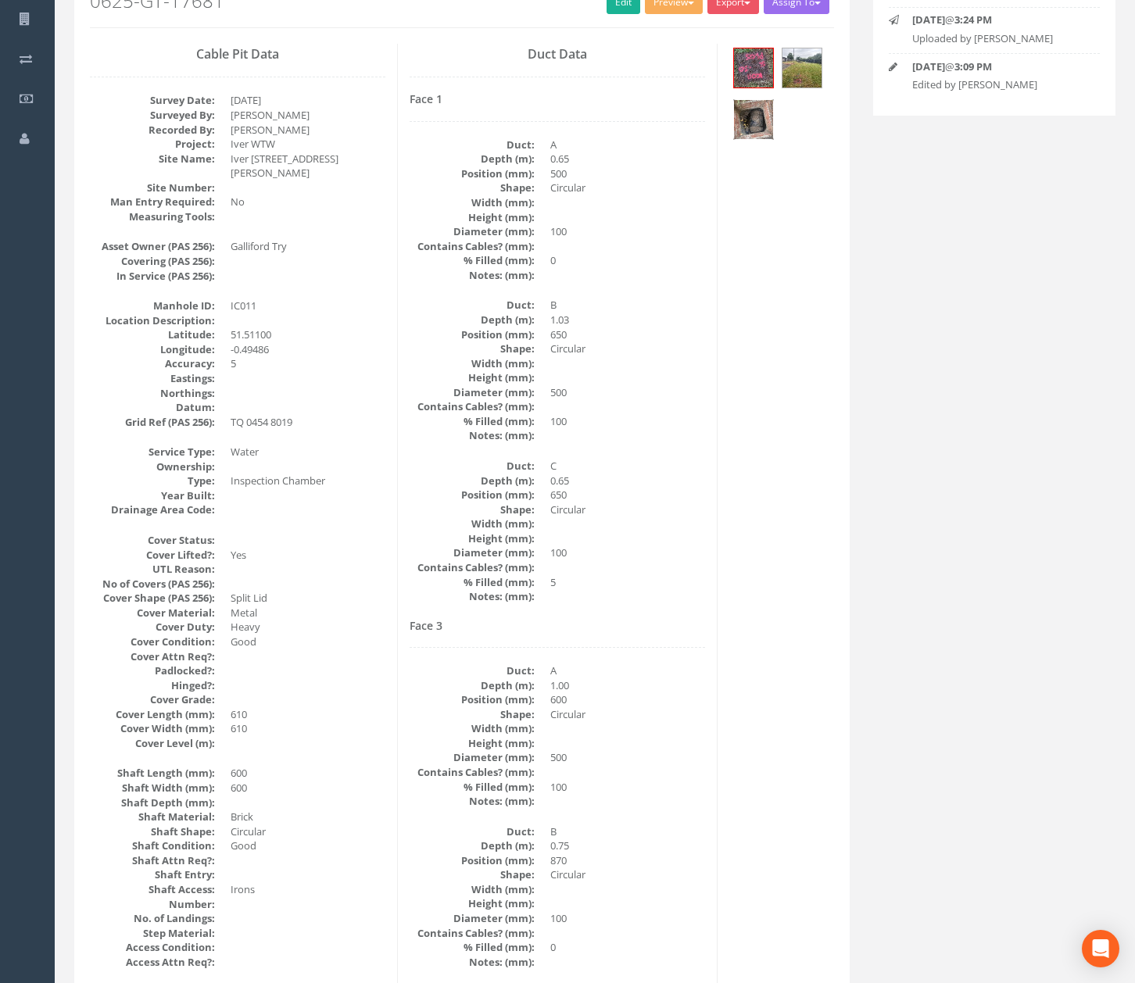
click at [749, 123] on img at bounding box center [753, 119] width 39 height 39
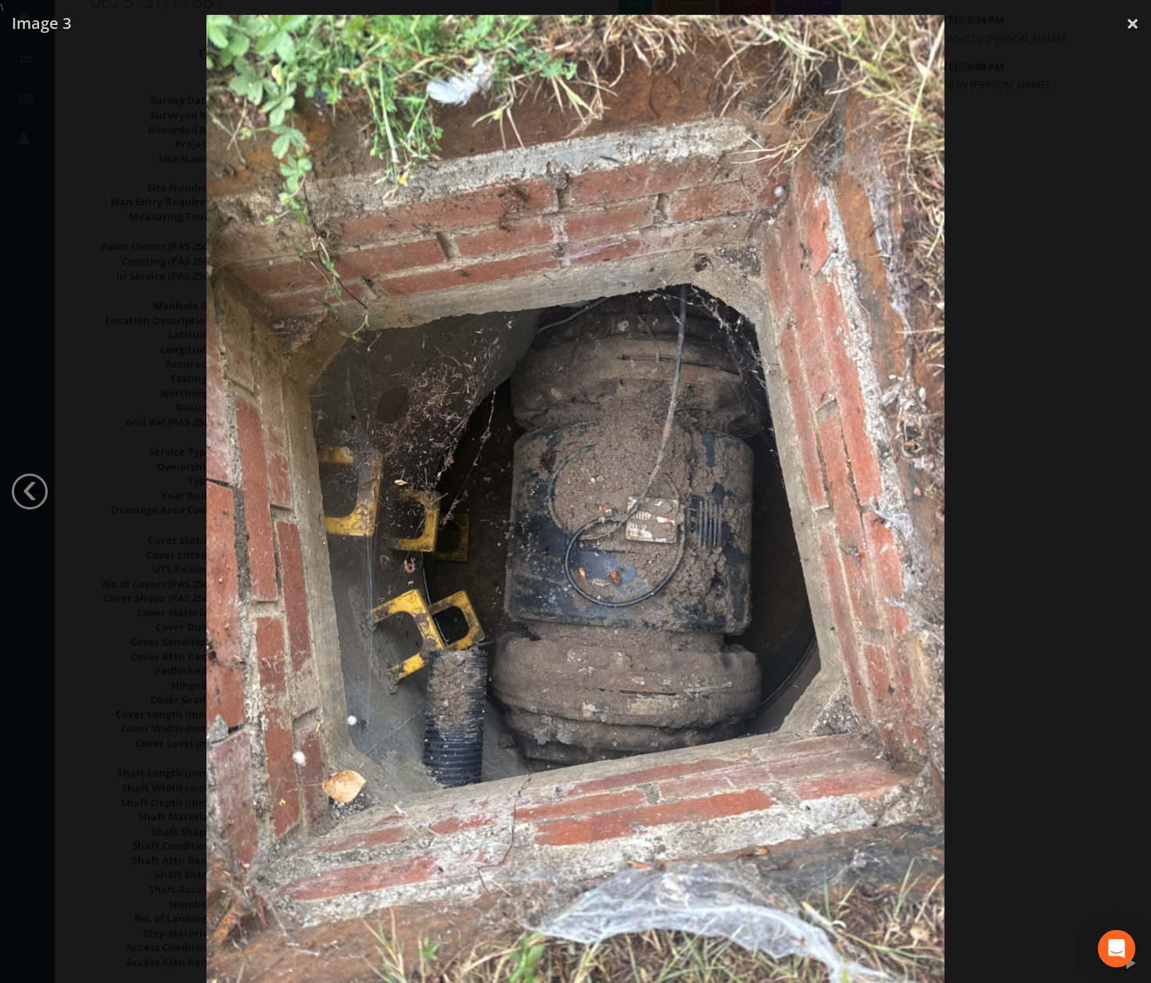
click at [1071, 553] on div at bounding box center [575, 506] width 1151 height 983
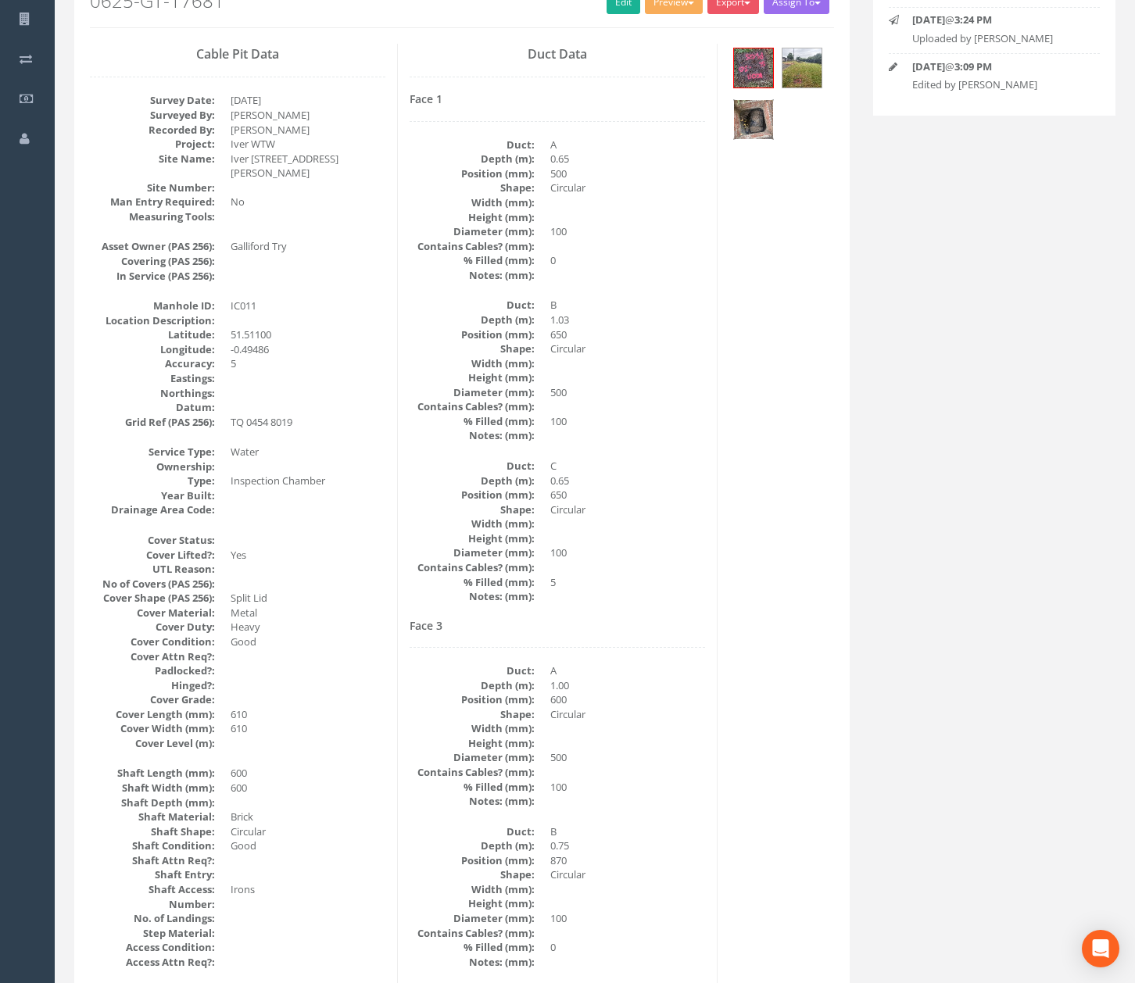
click at [755, 113] on img at bounding box center [753, 119] width 39 height 39
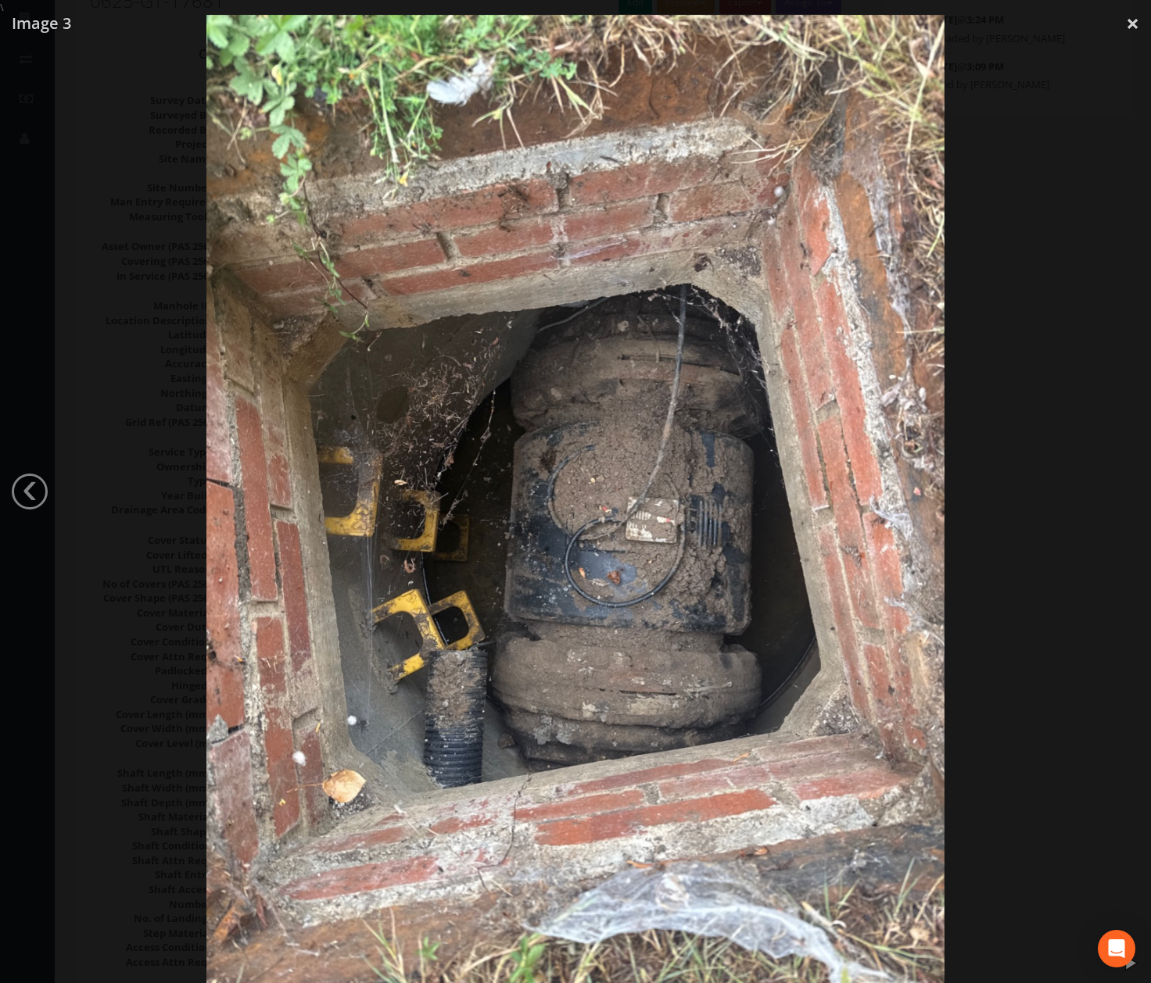
click at [1016, 411] on div at bounding box center [575, 506] width 1151 height 983
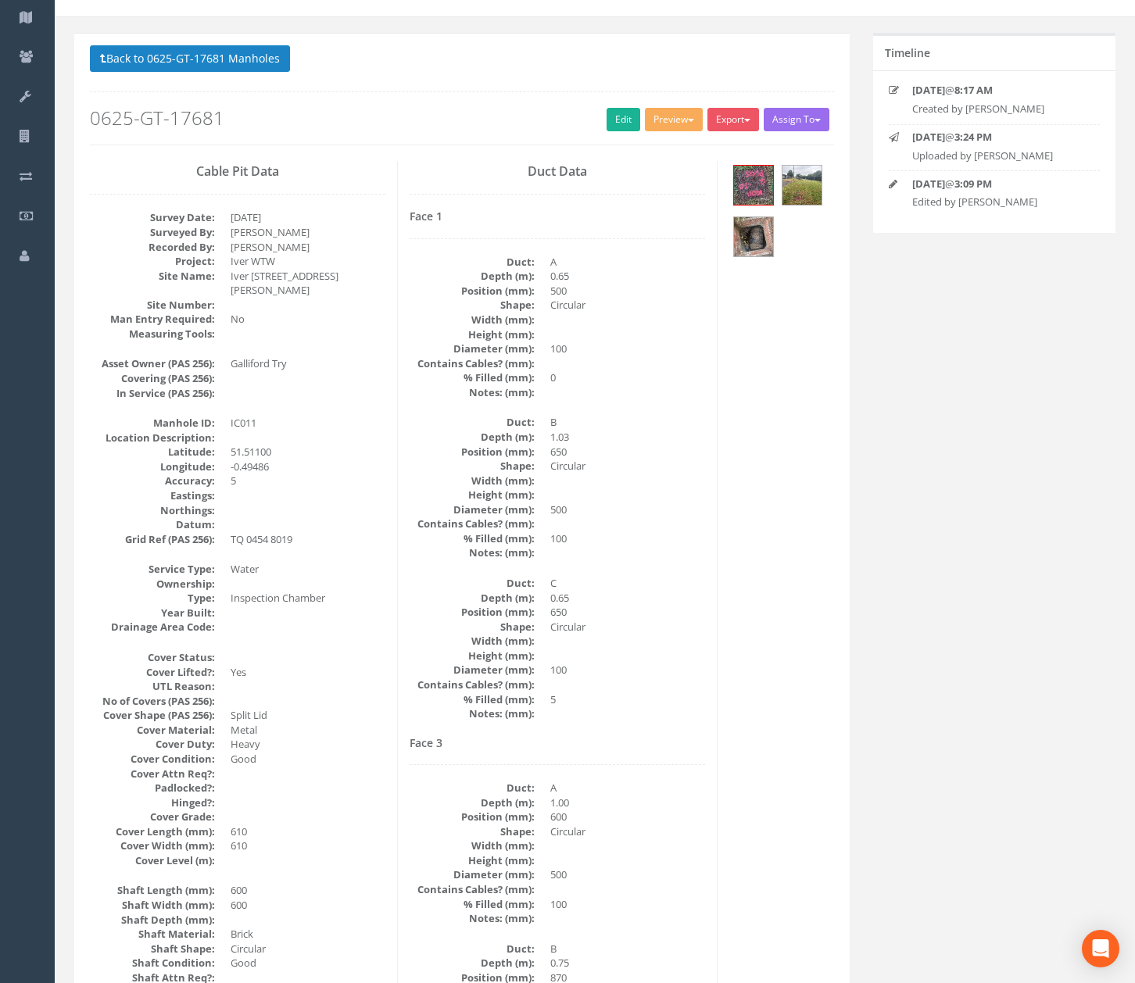
scroll to position [0, 0]
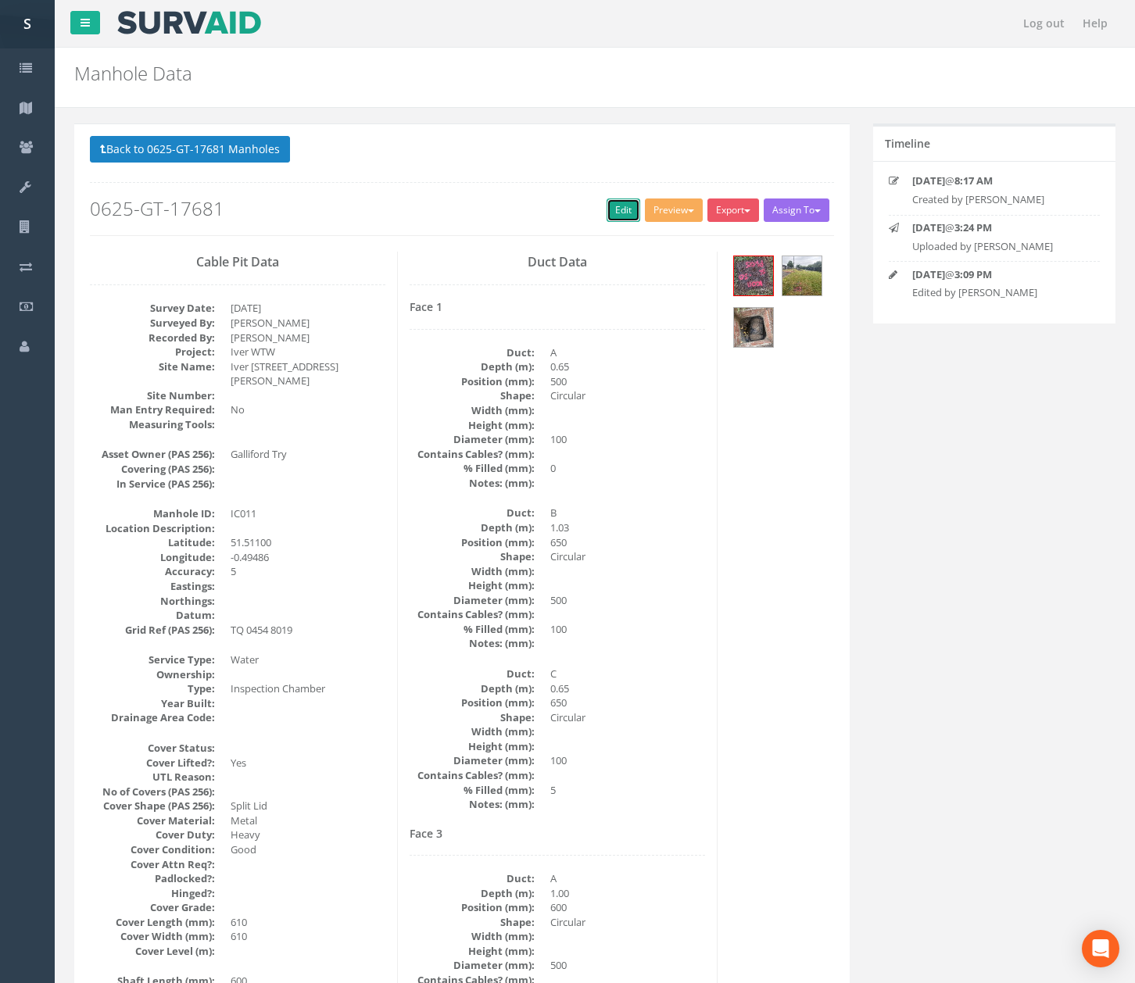
click at [607, 222] on link "Edit" at bounding box center [624, 210] width 34 height 23
click at [252, 142] on button "Back to 0625-GT-17681 Manholes" at bounding box center [190, 149] width 200 height 27
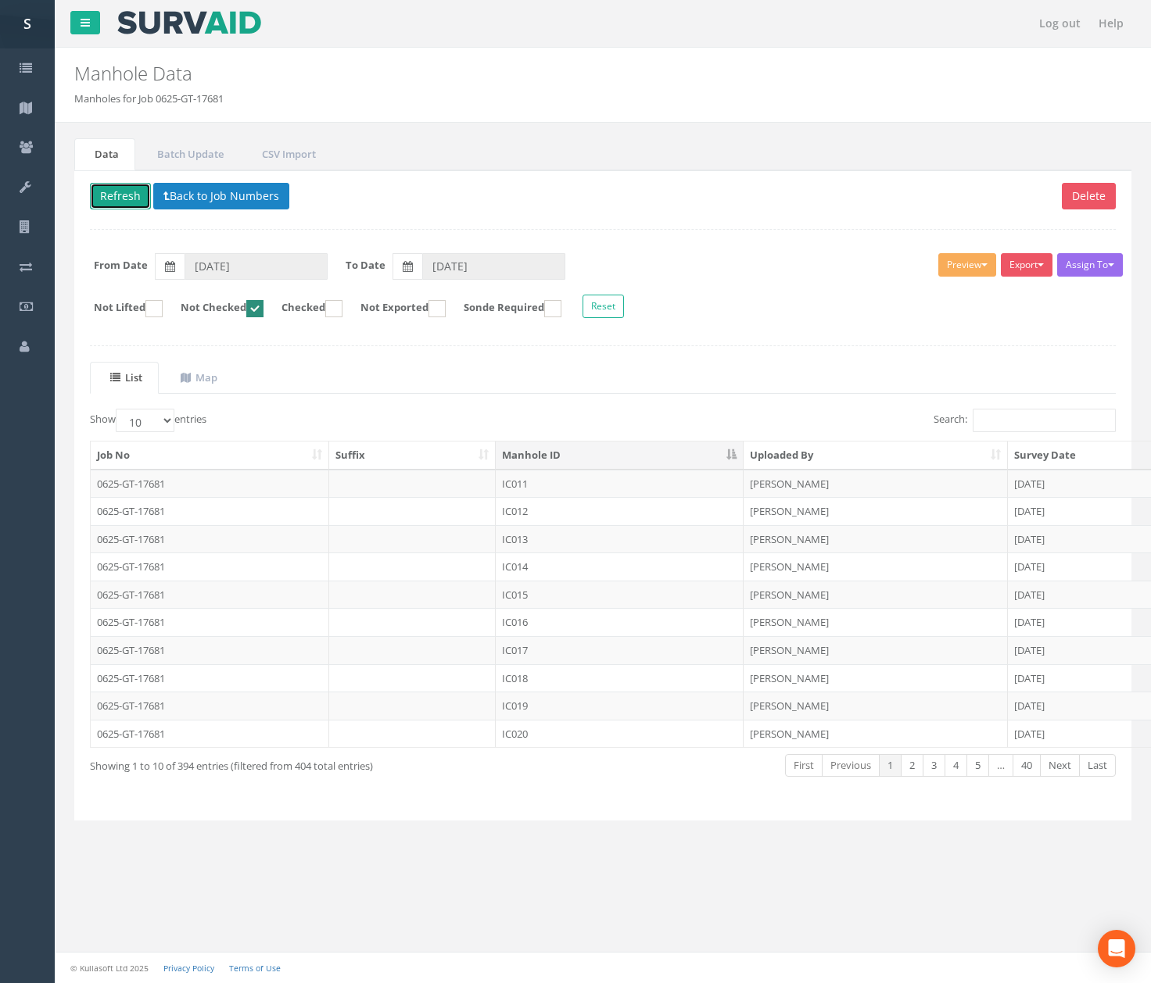
click at [123, 207] on button "Refresh" at bounding box center [120, 196] width 61 height 27
click at [566, 488] on td "IC012" at bounding box center [620, 484] width 248 height 28
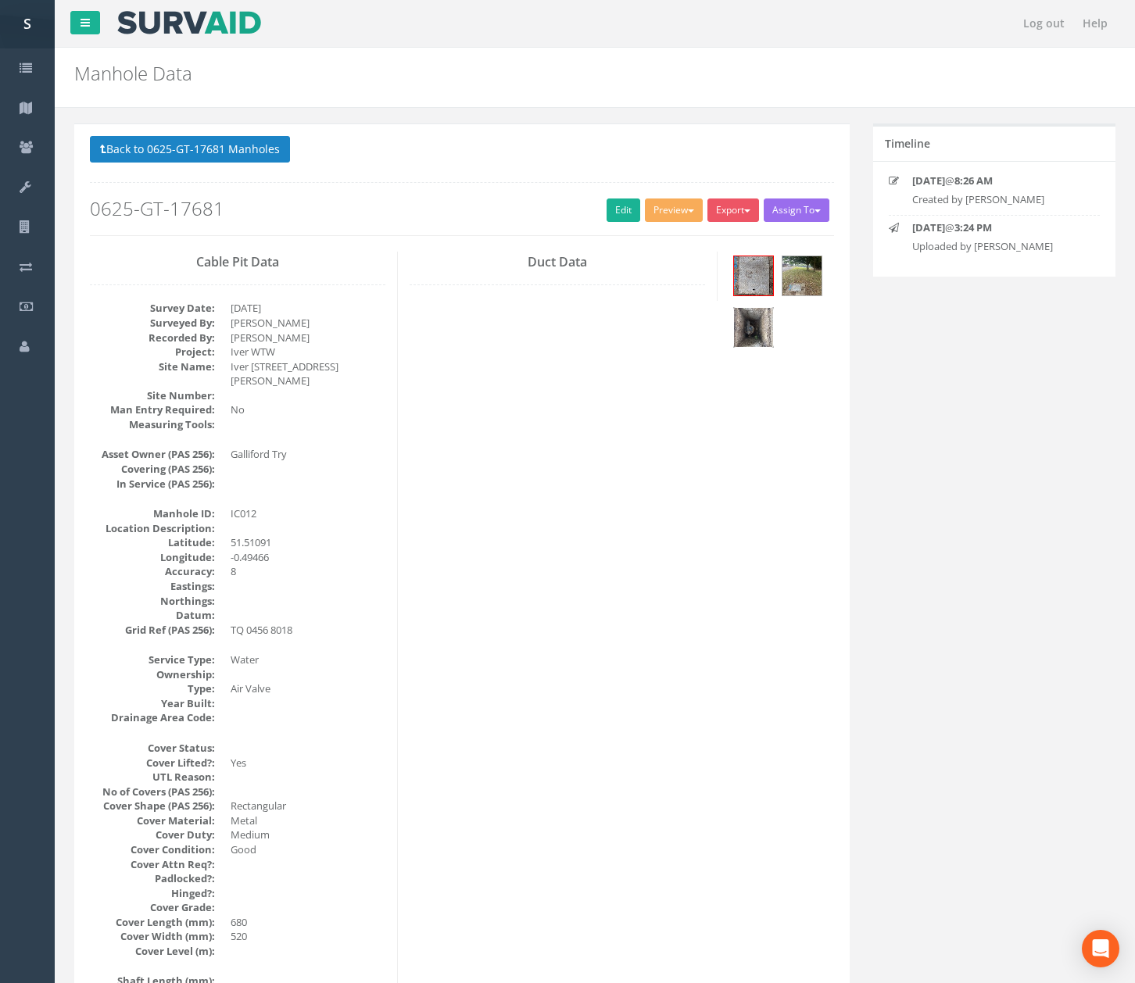
click at [754, 338] on img at bounding box center [753, 327] width 39 height 39
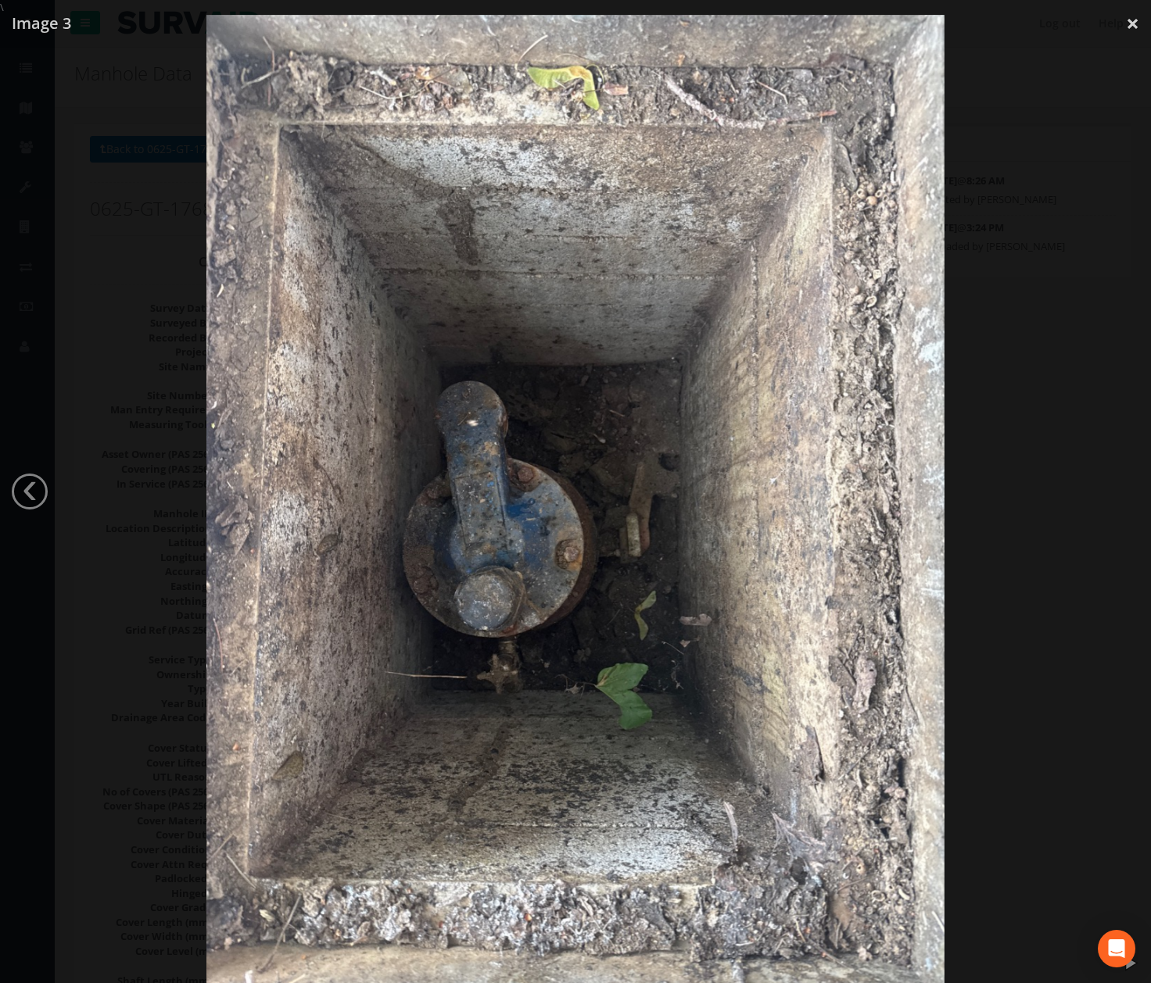
click at [936, 421] on img at bounding box center [575, 506] width 738 height 983
click at [950, 417] on div at bounding box center [575, 506] width 1151 height 983
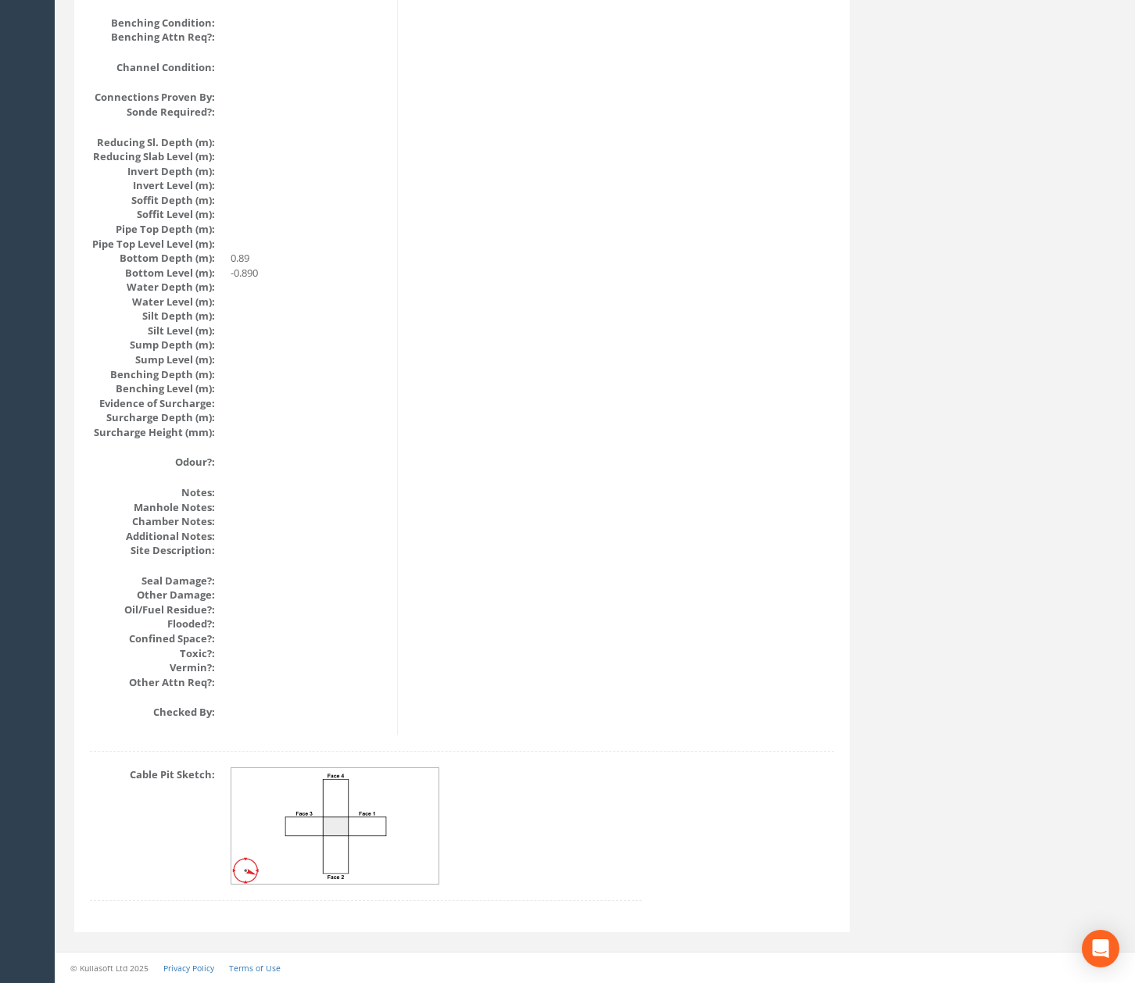
drag, startPoint x: 575, startPoint y: 714, endPoint x: 578, endPoint y: 678, distance: 36.1
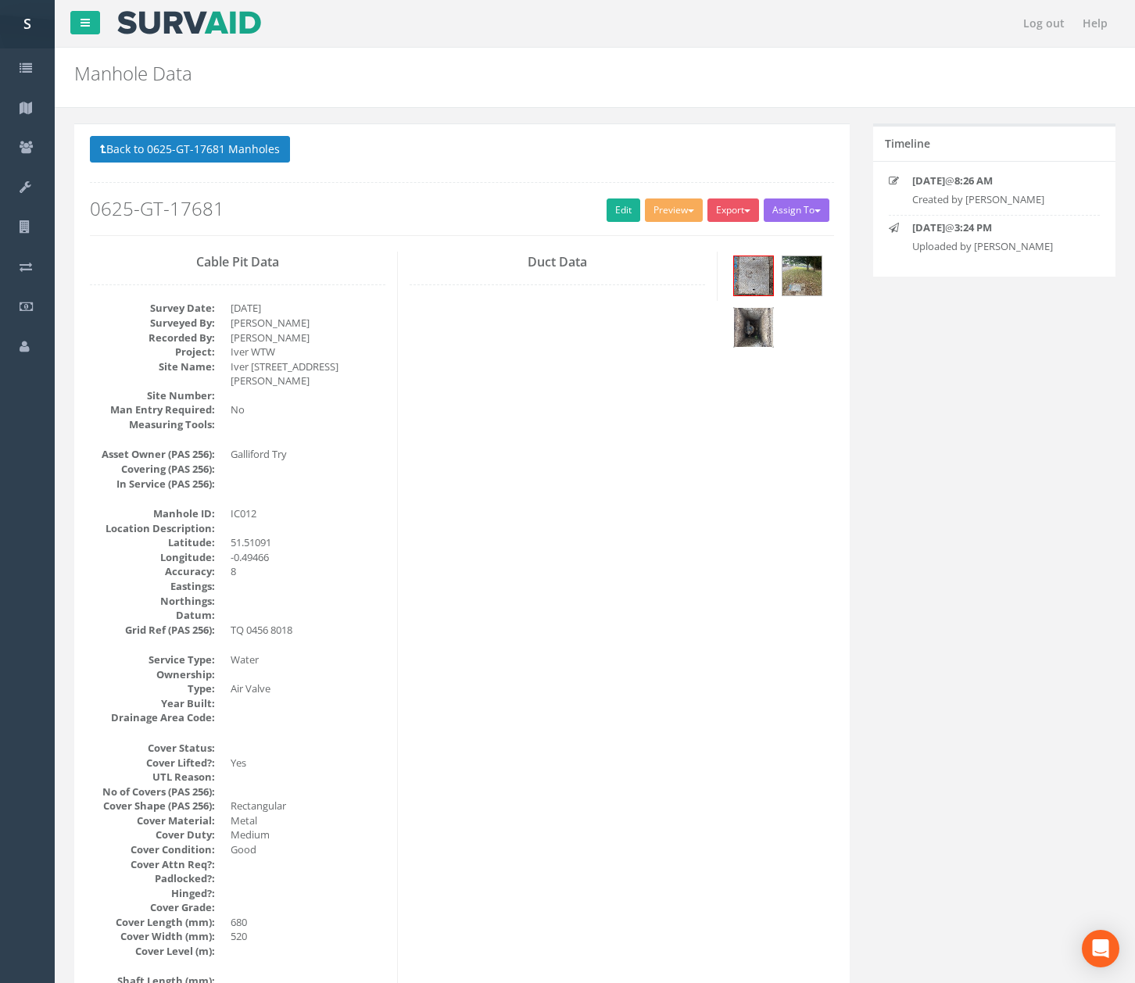
click at [763, 322] on img at bounding box center [753, 327] width 39 height 39
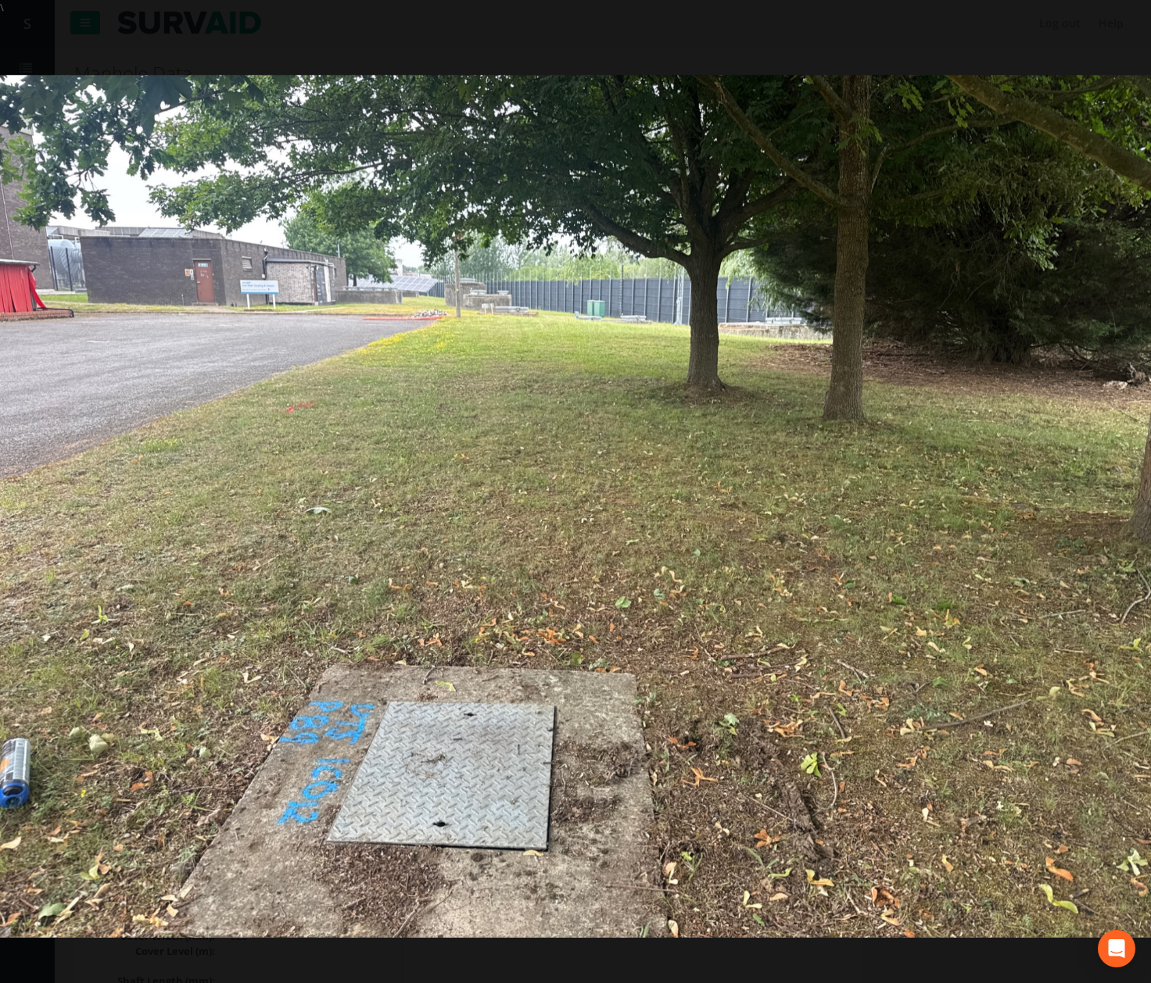
click at [680, 53] on div at bounding box center [575, 506] width 1151 height 983
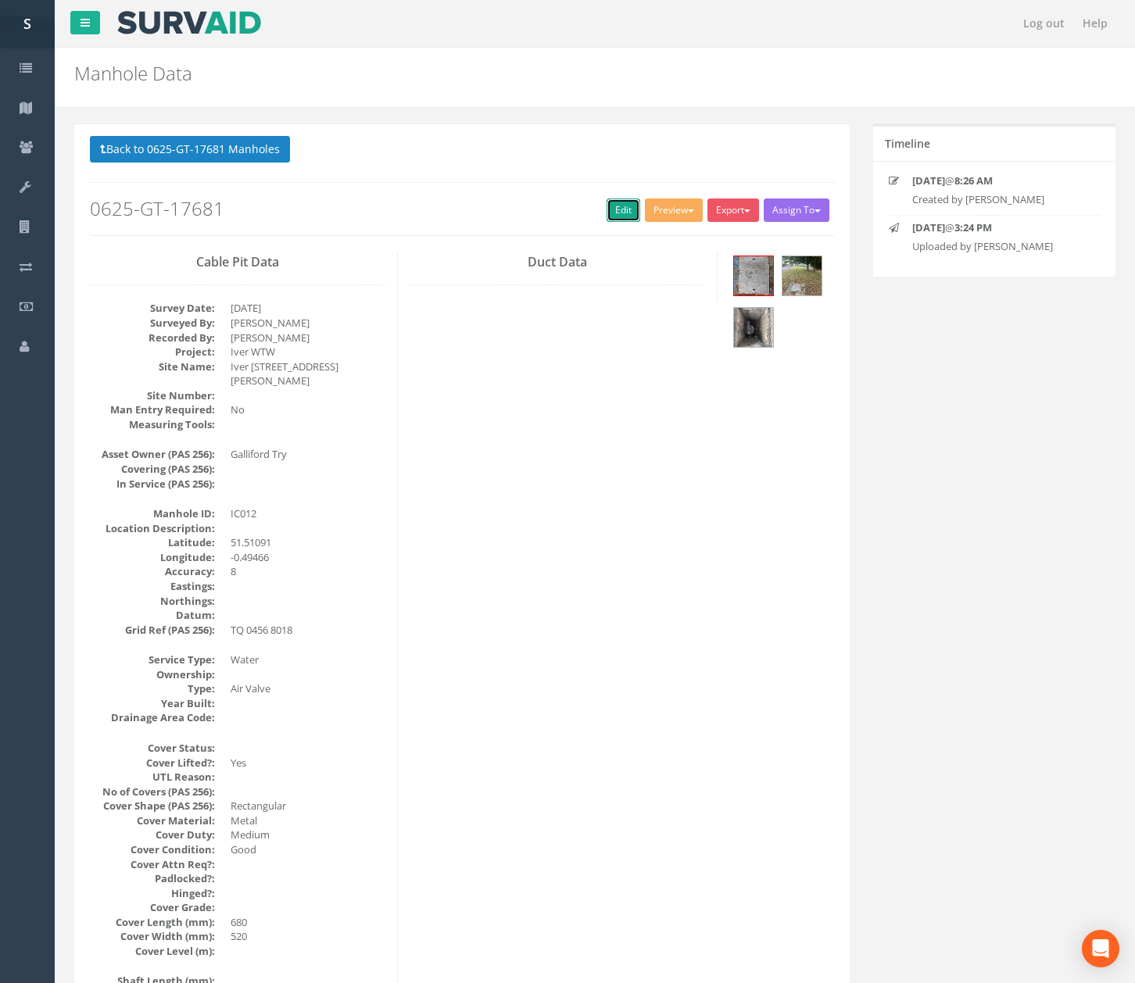
click at [607, 209] on link "Edit" at bounding box center [624, 210] width 34 height 23
click at [254, 142] on button "Back to 0625-GT-17681 Manholes" at bounding box center [190, 149] width 200 height 27
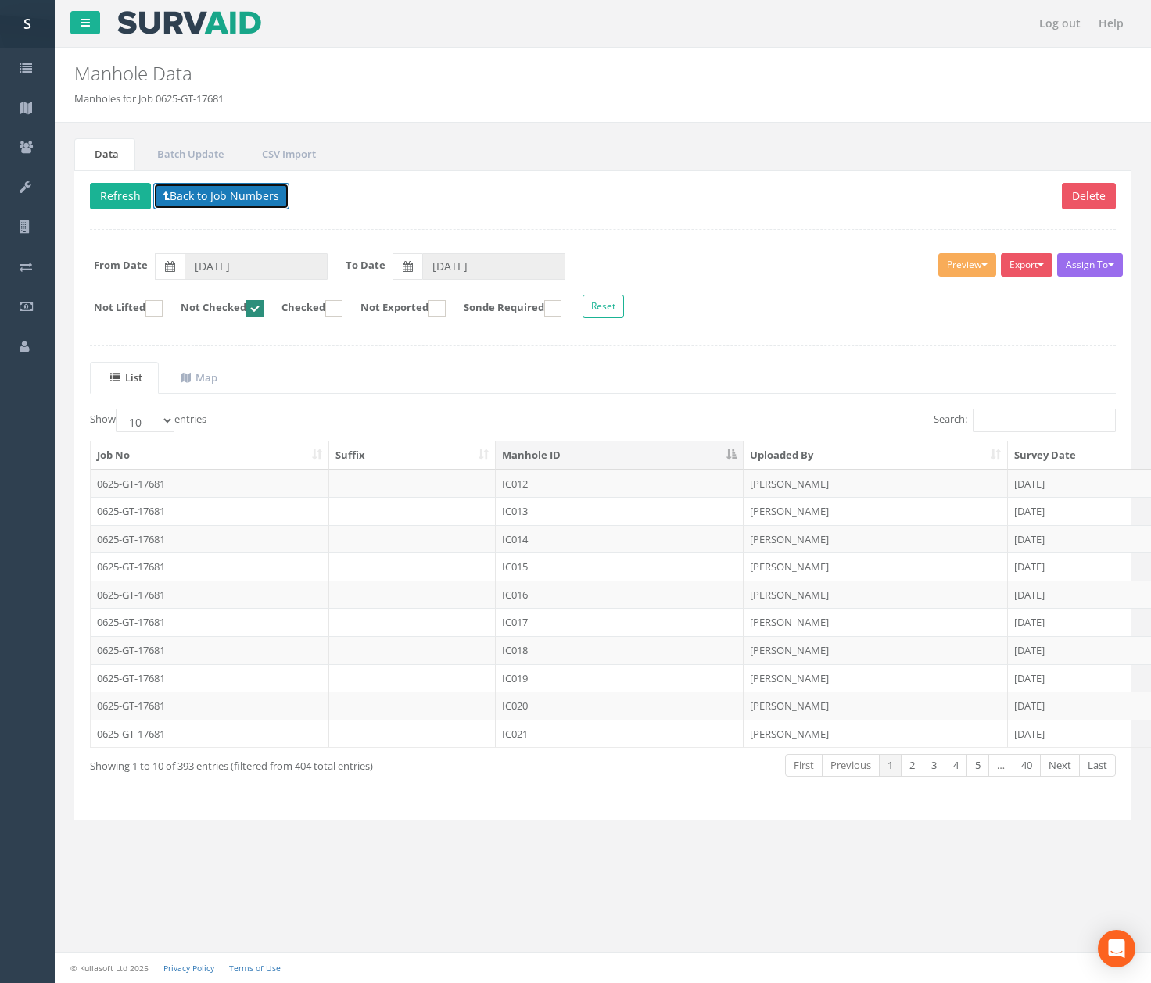
click at [175, 195] on button "Back to Job Numbers" at bounding box center [221, 196] width 136 height 27
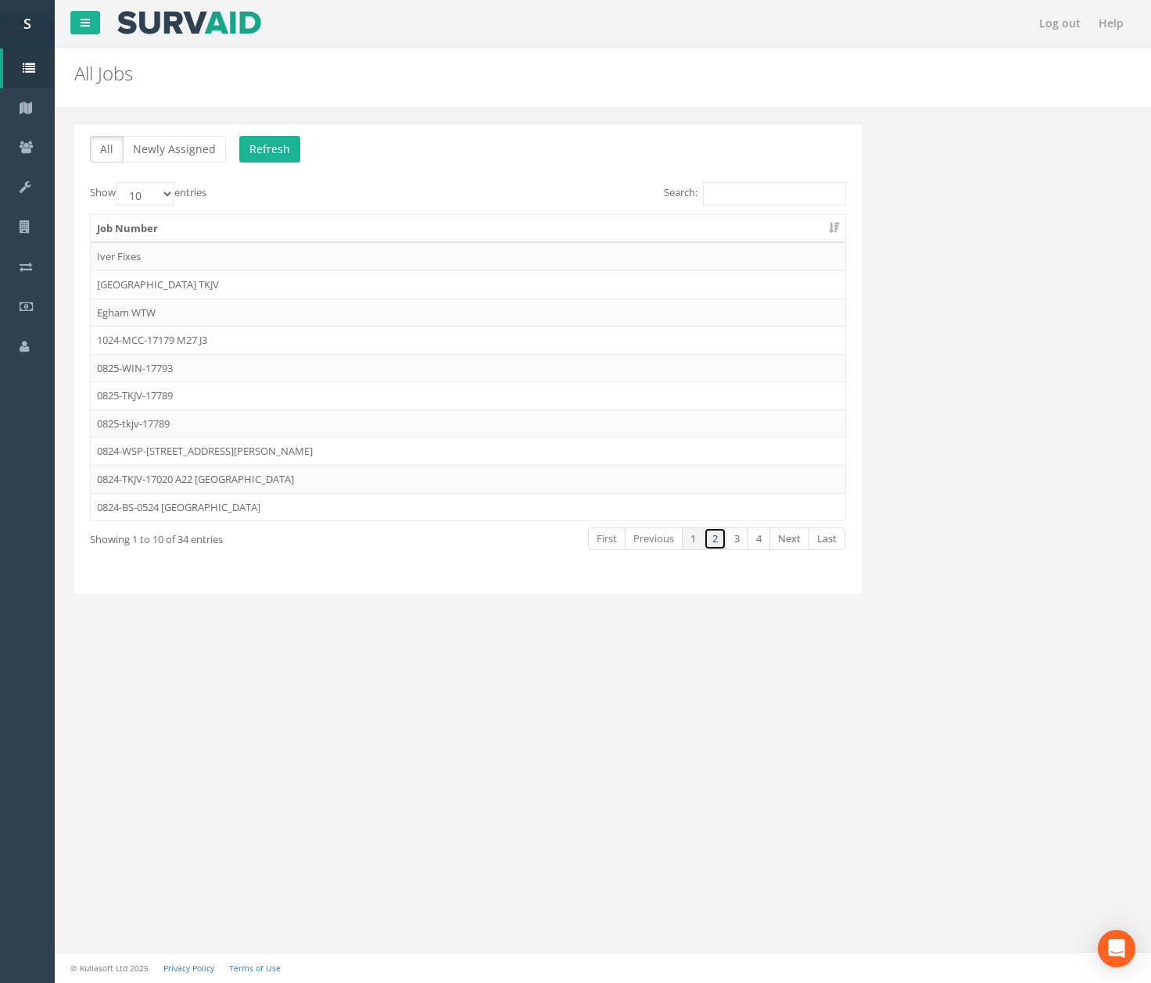
click at [714, 548] on link "2" at bounding box center [714, 539] width 23 height 23
click at [194, 454] on td "0625-GT-17681" at bounding box center [468, 451] width 754 height 28
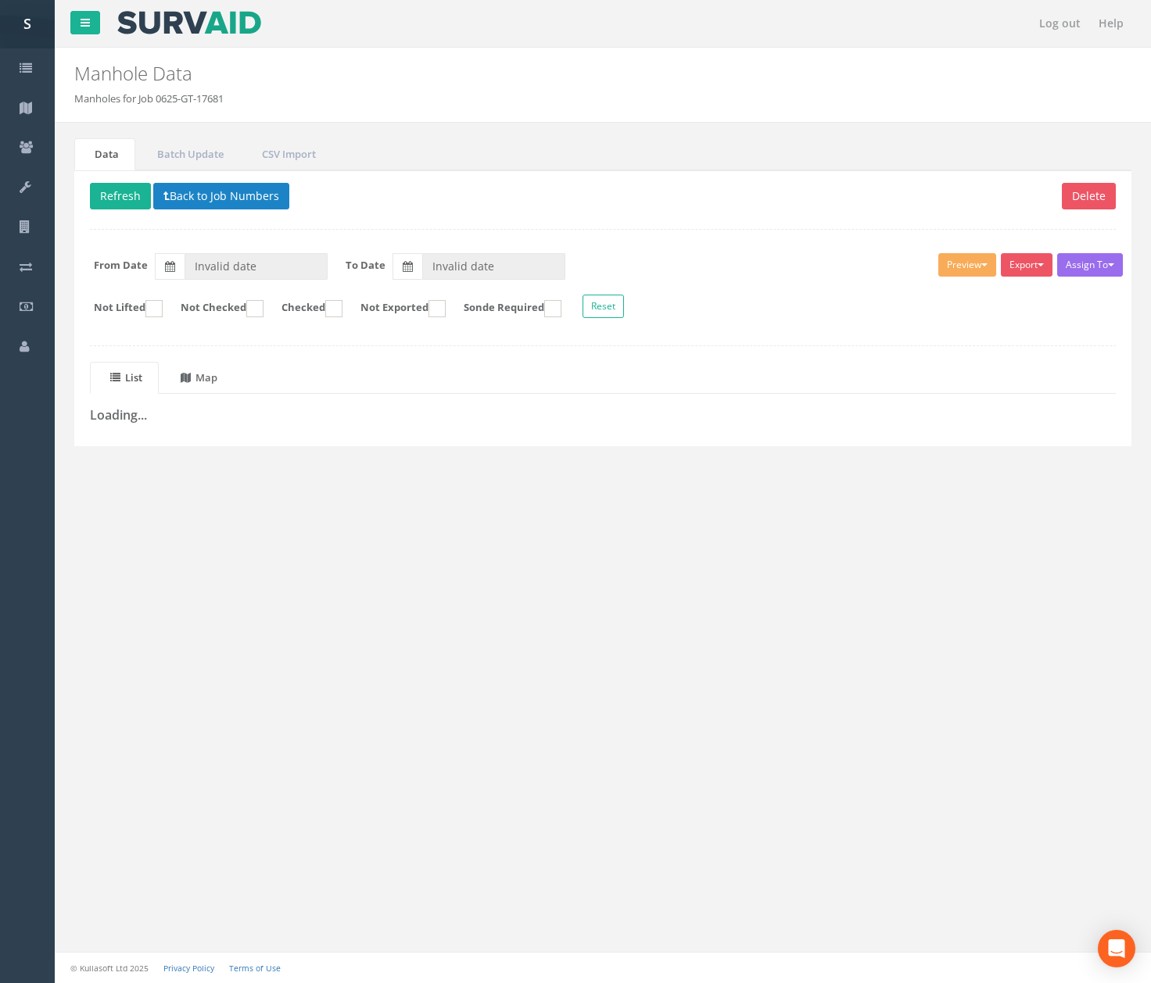
type input "[DATE]"
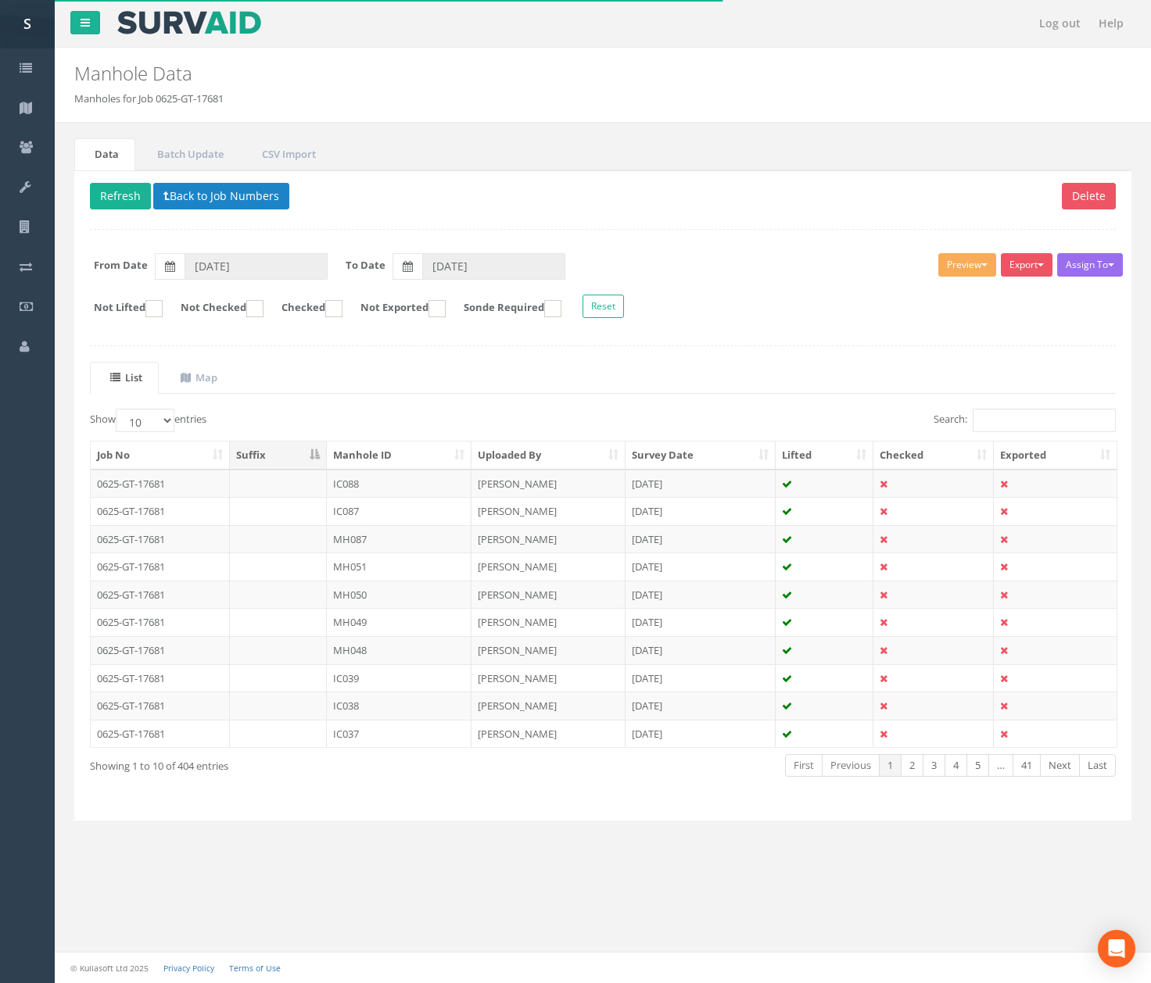
click at [227, 320] on form "Not Lifted Not Checked Checked Not Exported Sonde Required Reset" at bounding box center [602, 308] width 1049 height 27
click at [231, 304] on label "Not Checked" at bounding box center [214, 308] width 98 height 17
checkbox input "true"
click at [398, 460] on th "Manhole ID" at bounding box center [399, 456] width 145 height 28
click at [370, 489] on td "IC013" at bounding box center [399, 484] width 145 height 28
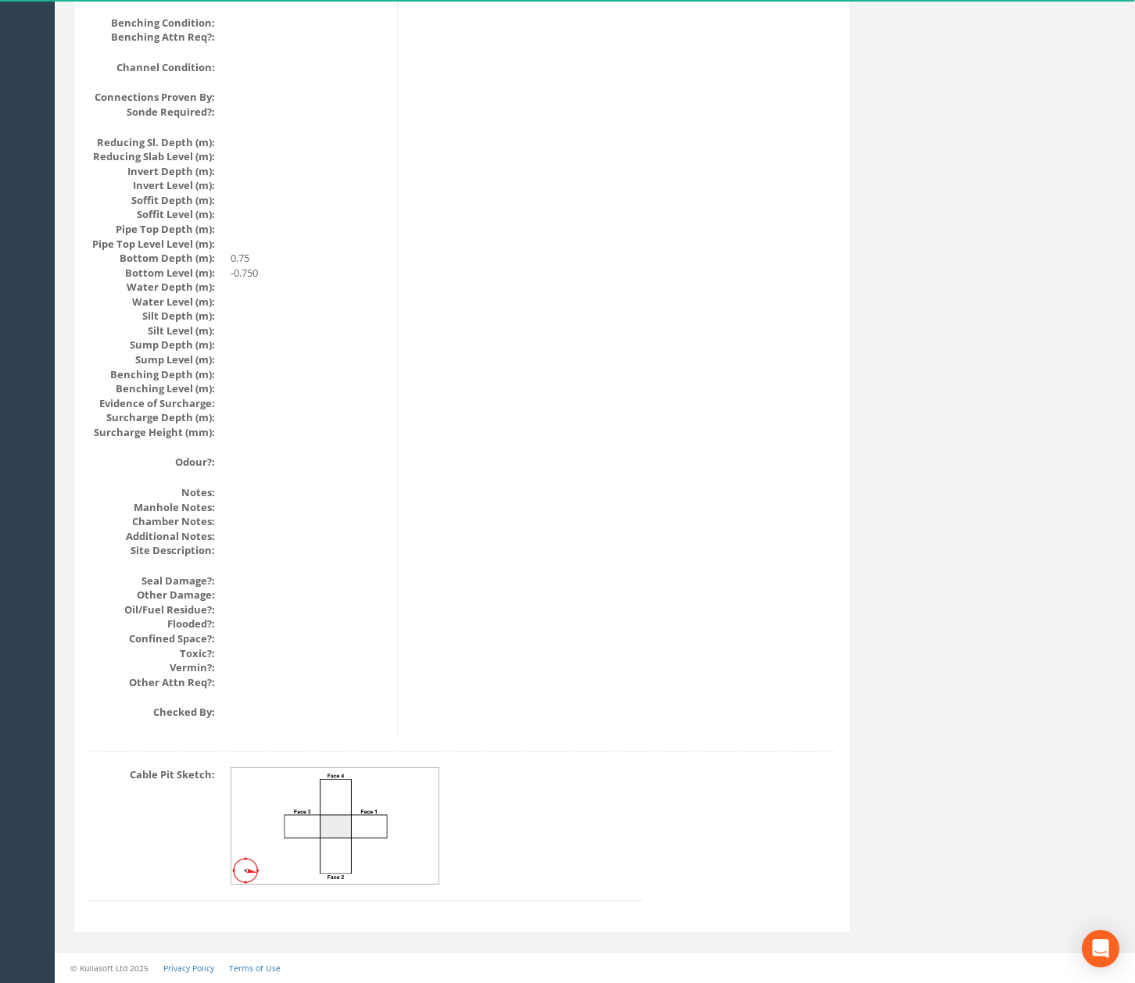
drag, startPoint x: 644, startPoint y: 798, endPoint x: 617, endPoint y: 417, distance: 381.6
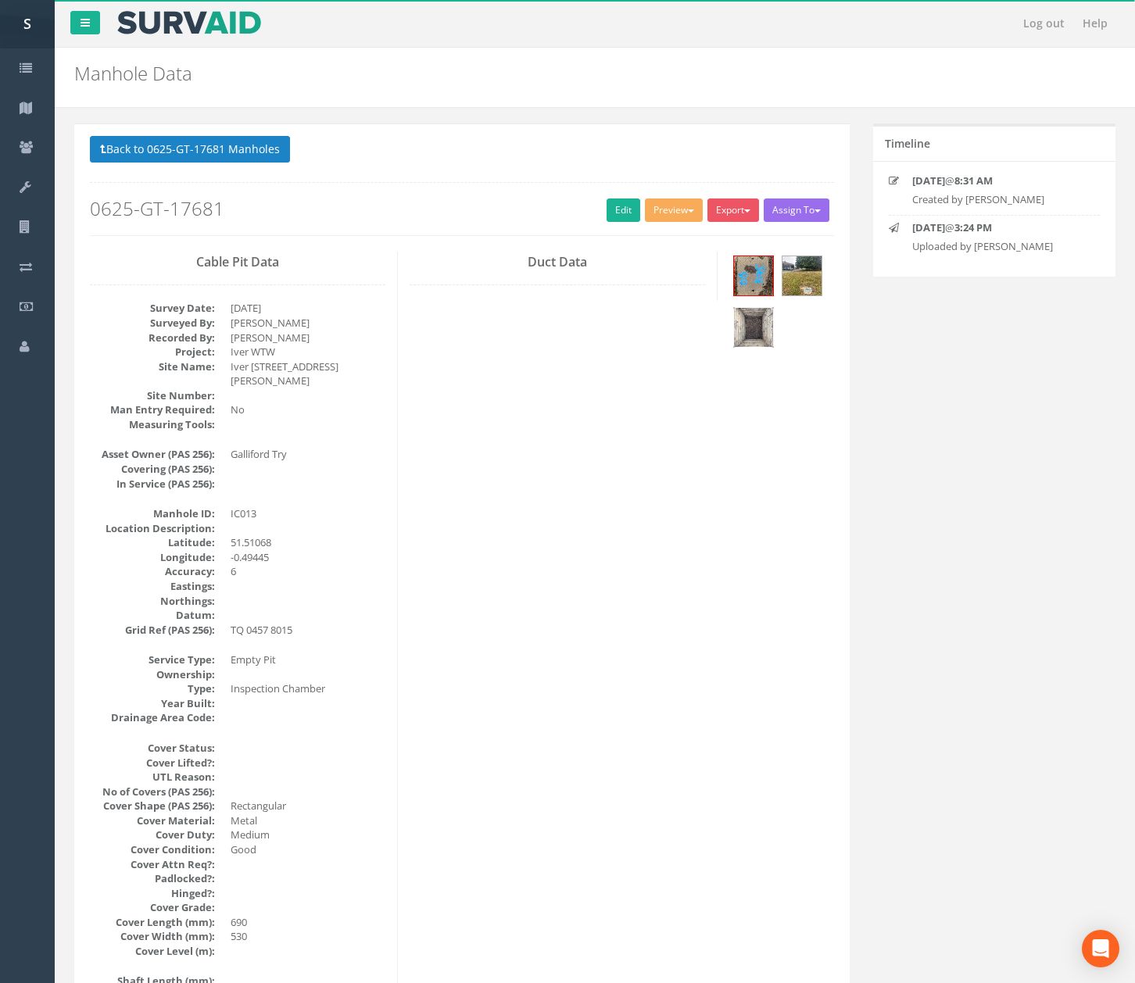
click at [736, 333] on img at bounding box center [753, 327] width 39 height 39
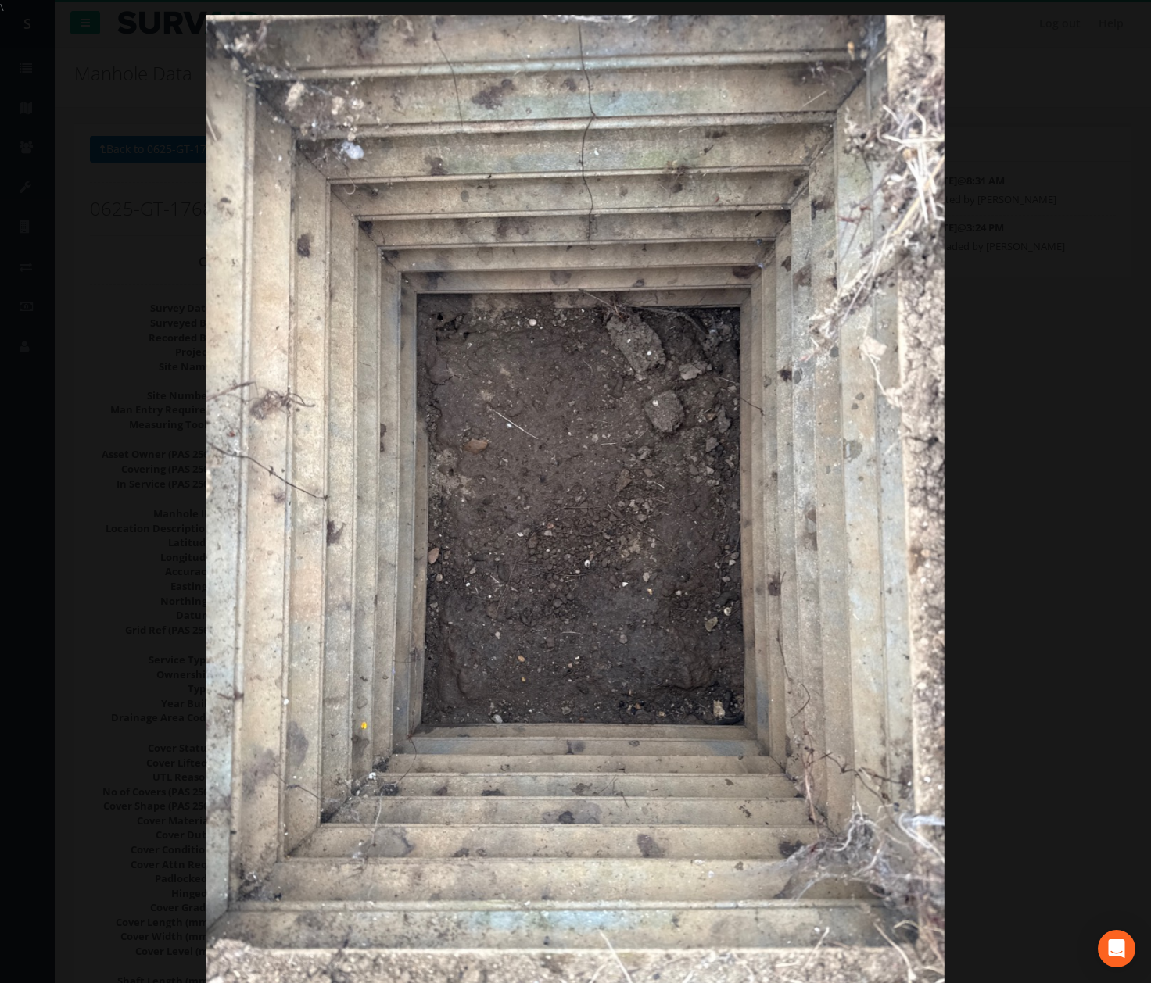
click at [1033, 630] on div at bounding box center [575, 506] width 1151 height 983
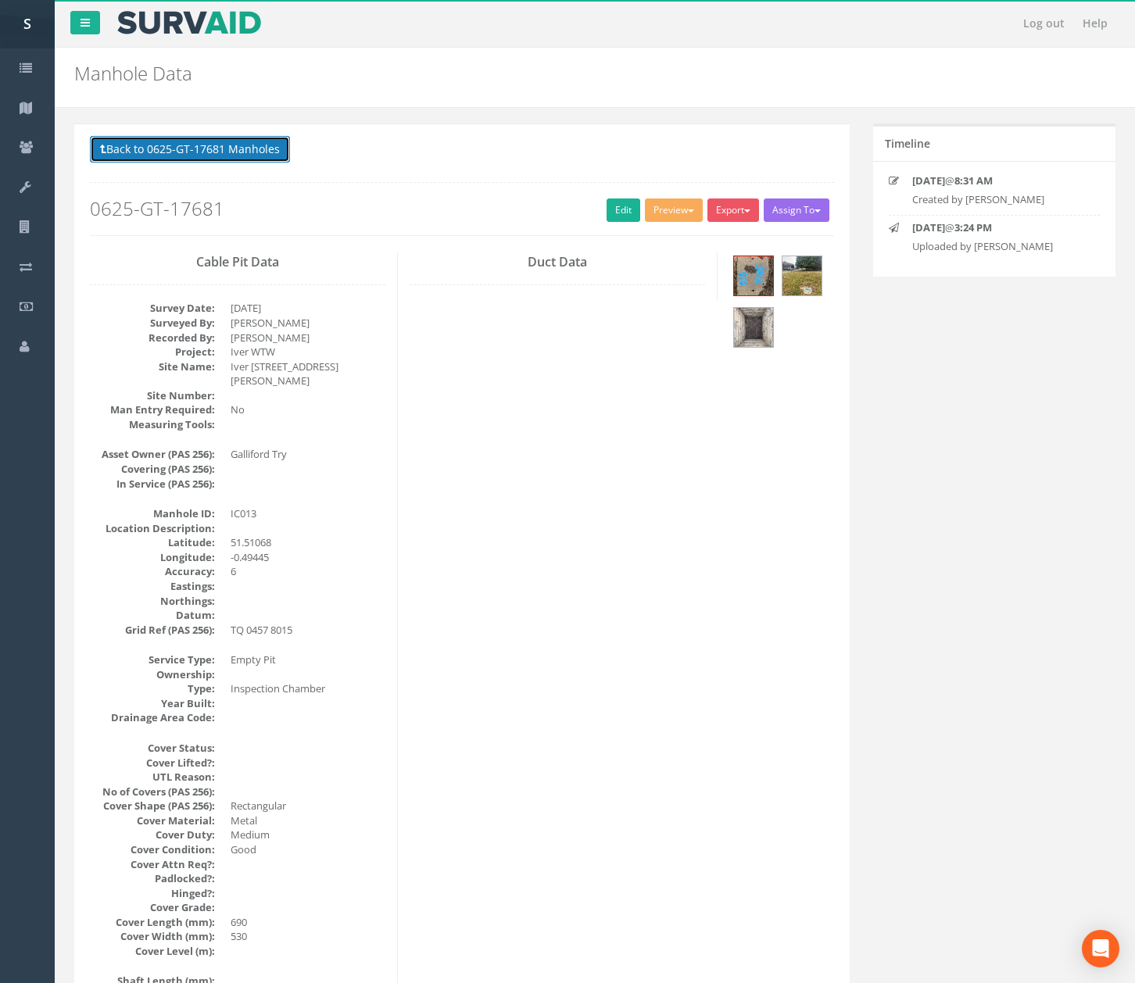
click at [238, 155] on button "Back to 0625-GT-17681 Manholes" at bounding box center [190, 149] width 200 height 27
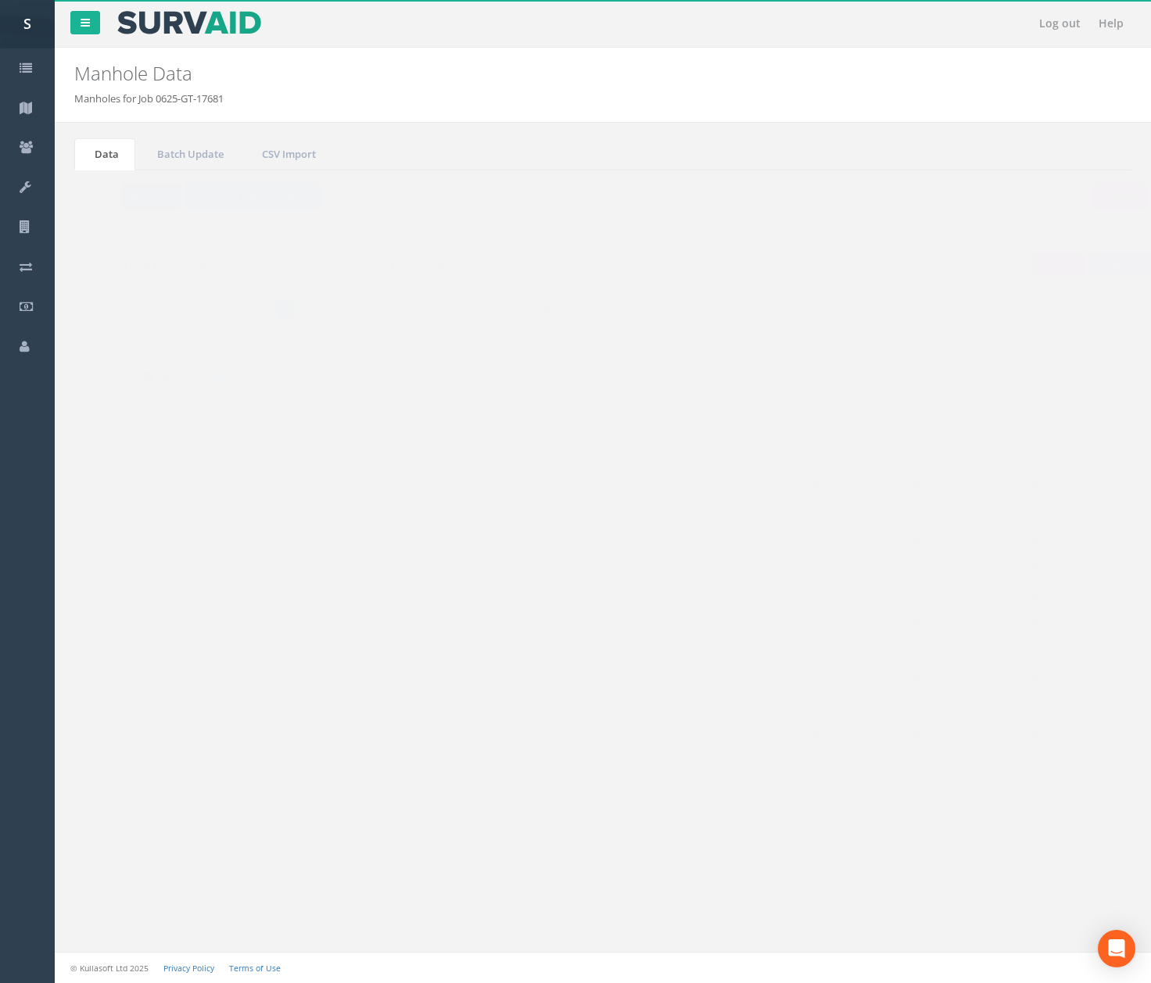
click at [119, 203] on button "Refresh" at bounding box center [120, 196] width 61 height 27
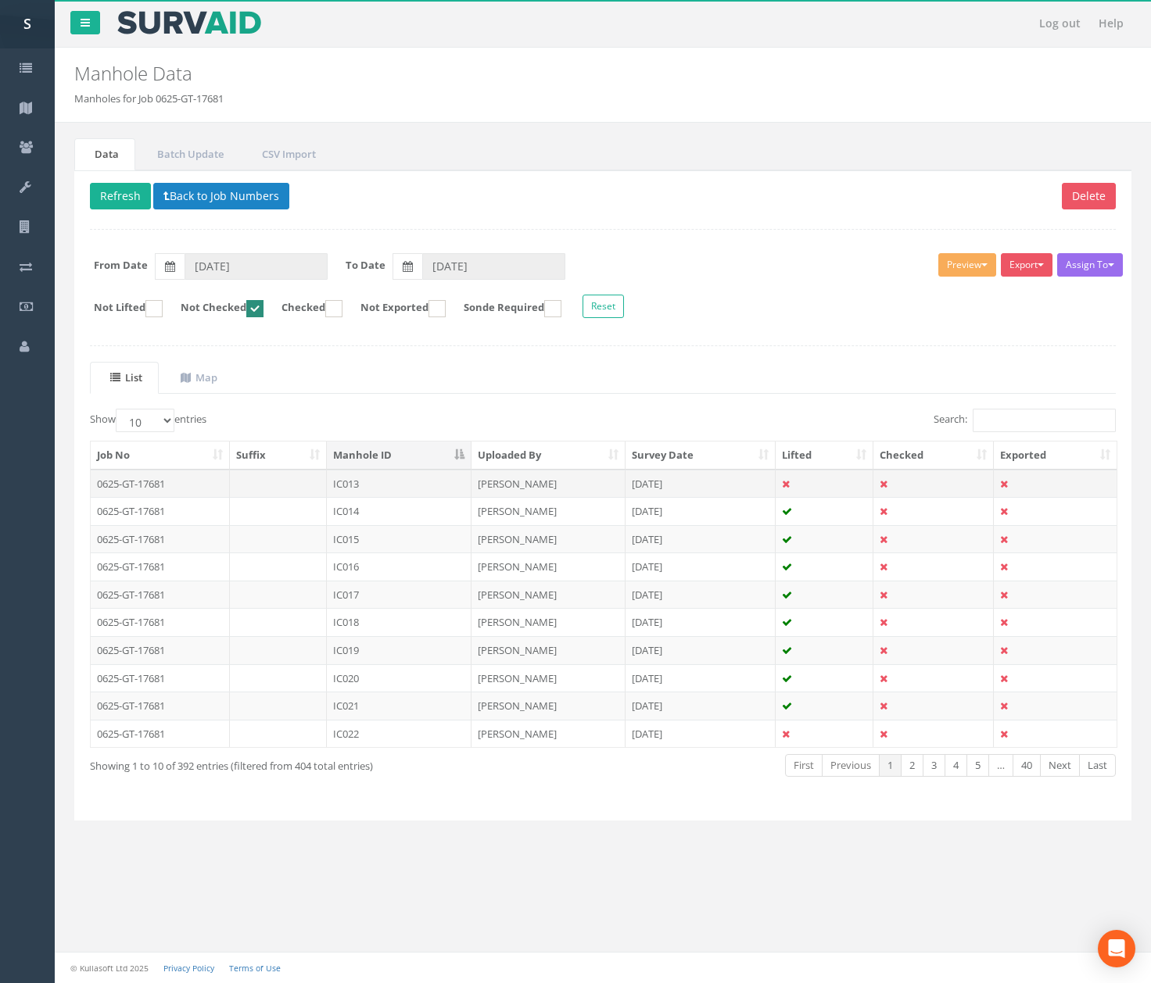
click at [548, 479] on td "[PERSON_NAME]" at bounding box center [548, 484] width 154 height 28
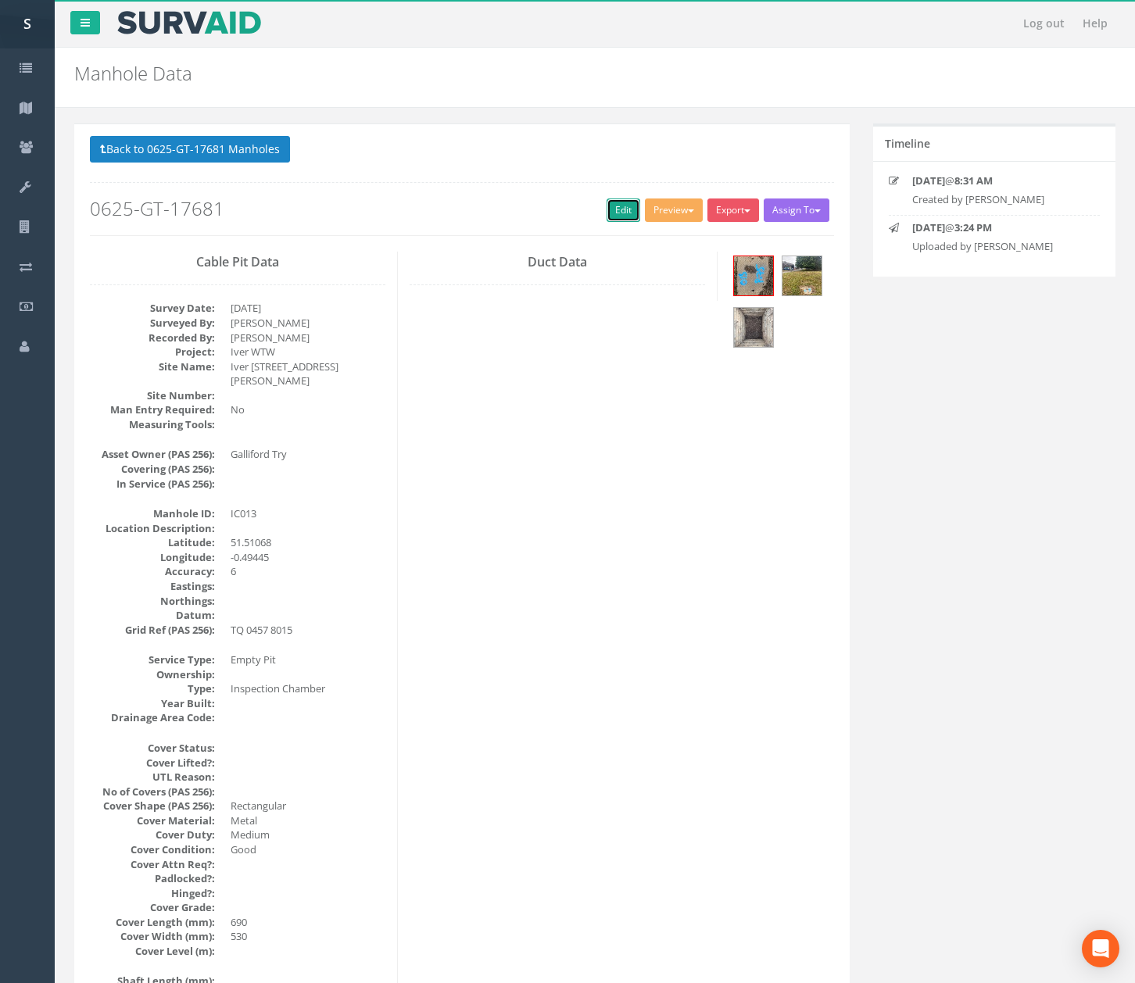
click at [607, 217] on link "Edit" at bounding box center [624, 210] width 34 height 23
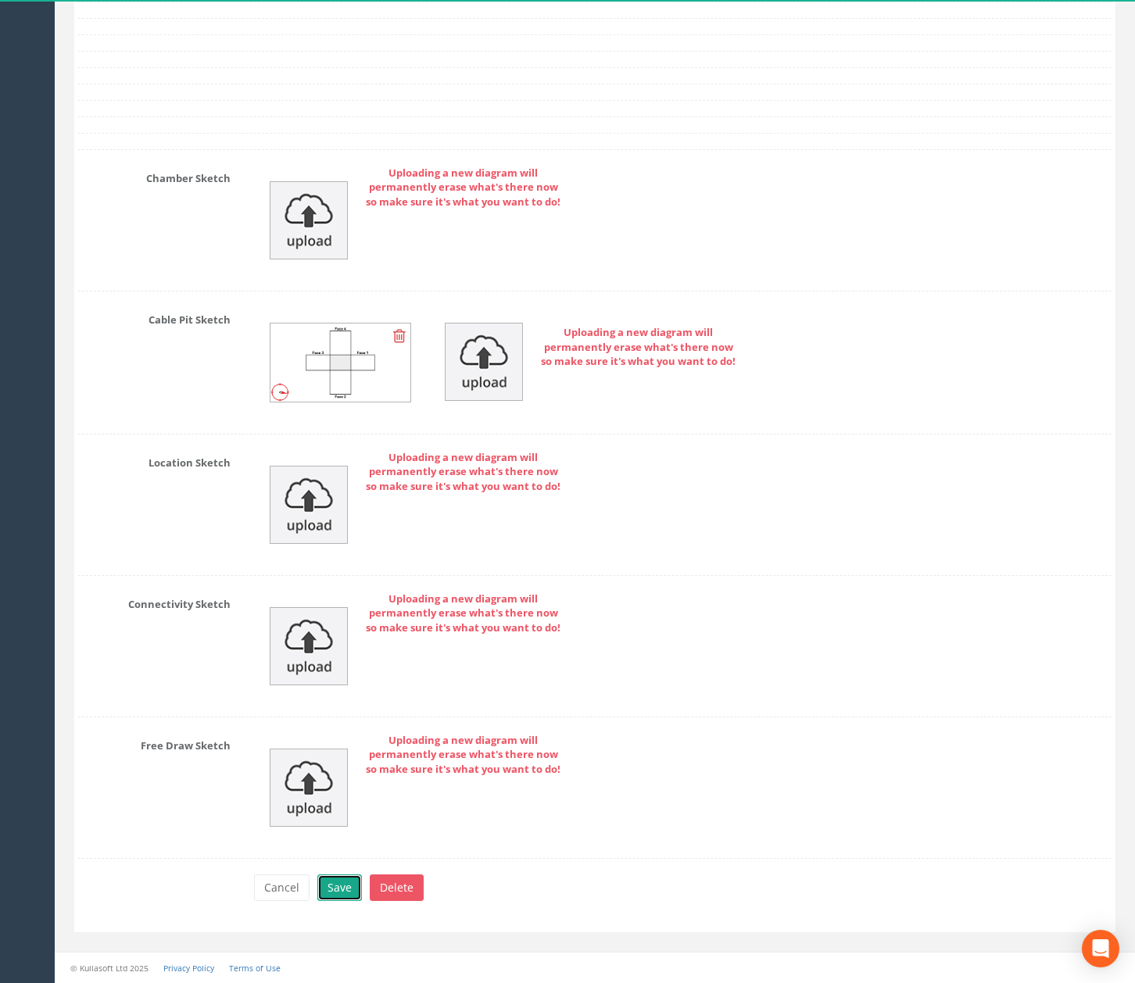
click at [345, 893] on button "Save" at bounding box center [339, 888] width 45 height 27
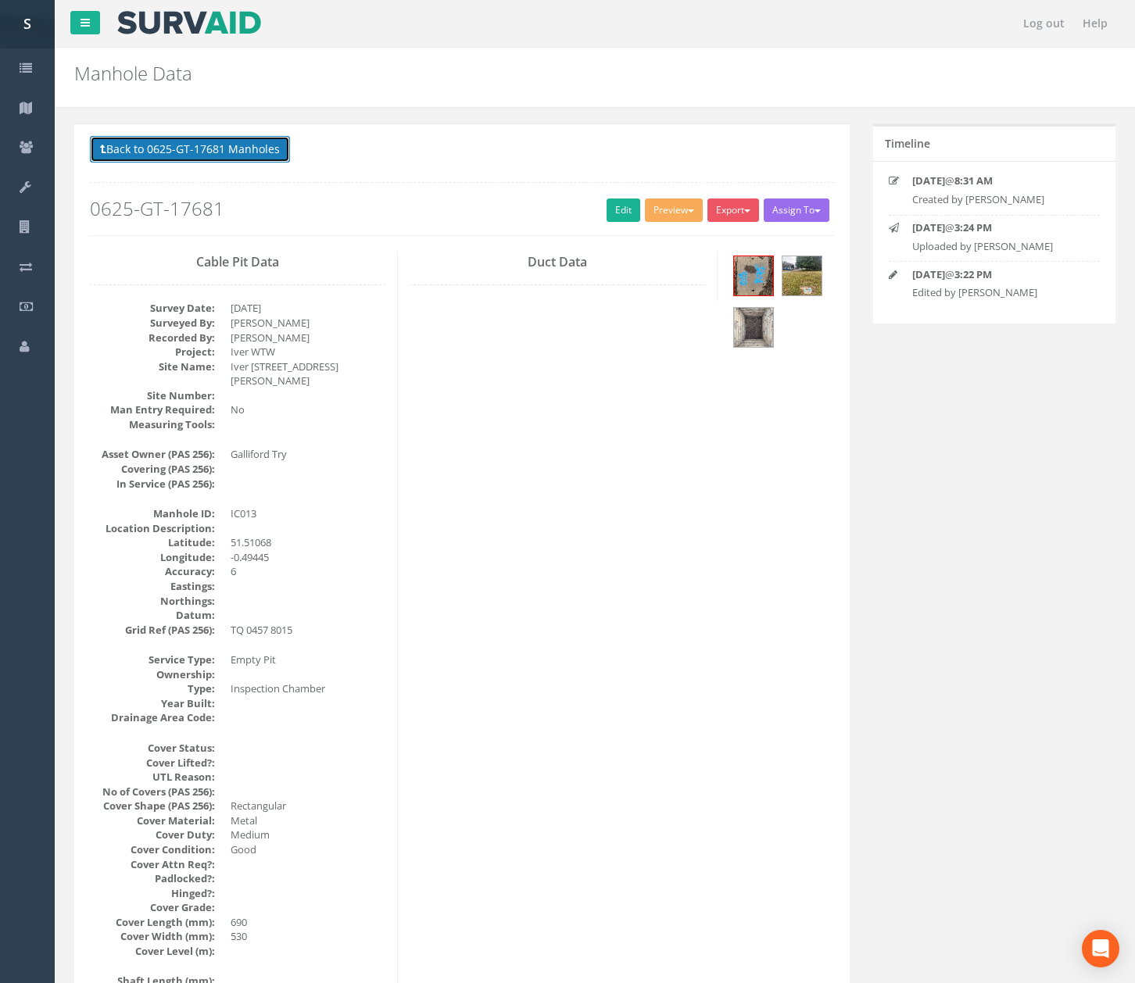
click at [228, 138] on button "Back to 0625-GT-17681 Manholes" at bounding box center [190, 149] width 200 height 27
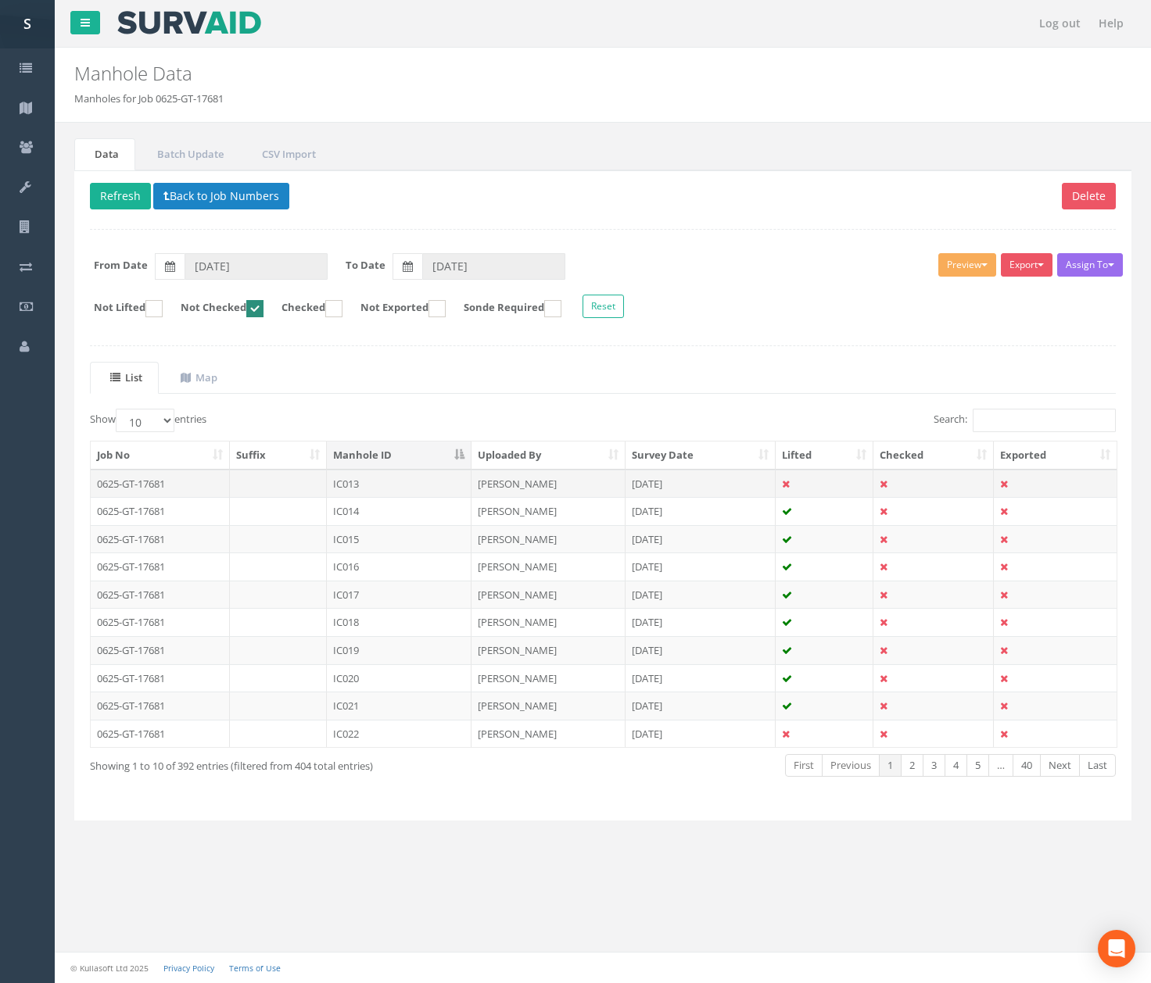
click at [383, 492] on td "IC013" at bounding box center [399, 484] width 145 height 28
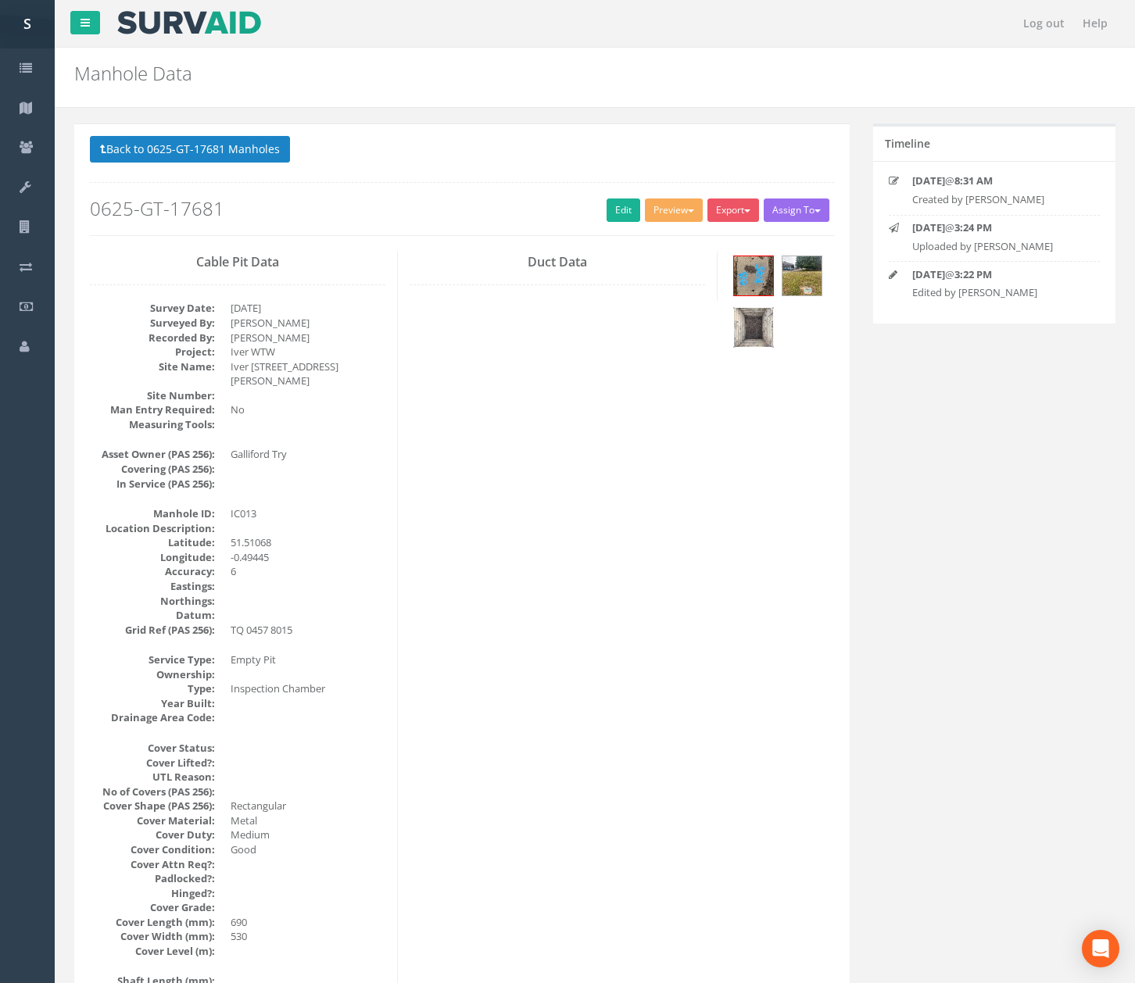
click at [748, 328] on img at bounding box center [753, 327] width 39 height 39
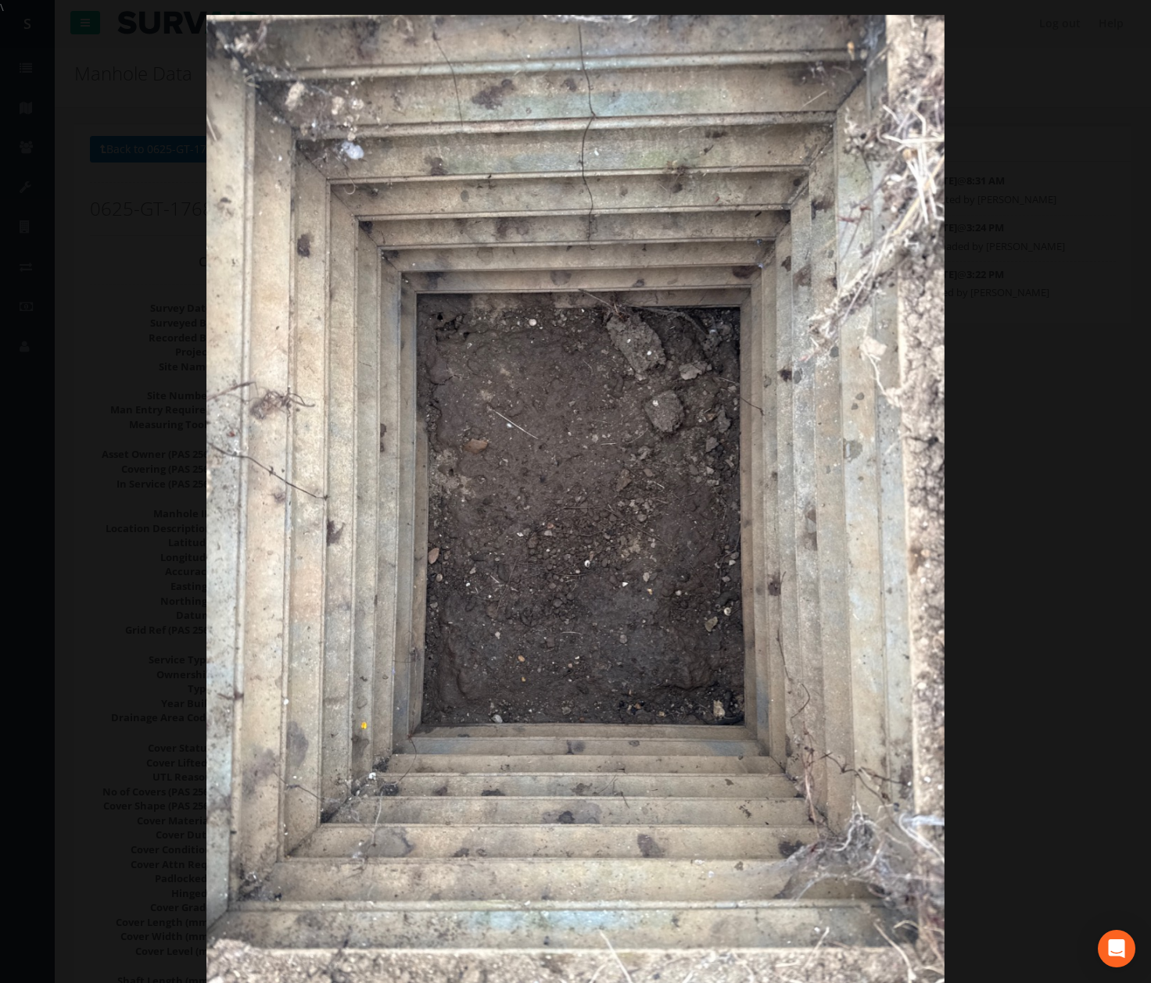
click at [1018, 539] on div at bounding box center [575, 506] width 1151 height 983
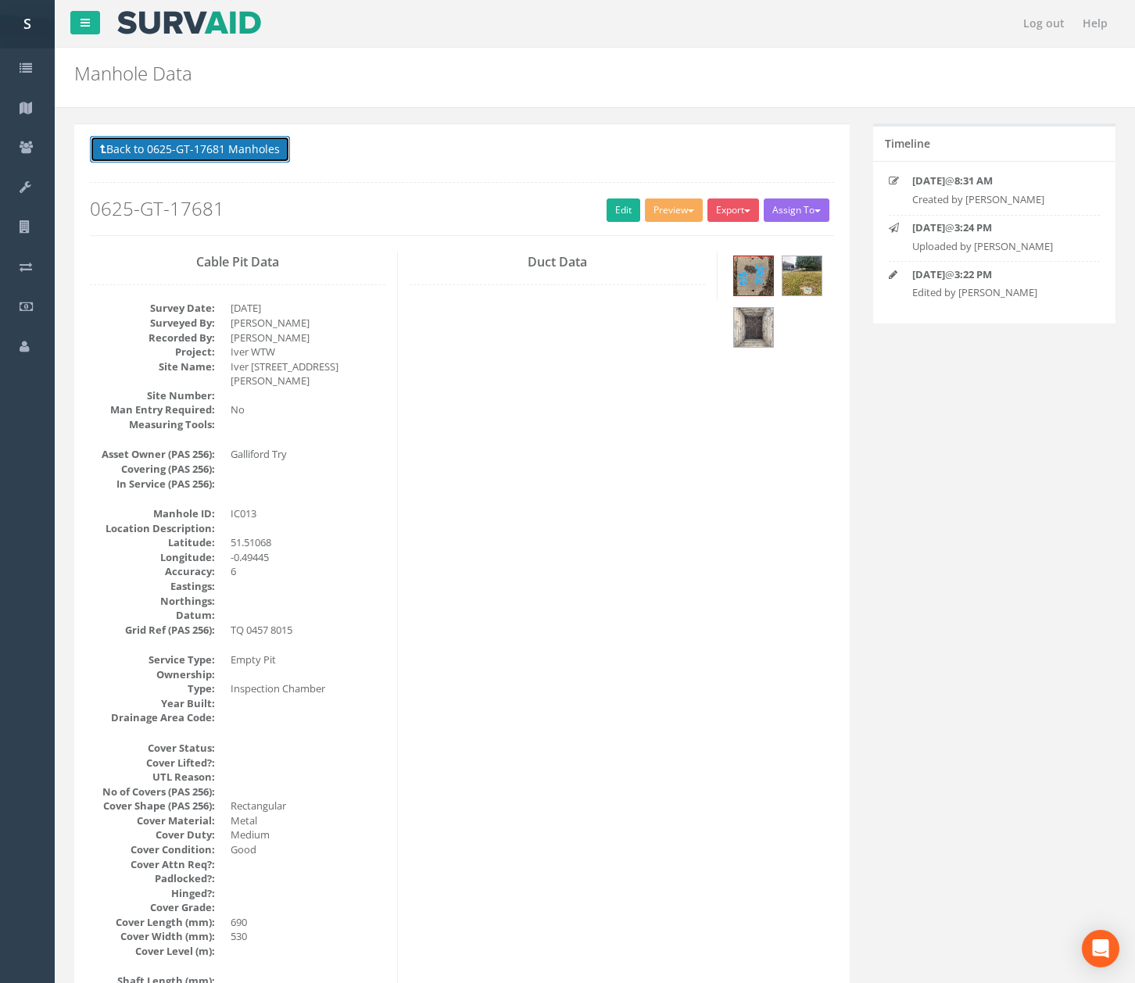
click at [216, 148] on button "Back to 0625-GT-17681 Manholes" at bounding box center [190, 149] width 200 height 27
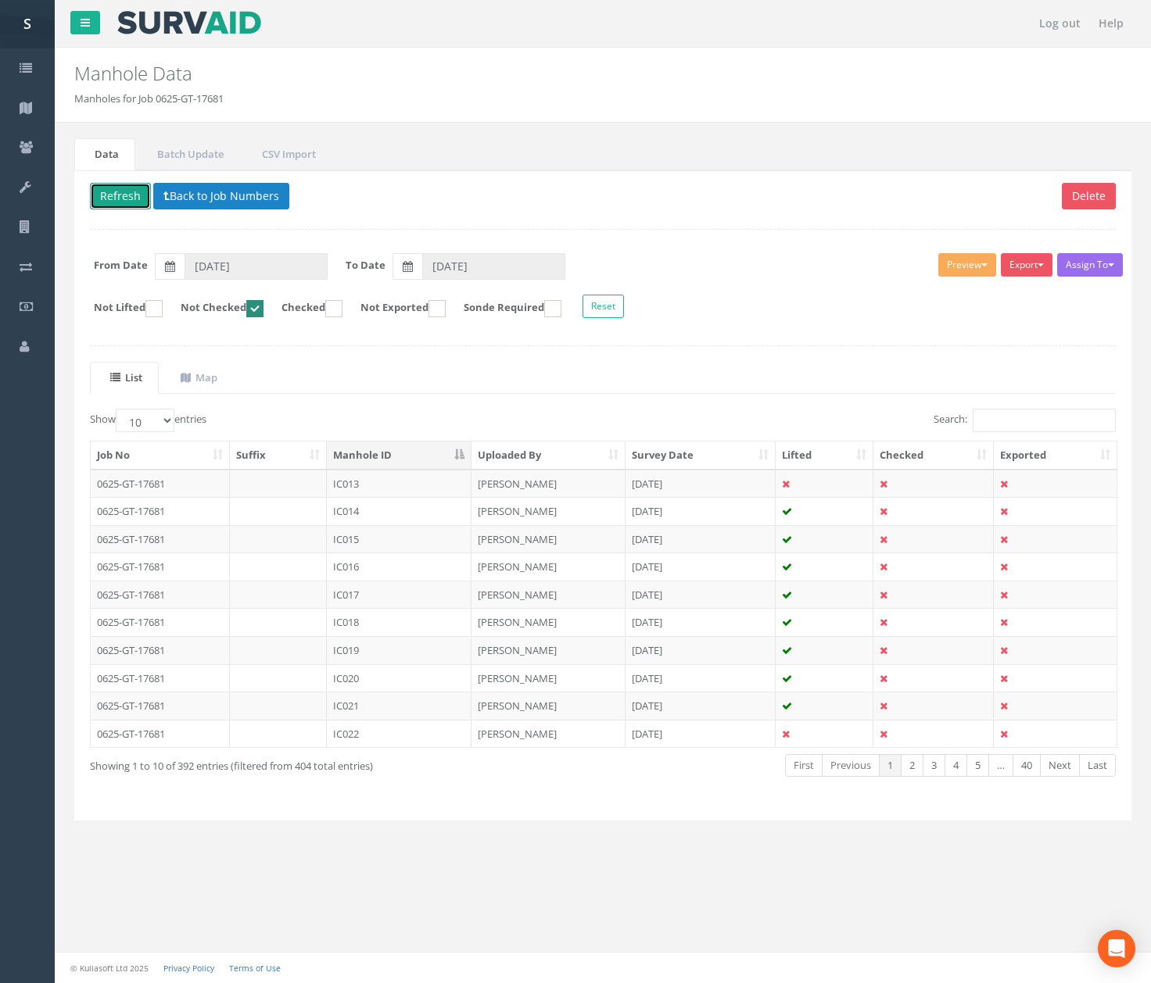
click at [116, 195] on button "Refresh" at bounding box center [120, 196] width 61 height 27
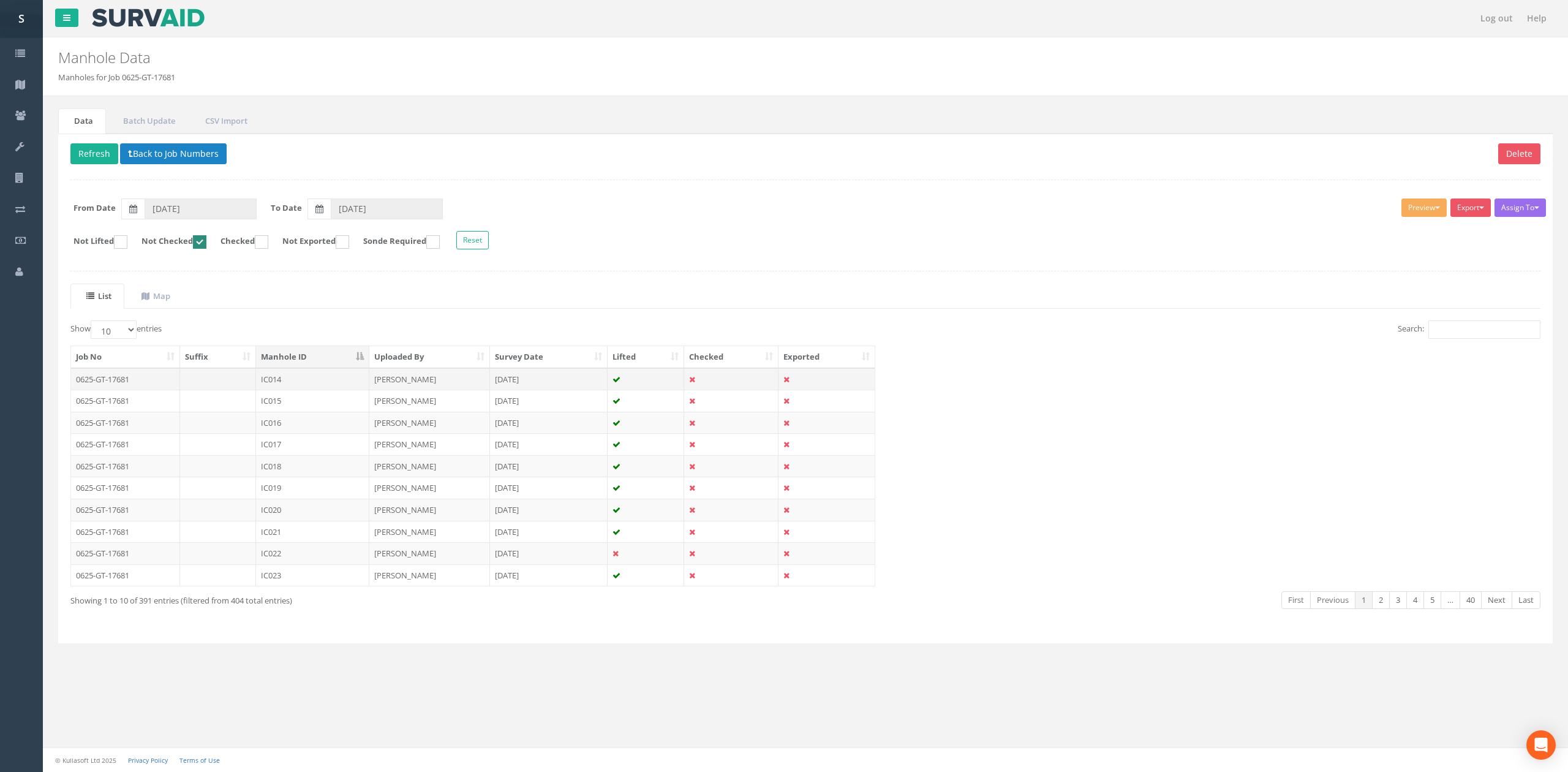
click at [305, 388] on td "IC014" at bounding box center [313, 379] width 114 height 22
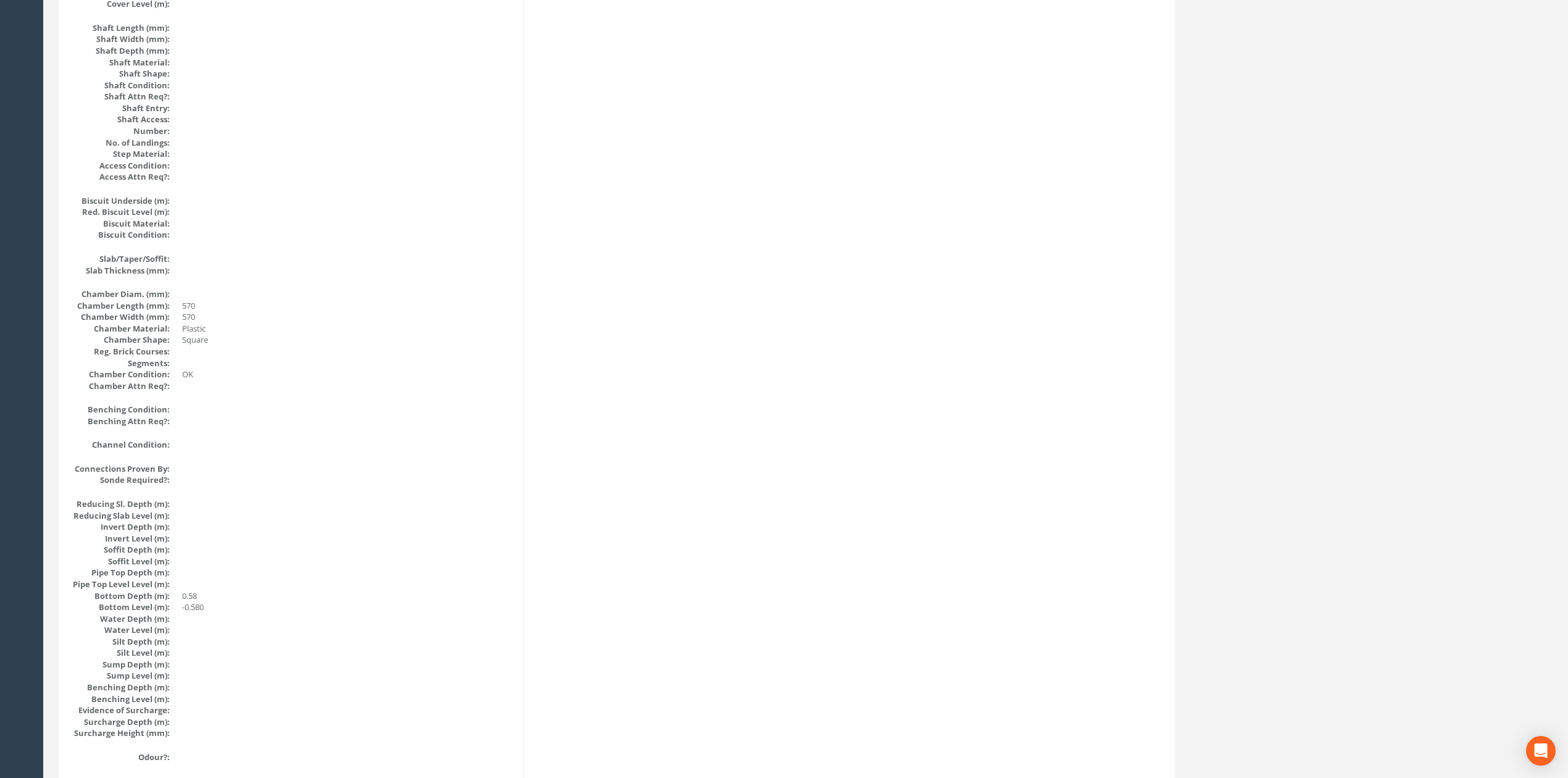
scroll to position [716, 0]
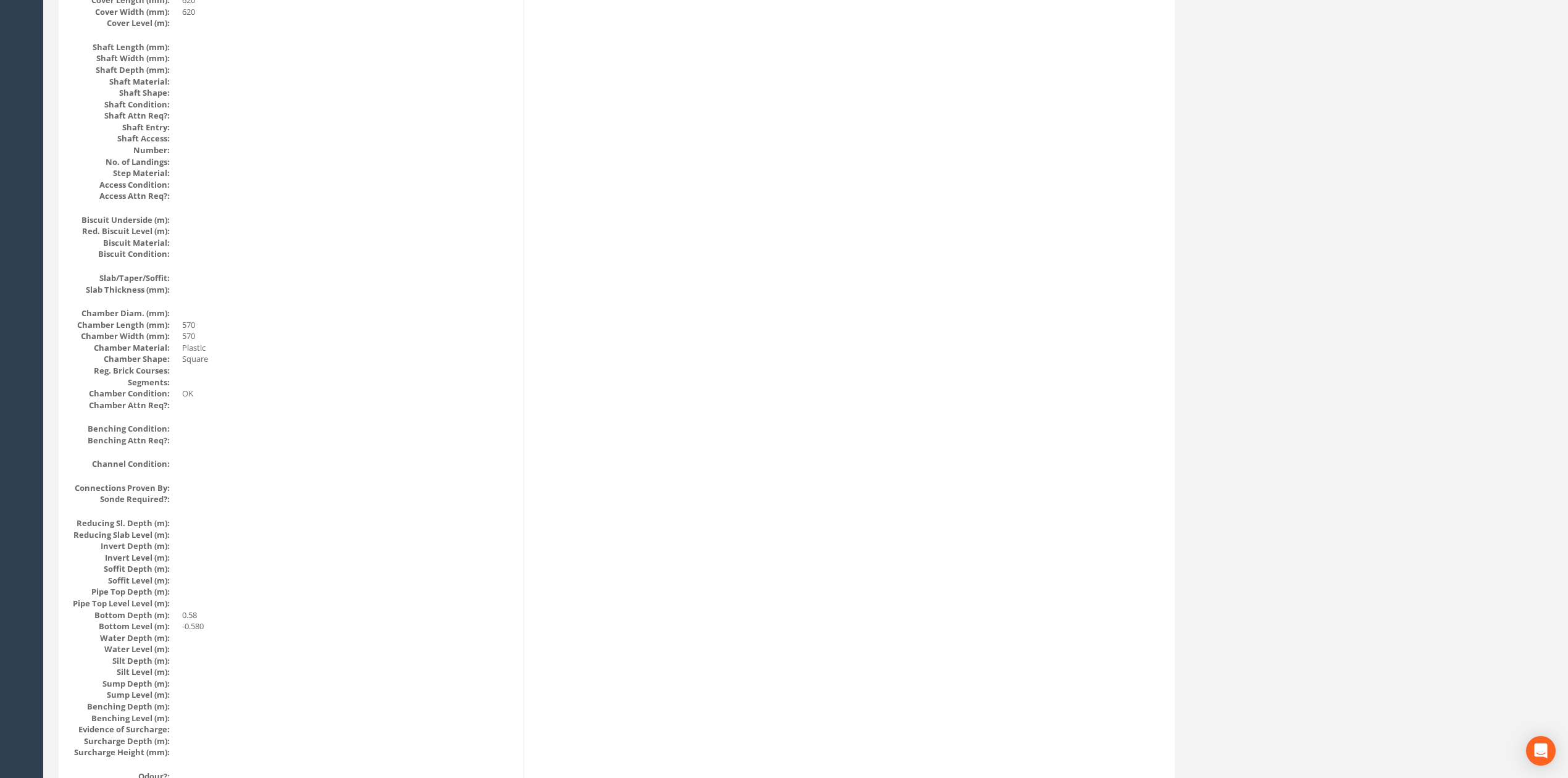
drag, startPoint x: 766, startPoint y: 487, endPoint x: 763, endPoint y: 339, distance: 148.0
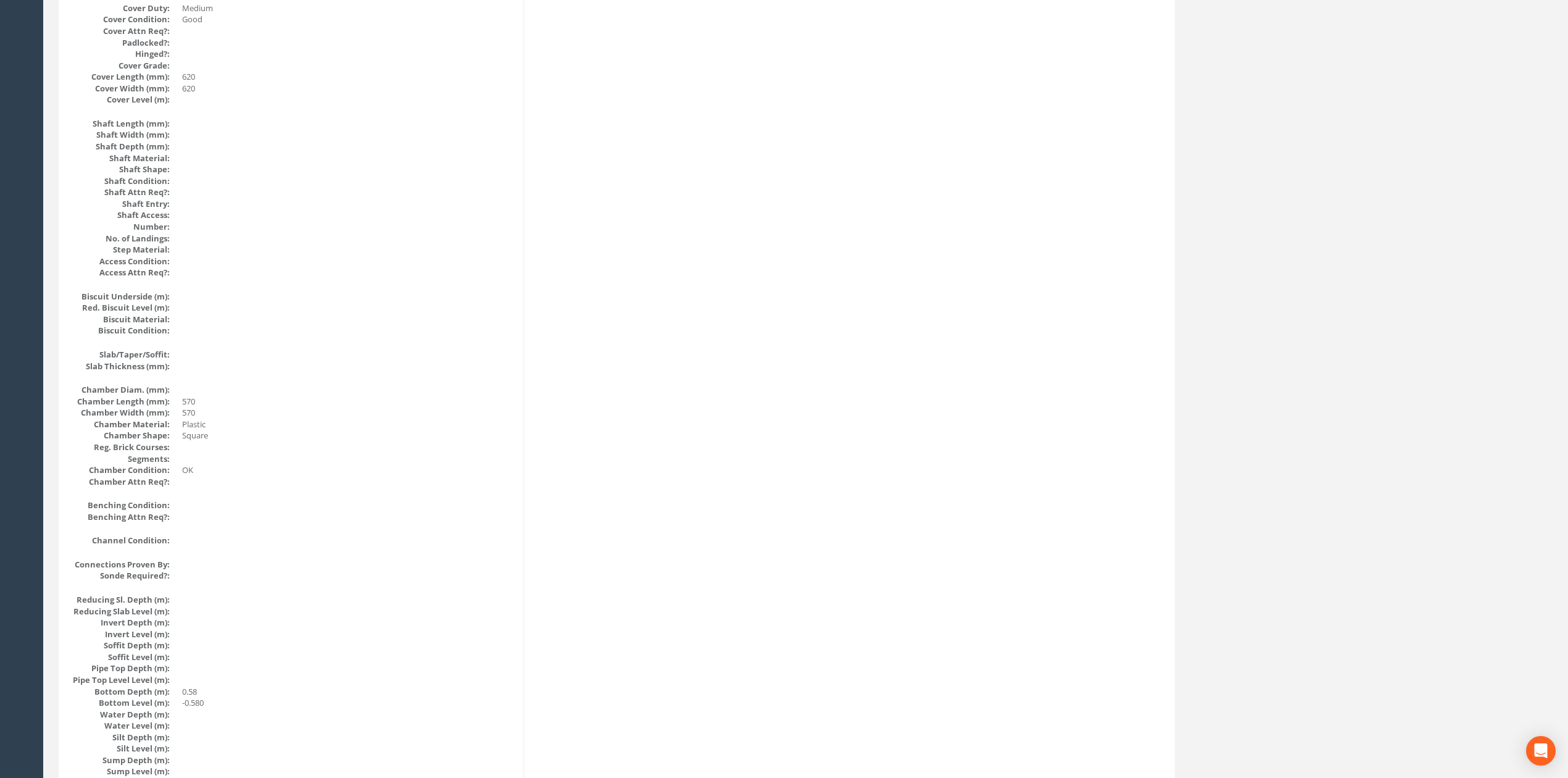
scroll to position [0, 0]
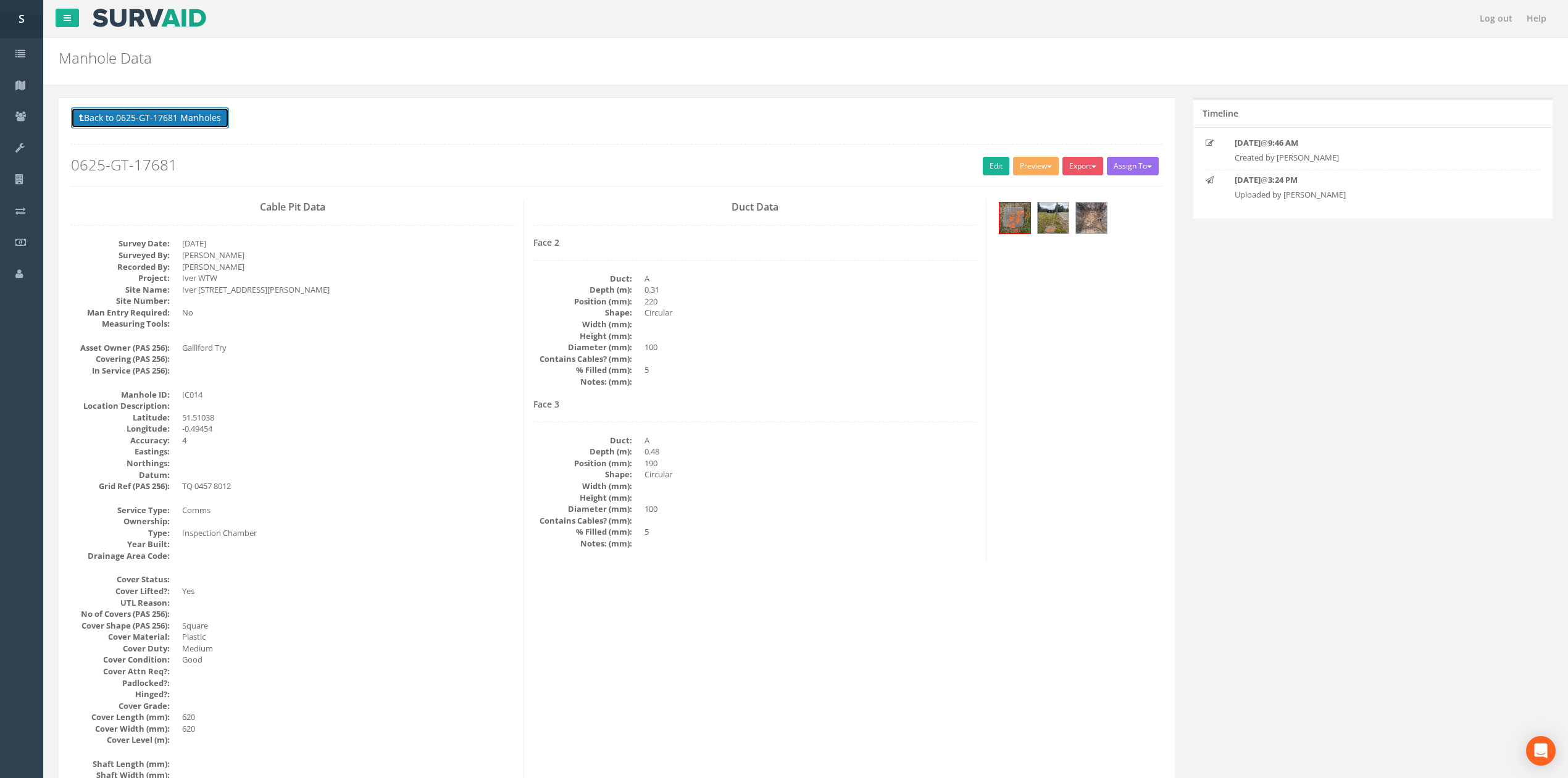
click at [191, 126] on button "Back to 0625-GT-17681 Manholes" at bounding box center [150, 118] width 158 height 21
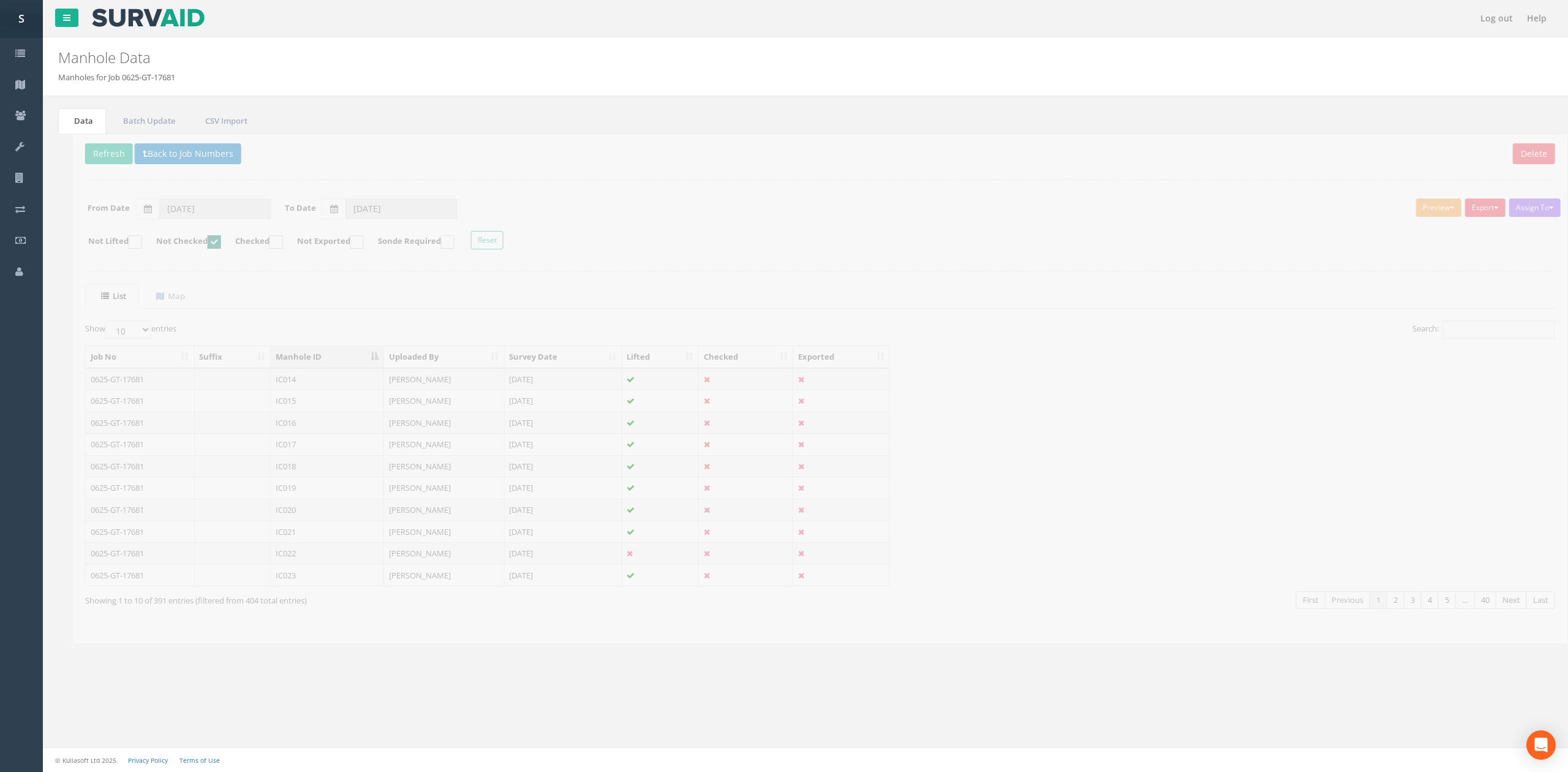
click at [352, 378] on td "IC014" at bounding box center [313, 379] width 114 height 22
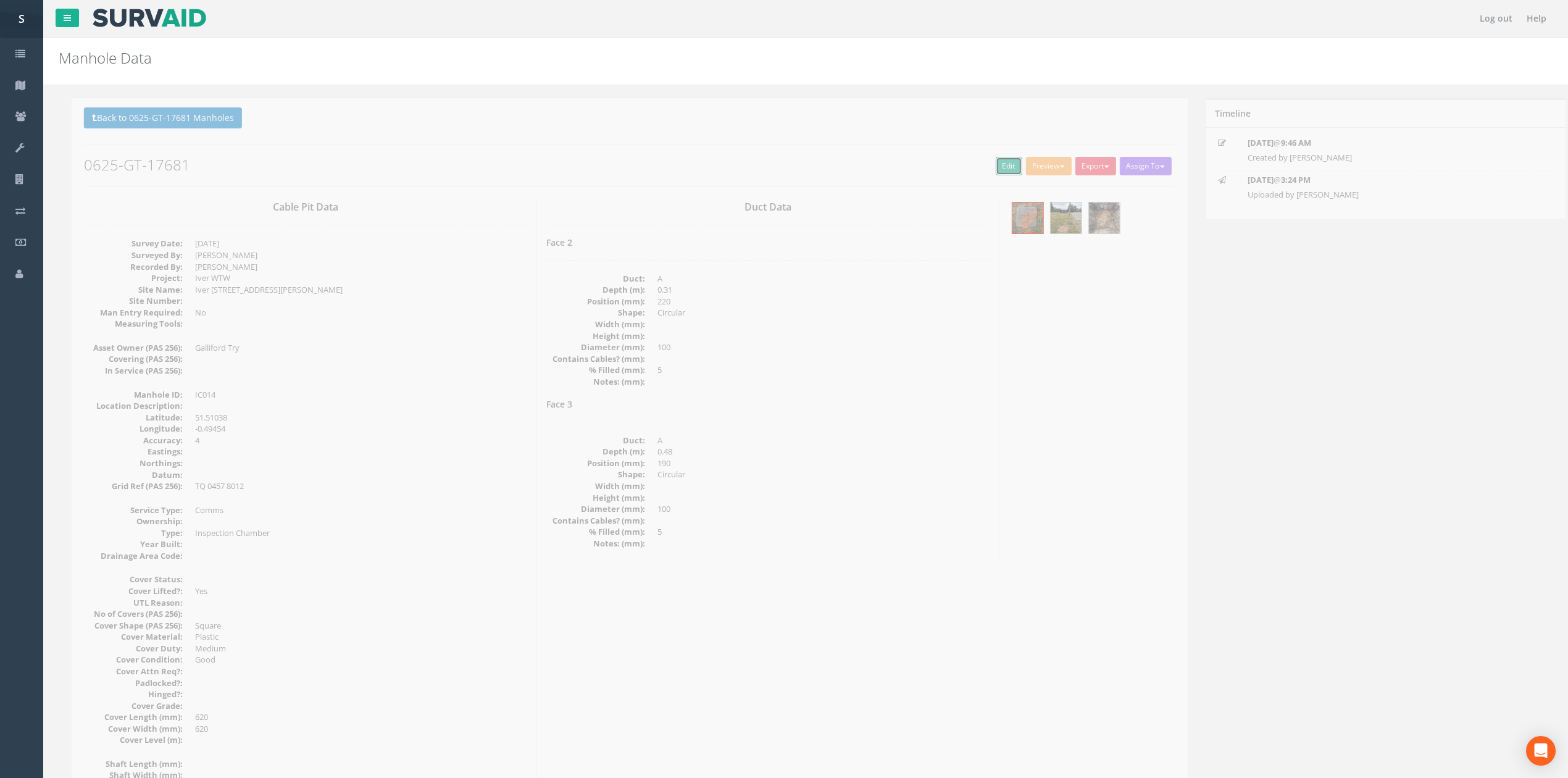
click at [997, 171] on link "Edit" at bounding box center [996, 166] width 27 height 18
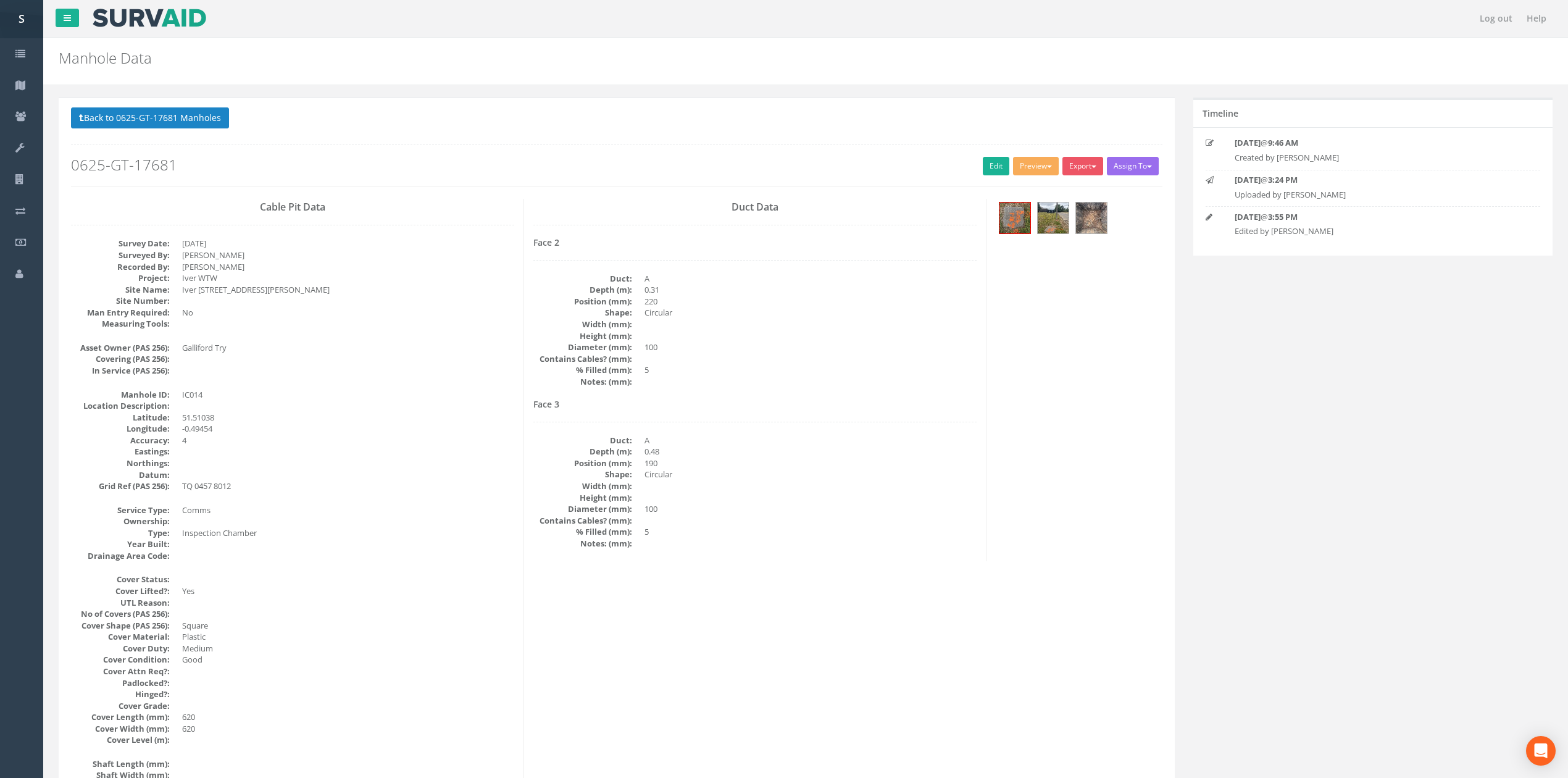
drag, startPoint x: 608, startPoint y: 290, endPoint x: 606, endPoint y: 679, distance: 389.0
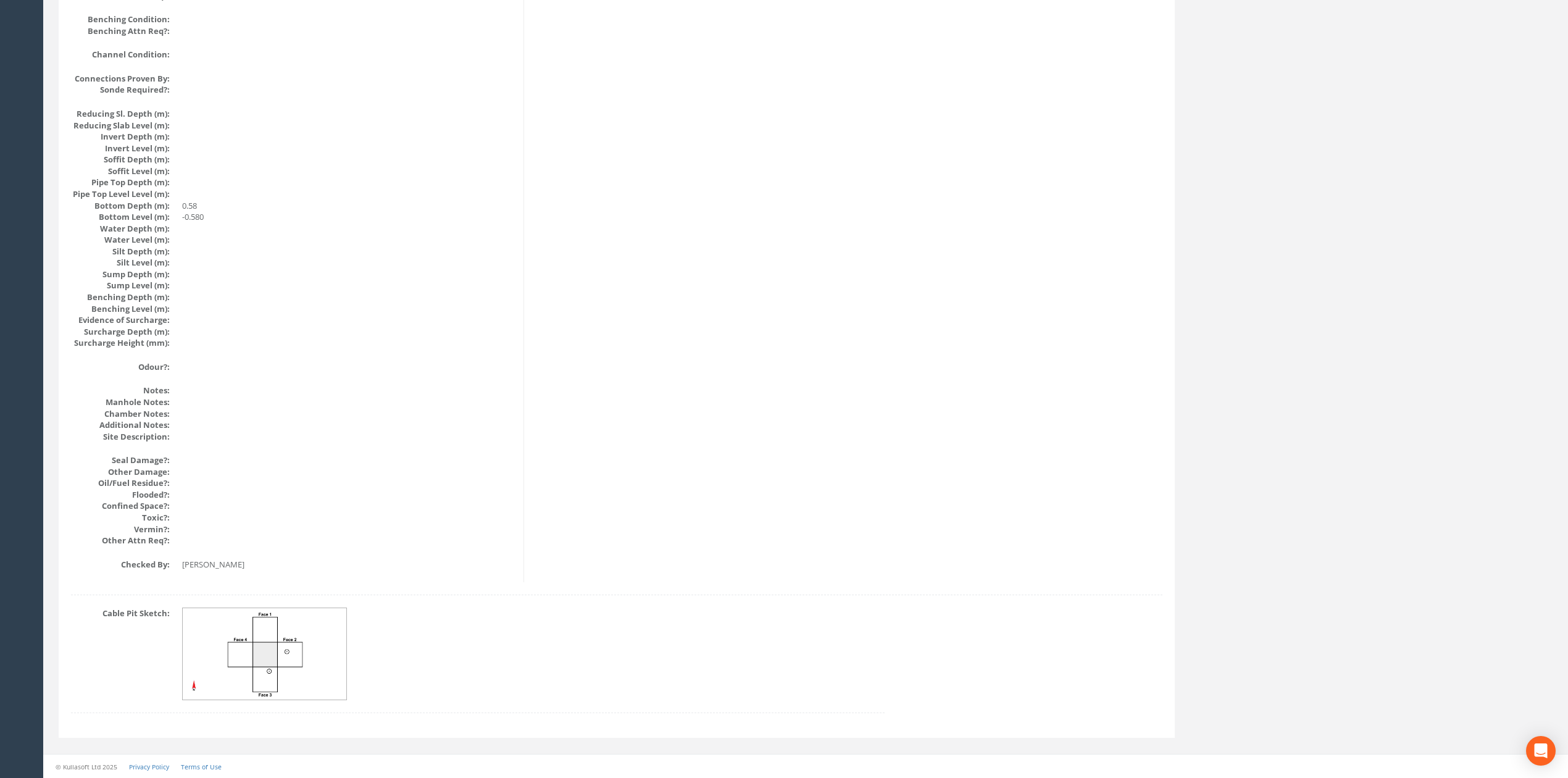
drag, startPoint x: 569, startPoint y: 595, endPoint x: 514, endPoint y: 210, distance: 388.9
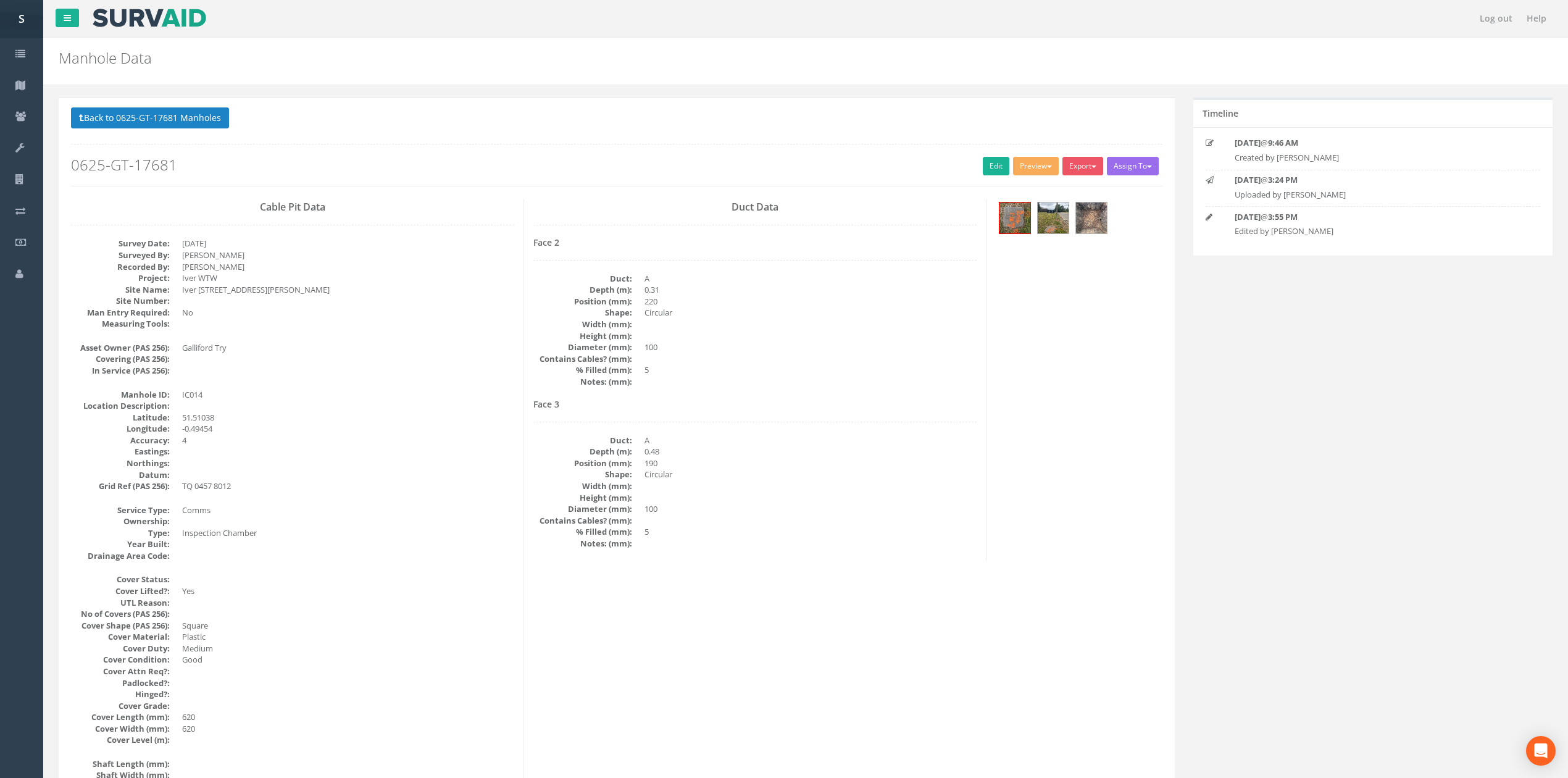
click at [143, 139] on div "Back to 0625-GT-17681 Manholes Back to Map Assign To No Companies Added Export …" at bounding box center [617, 146] width 1092 height 78
click at [160, 131] on p "Back to 0625-GT-17681 Manholes Back to Map" at bounding box center [617, 119] width 1092 height 24
click at [270, 163] on h2 "0625-GT-17681" at bounding box center [617, 165] width 1092 height 16
click at [261, 127] on p "Back to 0625-GT-17681 Manholes Back to Map" at bounding box center [617, 119] width 1092 height 24
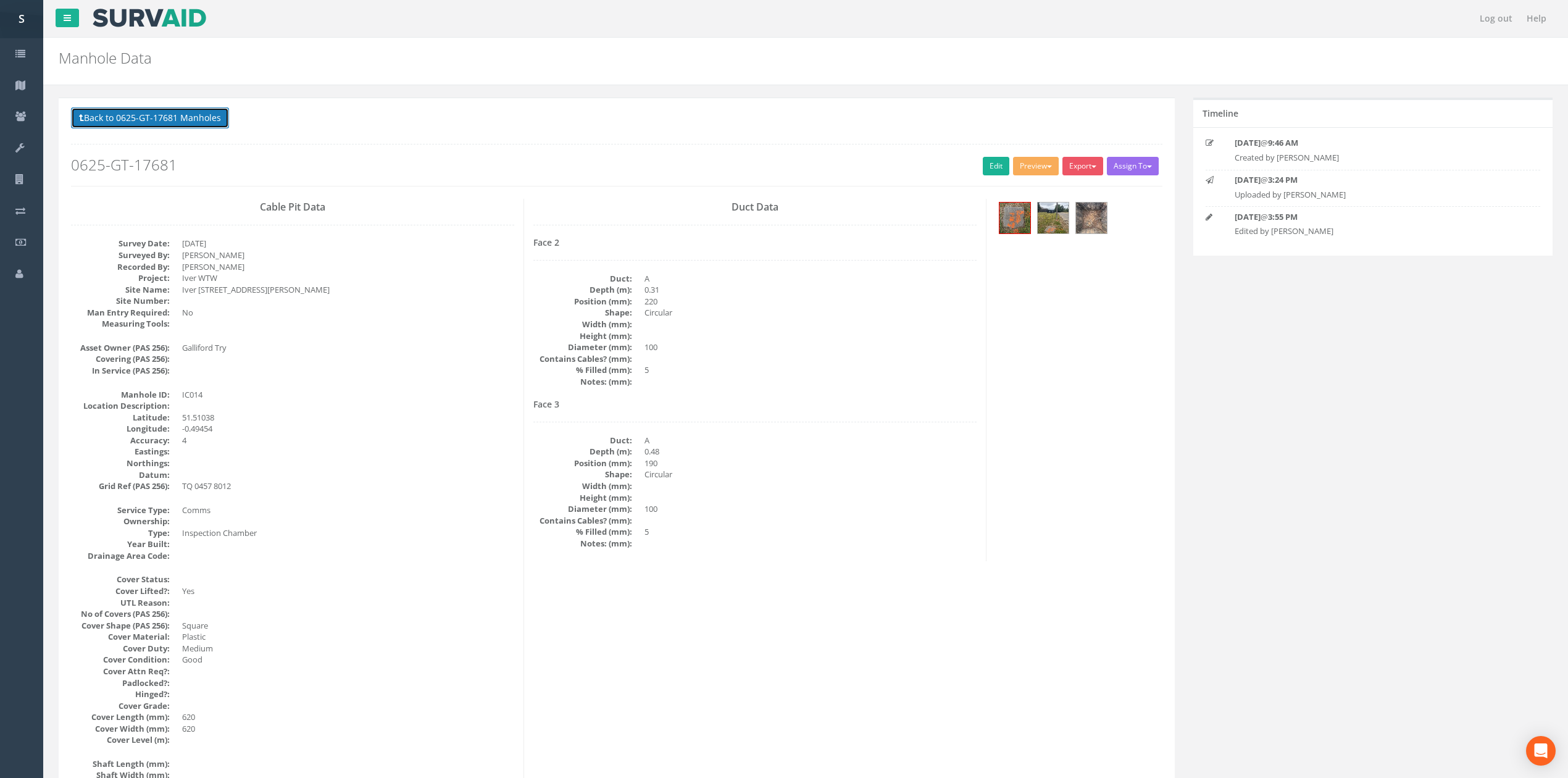
click at [188, 125] on button "Back to 0625-GT-17681 Manholes" at bounding box center [150, 118] width 158 height 21
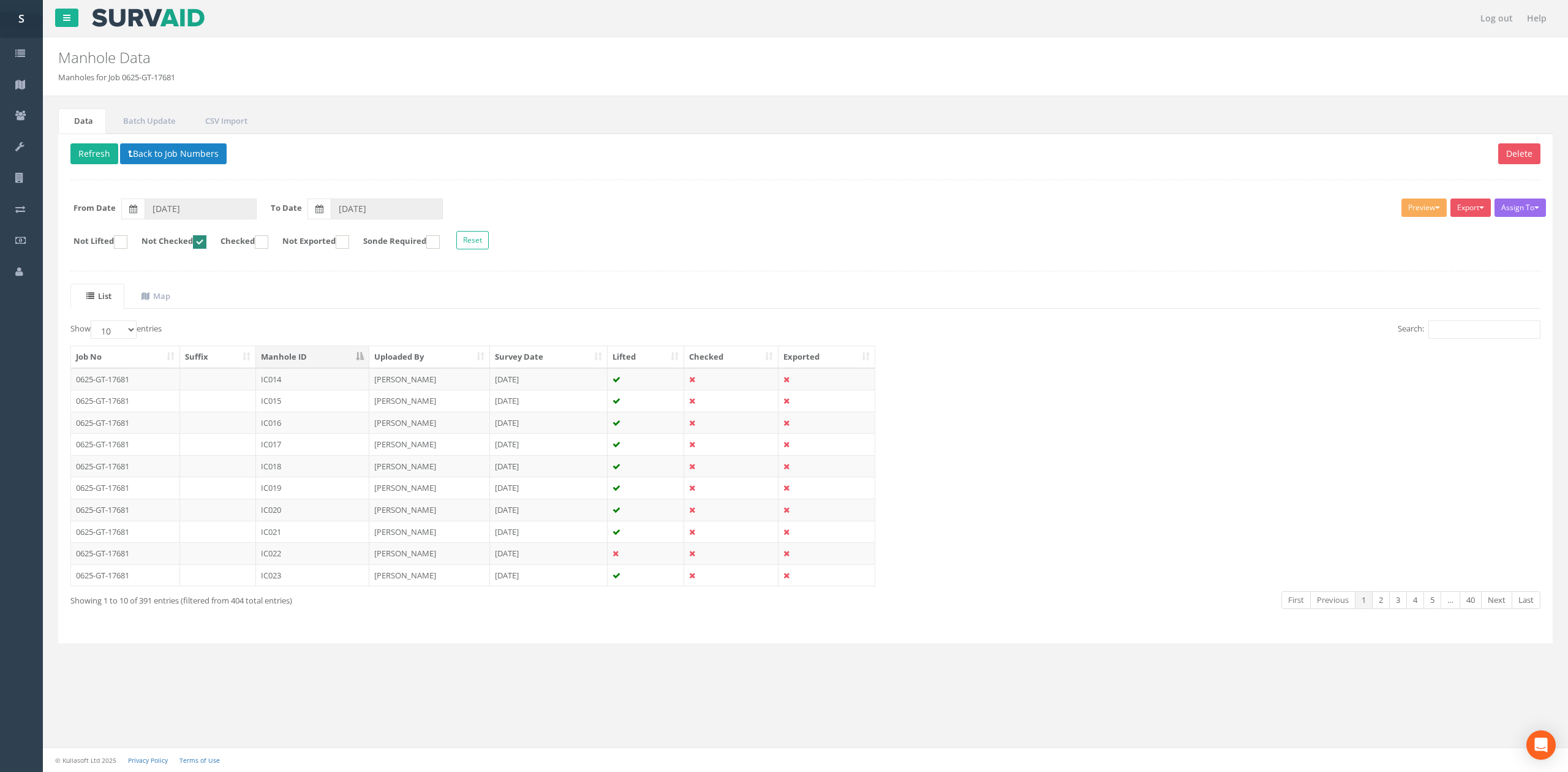
click at [152, 96] on div "Manhole Data Manholes for Job 0625-GT-17681" at bounding box center [806, 67] width 1525 height 59
click at [101, 167] on p "Delete Refresh Back to Job Numbers" at bounding box center [806, 155] width 1470 height 24
click at [86, 145] on button "Refresh" at bounding box center [94, 154] width 48 height 21
click at [304, 383] on td "IC015" at bounding box center [313, 379] width 114 height 22
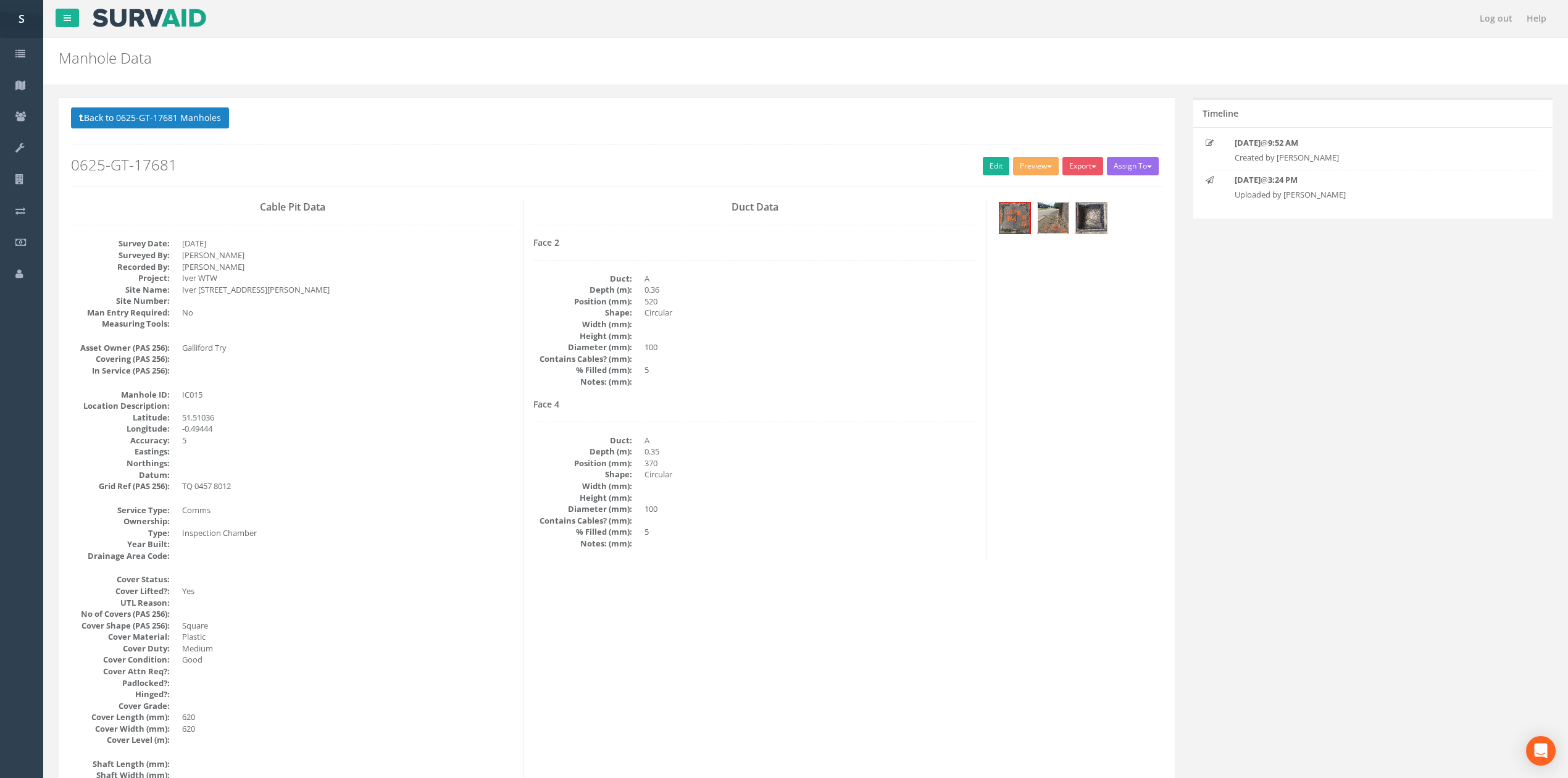
click at [1050, 221] on img at bounding box center [1053, 217] width 31 height 31
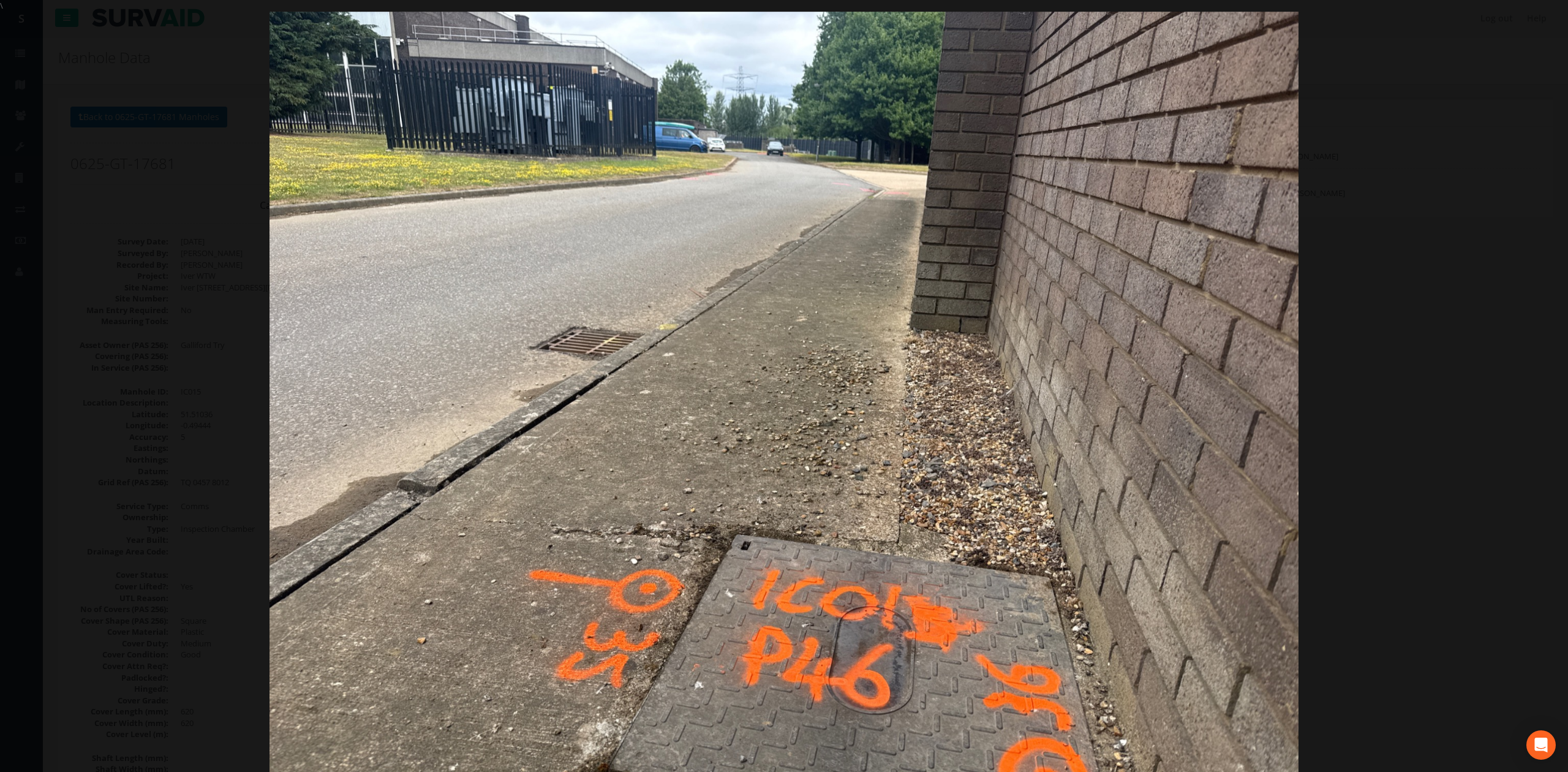
click at [1466, 442] on div at bounding box center [784, 397] width 1568 height 772
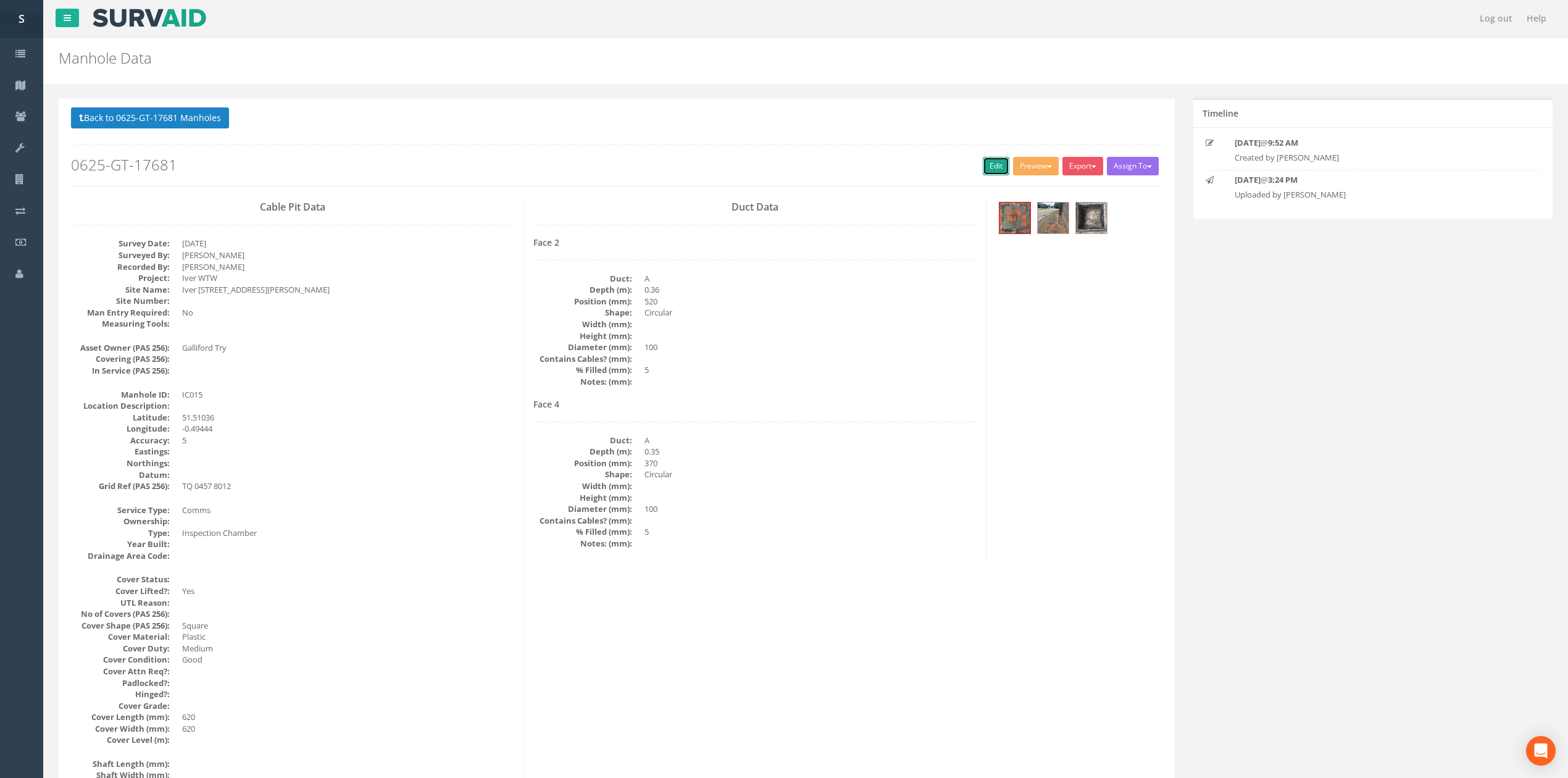
click at [988, 171] on link "Edit" at bounding box center [996, 166] width 27 height 18
drag, startPoint x: 400, startPoint y: 215, endPoint x: 417, endPoint y: 432, distance: 217.7
click at [97, 115] on button "Back to 0625-GT-17681 Manholes" at bounding box center [150, 118] width 158 height 21
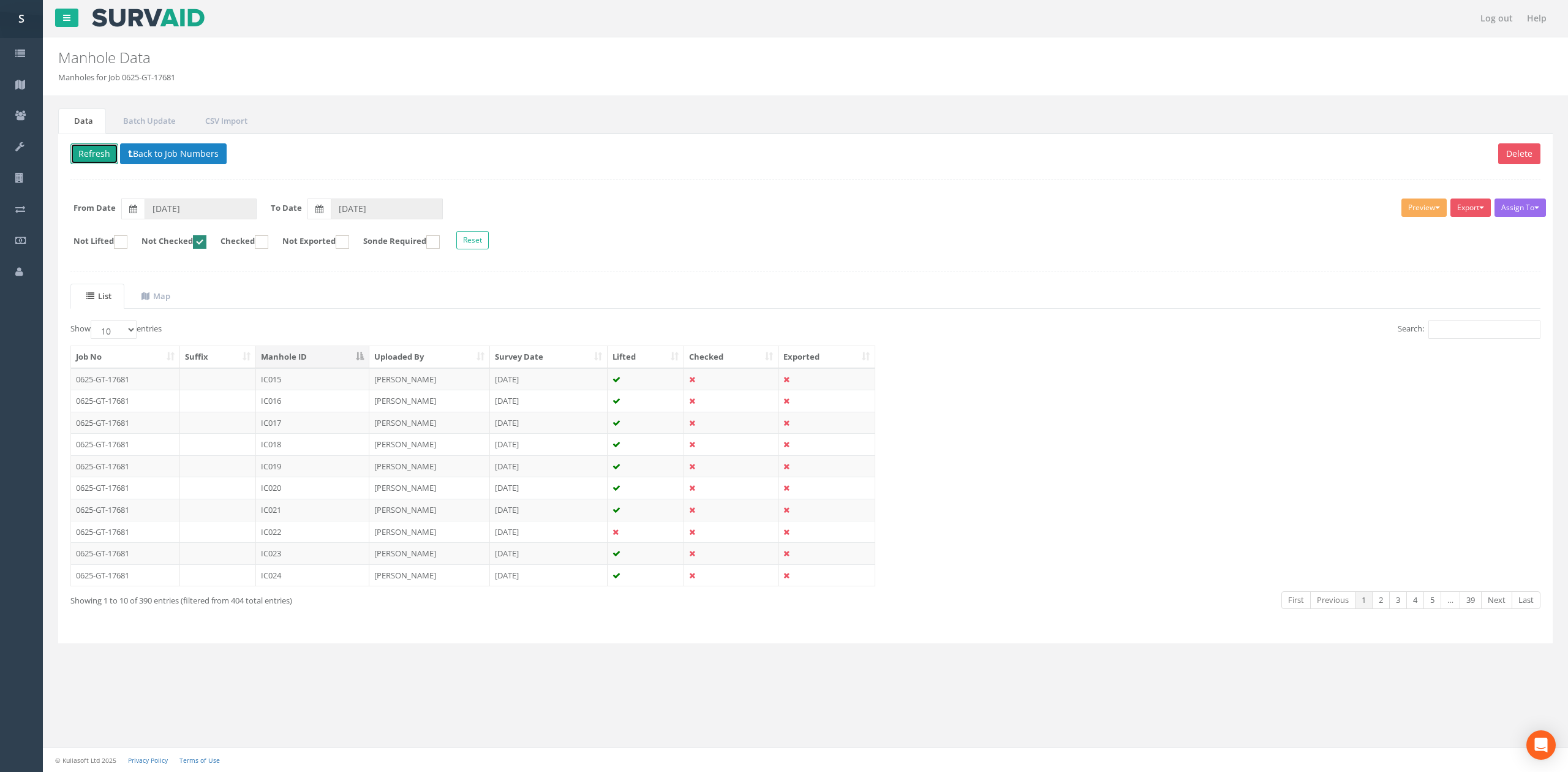
click at [89, 150] on button "Refresh" at bounding box center [94, 154] width 48 height 21
click at [299, 380] on td "IC016" at bounding box center [313, 379] width 114 height 22
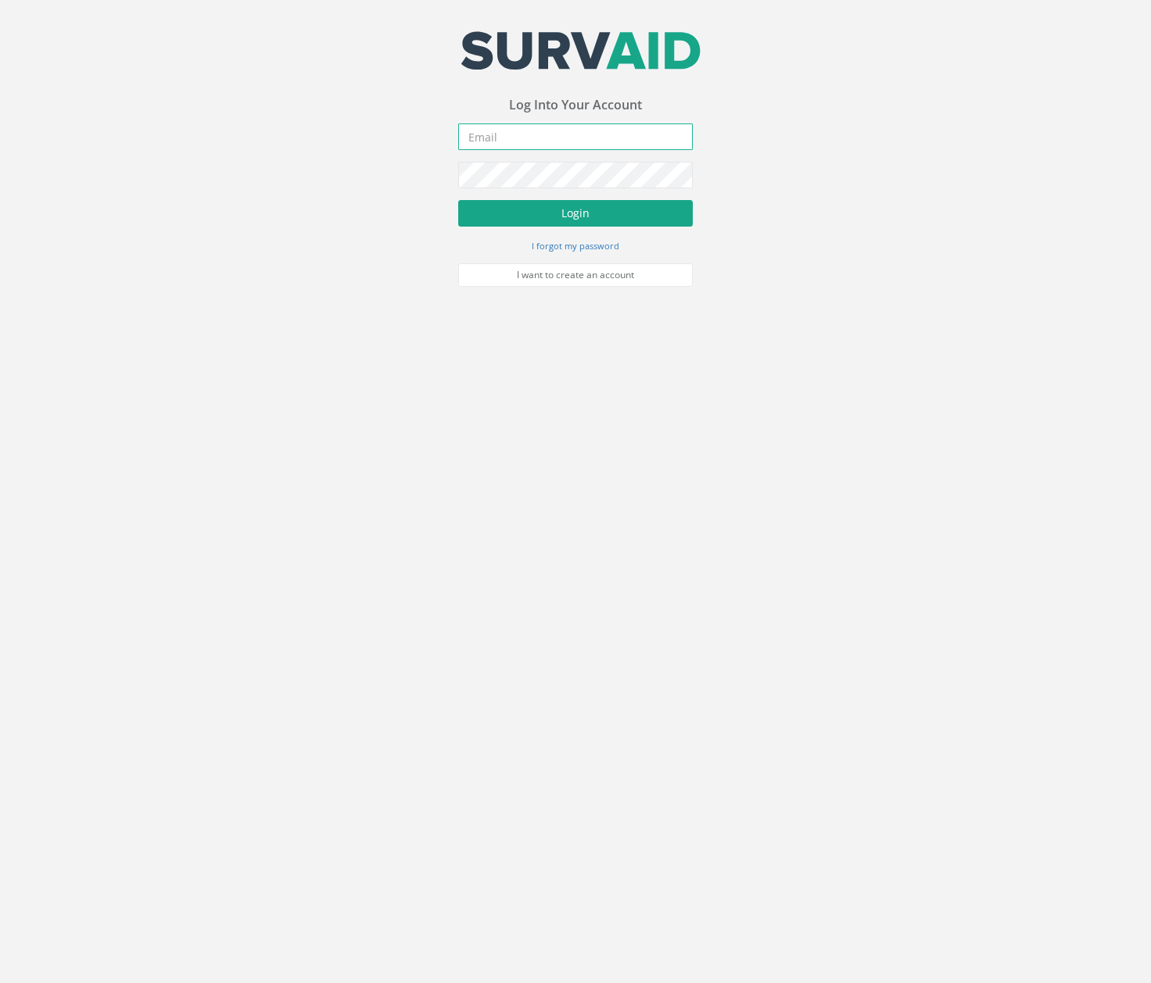
type input "mail@svsltd.net"
click at [586, 217] on button "Login" at bounding box center [575, 213] width 234 height 27
